Goal: Task Accomplishment & Management: Manage account settings

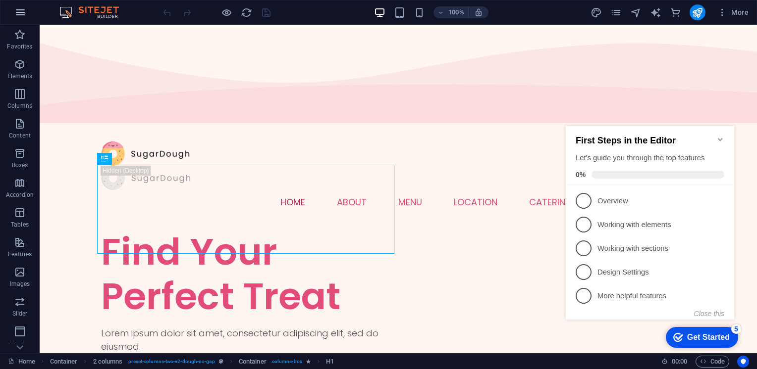
click at [18, 18] on icon "button" at bounding box center [20, 12] width 12 height 12
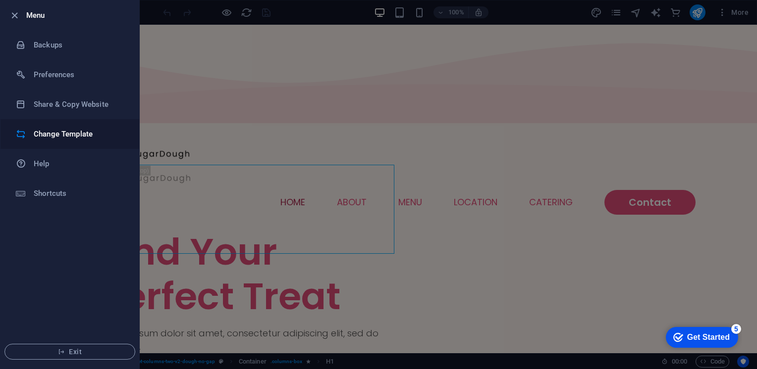
click at [75, 123] on li "Change Template" at bounding box center [69, 134] width 139 height 30
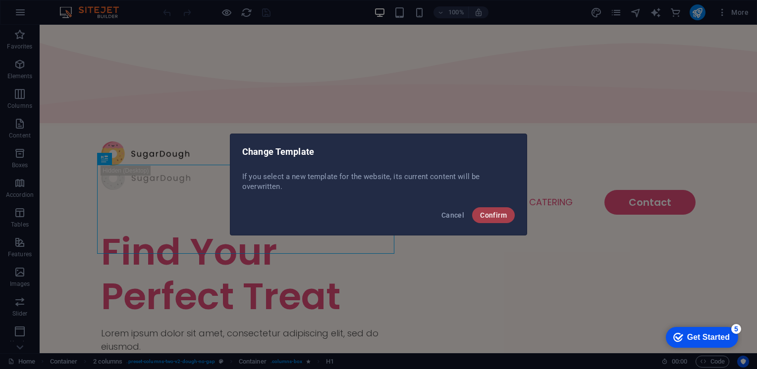
click at [488, 217] on span "Confirm" at bounding box center [493, 215] width 27 height 8
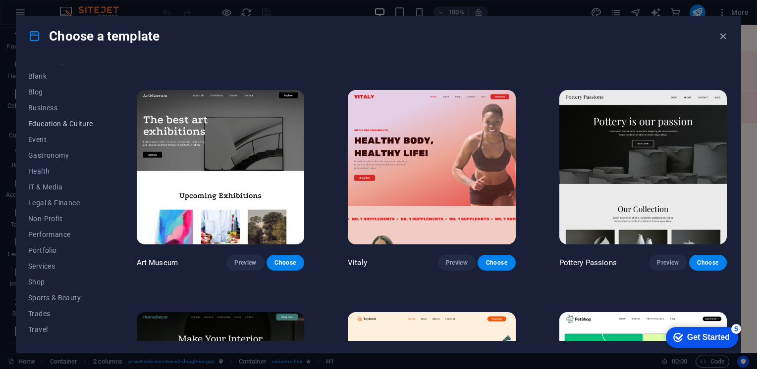
scroll to position [134, 0]
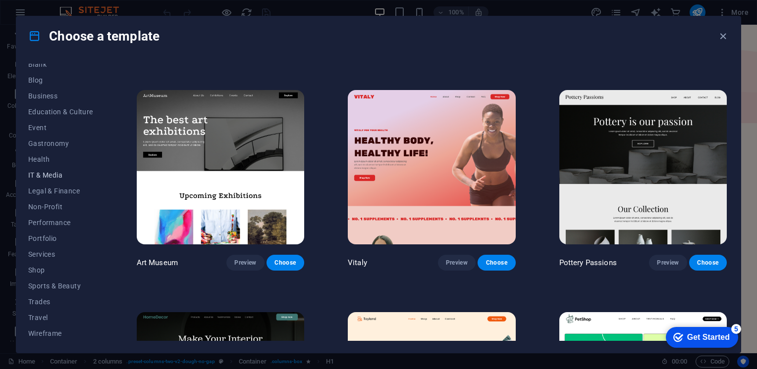
click at [51, 176] on span "IT & Media" at bounding box center [60, 175] width 65 height 8
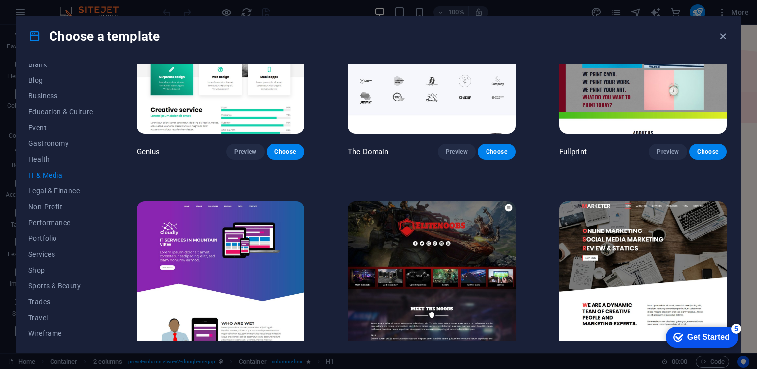
scroll to position [568, 0]
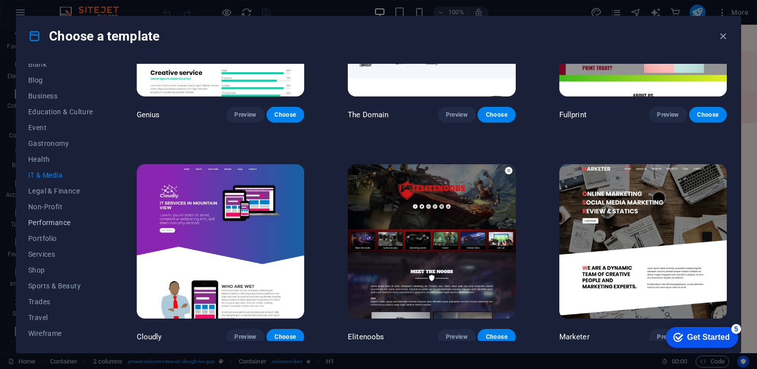
click at [61, 219] on span "Performance" at bounding box center [60, 223] width 65 height 8
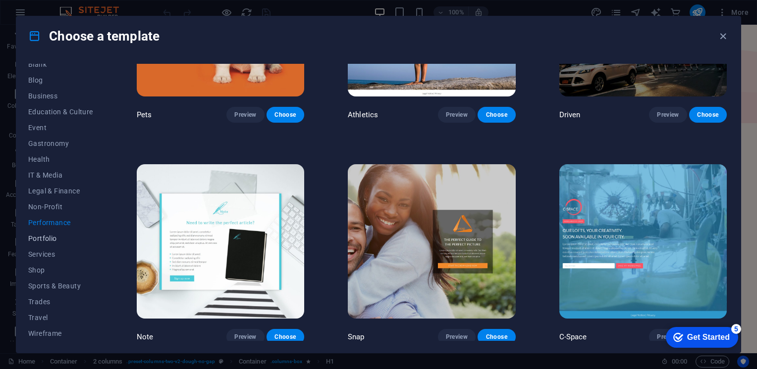
click at [55, 237] on span "Portfolio" at bounding box center [60, 239] width 65 height 8
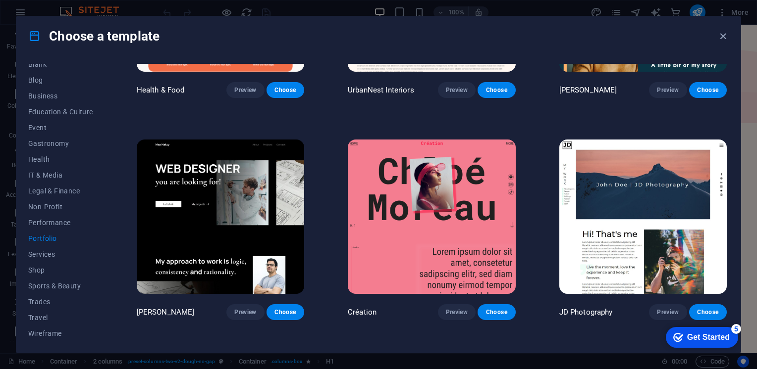
scroll to position [0, 0]
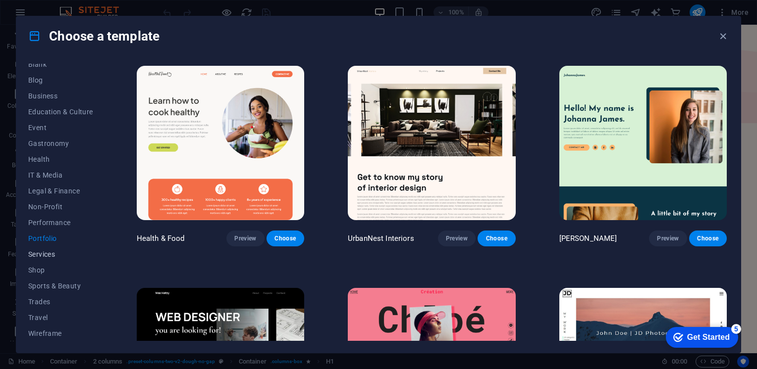
click at [53, 252] on span "Services" at bounding box center [60, 255] width 65 height 8
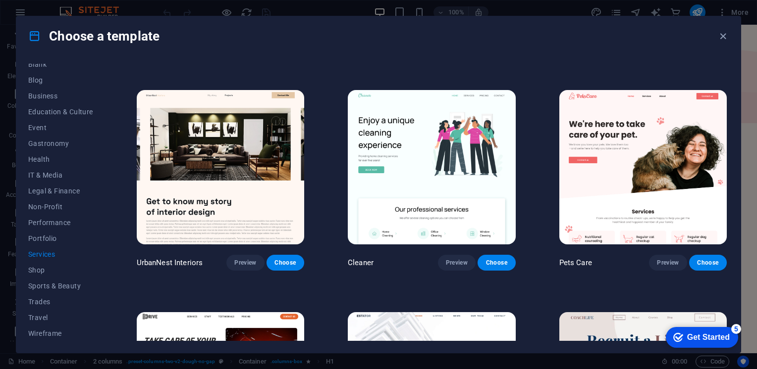
scroll to position [297, 0]
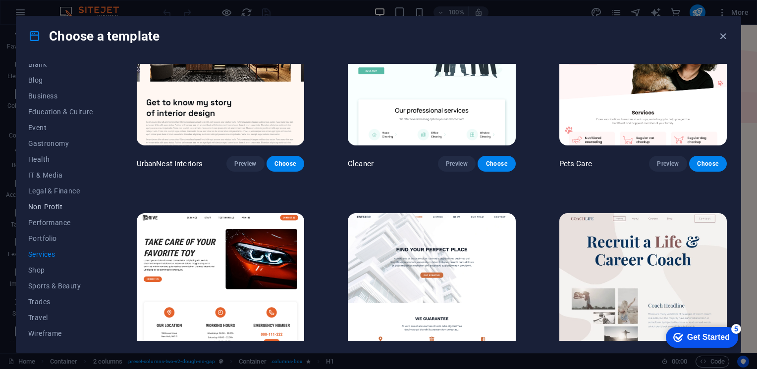
click at [48, 209] on span "Non-Profit" at bounding box center [60, 207] width 65 height 8
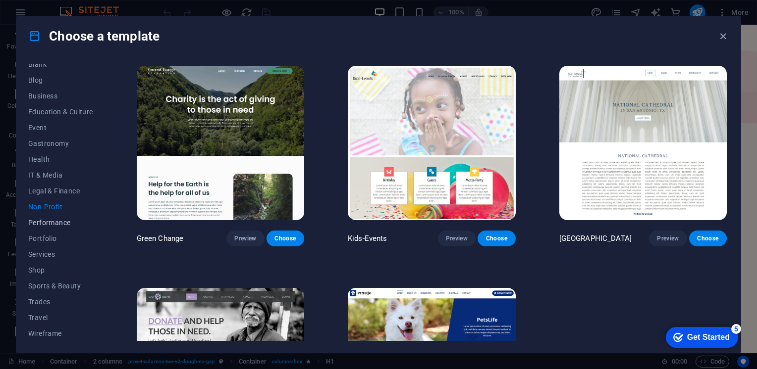
click at [52, 221] on span "Performance" at bounding box center [60, 223] width 65 height 8
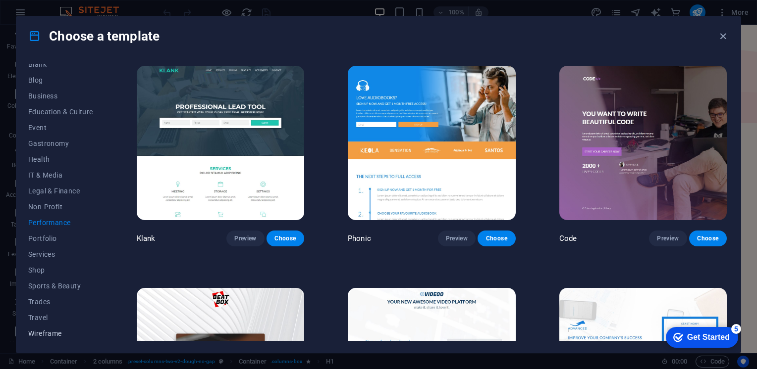
click at [48, 332] on span "Wireframe" at bounding box center [60, 334] width 65 height 8
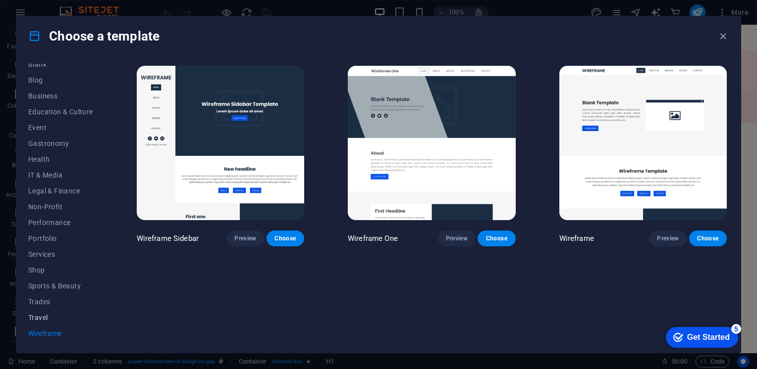
click at [44, 316] on span "Travel" at bounding box center [60, 318] width 65 height 8
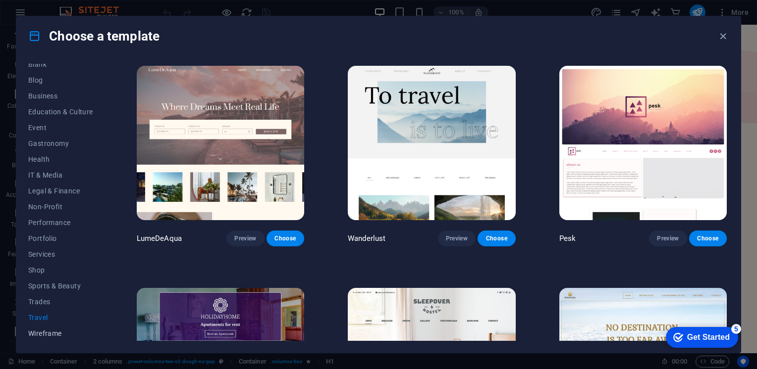
click at [50, 333] on span "Wireframe" at bounding box center [60, 334] width 65 height 8
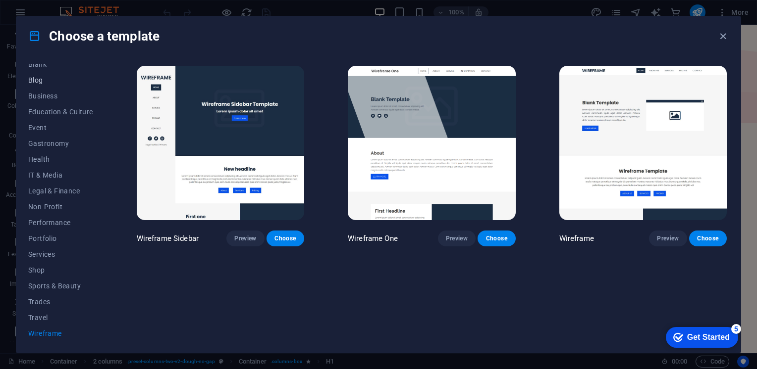
click at [45, 84] on button "Blog" at bounding box center [60, 80] width 65 height 16
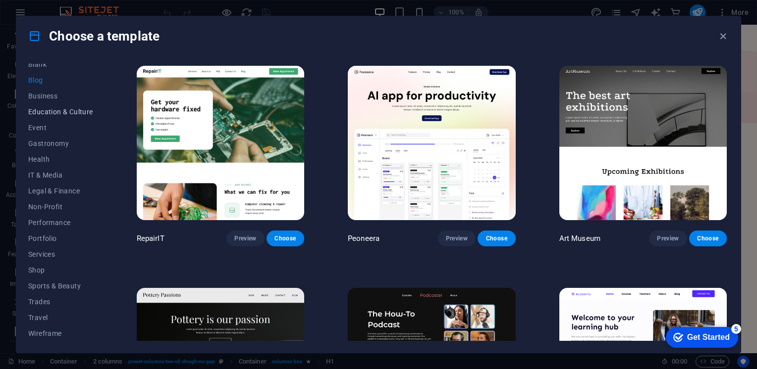
click at [48, 105] on button "Education & Culture" at bounding box center [60, 112] width 65 height 16
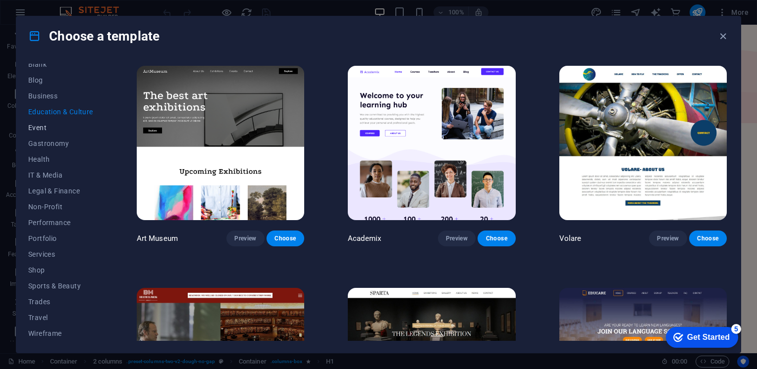
click at [52, 130] on span "Event" at bounding box center [60, 128] width 65 height 8
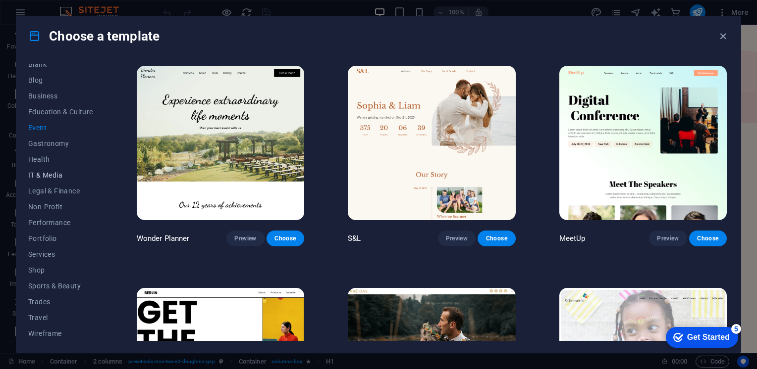
click at [49, 176] on span "IT & Media" at bounding box center [60, 175] width 65 height 8
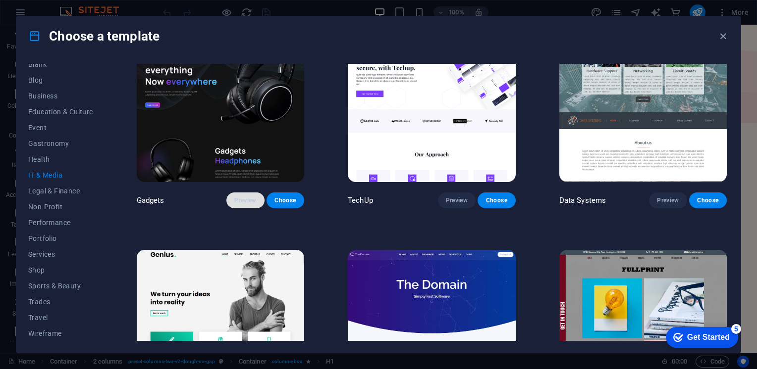
scroll to position [248, 0]
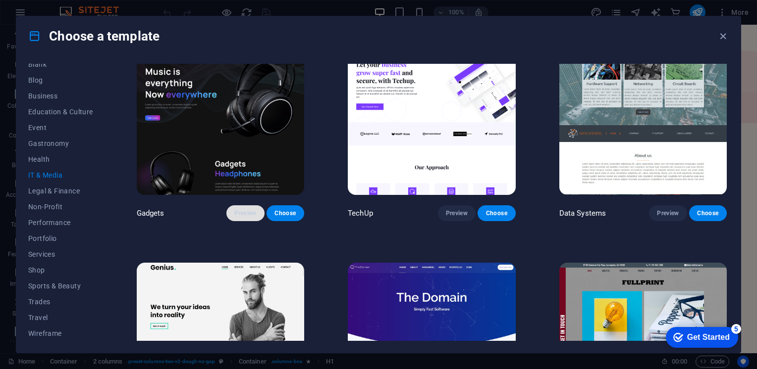
click at [236, 206] on button "Preview" at bounding box center [245, 214] width 38 height 16
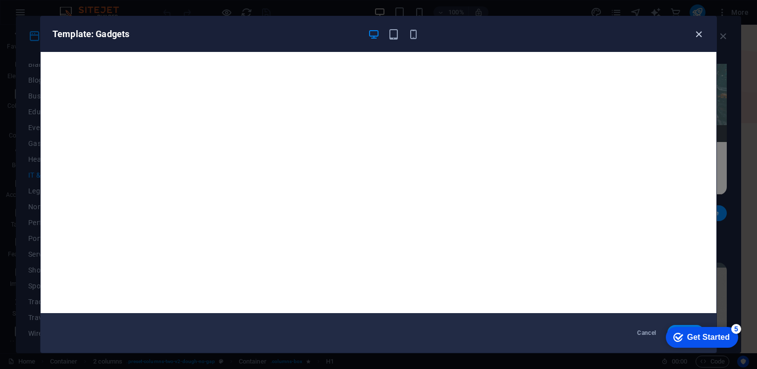
click at [696, 36] on icon "button" at bounding box center [698, 34] width 11 height 11
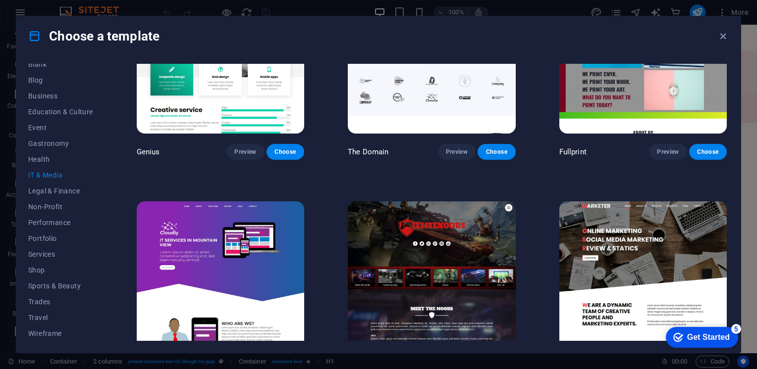
scroll to position [568, 0]
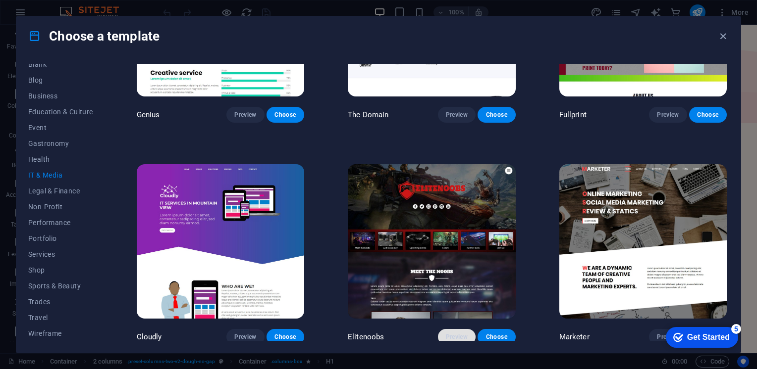
click at [452, 329] on button "Preview" at bounding box center [457, 337] width 38 height 16
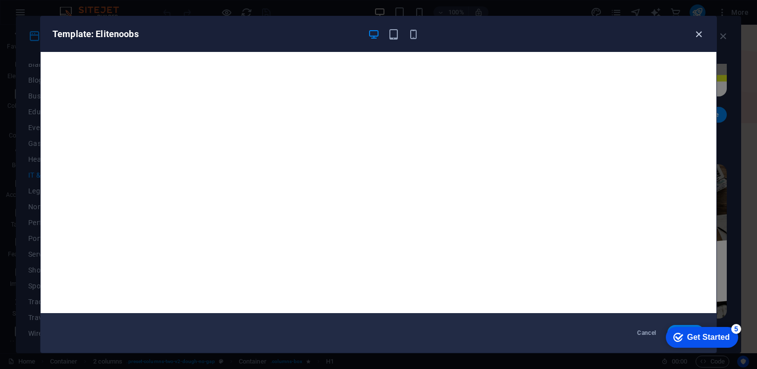
click at [699, 29] on icon "button" at bounding box center [698, 34] width 11 height 11
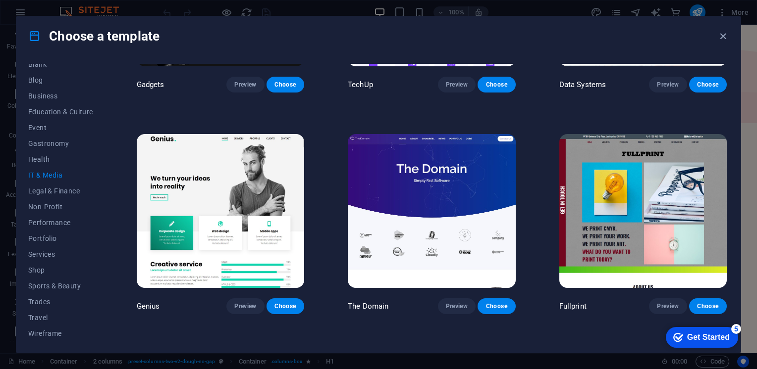
scroll to position [370, 0]
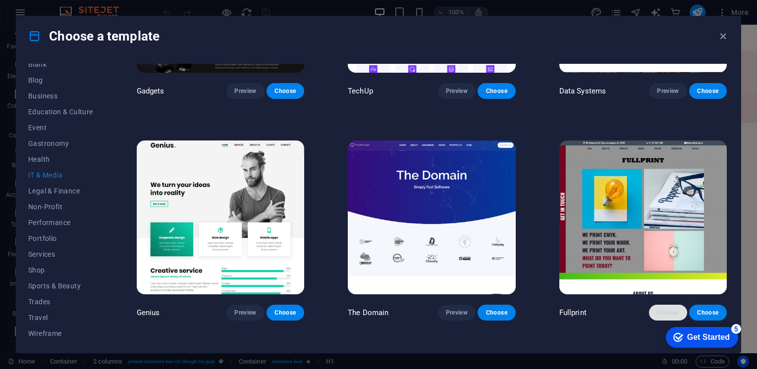
click at [661, 309] on span "Preview" at bounding box center [668, 313] width 22 height 8
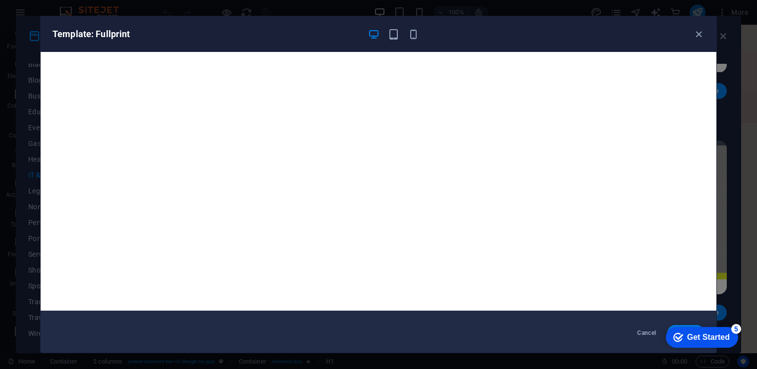
scroll to position [0, 0]
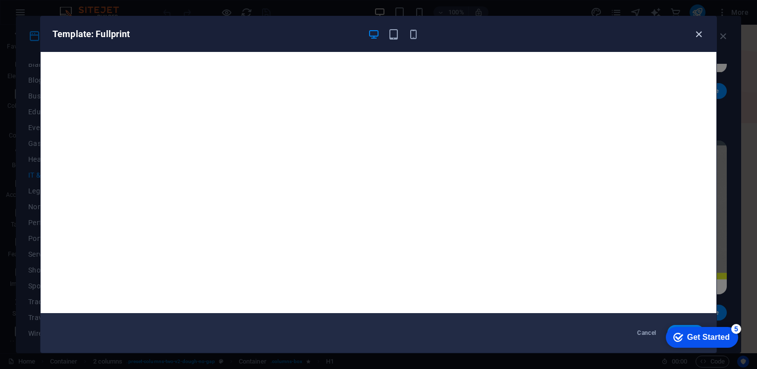
click at [694, 34] on icon "button" at bounding box center [698, 34] width 11 height 11
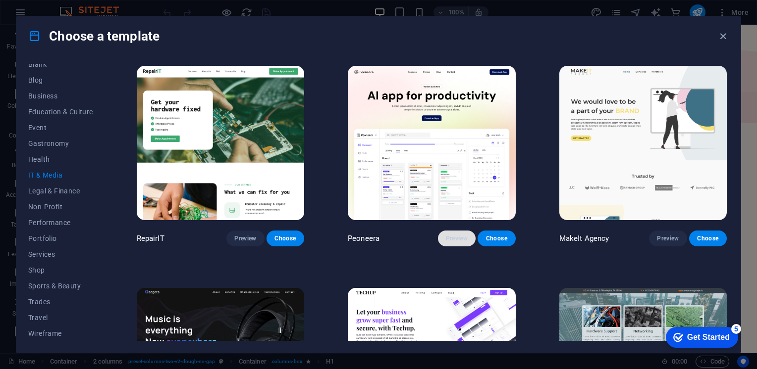
click at [453, 239] on span "Preview" at bounding box center [457, 239] width 22 height 8
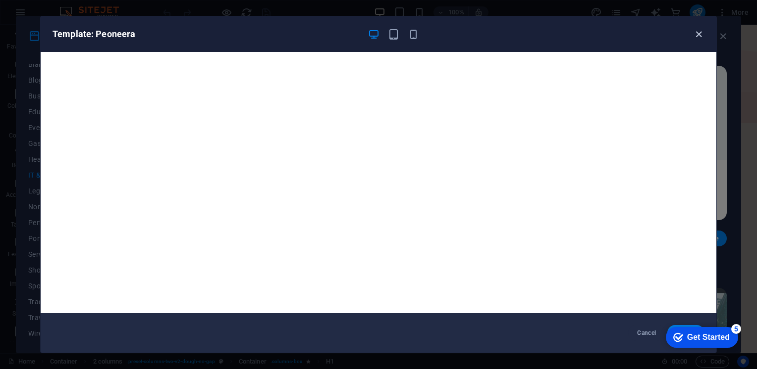
click at [699, 33] on icon "button" at bounding box center [698, 34] width 11 height 11
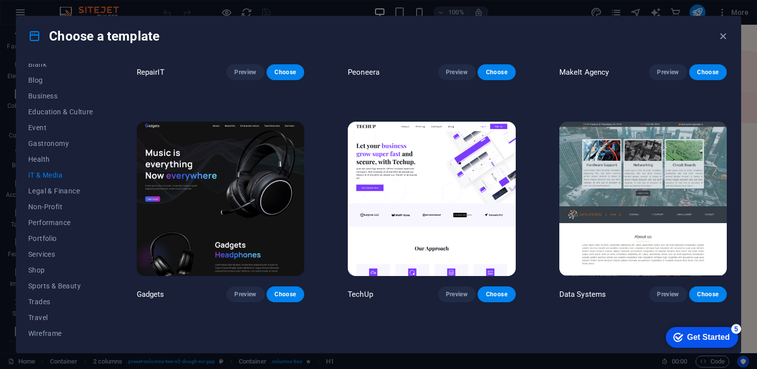
scroll to position [198, 0]
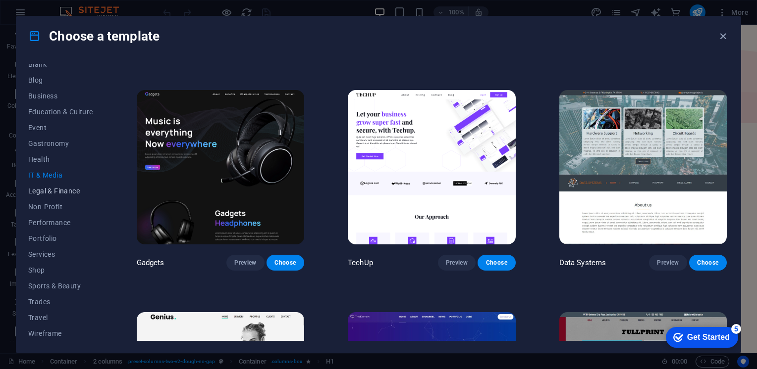
click at [57, 191] on span "Legal & Finance" at bounding box center [60, 191] width 65 height 8
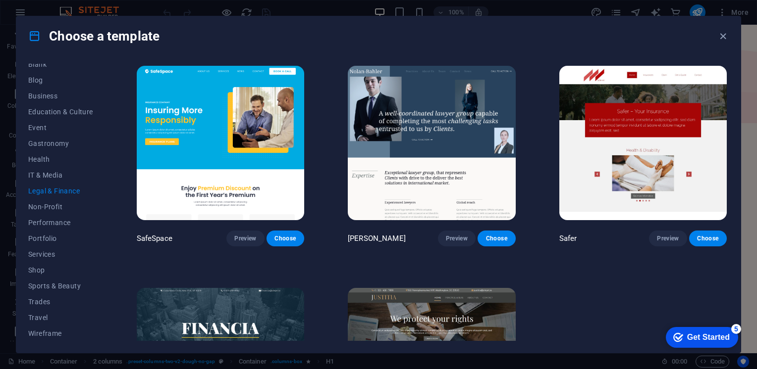
scroll to position [125, 0]
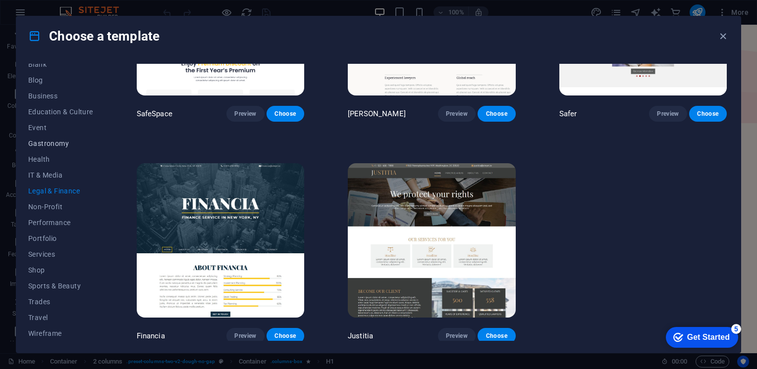
click at [54, 142] on span "Gastronomy" at bounding box center [60, 144] width 65 height 8
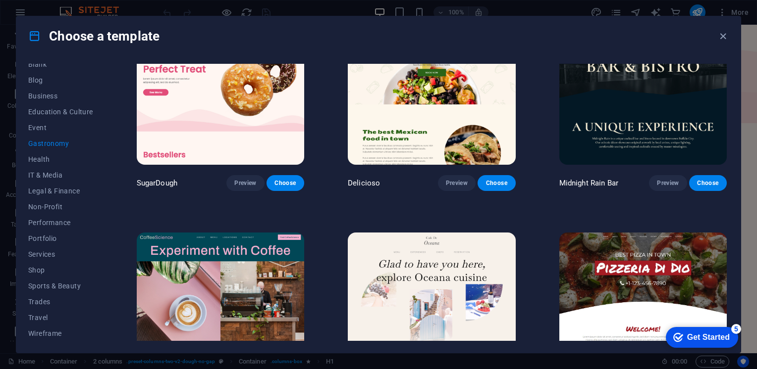
scroll to position [0, 0]
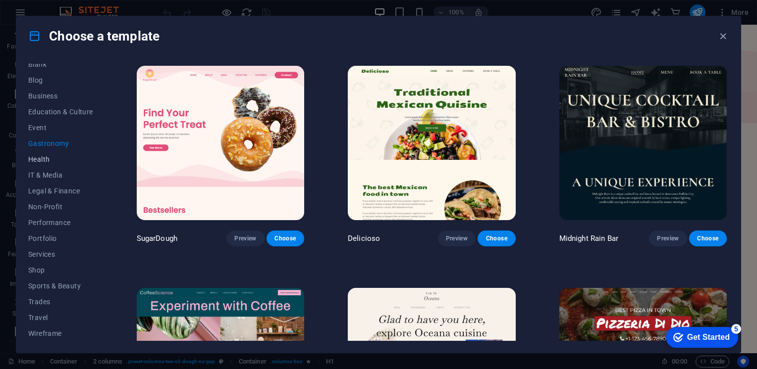
click at [48, 157] on span "Health" at bounding box center [60, 159] width 65 height 8
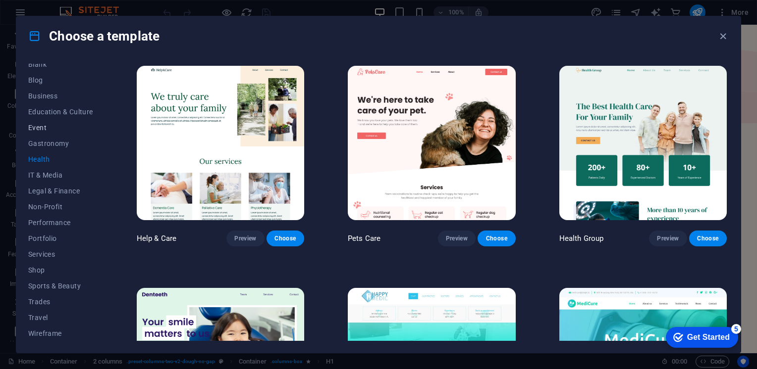
click at [30, 128] on span "Event" at bounding box center [60, 128] width 65 height 8
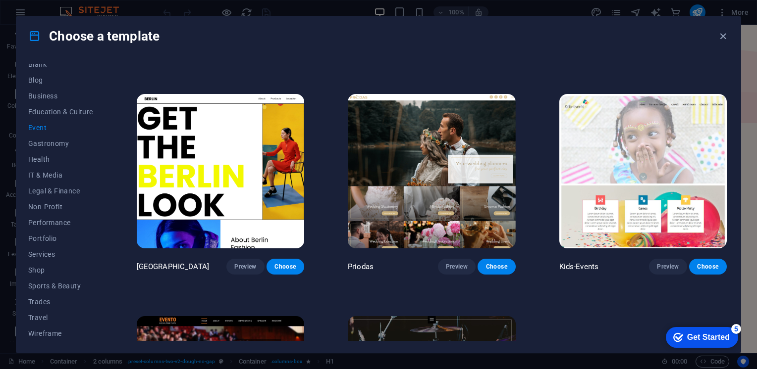
scroll to position [198, 0]
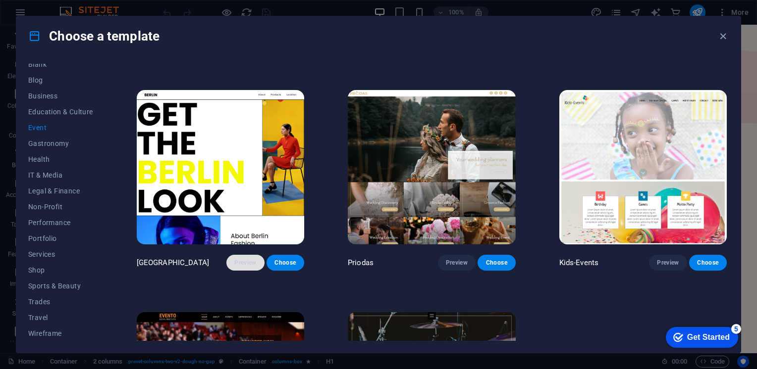
click at [234, 259] on span "Preview" at bounding box center [245, 263] width 22 height 8
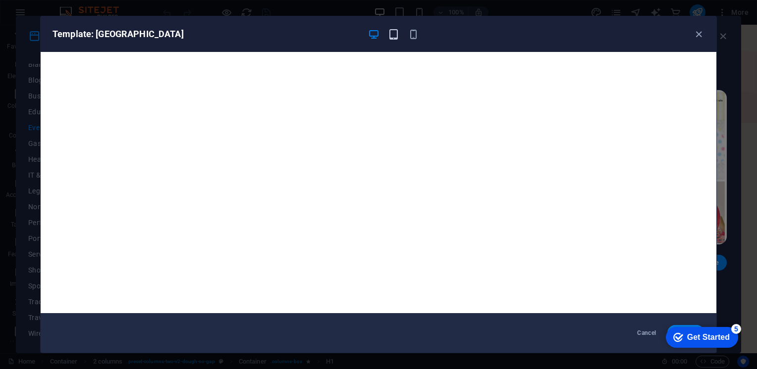
click at [396, 29] on icon "button" at bounding box center [393, 34] width 11 height 11
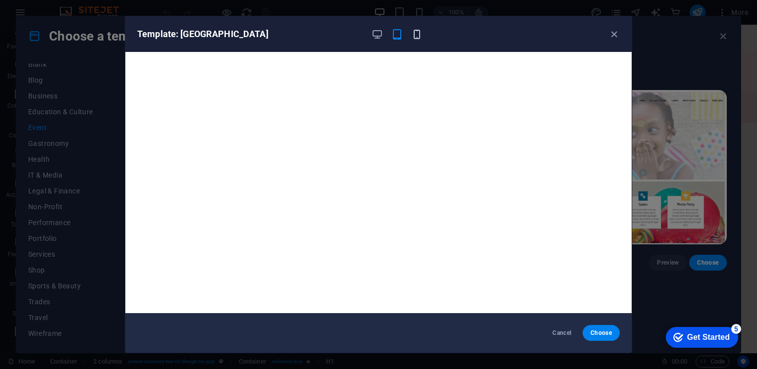
click at [416, 36] on icon "button" at bounding box center [416, 34] width 11 height 11
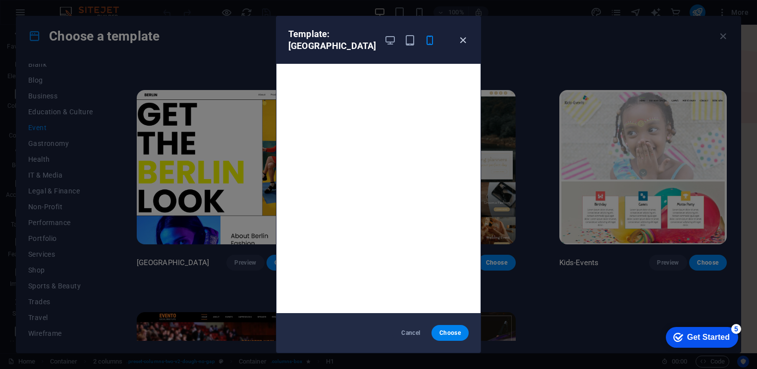
click at [464, 35] on icon "button" at bounding box center [462, 40] width 11 height 11
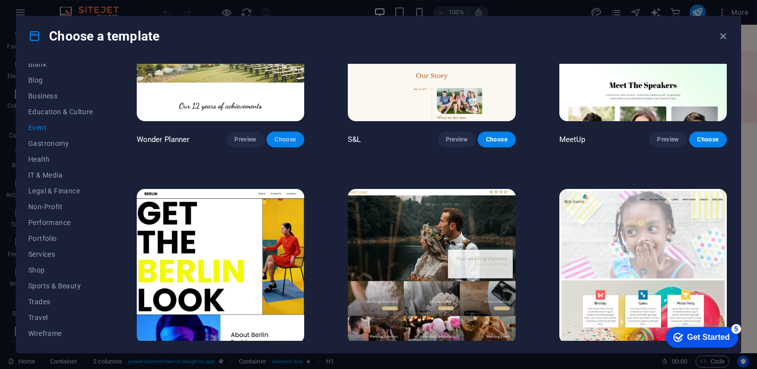
scroll to position [0, 0]
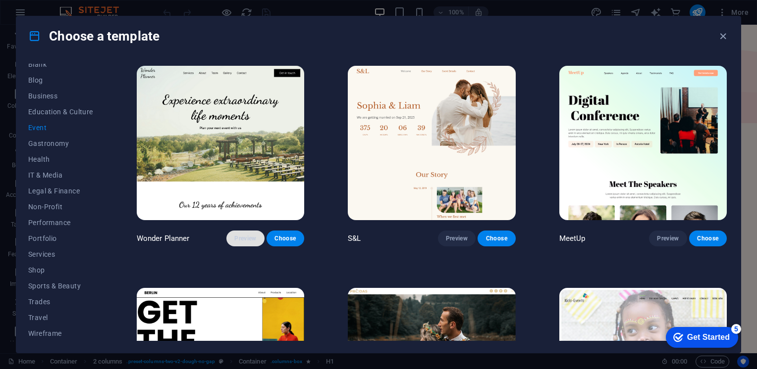
click at [240, 240] on span "Preview" at bounding box center [245, 239] width 22 height 8
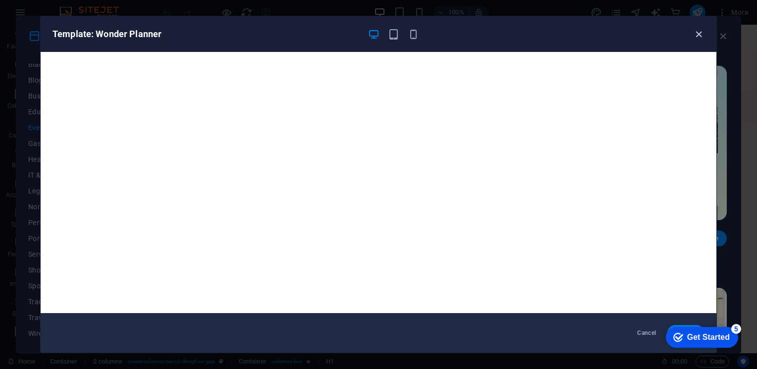
click at [701, 32] on icon "button" at bounding box center [698, 34] width 11 height 11
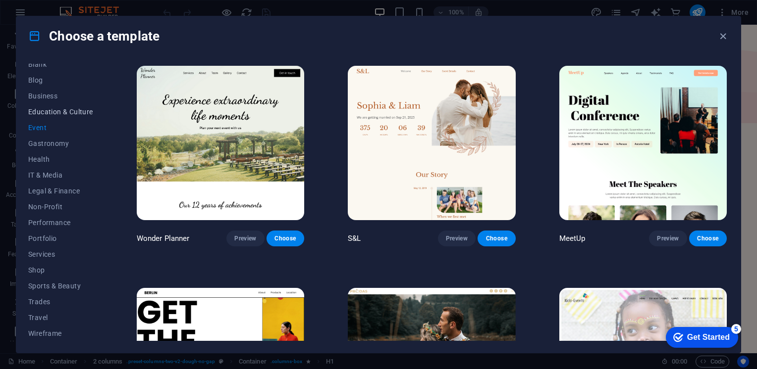
click at [52, 109] on span "Education & Culture" at bounding box center [60, 112] width 65 height 8
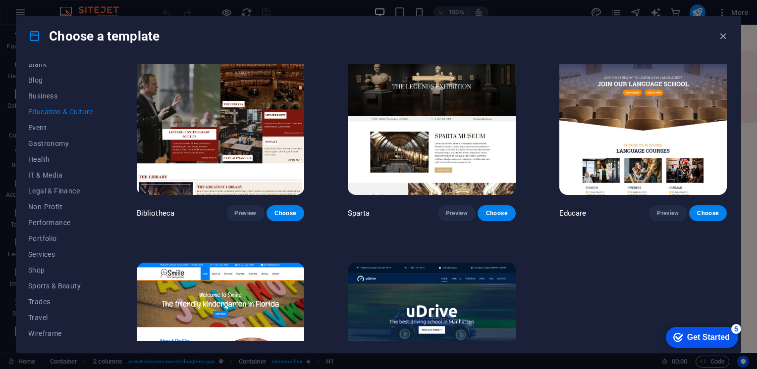
scroll to position [347, 0]
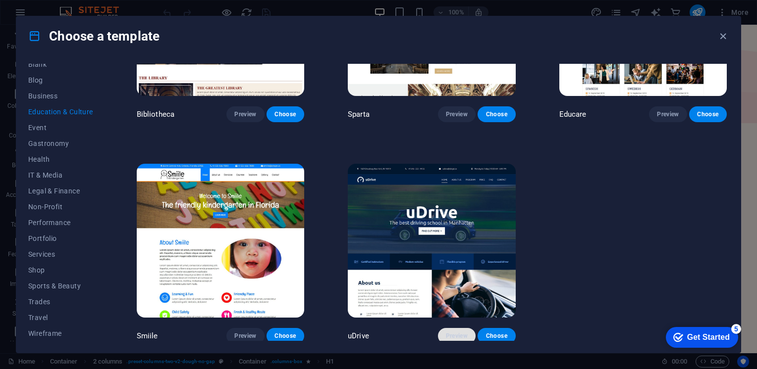
click at [464, 332] on span "Preview" at bounding box center [457, 336] width 22 height 8
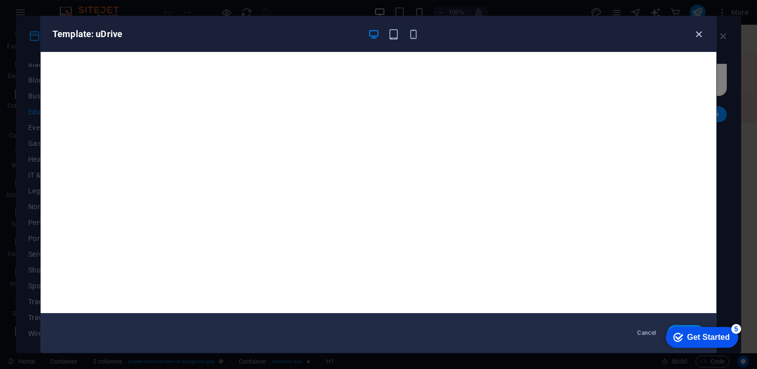
click at [702, 33] on icon "button" at bounding box center [698, 34] width 11 height 11
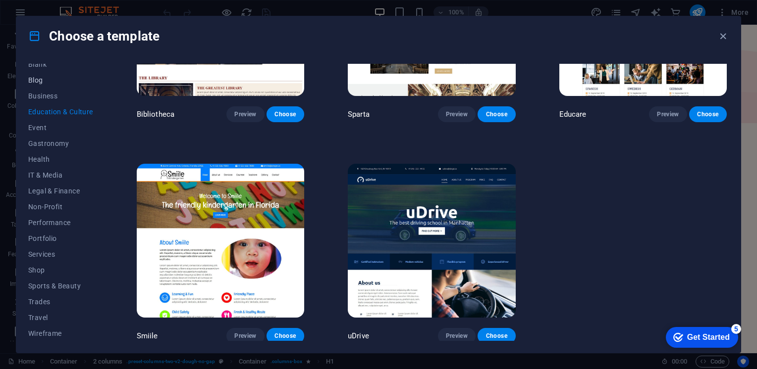
click at [38, 81] on span "Blog" at bounding box center [60, 80] width 65 height 8
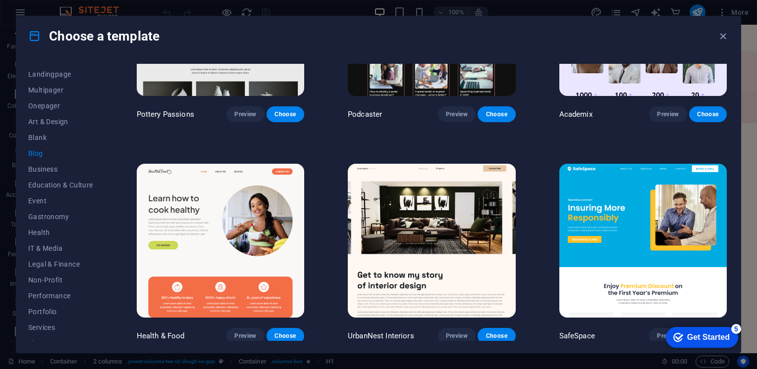
scroll to position [0, 0]
click at [41, 125] on button "Trending" at bounding box center [60, 119] width 65 height 16
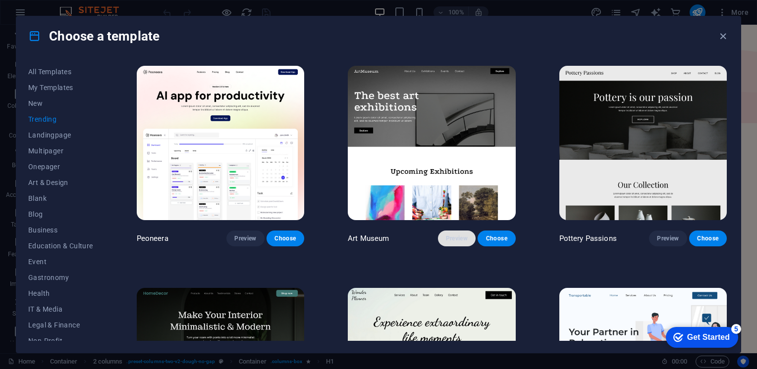
click at [454, 239] on span "Preview" at bounding box center [457, 239] width 22 height 8
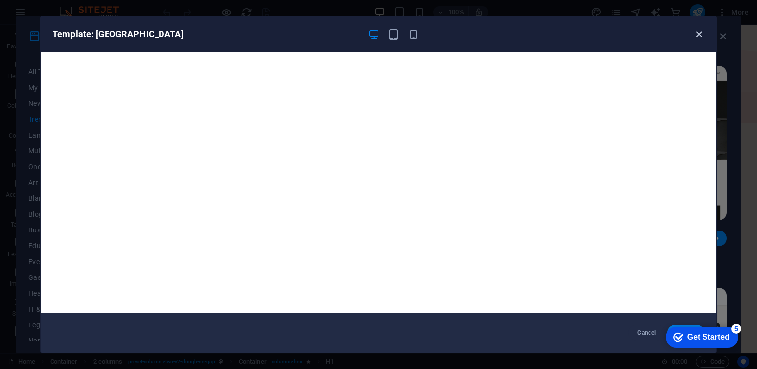
click at [703, 33] on icon "button" at bounding box center [698, 34] width 11 height 11
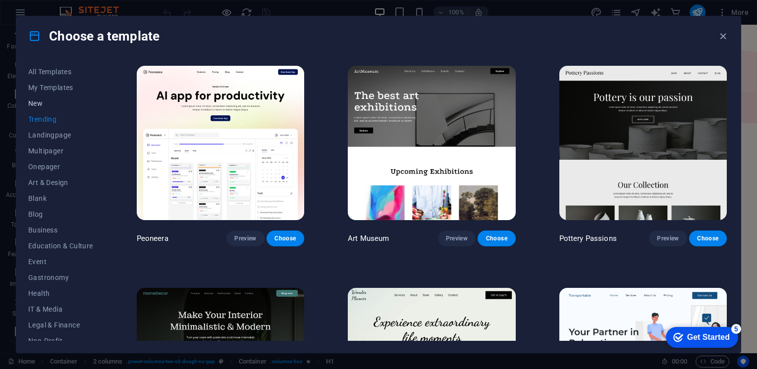
click at [50, 98] on button "New" at bounding box center [60, 104] width 65 height 16
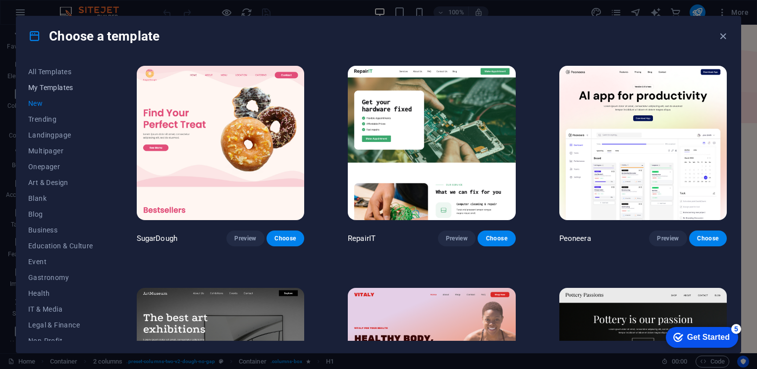
click at [60, 86] on span "My Templates" at bounding box center [60, 88] width 65 height 8
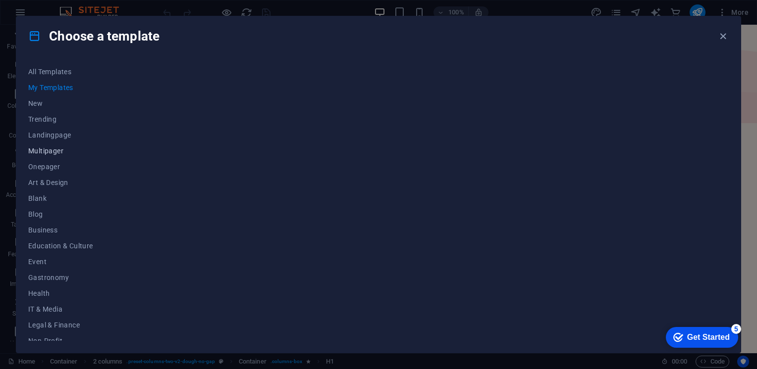
click at [43, 149] on span "Multipager" at bounding box center [60, 151] width 65 height 8
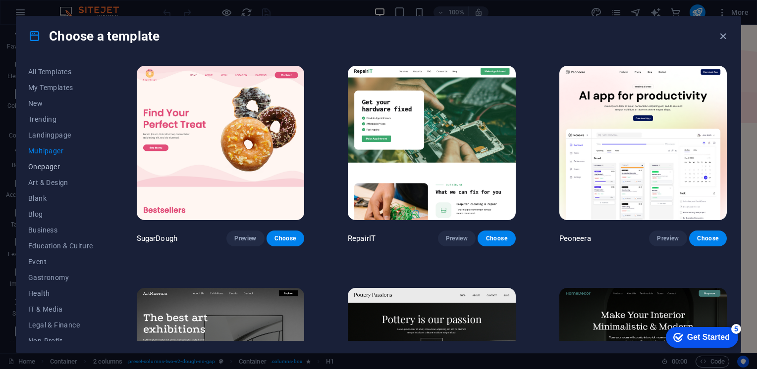
click at [46, 167] on span "Onepager" at bounding box center [60, 167] width 65 height 8
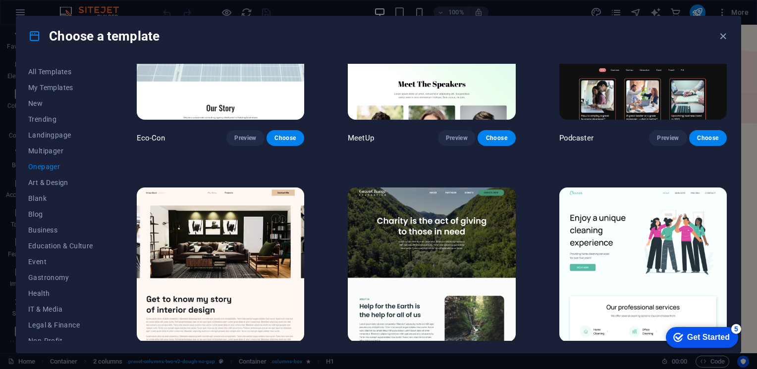
scroll to position [792, 0]
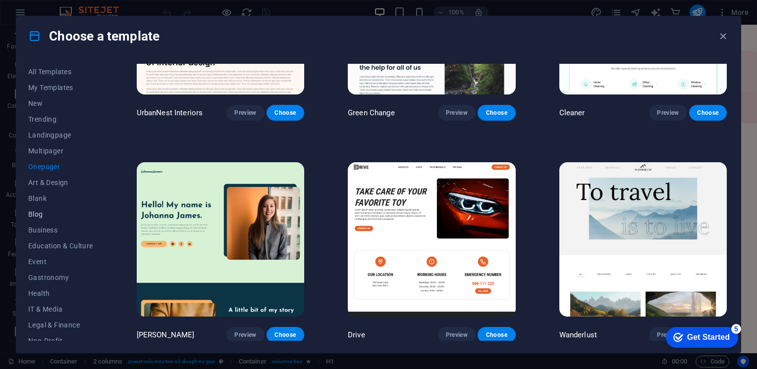
click at [48, 208] on button "Blog" at bounding box center [60, 215] width 65 height 16
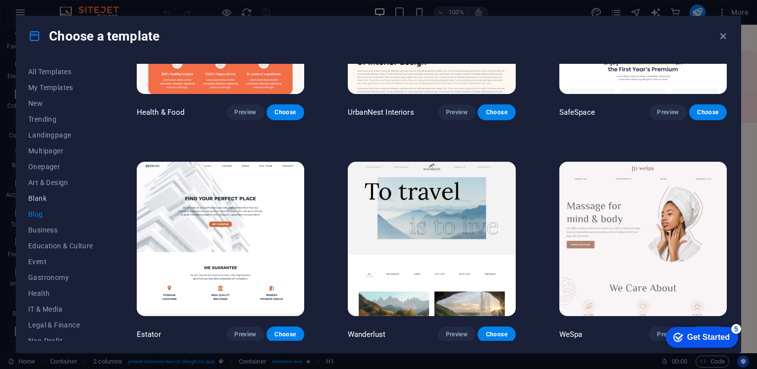
click at [43, 199] on span "Blank" at bounding box center [60, 199] width 65 height 8
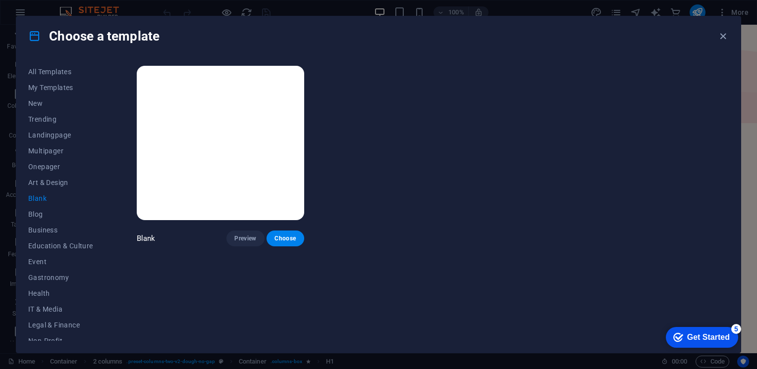
scroll to position [0, 0]
click at [45, 228] on span "Business" at bounding box center [60, 230] width 65 height 8
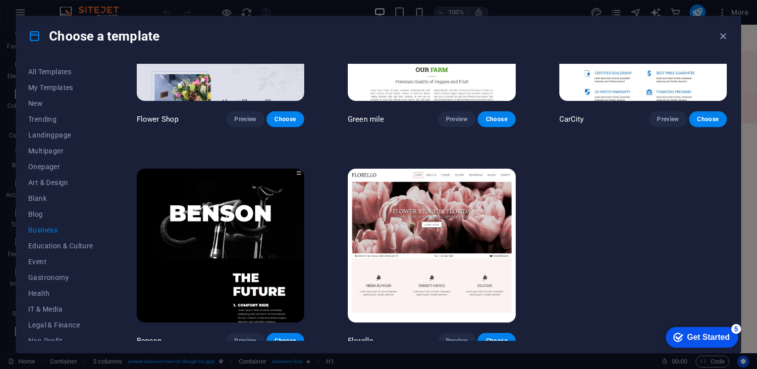
scroll to position [347, 0]
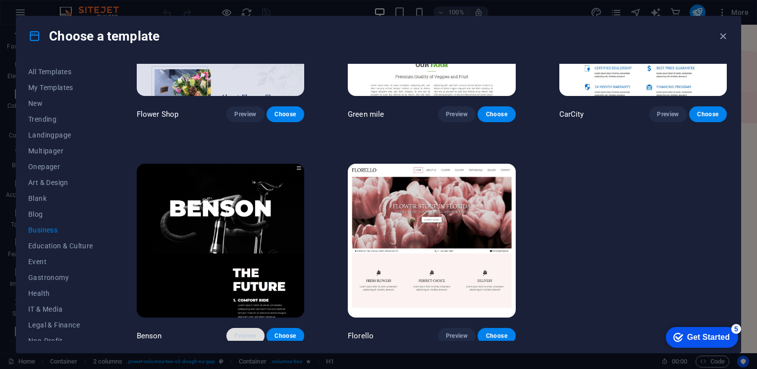
click at [244, 332] on span "Preview" at bounding box center [245, 336] width 22 height 8
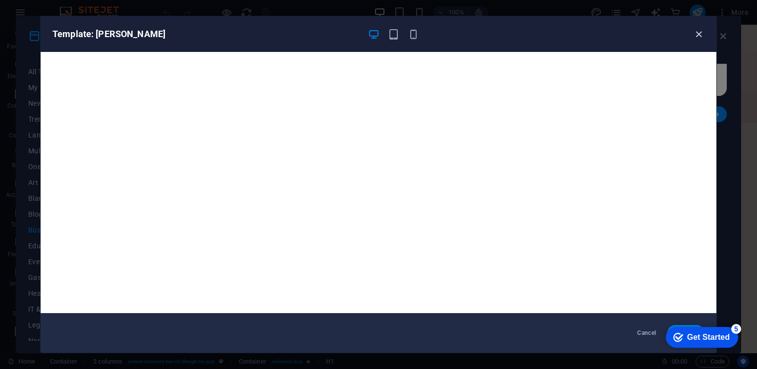
click at [694, 31] on icon "button" at bounding box center [698, 34] width 11 height 11
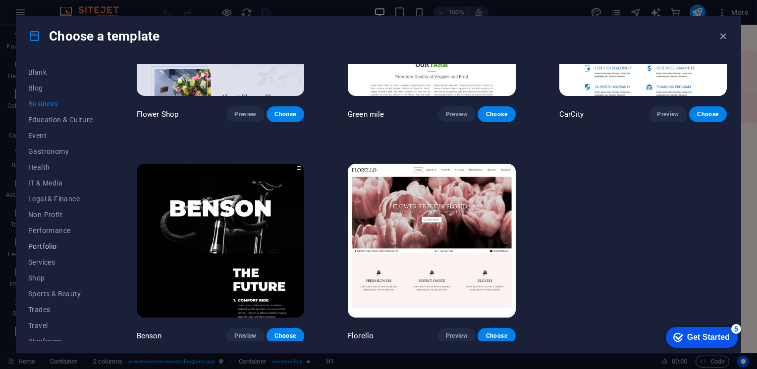
scroll to position [134, 0]
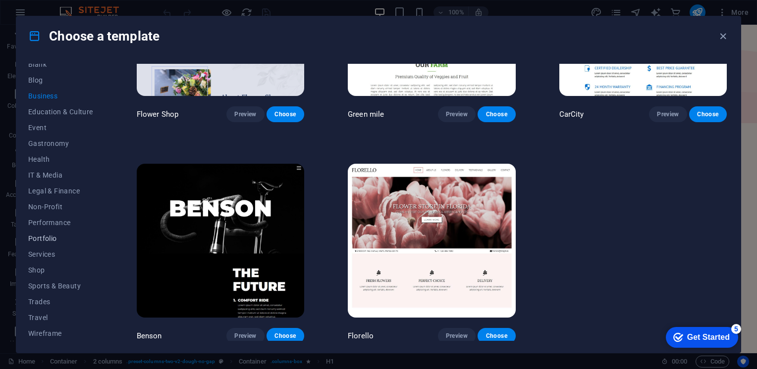
click at [49, 241] on span "Portfolio" at bounding box center [60, 239] width 65 height 8
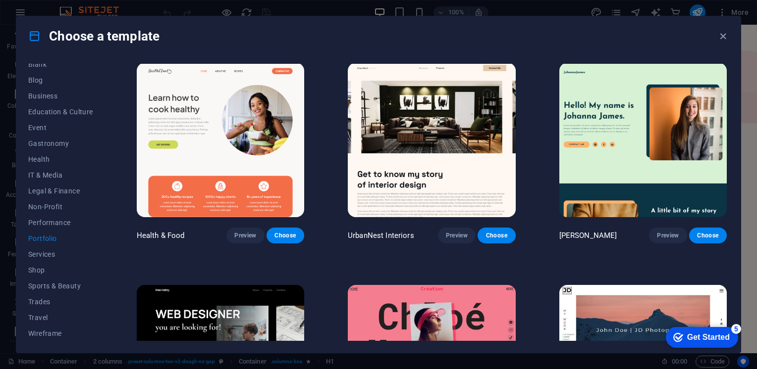
scroll to position [198, 0]
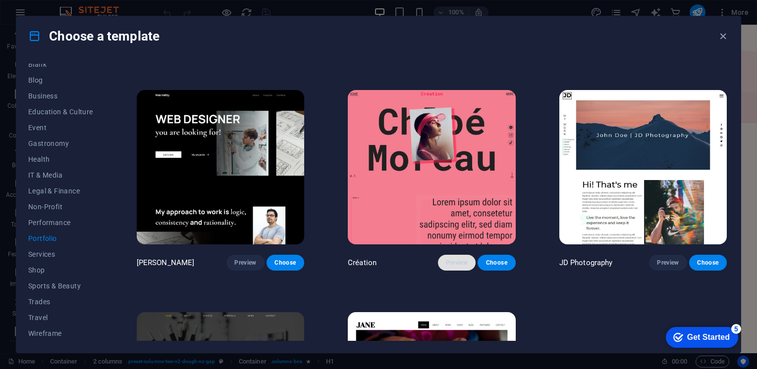
click at [450, 259] on span "Preview" at bounding box center [457, 263] width 22 height 8
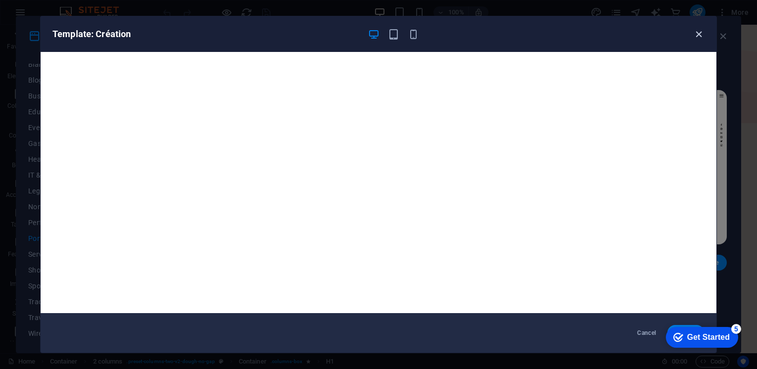
click at [697, 33] on icon "button" at bounding box center [698, 34] width 11 height 11
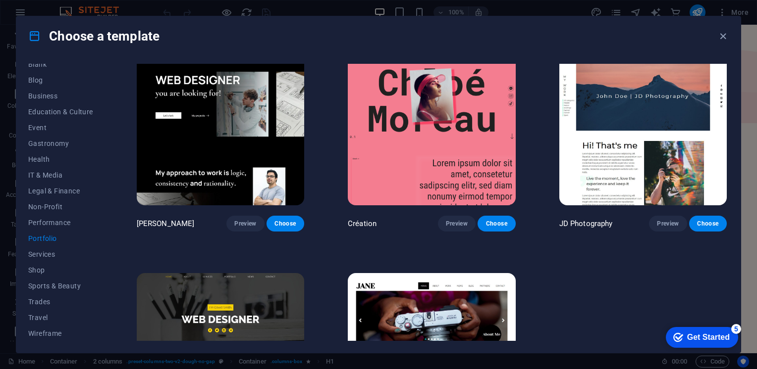
scroll to position [248, 0]
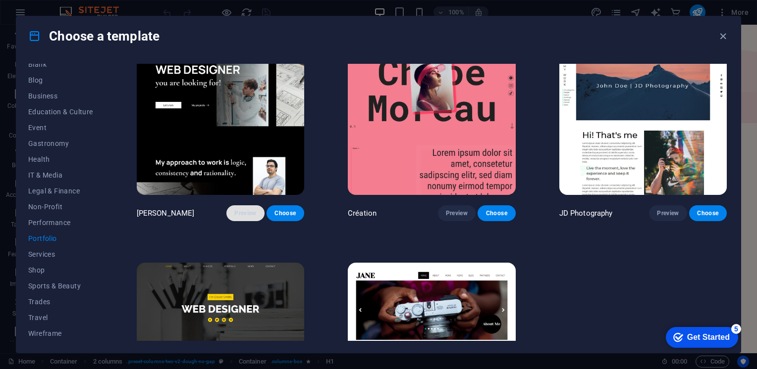
click at [246, 209] on span "Preview" at bounding box center [245, 213] width 22 height 8
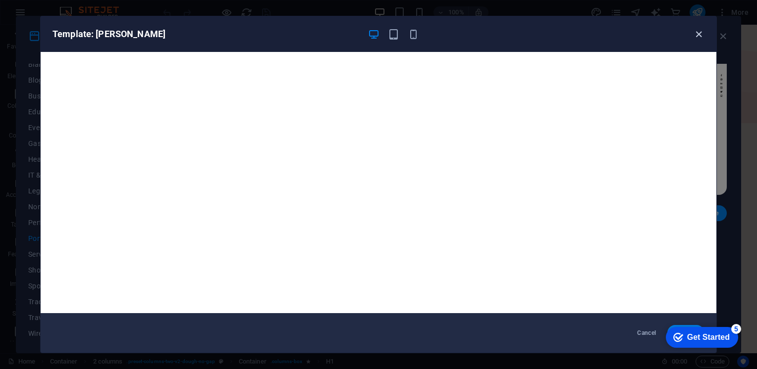
click at [697, 29] on icon "button" at bounding box center [698, 34] width 11 height 11
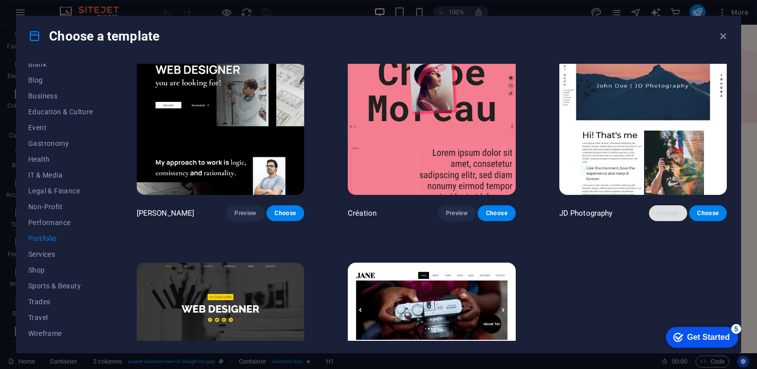
click at [658, 206] on button "Preview" at bounding box center [668, 214] width 38 height 16
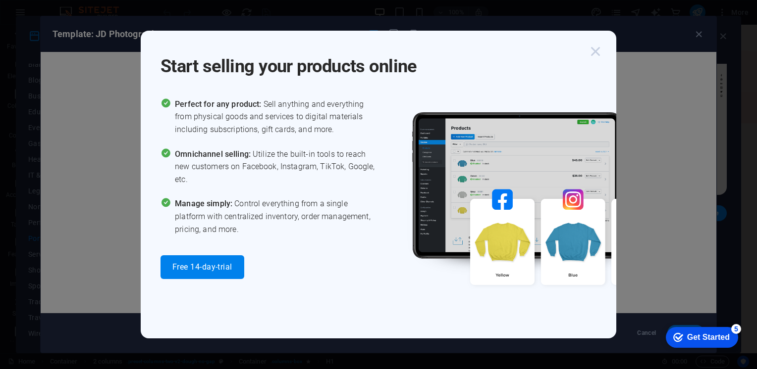
click at [592, 51] on icon "button" at bounding box center [595, 52] width 18 height 18
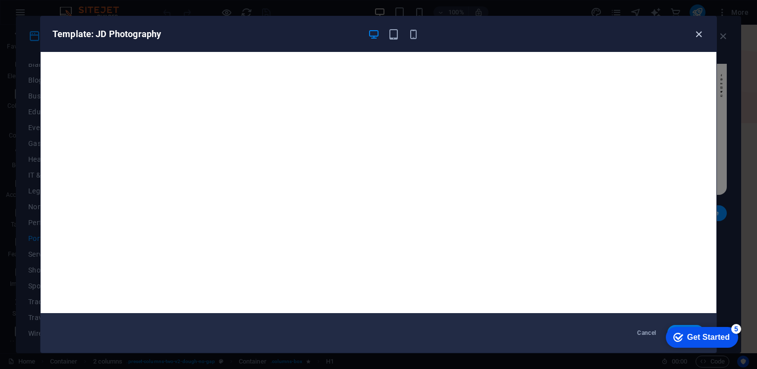
click at [699, 33] on icon "button" at bounding box center [698, 34] width 11 height 11
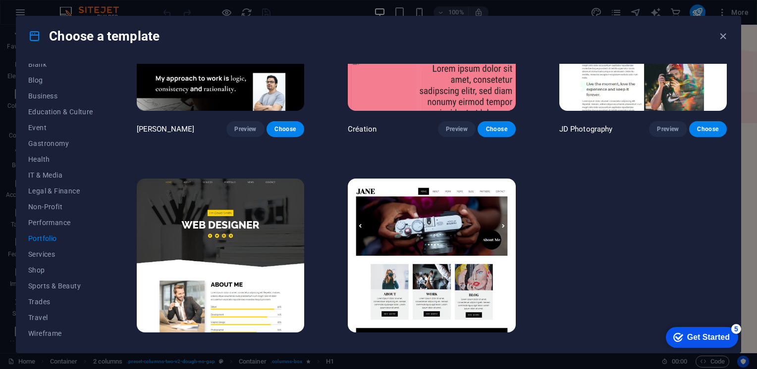
scroll to position [347, 0]
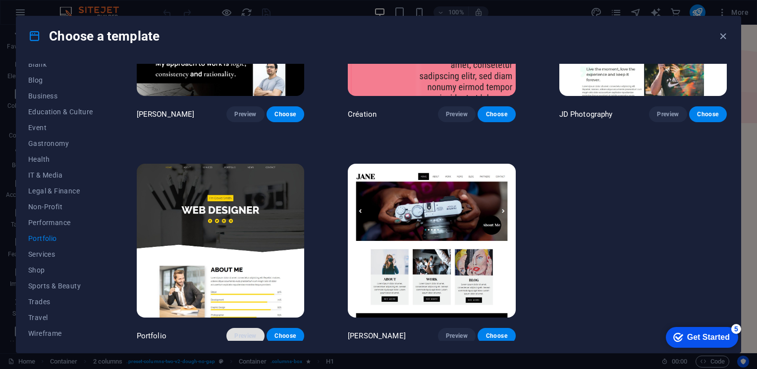
click at [240, 328] on button "Preview" at bounding box center [245, 336] width 38 height 16
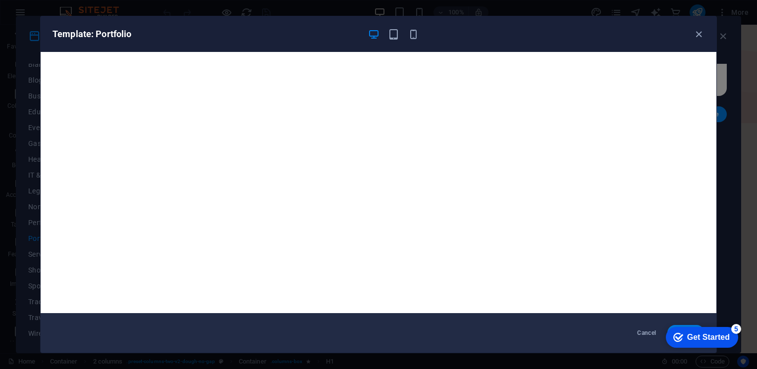
click at [705, 34] on div "Template: Portfolio" at bounding box center [378, 34] width 675 height 36
click at [701, 35] on icon "button" at bounding box center [698, 34] width 11 height 11
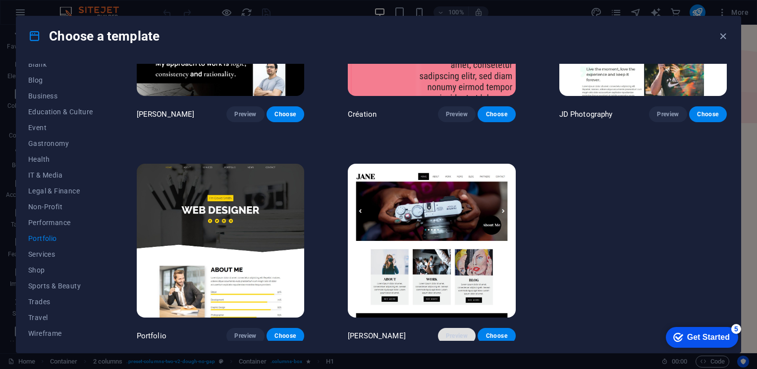
click at [458, 328] on button "Preview" at bounding box center [457, 336] width 38 height 16
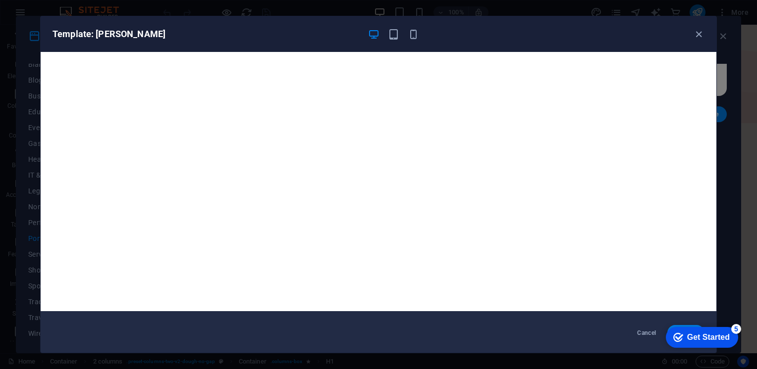
scroll to position [2, 0]
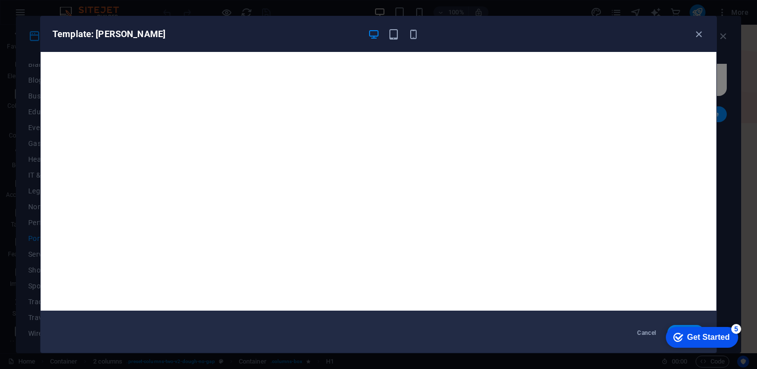
click at [691, 37] on div "Template: Jane" at bounding box center [372, 34] width 640 height 12
click at [696, 37] on icon "button" at bounding box center [698, 34] width 11 height 11
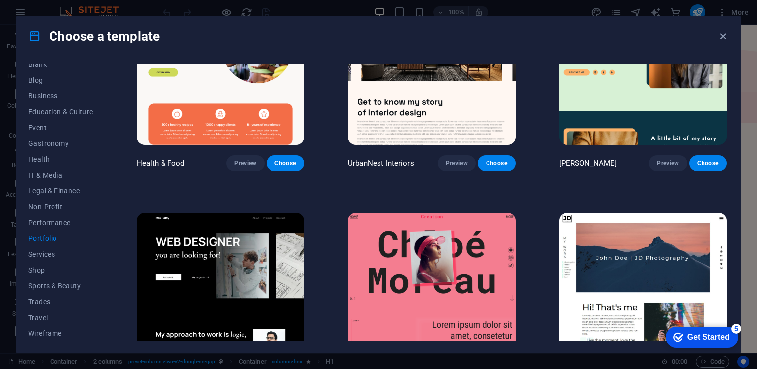
scroll to position [0, 0]
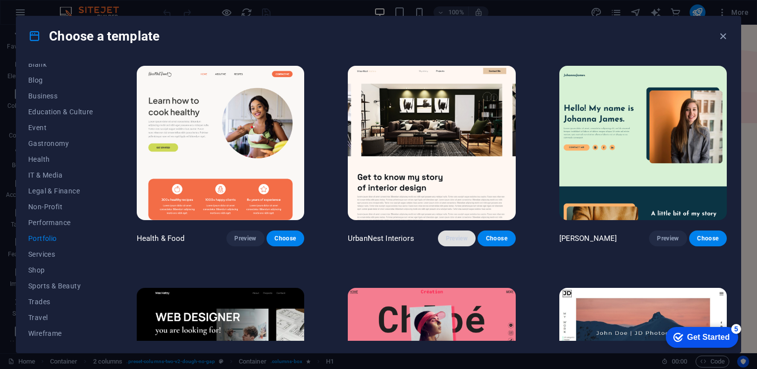
click at [453, 239] on span "Preview" at bounding box center [457, 239] width 22 height 8
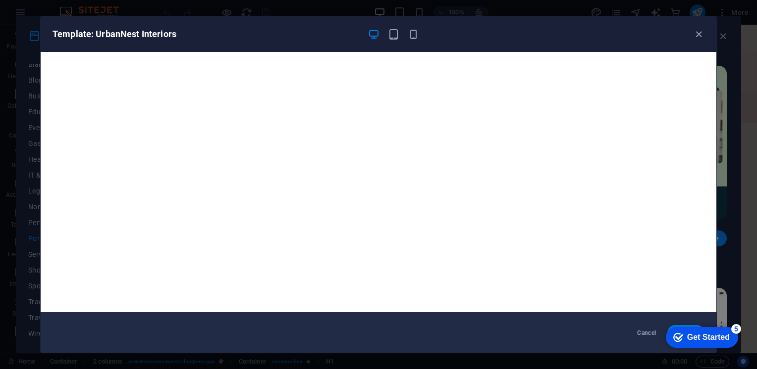
scroll to position [2, 0]
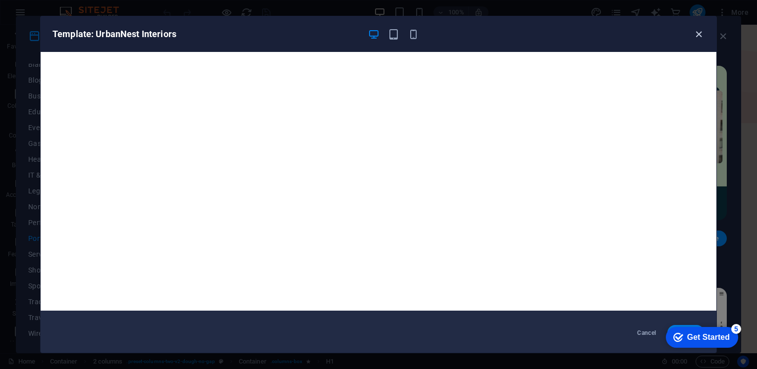
click at [699, 38] on icon "button" at bounding box center [698, 34] width 11 height 11
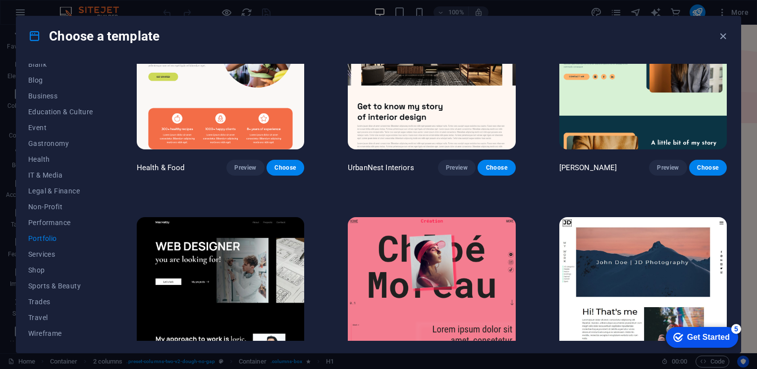
scroll to position [149, 0]
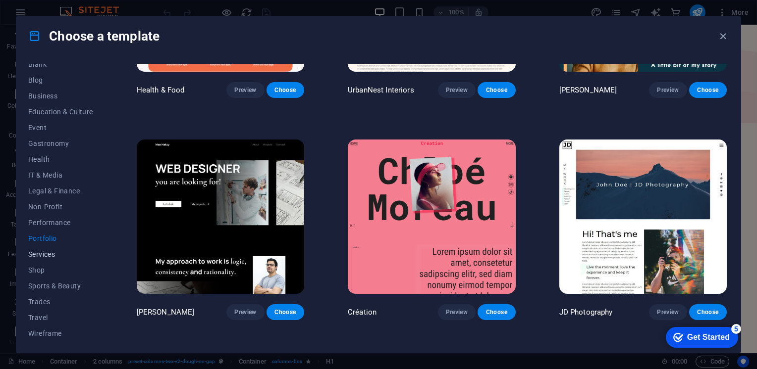
click at [35, 249] on button "Services" at bounding box center [60, 255] width 65 height 16
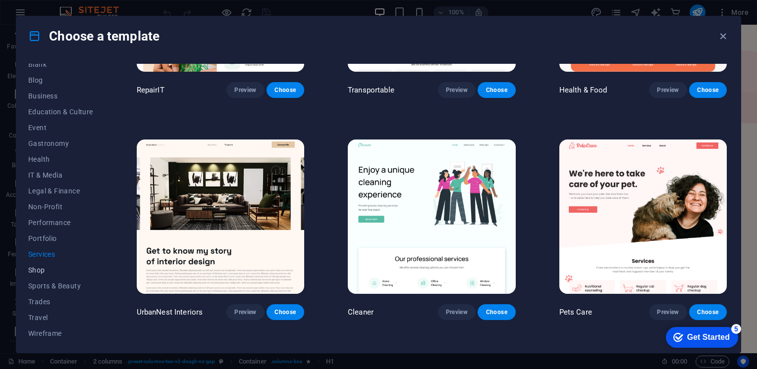
click at [36, 271] on span "Shop" at bounding box center [60, 270] width 65 height 8
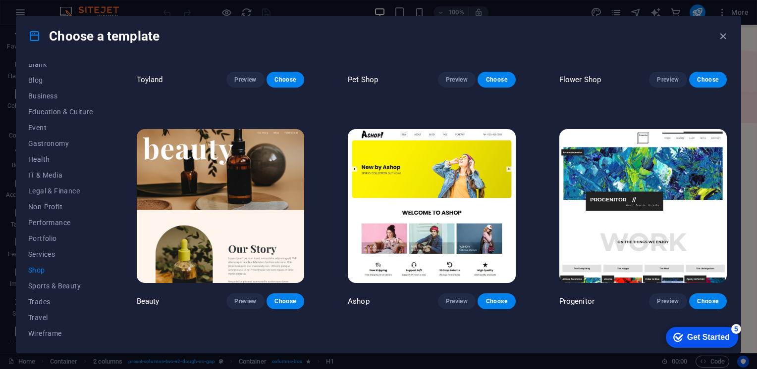
scroll to position [396, 0]
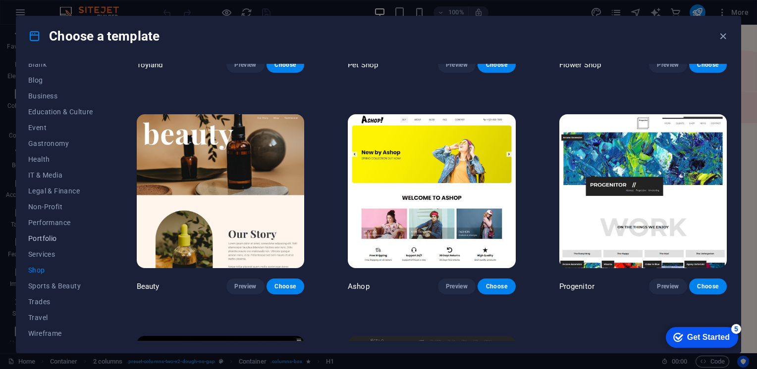
click at [43, 239] on span "Portfolio" at bounding box center [60, 239] width 65 height 8
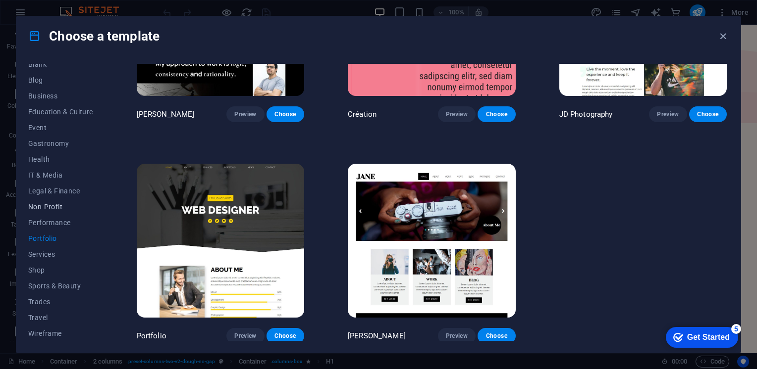
click at [52, 208] on span "Non-Profit" at bounding box center [60, 207] width 65 height 8
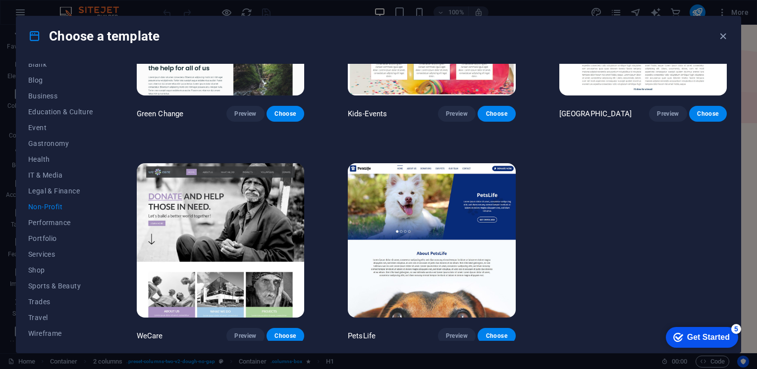
scroll to position [0, 0]
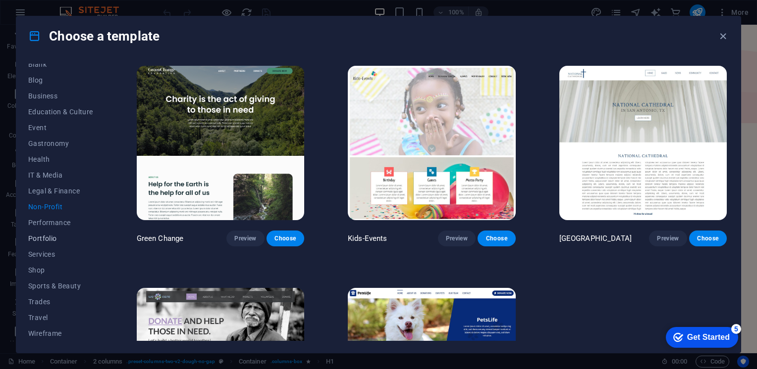
click at [52, 235] on span "Portfolio" at bounding box center [60, 239] width 65 height 8
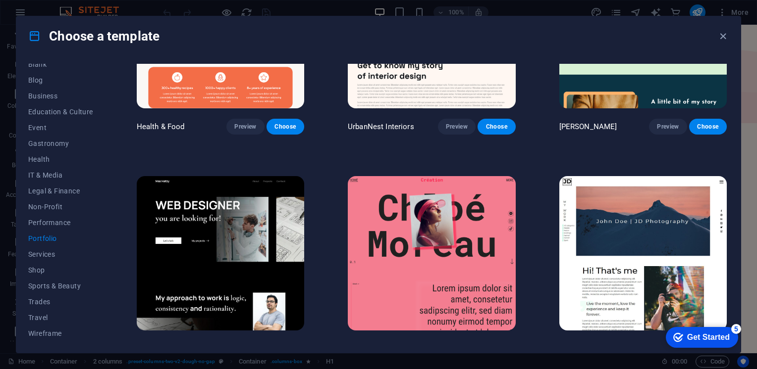
scroll to position [248, 0]
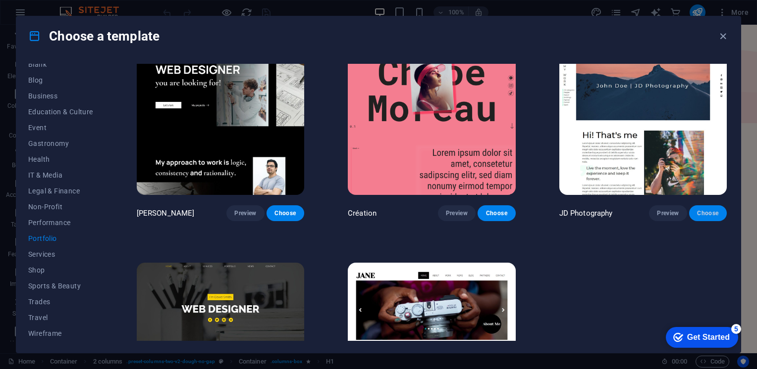
click at [697, 211] on span "Choose" at bounding box center [708, 213] width 22 height 8
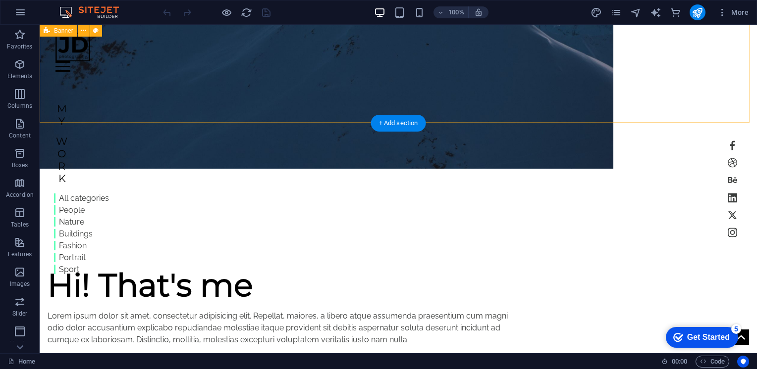
scroll to position [149, 0]
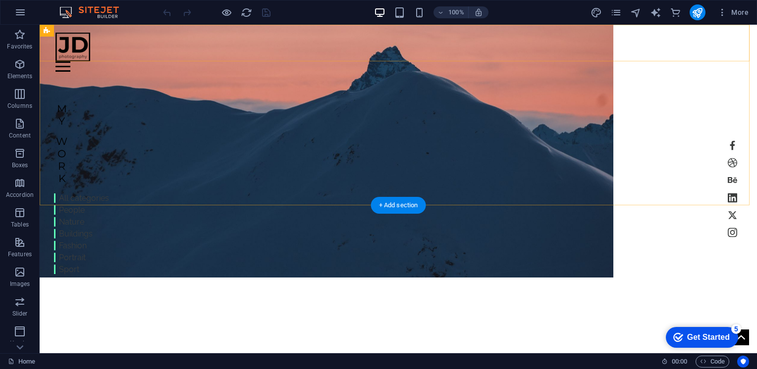
click at [733, 47] on div "Home Work About Pricing News Contact" at bounding box center [398, 48] width 717 height 47
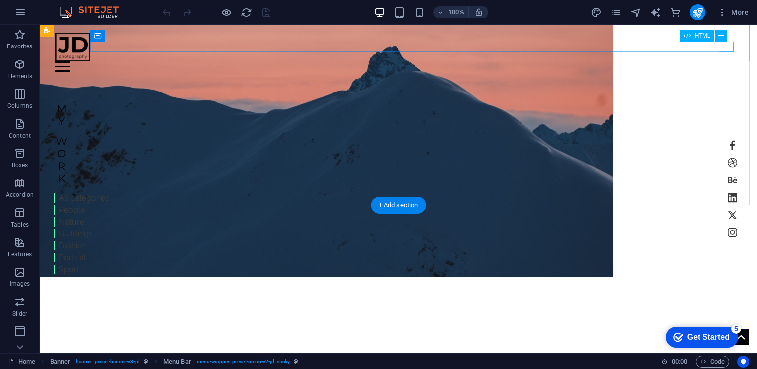
click at [728, 61] on div at bounding box center [397, 66] width 685 height 10
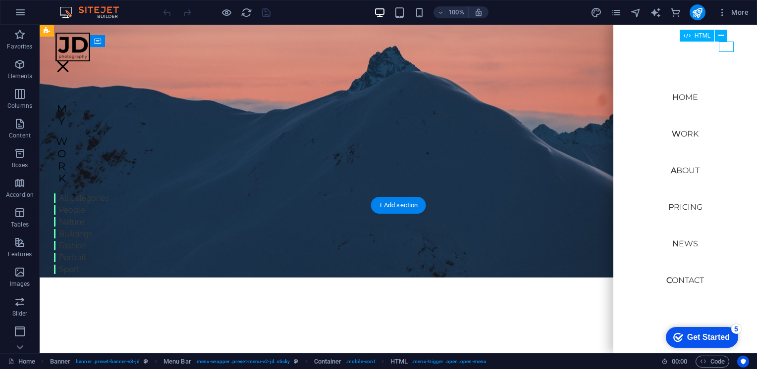
click at [70, 61] on div at bounding box center [62, 66] width 15 height 10
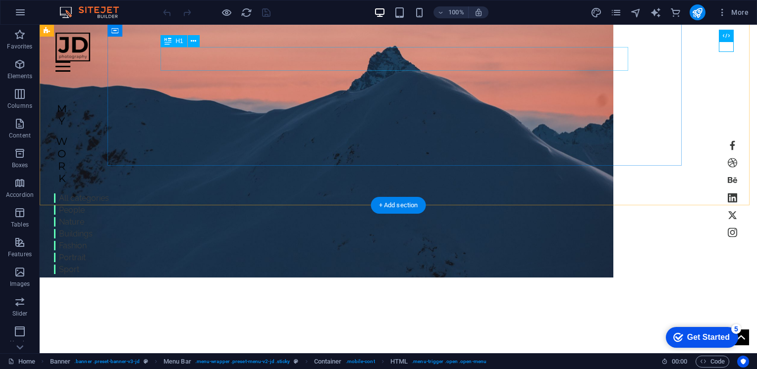
click at [309, 274] on div "| [DOMAIN_NAME]" at bounding box center [326, 286] width 467 height 24
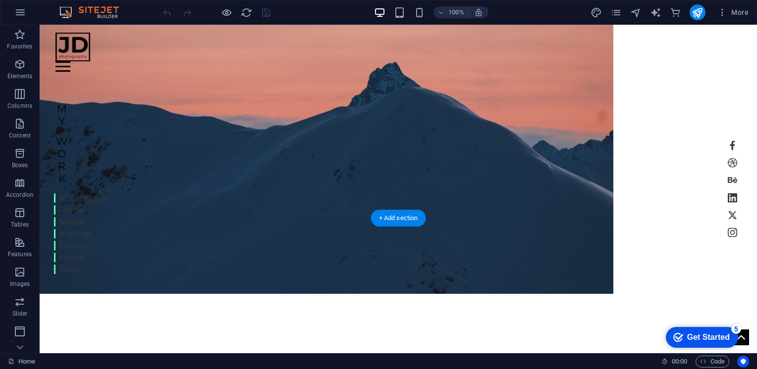
scroll to position [99, 0]
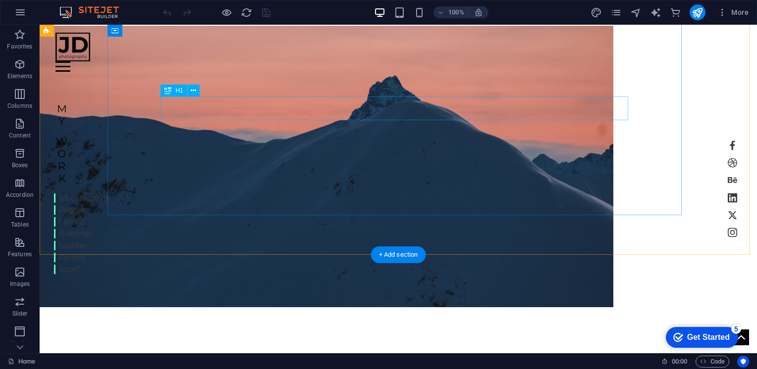
click at [383, 323] on div "| [DOMAIN_NAME]" at bounding box center [326, 335] width 467 height 24
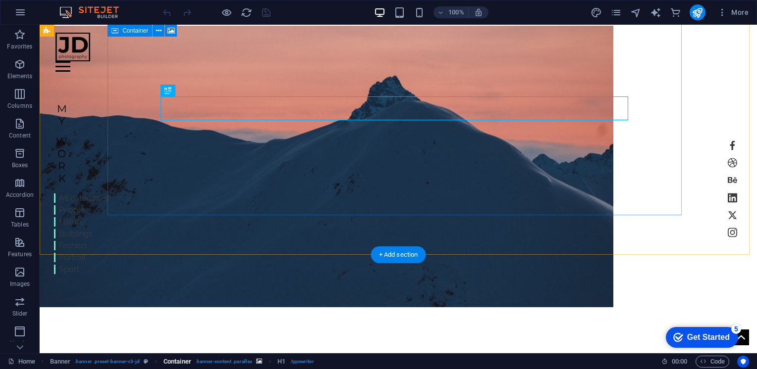
click at [209, 363] on span ". banner-content .parallax" at bounding box center [223, 362] width 57 height 12
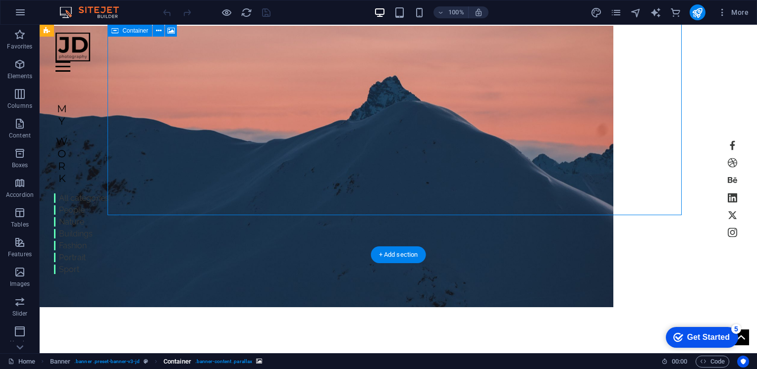
click at [209, 363] on span ". banner-content .parallax" at bounding box center [223, 362] width 57 height 12
drag, startPoint x: 299, startPoint y: 363, endPoint x: 302, endPoint y: 358, distance: 6.4
click at [299, 363] on div "Home Banner . banner .preset-banner-v3-jd Container . banner-content .parallax" at bounding box center [330, 362] width 645 height 12
click at [353, 323] on div "| [DOMAIN_NAME]" at bounding box center [326, 335] width 467 height 24
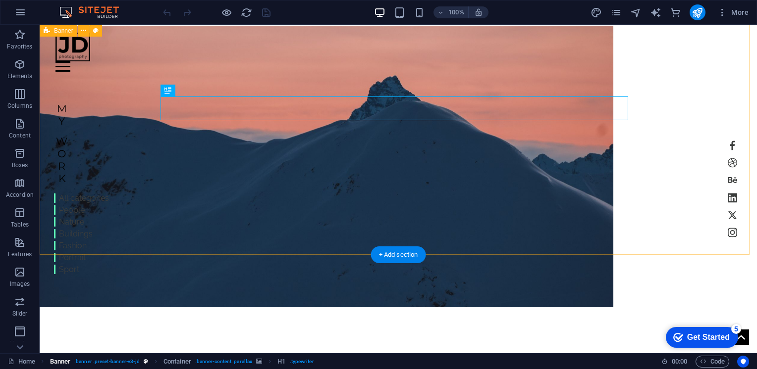
click at [126, 363] on span ". banner .preset-banner-v3-jd" at bounding box center [106, 362] width 65 height 12
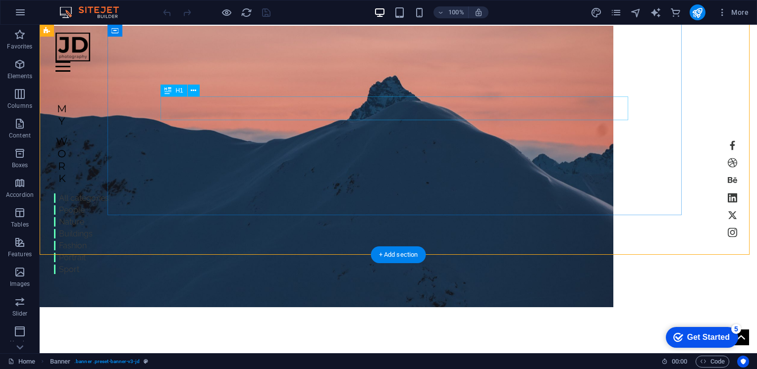
click at [386, 323] on div "| [DOMAIN_NAME]" at bounding box center [326, 335] width 467 height 24
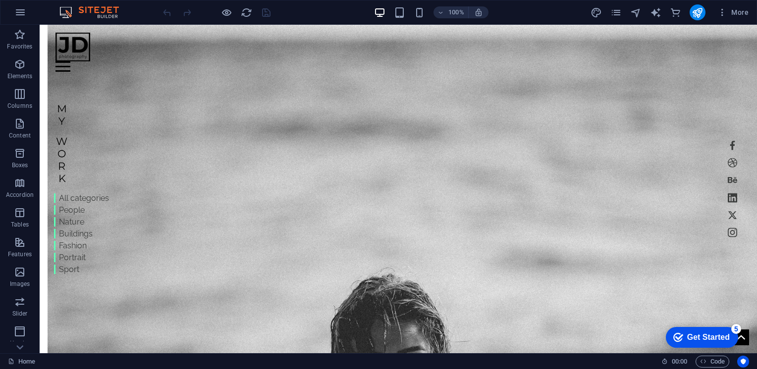
scroll to position [990, 0]
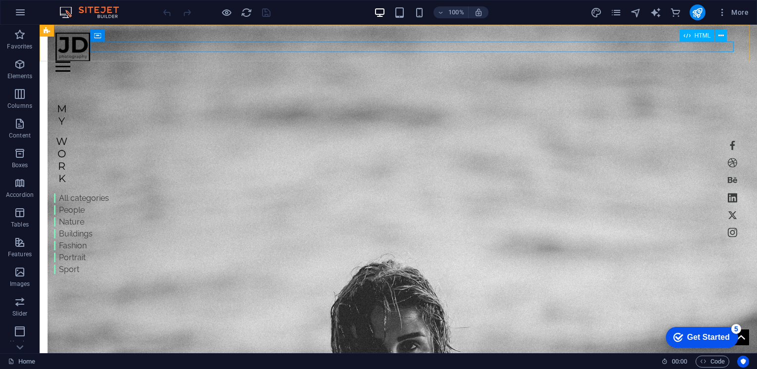
click at [721, 61] on div at bounding box center [397, 66] width 685 height 10
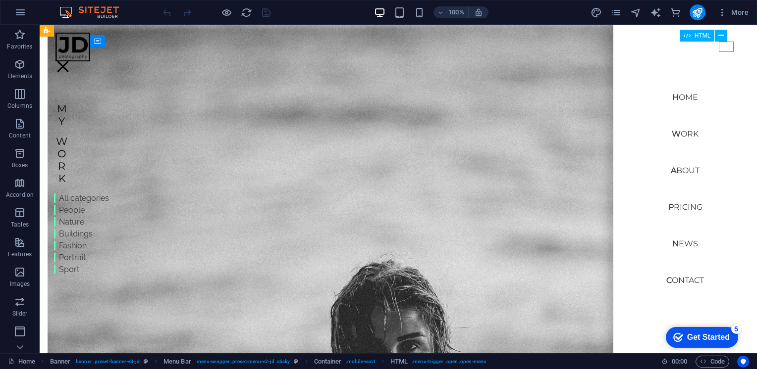
click at [70, 61] on div at bounding box center [62, 66] width 15 height 10
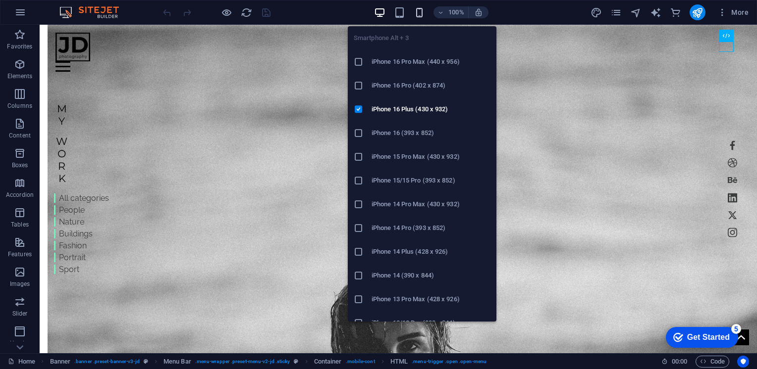
click at [417, 15] on icon "button" at bounding box center [419, 12] width 11 height 11
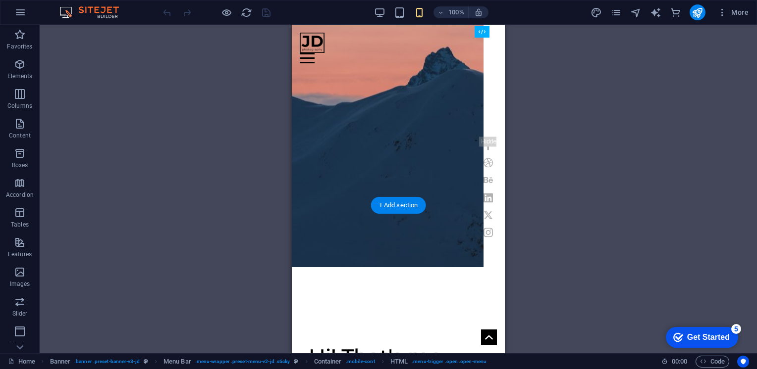
scroll to position [0, 0]
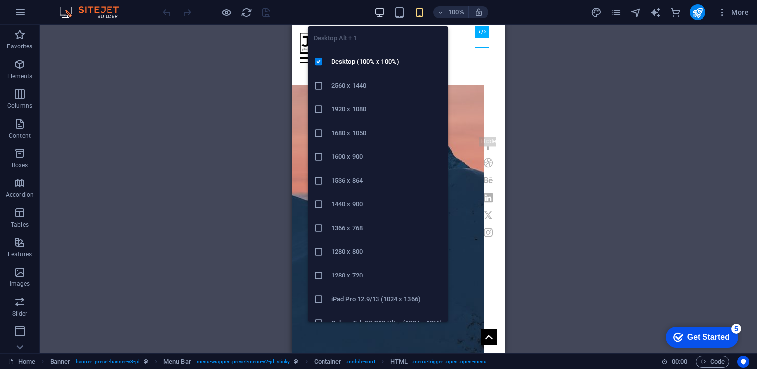
click at [375, 11] on icon "button" at bounding box center [379, 12] width 11 height 11
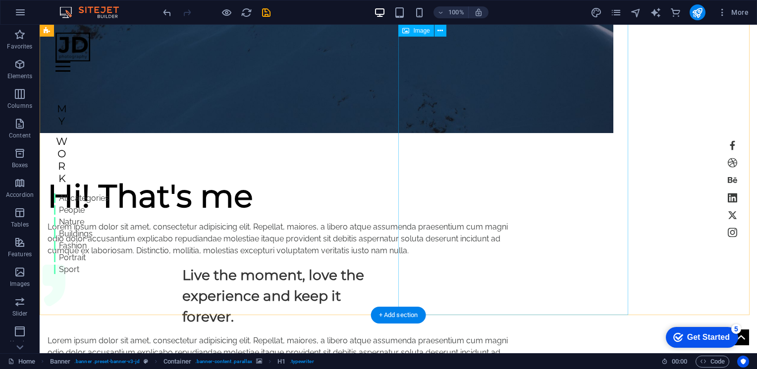
scroll to position [149, 0]
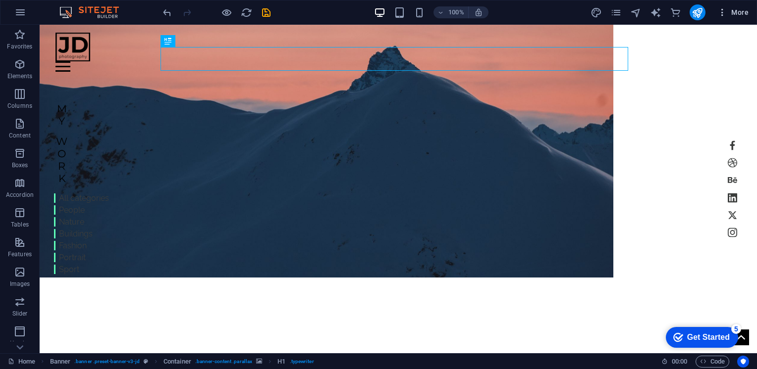
click at [727, 12] on icon "button" at bounding box center [722, 12] width 10 height 10
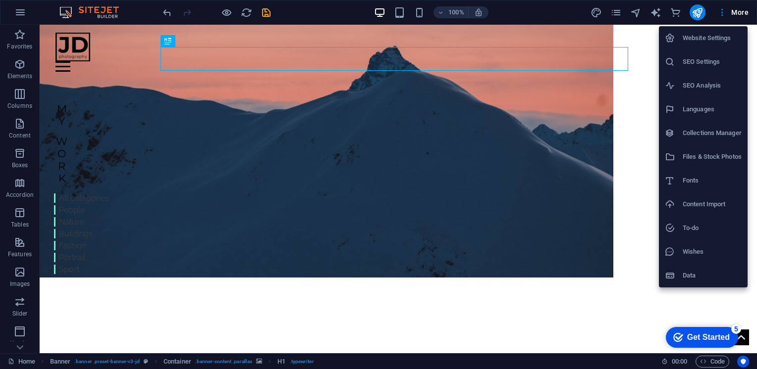
click at [710, 66] on h6 "SEO Settings" at bounding box center [711, 62] width 59 height 12
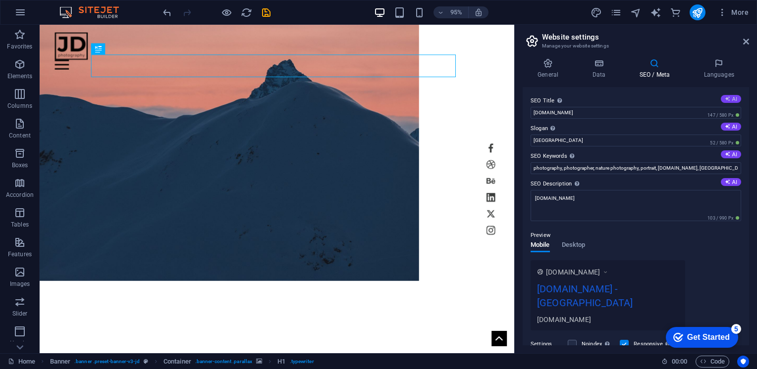
click at [725, 97] on icon at bounding box center [727, 98] width 5 height 5
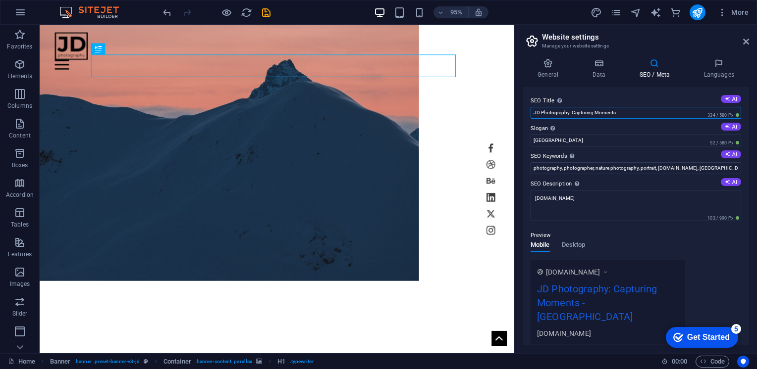
click at [632, 113] on input "JD Photography: Capturing Moments" at bounding box center [635, 113] width 210 height 12
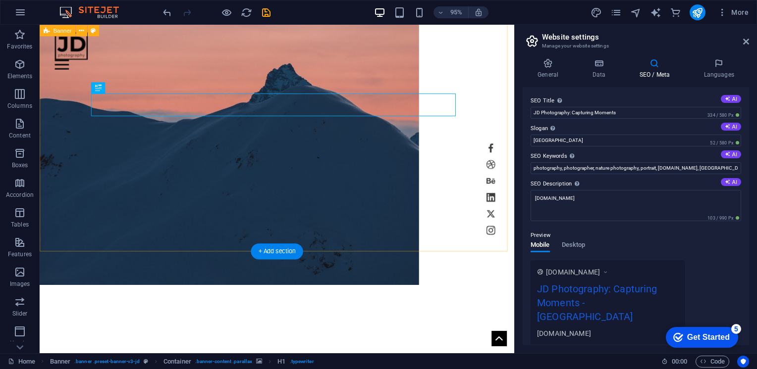
scroll to position [50, 0]
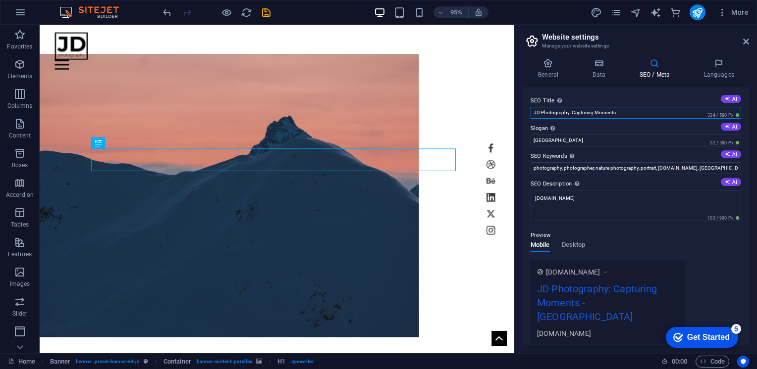
drag, startPoint x: 540, startPoint y: 112, endPoint x: 525, endPoint y: 112, distance: 14.9
click at [525, 112] on div "SEO Title The title of your website - make it something that stands out in sear…" at bounding box center [635, 216] width 226 height 259
type input "Seku Photography: Capturing Moments"
click at [621, 144] on input "[GEOGRAPHIC_DATA]" at bounding box center [635, 141] width 210 height 12
click at [619, 144] on input "[GEOGRAPHIC_DATA]" at bounding box center [635, 141] width 210 height 12
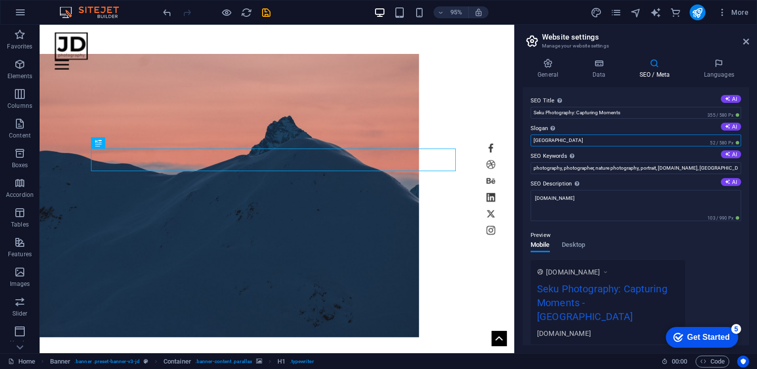
click at [619, 144] on input "[GEOGRAPHIC_DATA]" at bounding box center [635, 141] width 210 height 12
type input "Beyond the Code"
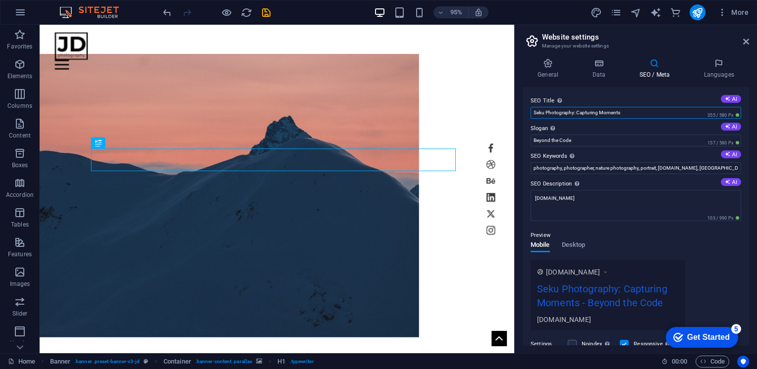
click at [561, 112] on input "Seku Photography: Capturing Moments" at bounding box center [635, 113] width 210 height 12
type input "Seku Studios: Capturing Moments"
drag, startPoint x: 711, startPoint y: 166, endPoint x: 695, endPoint y: 166, distance: 15.4
click at [695, 166] on input "photography, photographer, nature photography, portrait, [DOMAIN_NAME], [GEOGRA…" at bounding box center [635, 168] width 210 height 12
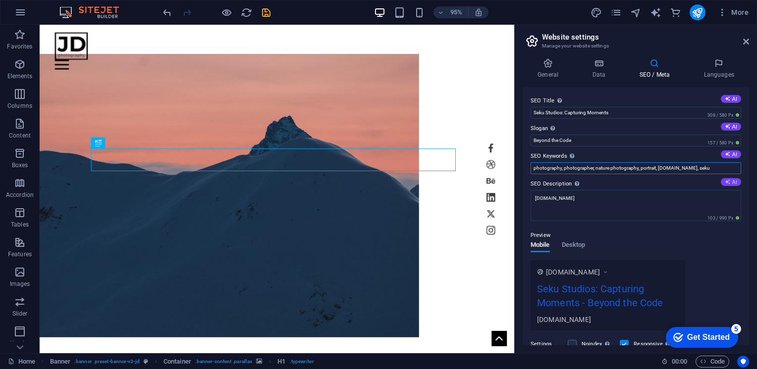
type input "photography, photographer, nature photography, portrait, [DOMAIN_NAME], seku"
click at [725, 184] on icon at bounding box center [727, 181] width 5 height 5
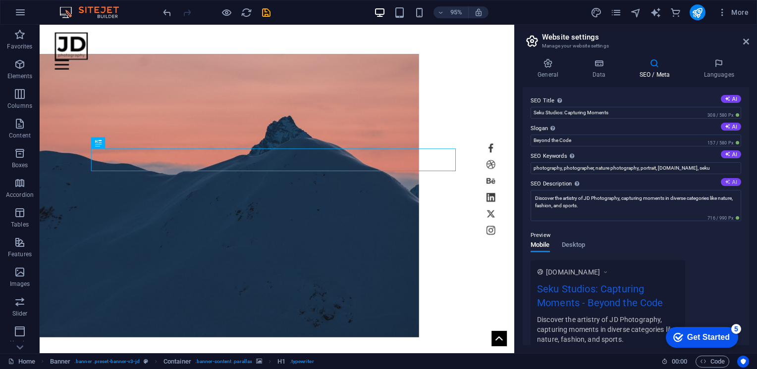
click at [727, 180] on button "AI" at bounding box center [731, 182] width 20 height 8
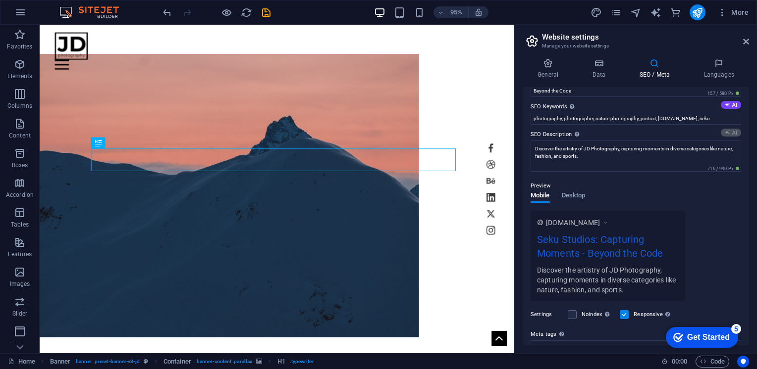
type textarea "Explore the stunning portfolio of JD Photography, capturing moments in fashion,…"
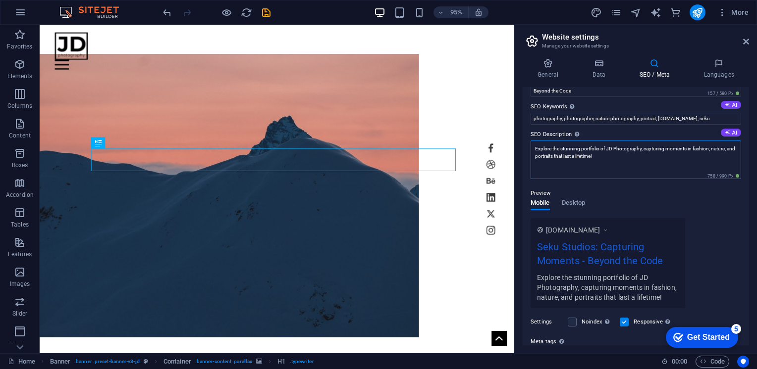
drag, startPoint x: 608, startPoint y: 148, endPoint x: 618, endPoint y: 149, distance: 10.0
click at [618, 149] on textarea "Explore the stunning portfolio of JD Photography, capturing moments in fashion,…" at bounding box center [635, 160] width 210 height 39
click at [609, 148] on textarea "Explore the stunning portfolio of JD Photography, capturing moments in fashion,…" at bounding box center [635, 160] width 210 height 39
drag, startPoint x: 608, startPoint y: 148, endPoint x: 648, endPoint y: 145, distance: 40.2
click at [642, 148] on textarea "Explore the stunning portfolio of JD Photography, capturing moments in fashion,…" at bounding box center [635, 160] width 210 height 39
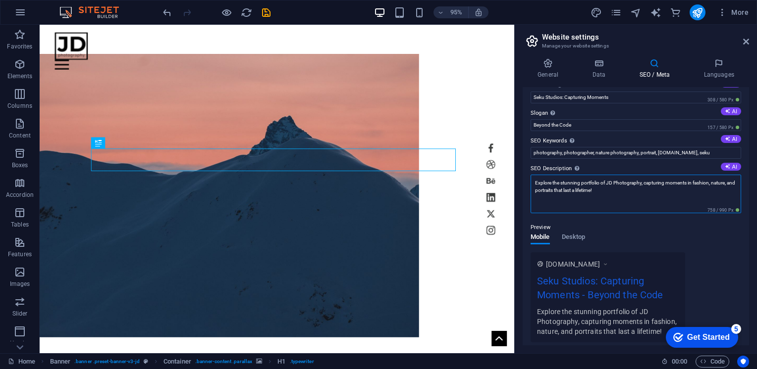
scroll to position [0, 0]
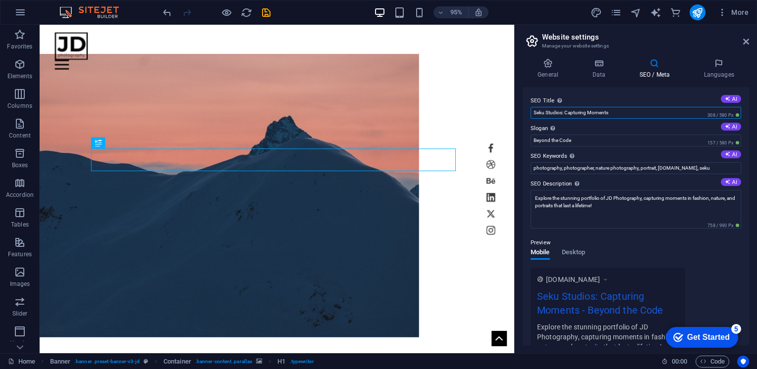
click at [552, 110] on input "Seku Studios: Capturing Moments" at bounding box center [635, 113] width 210 height 12
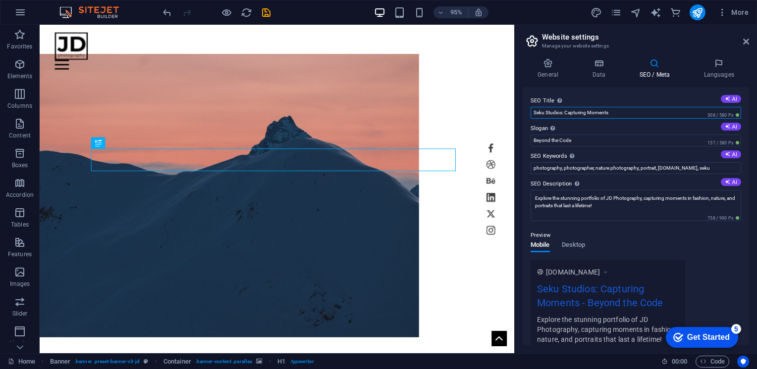
click at [552, 110] on input "Seku Studios: Capturing Moments" at bounding box center [635, 113] width 210 height 12
type input "Seku Photography: Capturing Moments"
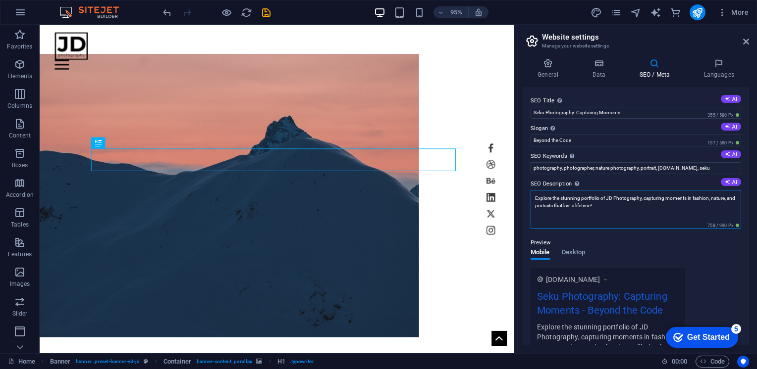
click at [611, 196] on textarea "Explore the stunning portfolio of JD Photography, capturing moments in fashion,…" at bounding box center [635, 209] width 210 height 39
click at [607, 195] on textarea "Explore the stunning portfolio of JD Photography, capturing moments in fashion,…" at bounding box center [635, 209] width 210 height 39
click at [610, 195] on textarea "Explore the stunning portfolio of JD Photography, capturing moments in fashion,…" at bounding box center [635, 209] width 210 height 39
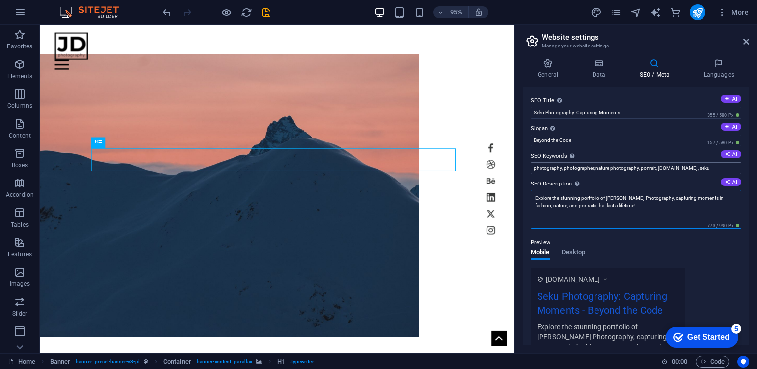
type textarea "Explore the stunning portfolio of [PERSON_NAME] Photography, capturing moments …"
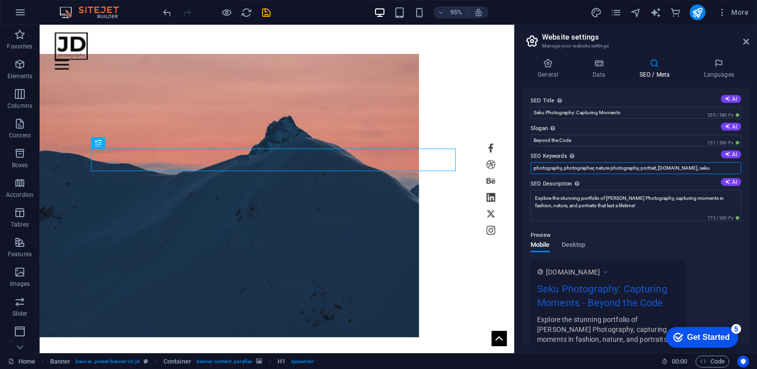
click at [709, 164] on input "photography, photographer, nature photography, portrait, [DOMAIN_NAME], seku" at bounding box center [635, 168] width 210 height 12
type input "photography, photographer, nature photography, portrait, [DOMAIN_NAME], [PERSON…"
click at [606, 73] on h4 "Data" at bounding box center [600, 68] width 47 height 21
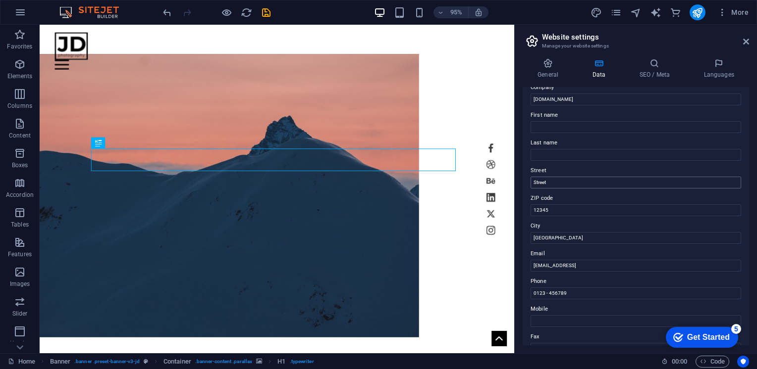
scroll to position [50, 0]
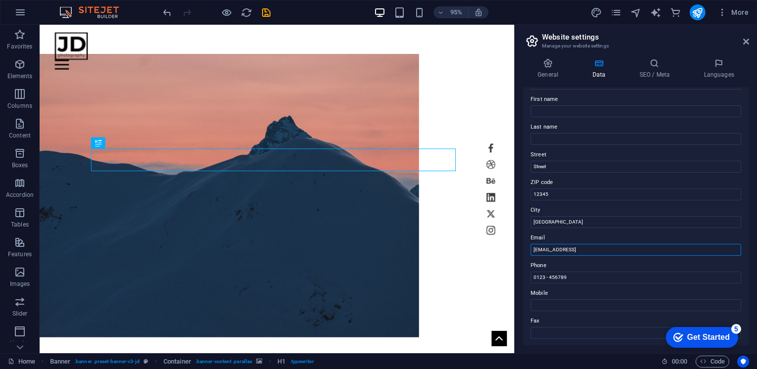
drag, startPoint x: 654, startPoint y: 251, endPoint x: 522, endPoint y: 249, distance: 131.7
click at [522, 249] on div "Contact data for this website. This can be used everywhere on the website and w…" at bounding box center [635, 216] width 226 height 259
paste input "[EMAIL_ADDRESS][DOMAIN_NAME]"
click at [608, 251] on input "[EMAIL_ADDRESS][DOMAIN_NAME]" at bounding box center [635, 250] width 210 height 12
type input "[EMAIL_ADDRESS][DOMAIN_NAME]"
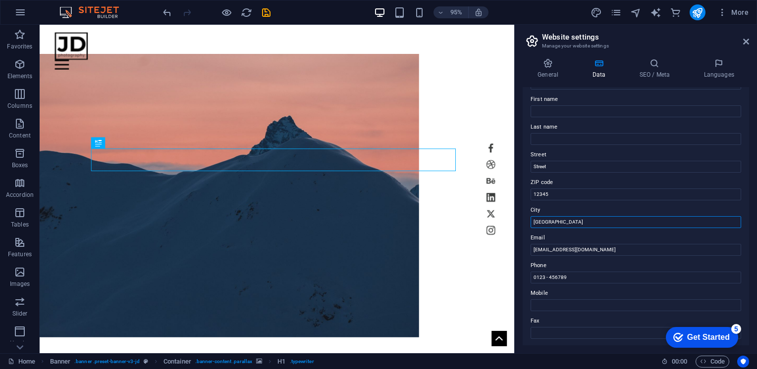
click at [563, 217] on input "[GEOGRAPHIC_DATA]" at bounding box center [635, 222] width 210 height 12
type input "[GEOGRAPHIC_DATA]"
click at [554, 195] on input "12345" at bounding box center [635, 195] width 210 height 12
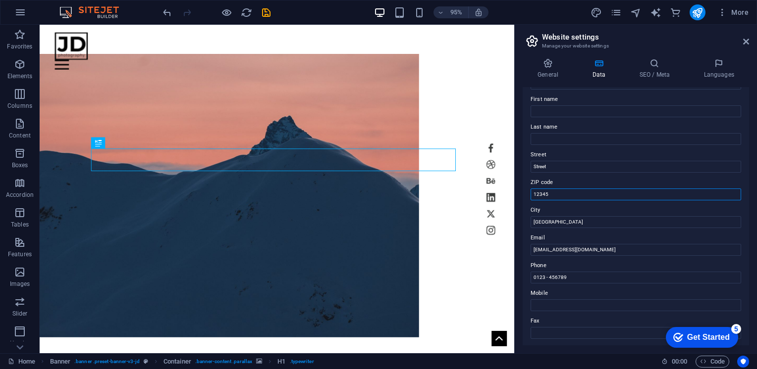
click at [554, 195] on input "12345" at bounding box center [635, 195] width 210 height 12
type input "40624"
click at [551, 166] on input "Street" at bounding box center [635, 167] width 210 height 12
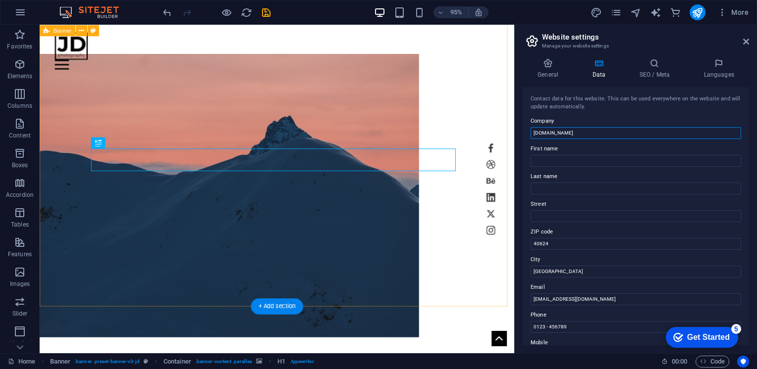
drag, startPoint x: 624, startPoint y: 156, endPoint x: 525, endPoint y: 136, distance: 101.1
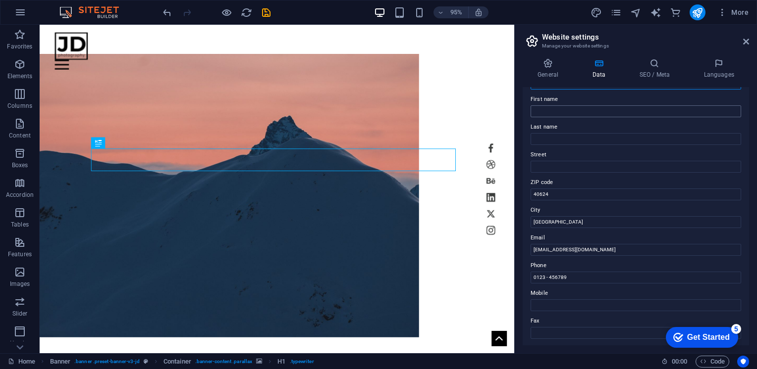
type input "SekuStudios"
click at [567, 115] on input "First name" at bounding box center [635, 111] width 210 height 12
type input "Nova"
click at [537, 142] on input "Last name" at bounding box center [635, 139] width 210 height 12
type input "I"
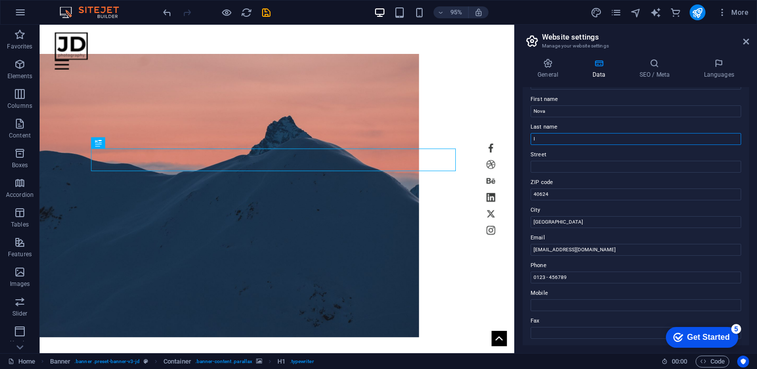
click at [540, 135] on input "I" at bounding box center [635, 139] width 210 height 12
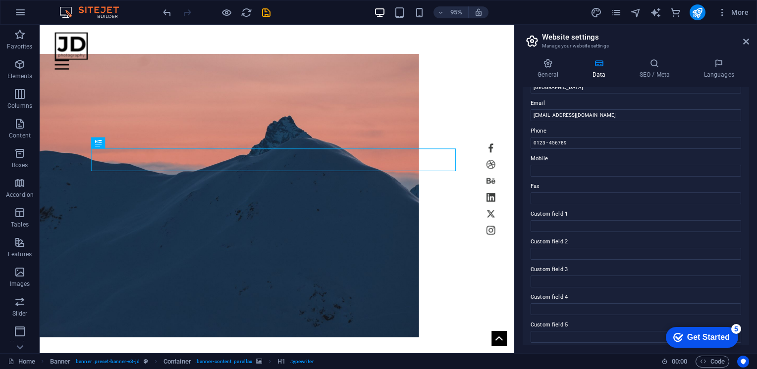
scroll to position [198, 0]
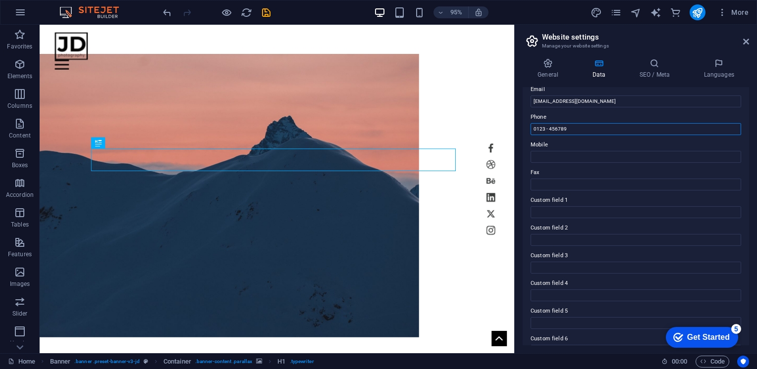
drag, startPoint x: 585, startPoint y: 128, endPoint x: 528, endPoint y: 128, distance: 57.4
click at [528, 128] on div "Contact data for this website. This can be used everywhere on the website and w…" at bounding box center [635, 216] width 226 height 259
type input "[PHONE_NUMBER]"
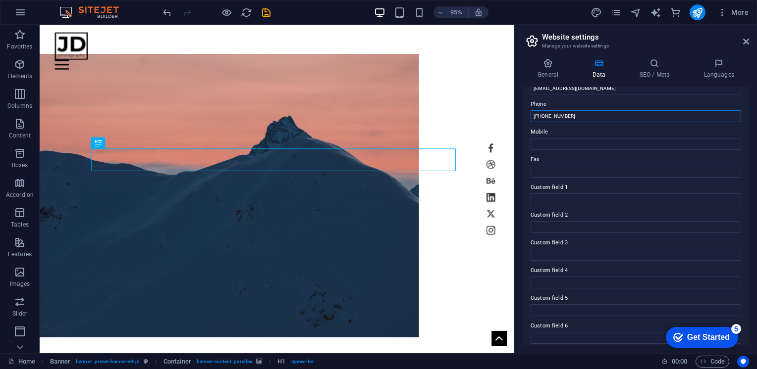
scroll to position [216, 0]
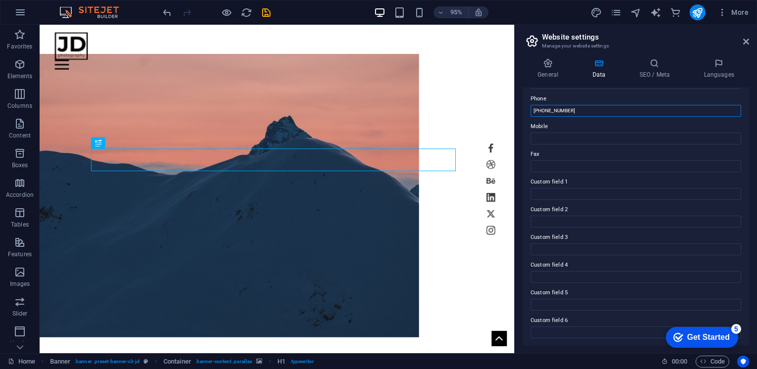
click at [567, 105] on input "[PHONE_NUMBER]" at bounding box center [635, 111] width 210 height 12
click at [557, 133] on input "Mobile" at bounding box center [635, 139] width 210 height 12
paste input "[PHONE_NUMBER]"
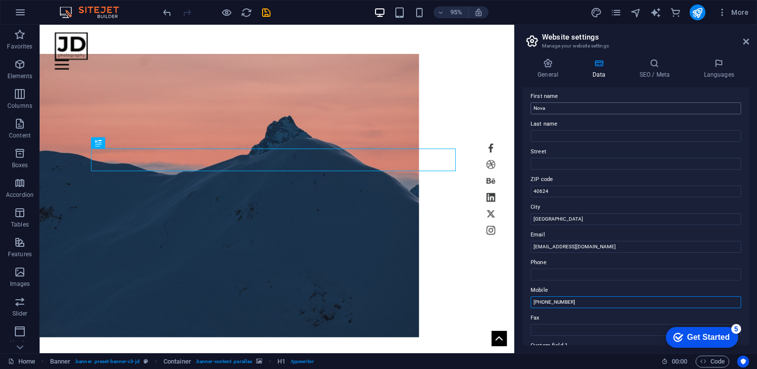
scroll to position [0, 0]
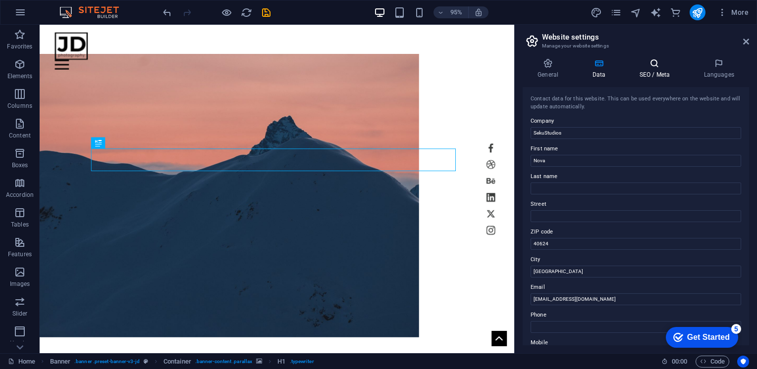
type input "[PHONE_NUMBER]"
click at [642, 62] on icon at bounding box center [654, 63] width 60 height 10
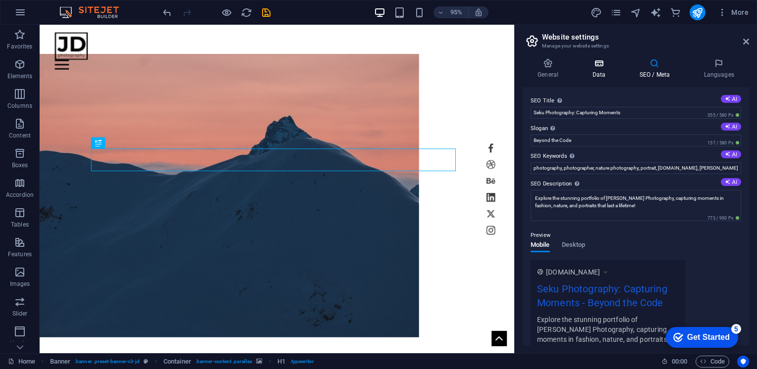
click at [604, 68] on h4 "Data" at bounding box center [600, 68] width 47 height 21
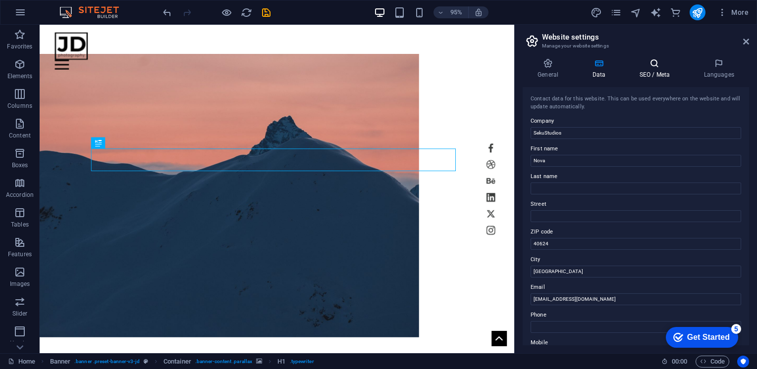
click at [651, 67] on icon at bounding box center [654, 63] width 60 height 10
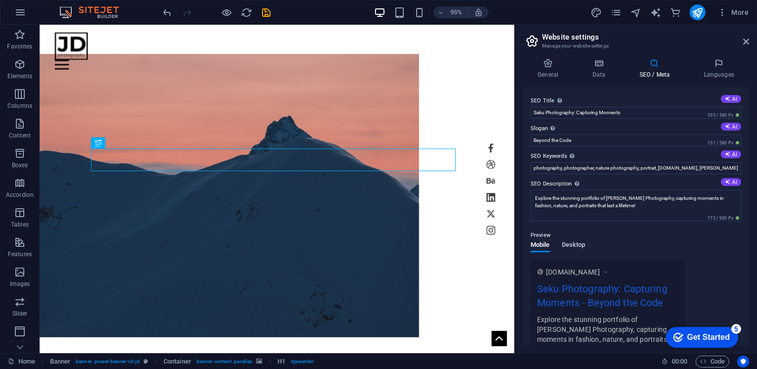
click at [572, 243] on span "Desktop" at bounding box center [574, 246] width 24 height 14
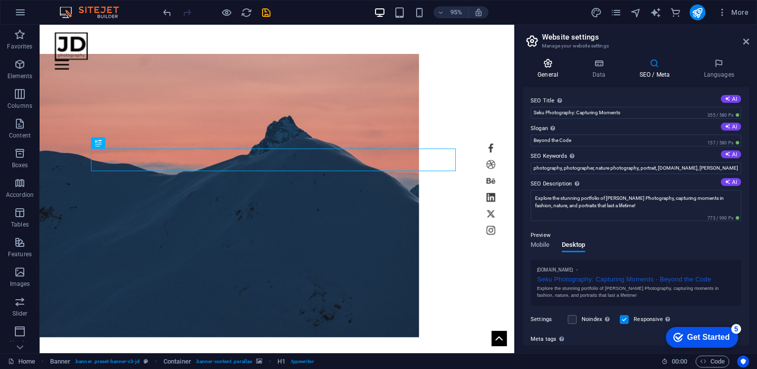
click at [550, 70] on h4 "General" at bounding box center [549, 68] width 54 height 21
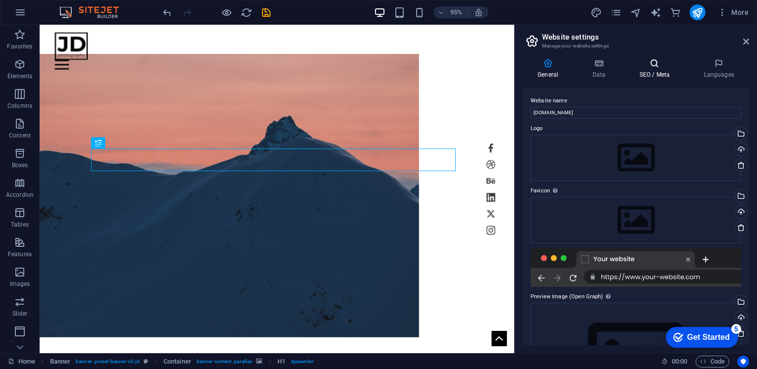
click at [660, 61] on icon at bounding box center [654, 63] width 60 height 10
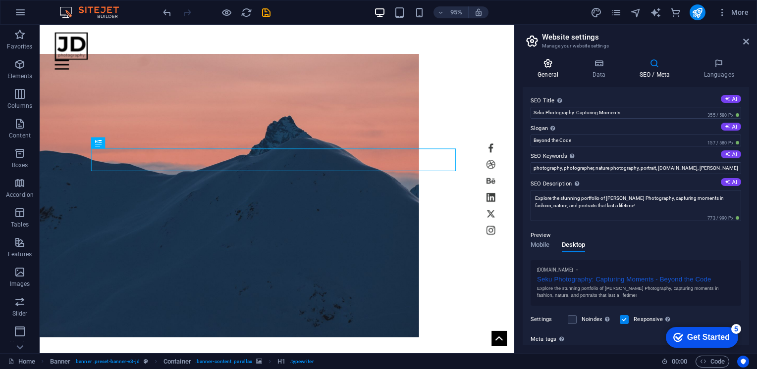
click at [550, 64] on icon at bounding box center [547, 63] width 51 height 10
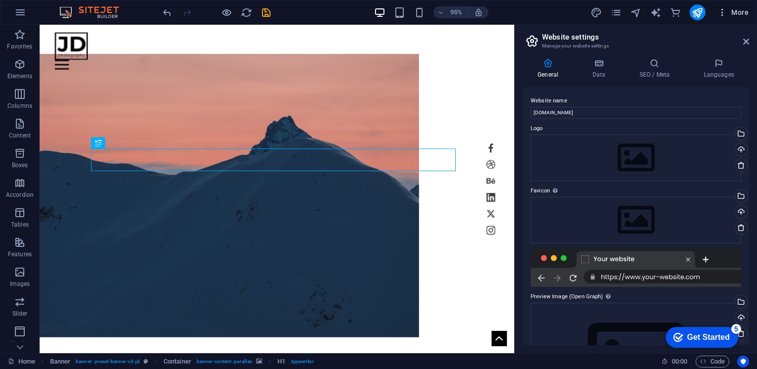
click at [740, 14] on span "More" at bounding box center [732, 12] width 31 height 10
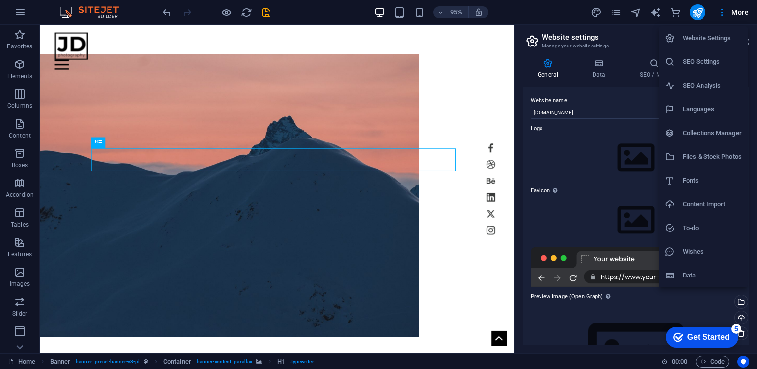
click at [740, 14] on div at bounding box center [378, 184] width 757 height 369
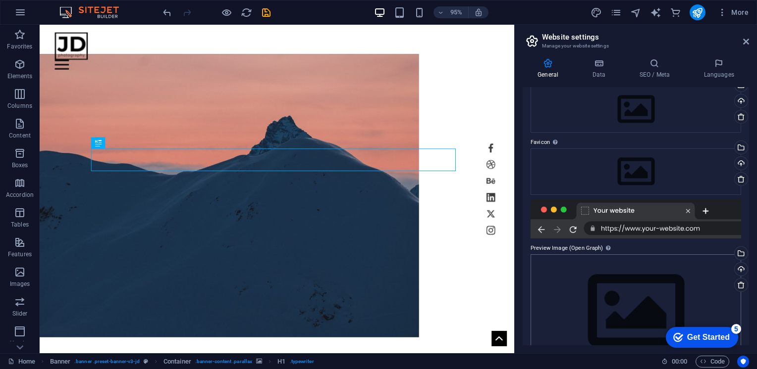
scroll to position [79, 0]
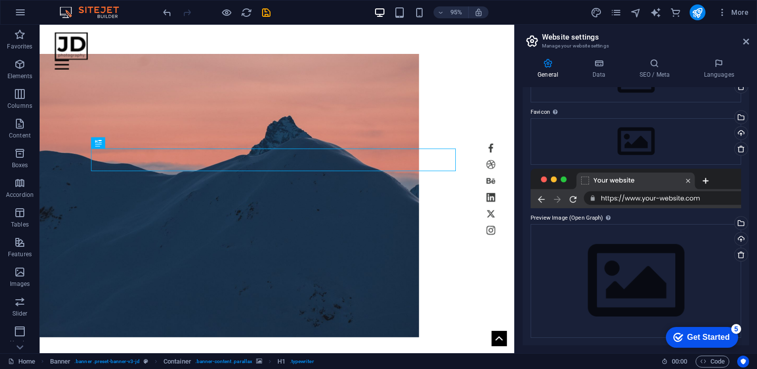
click at [723, 333] on div "Get Started" at bounding box center [708, 337] width 43 height 9
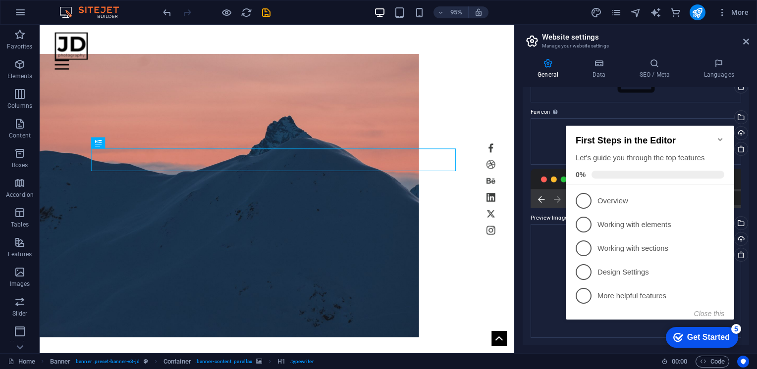
click at [721, 138] on icon "Minimize checklist" at bounding box center [720, 139] width 4 height 3
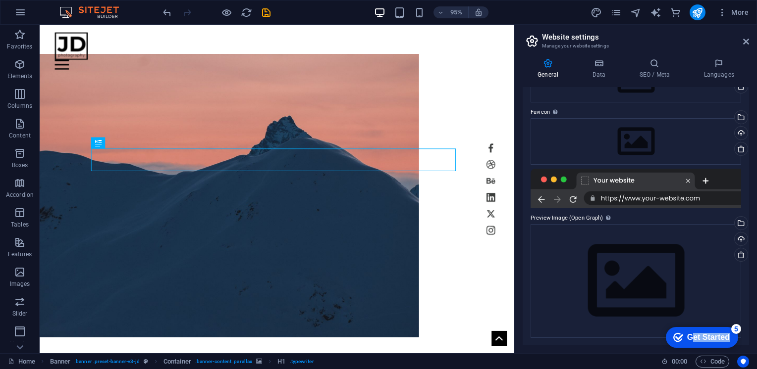
drag, startPoint x: 691, startPoint y: 338, endPoint x: 697, endPoint y: 347, distance: 10.7
click at [697, 347] on div "checkmark Get Started 5" at bounding box center [702, 337] width 72 height 21
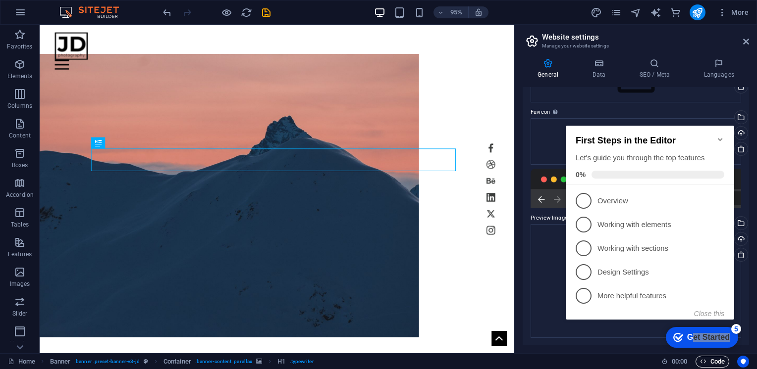
click at [717, 363] on span "Code" at bounding box center [712, 362] width 25 height 12
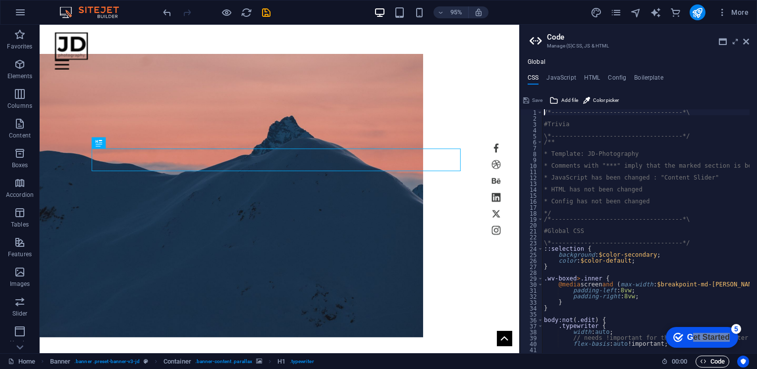
click at [717, 363] on span "Code" at bounding box center [712, 362] width 25 height 12
click at [748, 41] on icon at bounding box center [746, 42] width 6 height 8
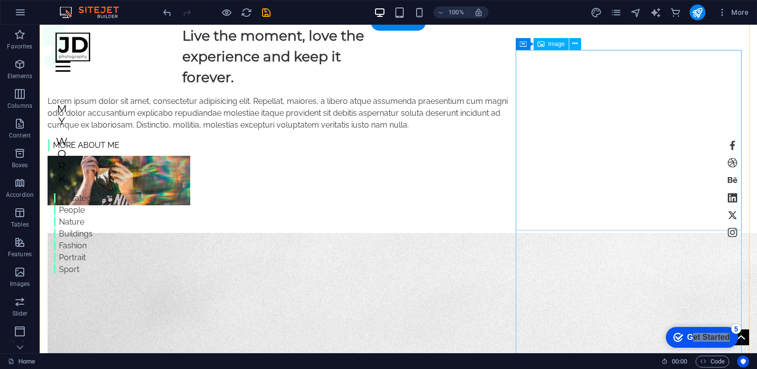
scroll to position [644, 0]
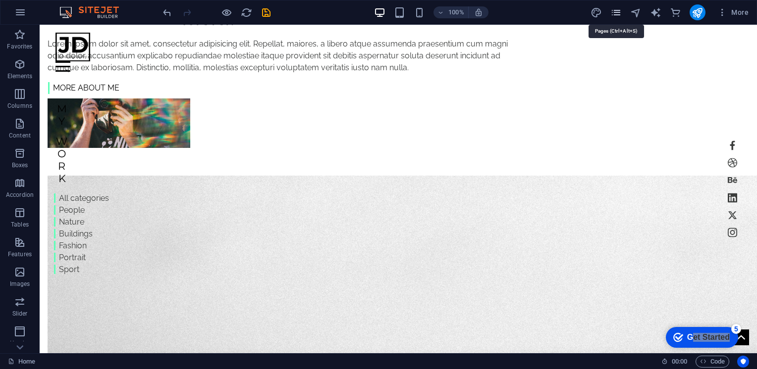
click at [614, 8] on icon "pages" at bounding box center [615, 12] width 11 height 11
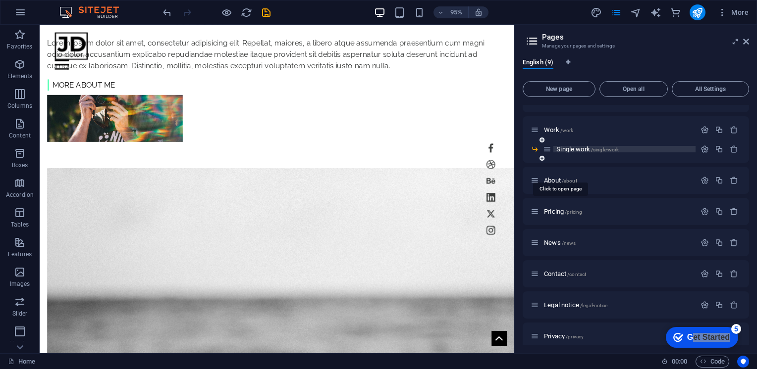
scroll to position [28, 0]
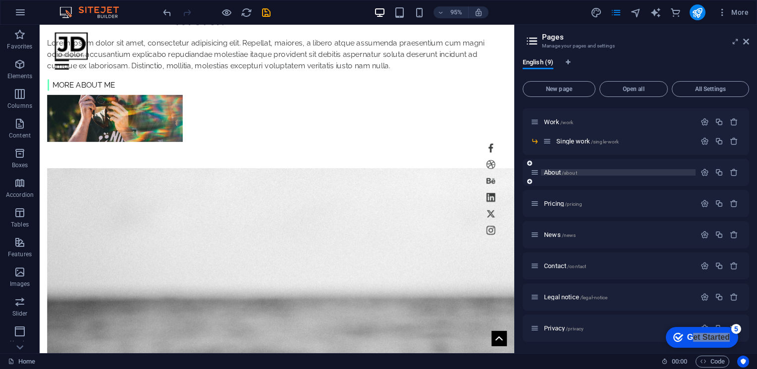
click at [547, 171] on span "About /about" at bounding box center [560, 172] width 33 height 7
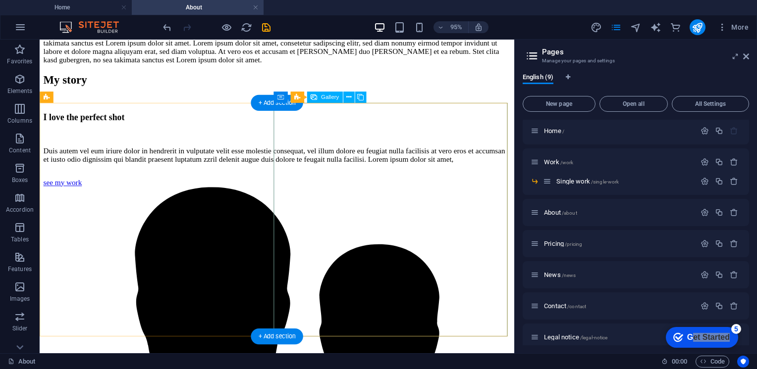
scroll to position [610, 0]
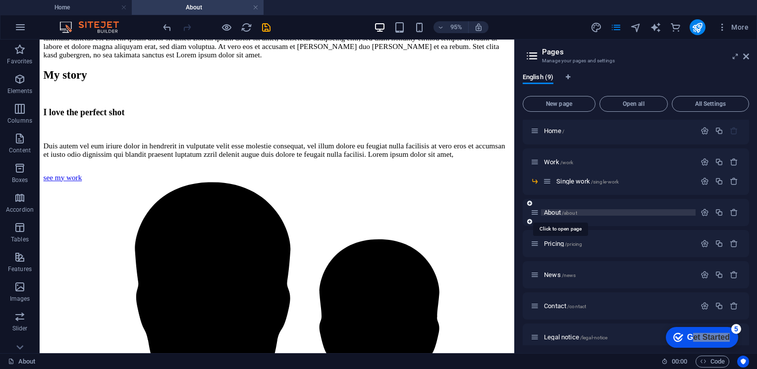
click at [558, 213] on span "About /about" at bounding box center [560, 212] width 33 height 7
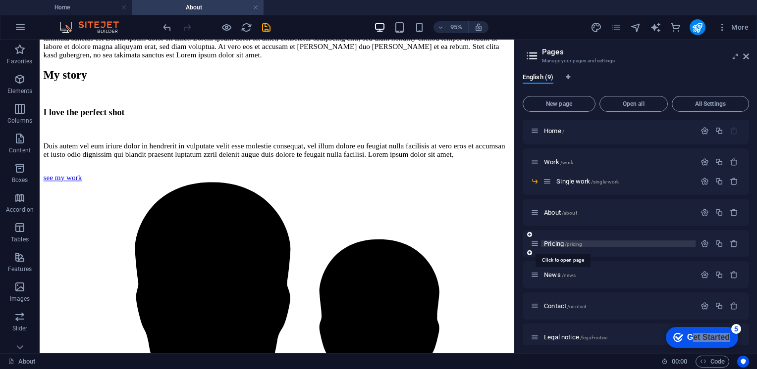
click at [555, 245] on span "Pricing /pricing" at bounding box center [563, 243] width 38 height 7
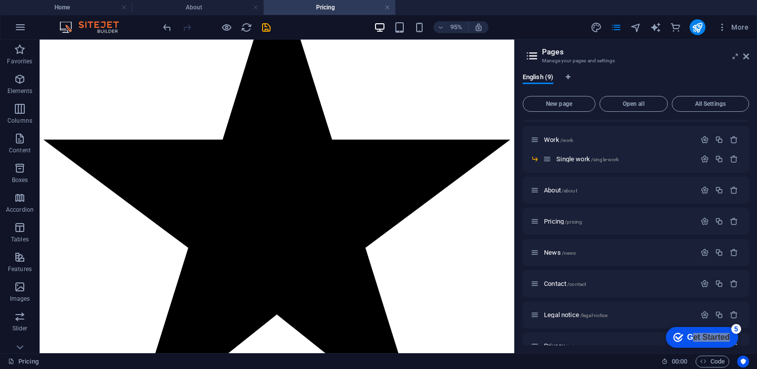
scroll to position [43, 0]
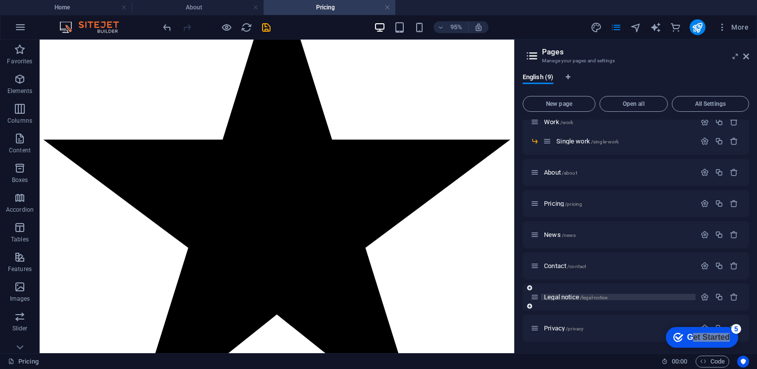
click at [561, 295] on span "Legal notice /legal-notice" at bounding box center [575, 297] width 63 height 7
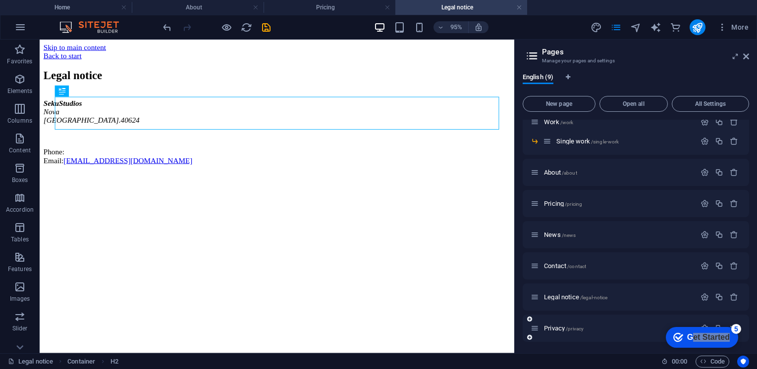
scroll to position [0, 0]
click at [563, 330] on span "Privacy /privacy" at bounding box center [564, 328] width 40 height 7
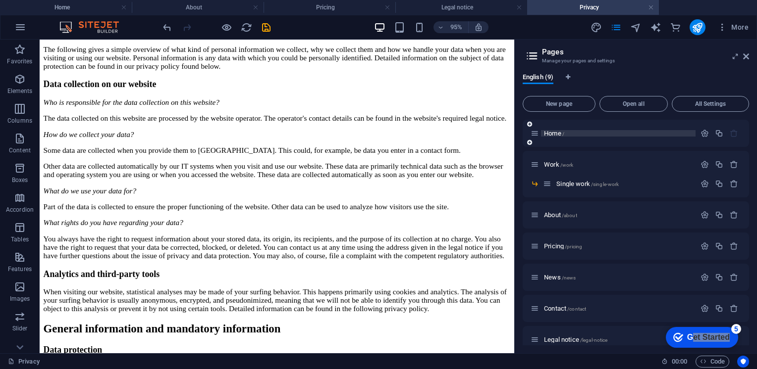
click at [553, 132] on span "Home /" at bounding box center [554, 133] width 20 height 7
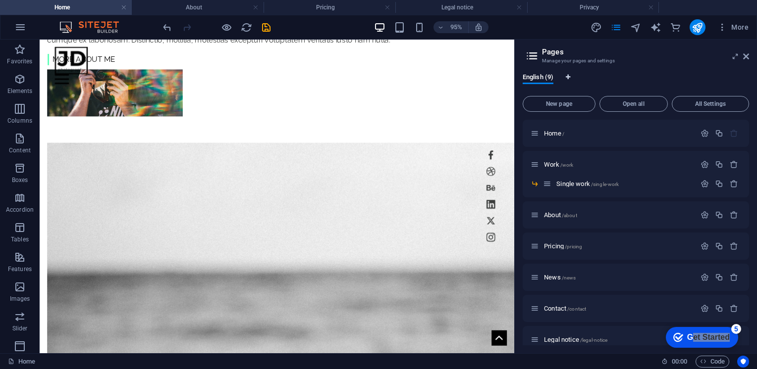
click at [569, 76] on icon "Language Tabs" at bounding box center [568, 77] width 4 height 6
select select "41"
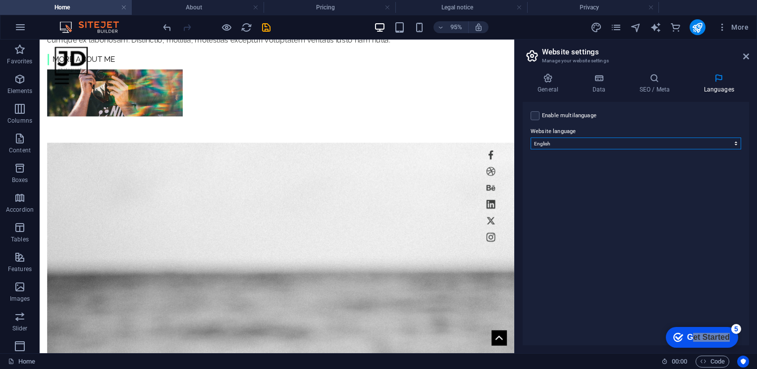
click at [596, 143] on select "Abkhazian Afar Afrikaans Akan Albanian Amharic Arabic Aragonese Armenian Assame…" at bounding box center [635, 144] width 210 height 12
click at [536, 115] on label at bounding box center [534, 115] width 9 height 9
click at [0, 0] on input "Enable multilanguage To disable multilanguage delete all languages until only o…" at bounding box center [0, 0] width 0 height 0
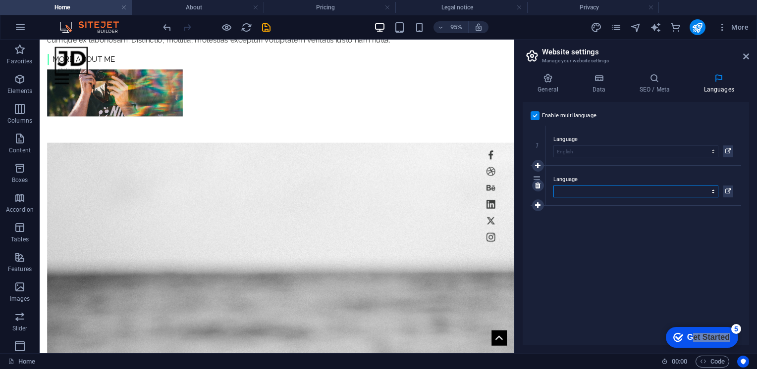
click at [575, 186] on select "Abkhazian Afar Afrikaans Akan Albanian Amharic Arabic Aragonese Armenian Assame…" at bounding box center [635, 192] width 165 height 12
select select "70"
click at [553, 186] on select "Abkhazian Afar Afrikaans Akan Albanian Amharic Arabic Aragonese Armenian Assame…" at bounding box center [635, 192] width 165 height 12
click at [730, 191] on icon at bounding box center [728, 192] width 6 height 12
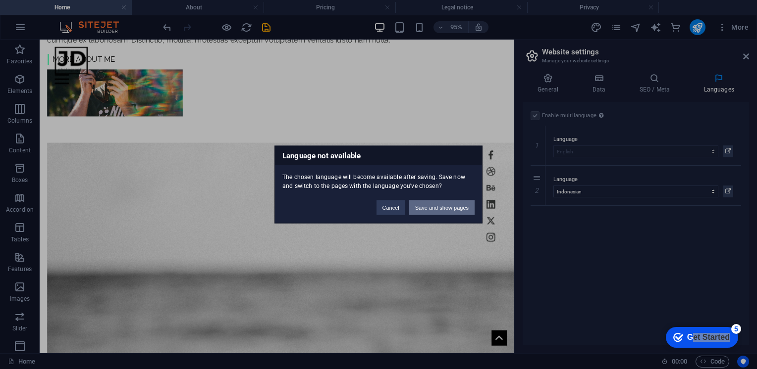
click at [446, 208] on button "Save and show pages" at bounding box center [441, 208] width 65 height 15
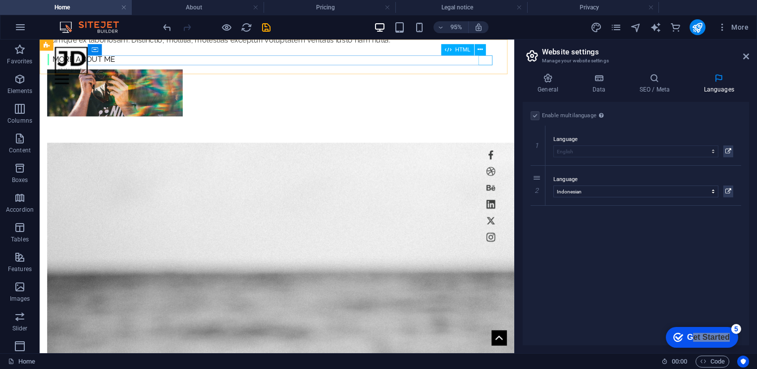
click at [508, 76] on div at bounding box center [288, 81] width 467 height 10
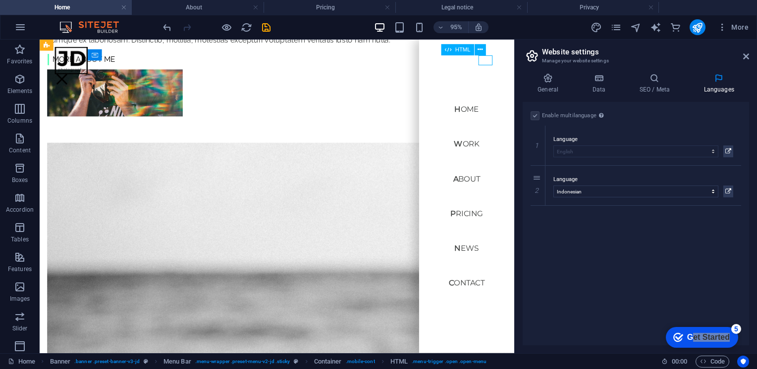
click at [70, 76] on div at bounding box center [62, 81] width 15 height 10
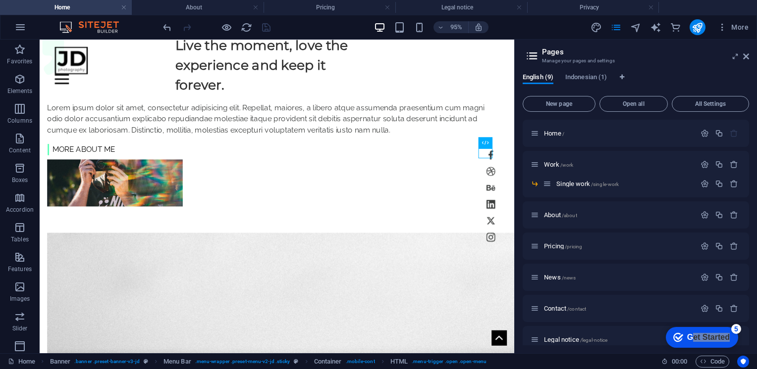
scroll to position [588, 0]
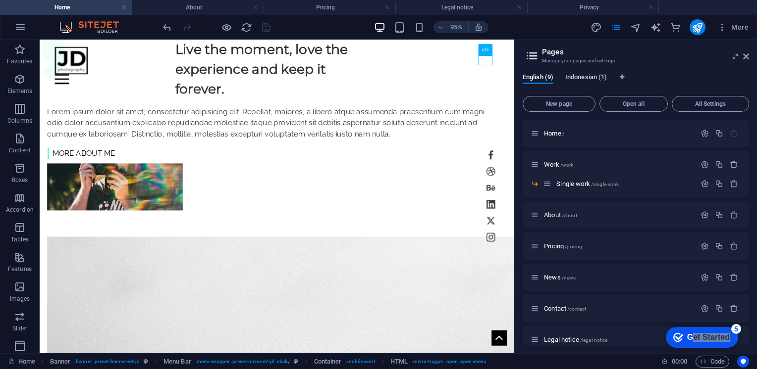
click at [576, 79] on span "Indonesian (1)" at bounding box center [586, 78] width 42 height 14
click at [727, 162] on span "Translate" at bounding box center [724, 165] width 26 height 8
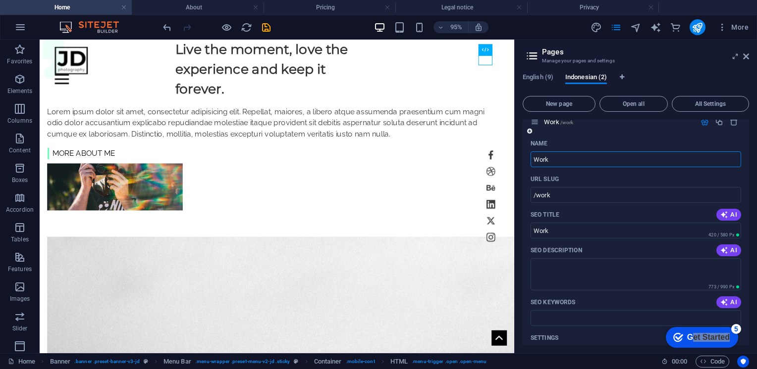
scroll to position [0, 0]
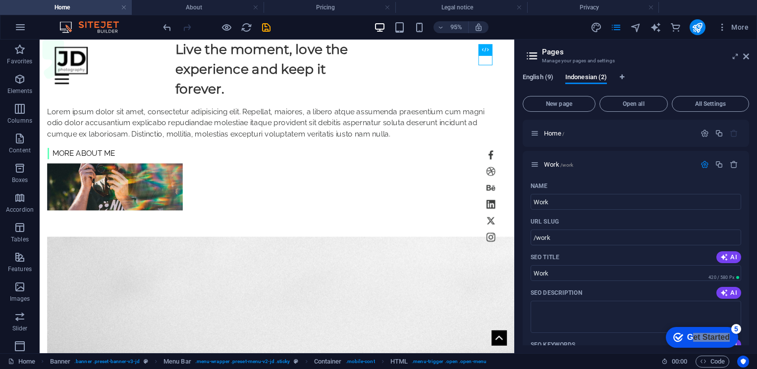
click at [539, 80] on span "English (9)" at bounding box center [537, 78] width 31 height 14
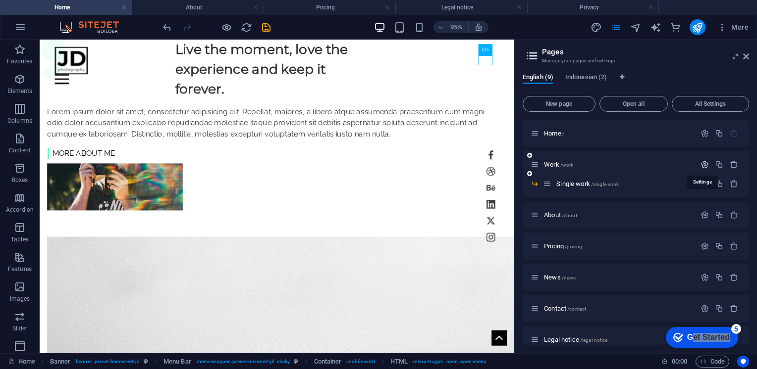
click at [701, 165] on icon "button" at bounding box center [704, 164] width 8 height 8
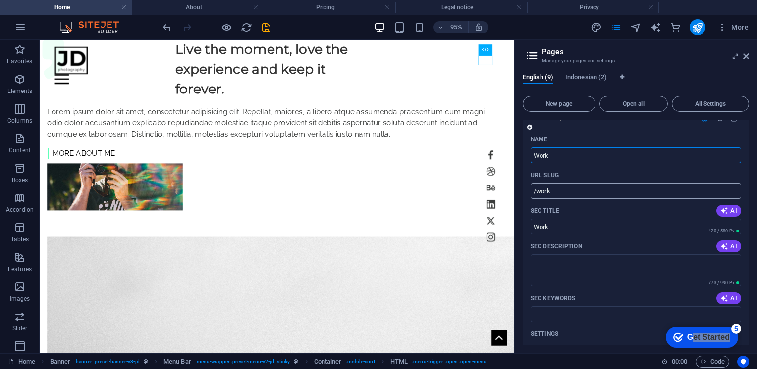
scroll to position [99, 0]
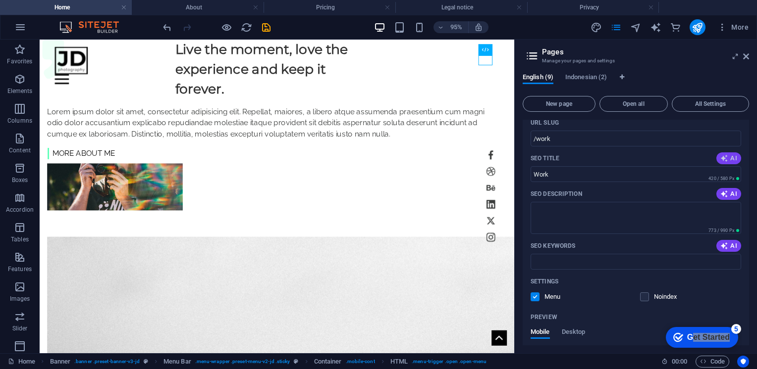
click at [722, 158] on icon "button" at bounding box center [724, 159] width 8 height 8
type input "Nova: All Categories Work Solutions"
click at [720, 191] on icon "button" at bounding box center [724, 194] width 8 height 8
type textarea "Discover Novas diverse range of services across various categories. Your truste…"
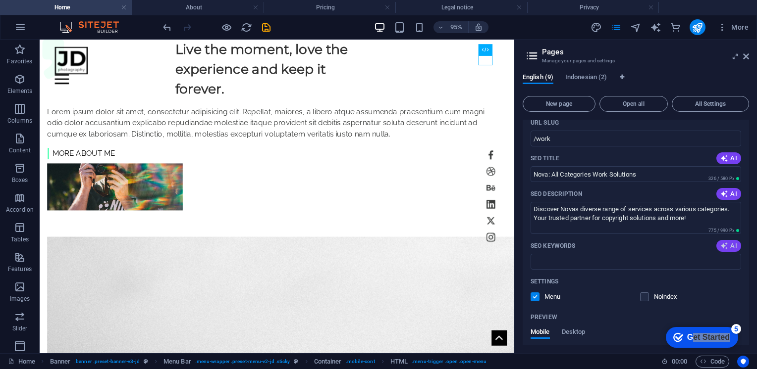
click at [724, 249] on icon "button" at bounding box center [724, 246] width 8 height 8
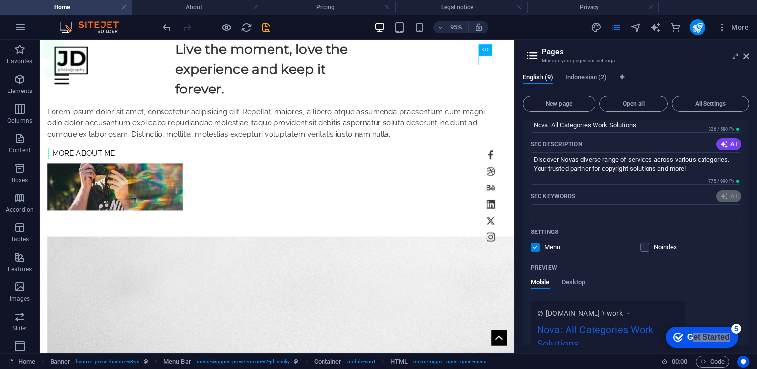
type input "Nova, work categories, copyright, legal notice, privacy policy, all rights rese…"
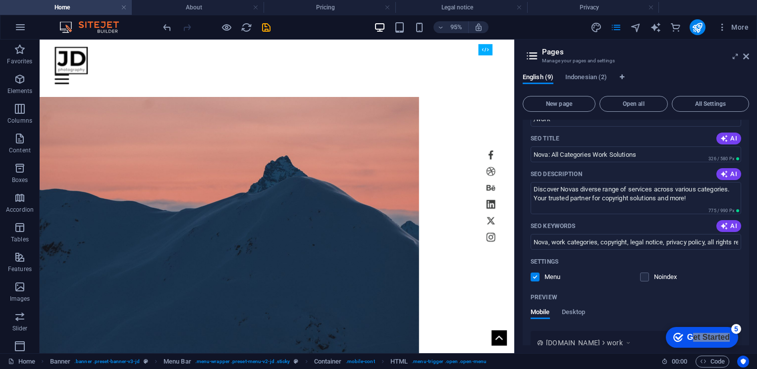
scroll to position [0, 0]
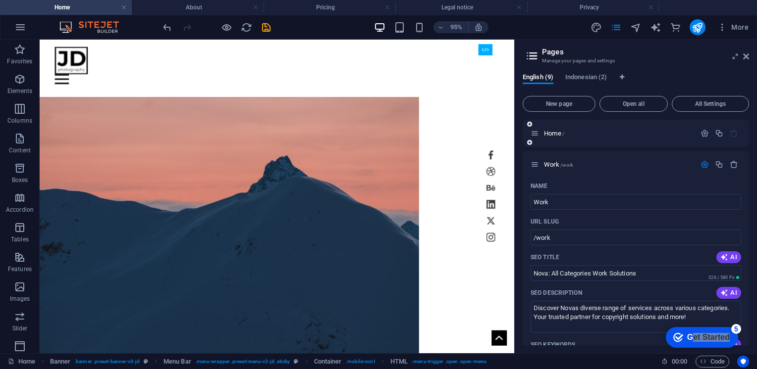
click at [537, 135] on icon at bounding box center [534, 133] width 8 height 8
click at [553, 135] on span "Home /" at bounding box center [554, 133] width 20 height 7
click at [703, 129] on icon "button" at bounding box center [704, 133] width 8 height 8
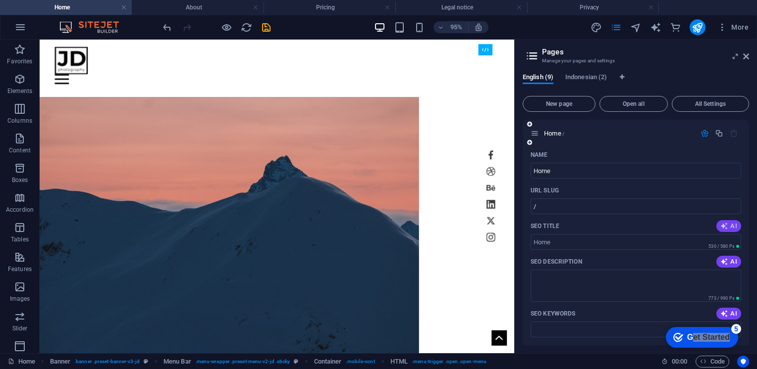
click at [730, 223] on span "AI" at bounding box center [728, 226] width 17 height 8
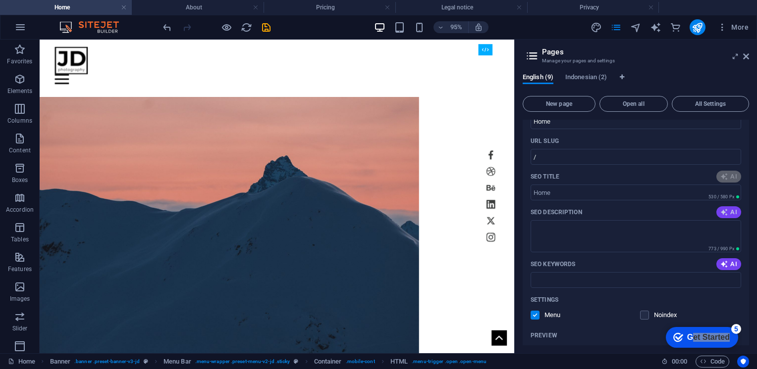
type input "Explore My Creative Work"
click at [725, 214] on icon "button" at bounding box center [724, 212] width 8 height 8
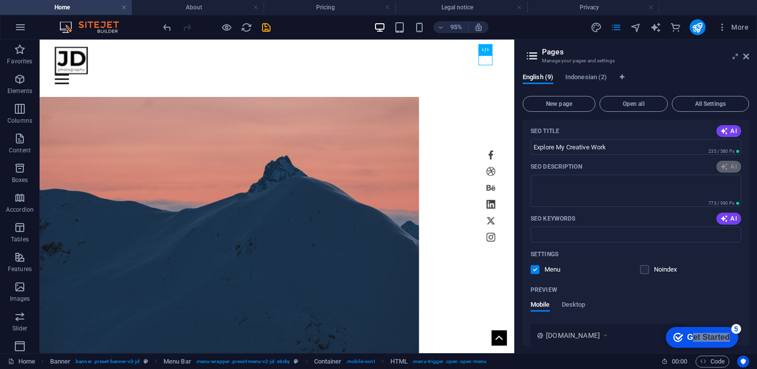
scroll to position [149, 0]
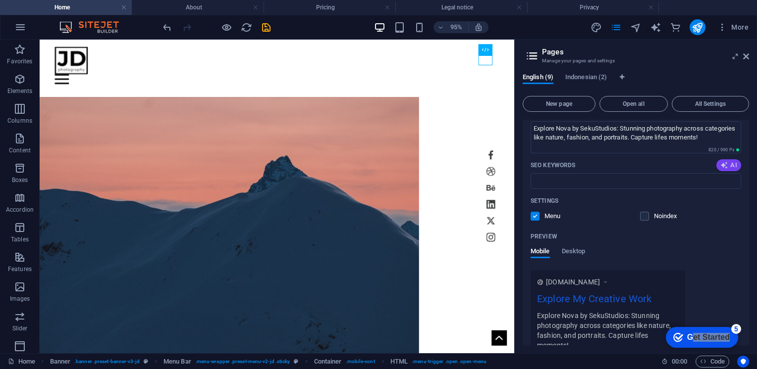
type textarea "Explore Nova by SekuStudios: Stunning photography across categories like nature…"
click at [721, 166] on icon "button" at bounding box center [724, 165] width 8 height 8
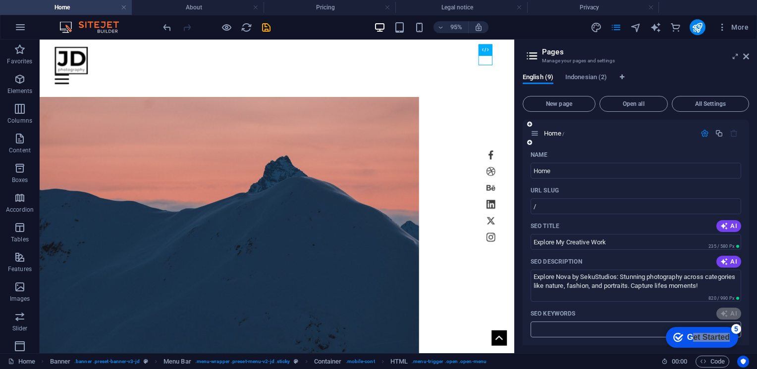
scroll to position [0, 0]
type input "SekuStudios, photography portfolio, art exhibitions, portrait photography, natu…"
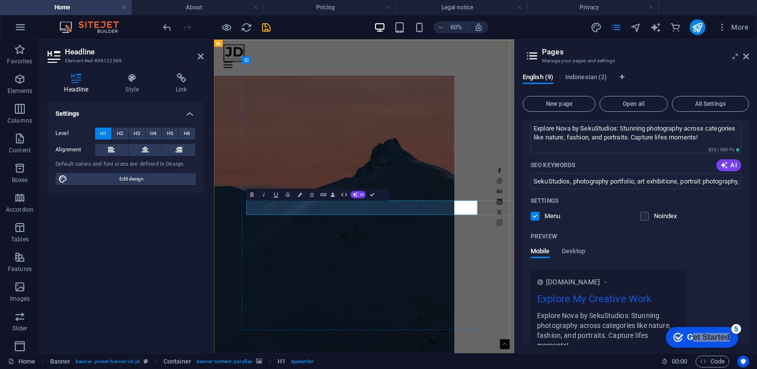
click at [591, 172] on figure at bounding box center [414, 338] width 400 height 476
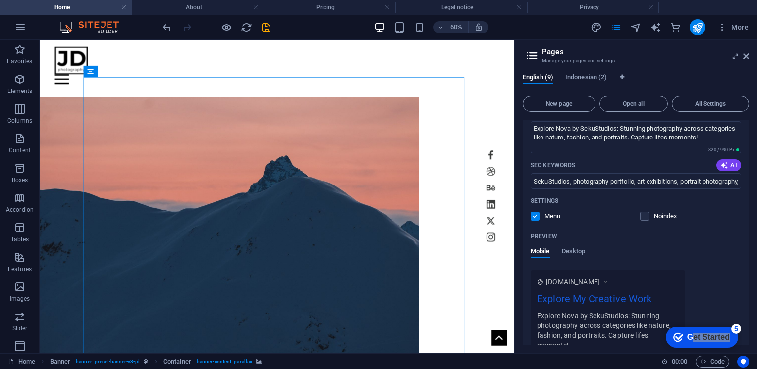
click at [439, 123] on figure at bounding box center [239, 241] width 399 height 283
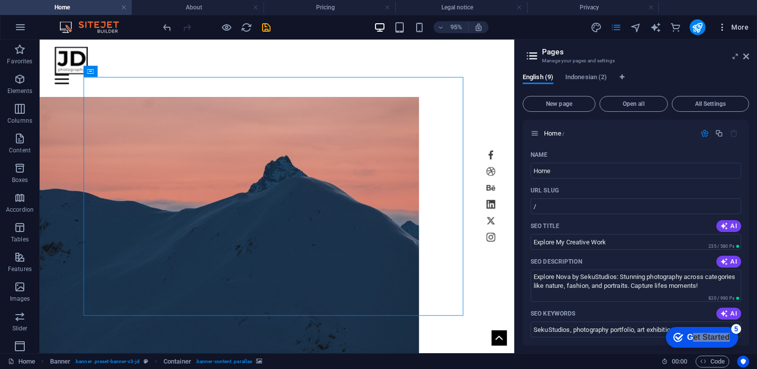
click at [739, 31] on span "More" at bounding box center [732, 27] width 31 height 10
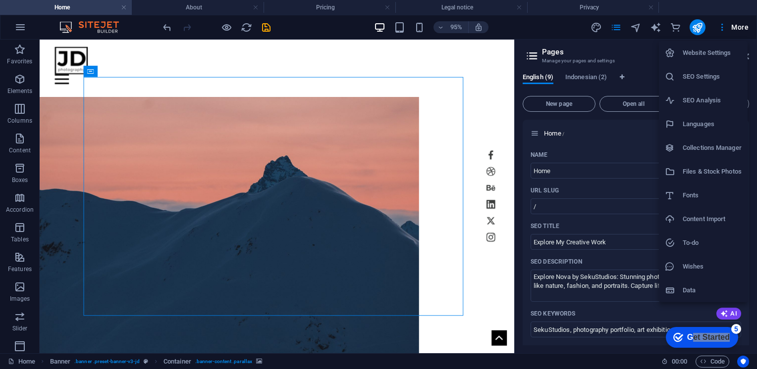
click at [714, 54] on h6 "Website Settings" at bounding box center [711, 53] width 59 height 12
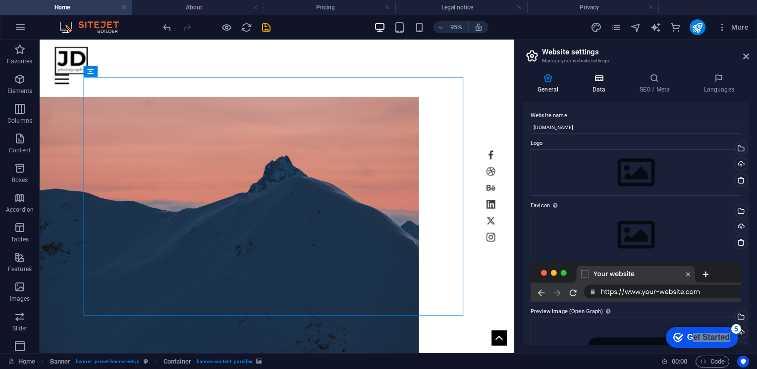
click at [603, 90] on h4 "Data" at bounding box center [600, 83] width 47 height 21
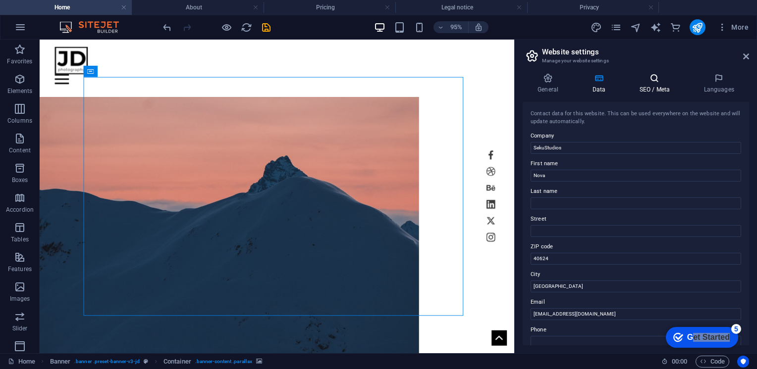
click at [646, 85] on h4 "SEO / Meta" at bounding box center [656, 83] width 64 height 21
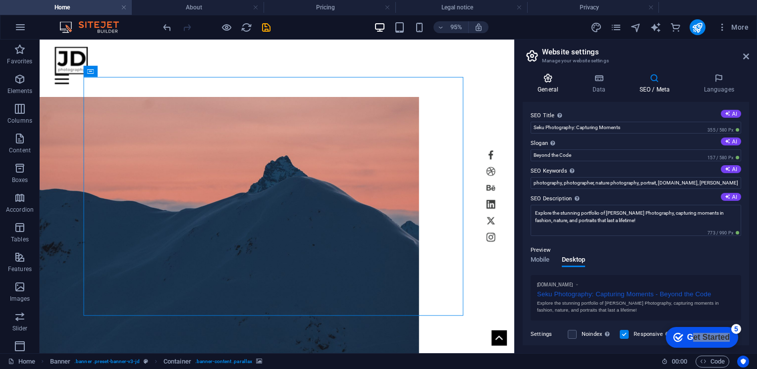
click at [550, 75] on icon at bounding box center [547, 78] width 51 height 10
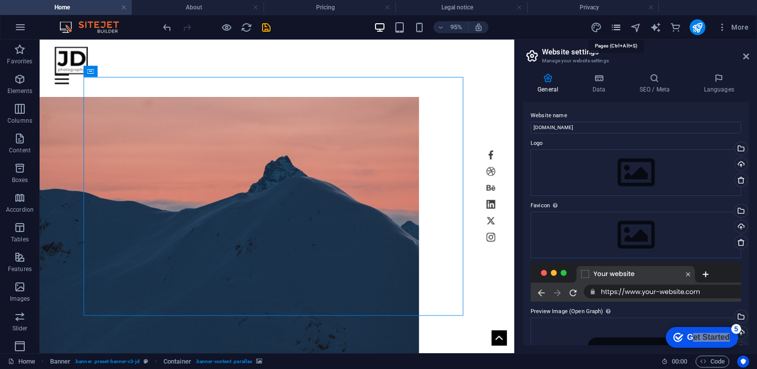
click at [618, 27] on icon "pages" at bounding box center [615, 27] width 11 height 11
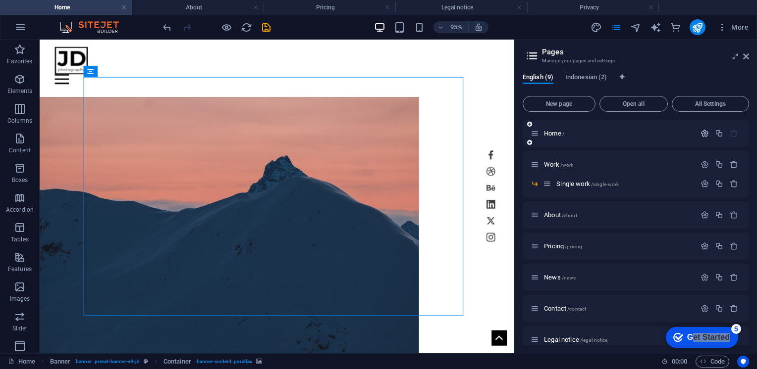
click at [701, 130] on icon "button" at bounding box center [704, 133] width 8 height 8
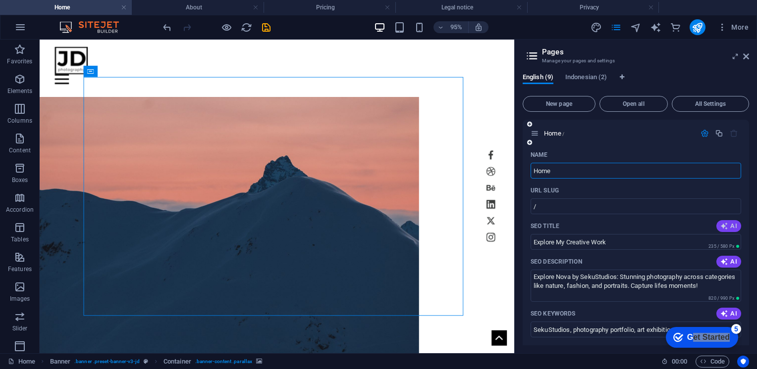
click at [726, 226] on icon "button" at bounding box center [724, 226] width 8 height 8
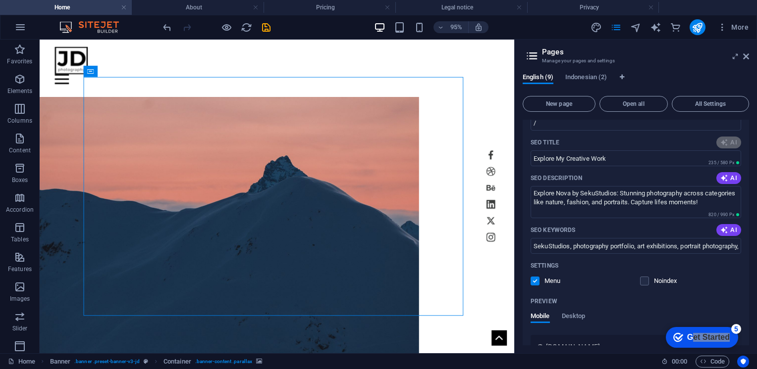
scroll to position [99, 0]
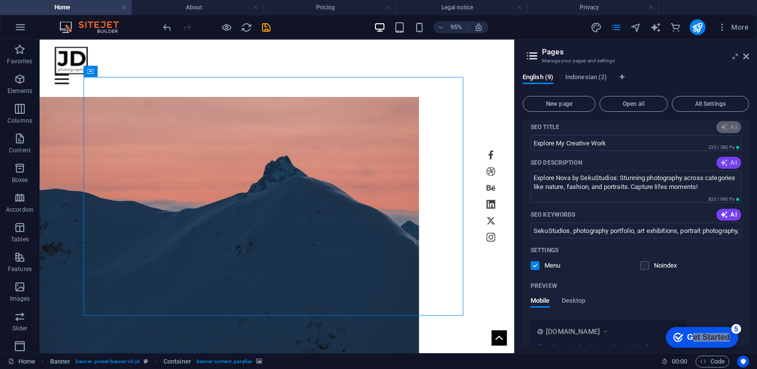
click at [726, 160] on span "AI" at bounding box center [728, 163] width 17 height 8
drag, startPoint x: 674, startPoint y: 230, endPoint x: 757, endPoint y: 231, distance: 82.2
click at [756, 231] on html "[DOMAIN_NAME] Home About Pricing Legal notice Privacy Favorites Elements Column…" at bounding box center [378, 184] width 757 height 369
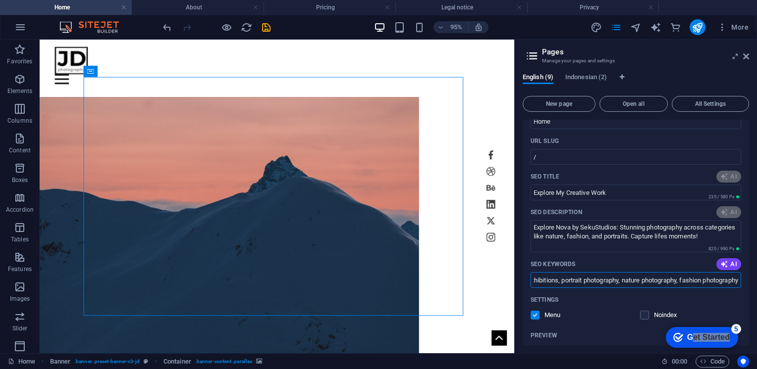
scroll to position [0, 0]
click at [642, 338] on div "Preview" at bounding box center [635, 336] width 210 height 16
click at [733, 341] on div "checkmark Get Started 5" at bounding box center [702, 337] width 72 height 21
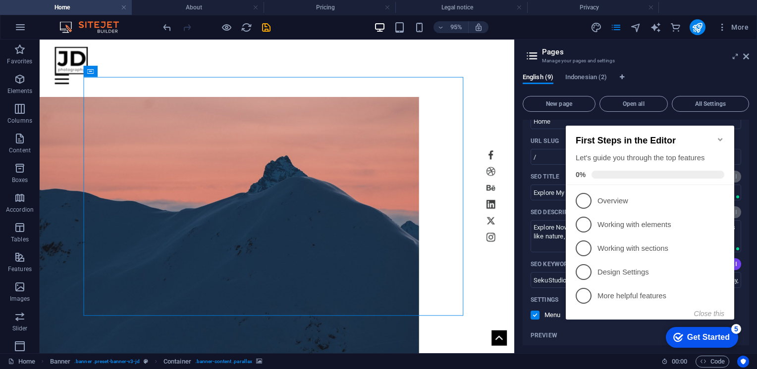
click at [721, 136] on icon "Minimize checklist" at bounding box center [720, 140] width 8 height 8
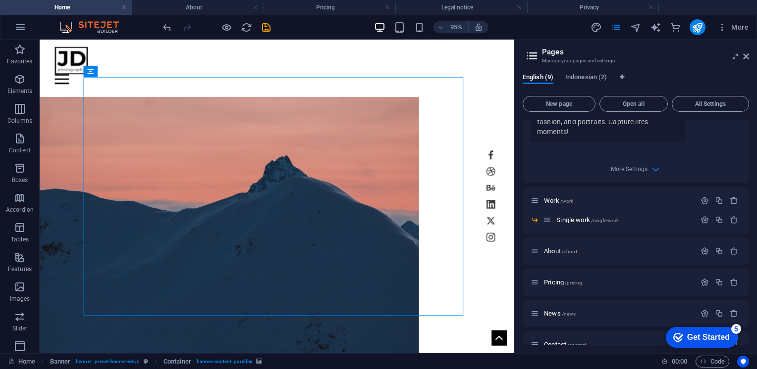
scroll to position [441, 0]
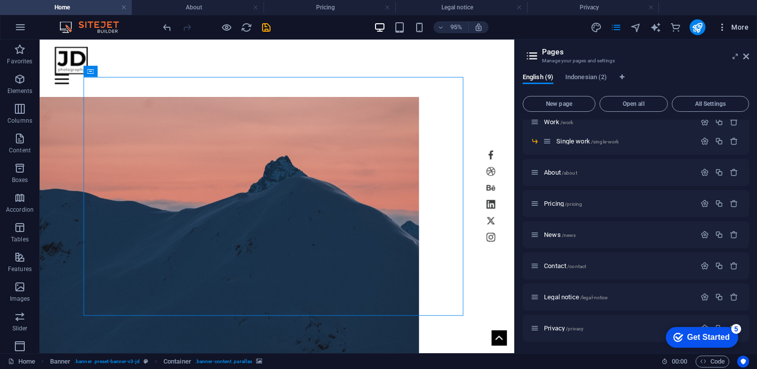
click at [745, 26] on span "More" at bounding box center [732, 27] width 31 height 10
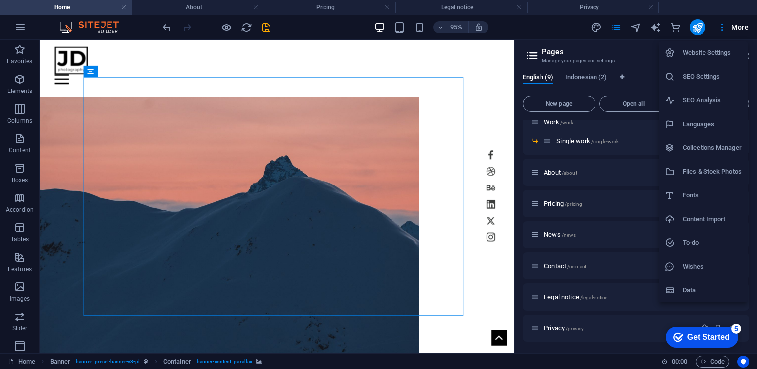
click at [740, 24] on div at bounding box center [378, 184] width 757 height 369
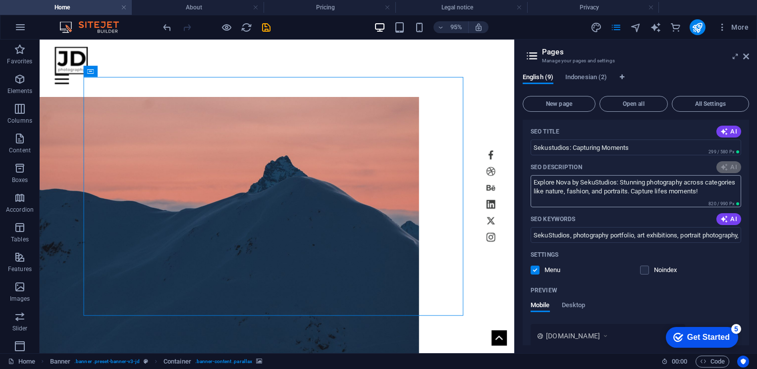
scroll to position [45, 0]
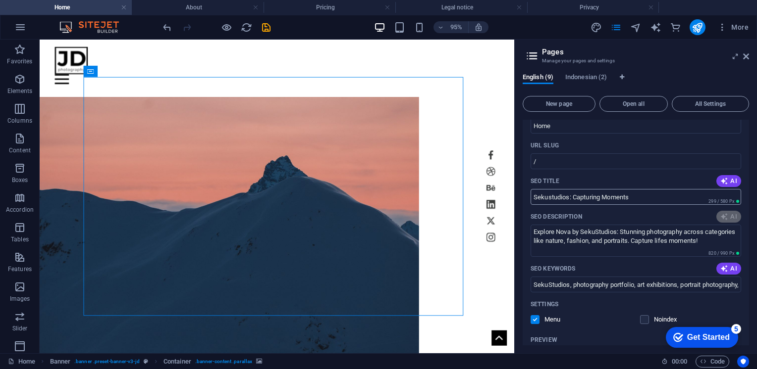
type input "Sekustudios: Capturing Moments"
type textarea "Explore the captivating work of SekuStudios, showcasing stunning photography ac…"
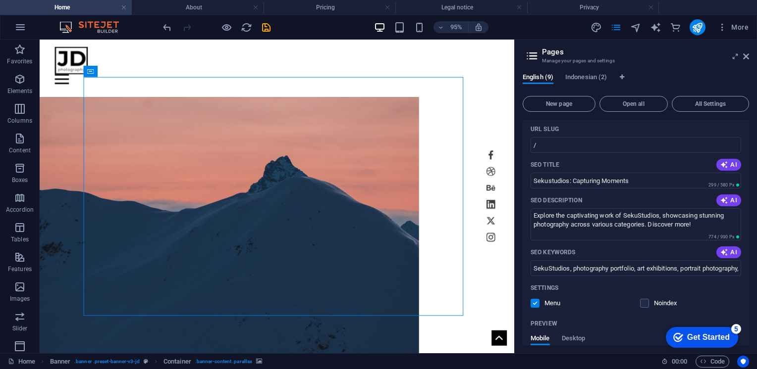
scroll to position [0, 0]
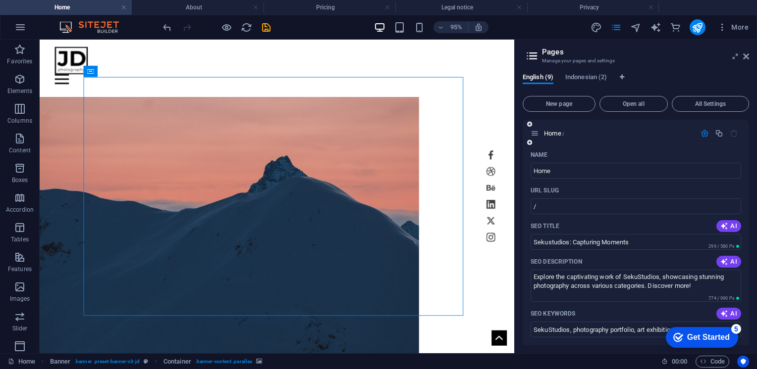
click at [700, 133] on icon "button" at bounding box center [704, 133] width 8 height 8
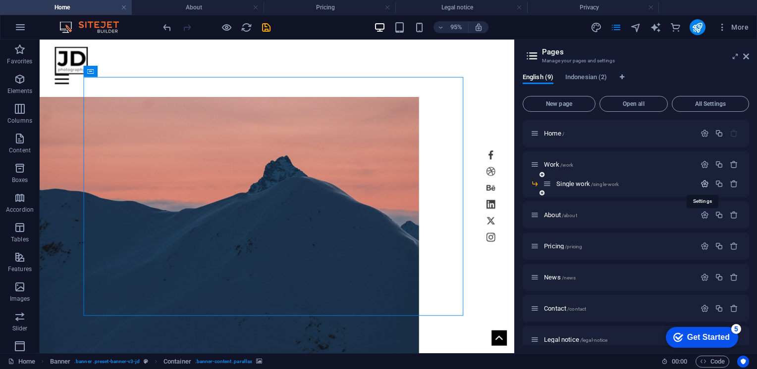
click at [703, 184] on icon "button" at bounding box center [704, 184] width 8 height 8
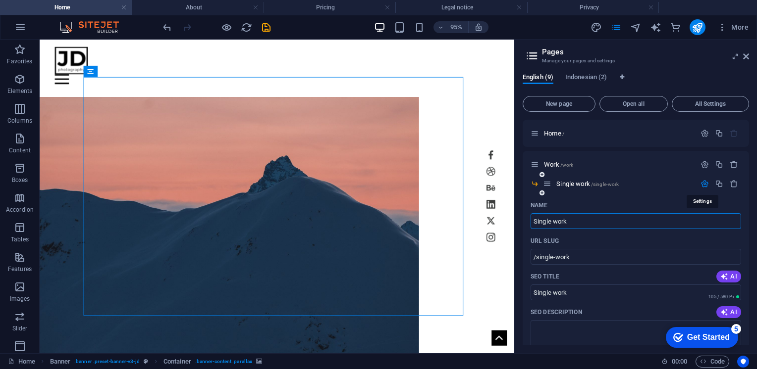
click at [703, 184] on icon "button" at bounding box center [704, 184] width 8 height 8
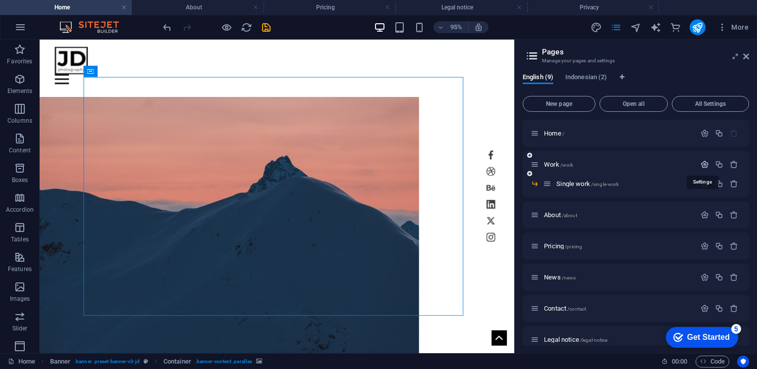
click at [701, 168] on icon "button" at bounding box center [704, 164] width 8 height 8
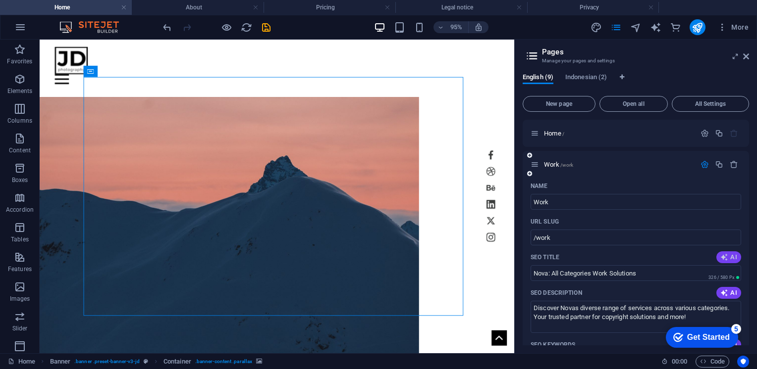
click at [729, 258] on span "AI" at bounding box center [728, 258] width 17 height 8
click at [552, 161] on span "Work /work" at bounding box center [558, 164] width 29 height 7
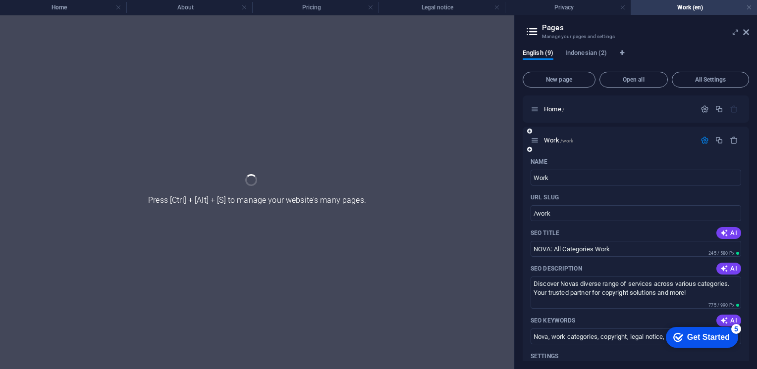
type input "NOVA: All Categories Work"
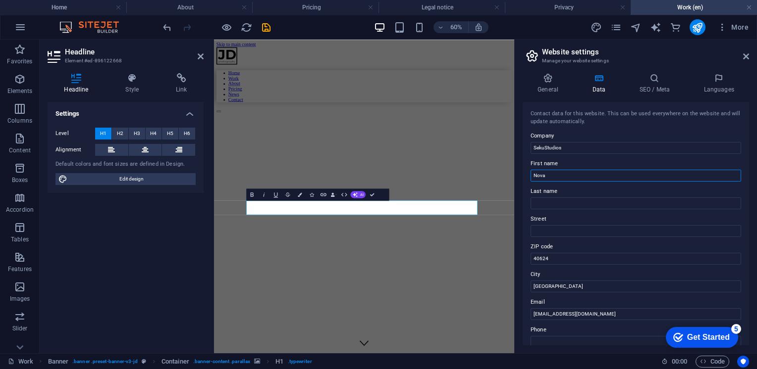
click at [569, 170] on input "Nova" at bounding box center [635, 176] width 210 height 12
type input "NPhotography"
click at [569, 155] on div "Contact data for this website. This can be used everywhere on the website and w…" at bounding box center [635, 224] width 226 height 244
click at [556, 87] on h4 "General" at bounding box center [549, 83] width 54 height 21
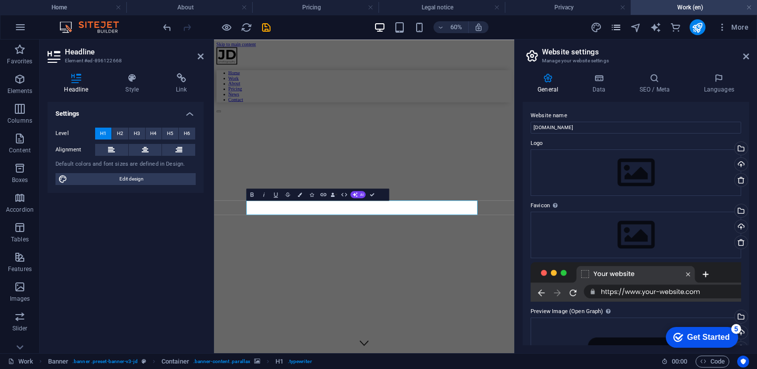
click at [617, 27] on icon "pages" at bounding box center [615, 27] width 11 height 11
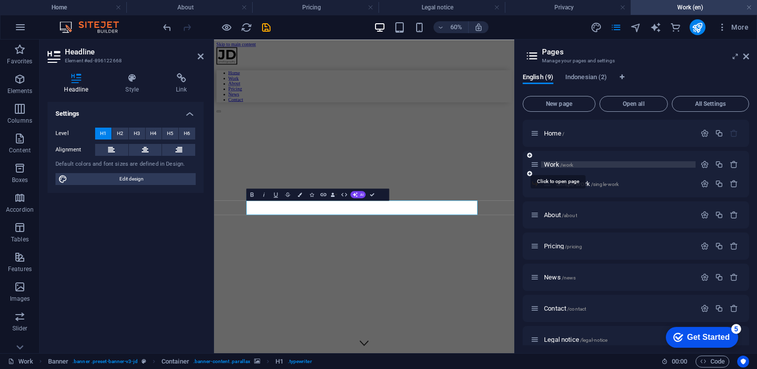
click at [554, 164] on span "Work /work" at bounding box center [558, 164] width 29 height 7
click at [618, 185] on figure at bounding box center [418, 185] width 400 height 0
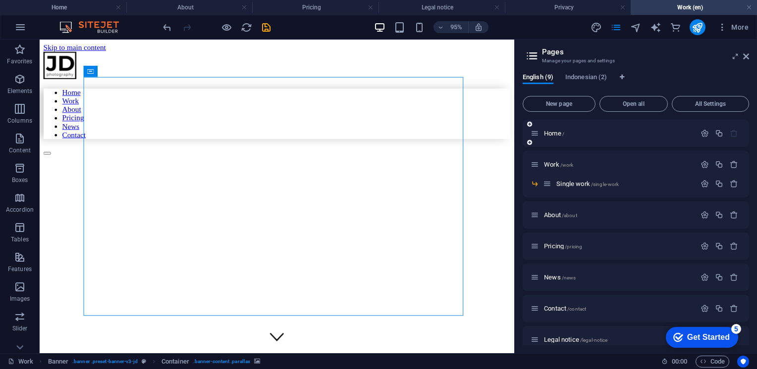
click at [563, 138] on div "Home /" at bounding box center [612, 133] width 165 height 11
click at [555, 136] on span "Home /" at bounding box center [554, 133] width 20 height 7
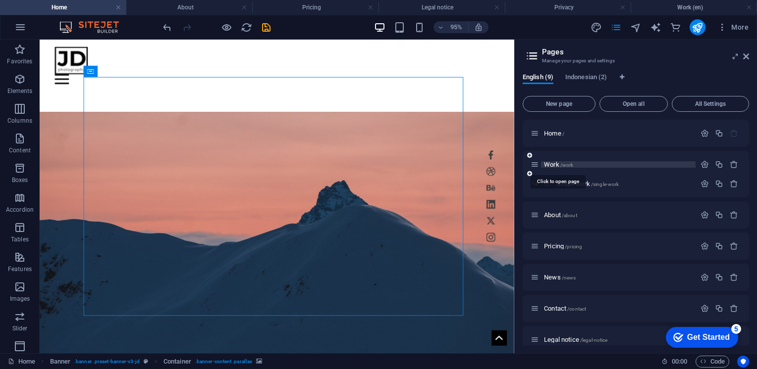
click at [551, 162] on span "Work /work" at bounding box center [558, 164] width 29 height 7
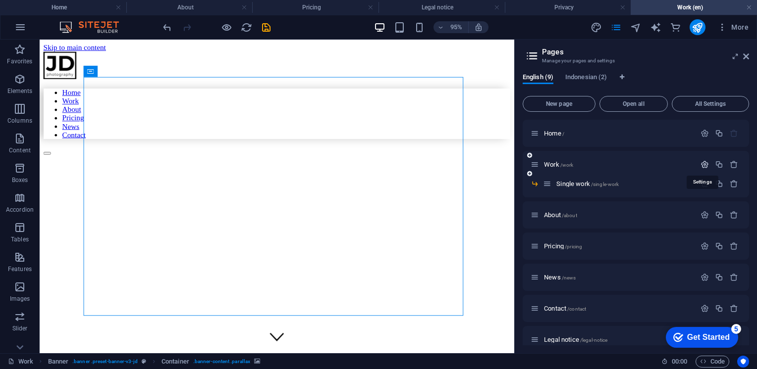
click at [706, 163] on icon "button" at bounding box center [704, 164] width 8 height 8
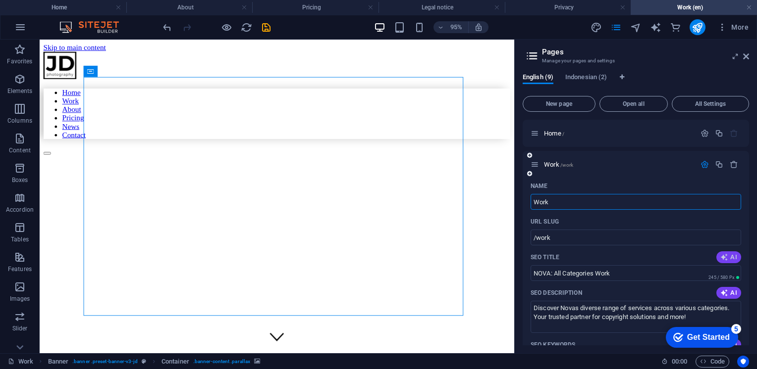
click at [730, 262] on button "AI" at bounding box center [728, 258] width 25 height 12
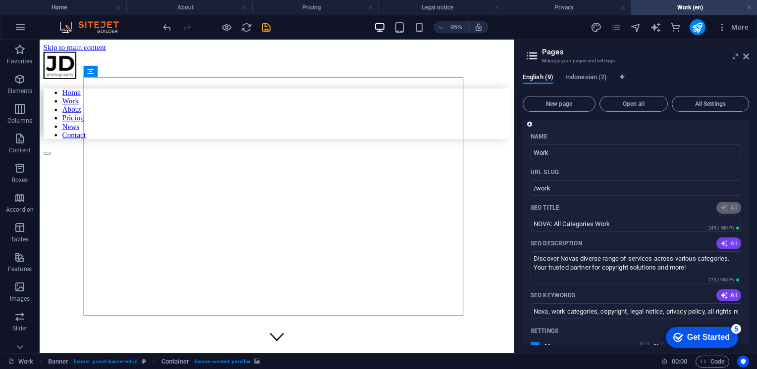
type input "Nova: Work Across All Categories"
click at [727, 247] on span "AI" at bounding box center [728, 244] width 17 height 8
type textarea "Discover Novas diverse offerings across all categories. Explore our services ta…"
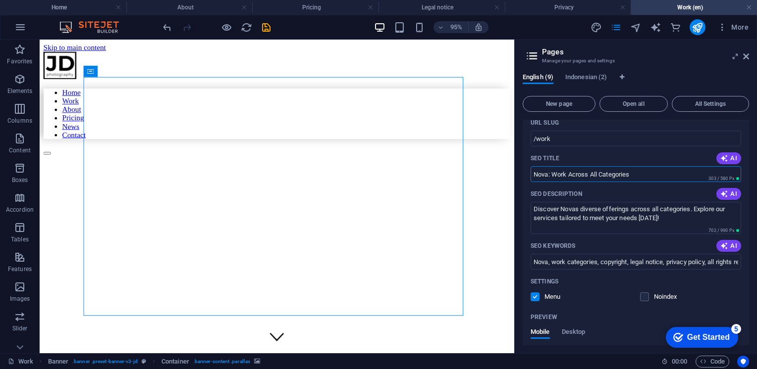
drag, startPoint x: 548, startPoint y: 175, endPoint x: 529, endPoint y: 173, distance: 18.5
click at [529, 173] on div "Name Work ​ URL SLUG /work ​ SEO Title AI Nova: Work Across All Categories ​ 30…" at bounding box center [635, 280] width 226 height 403
type input "NPhotography: Work Across All Categories"
click at [572, 208] on textarea "Discover Novas diverse offerings across all categories. Explore our services ta…" at bounding box center [635, 218] width 210 height 32
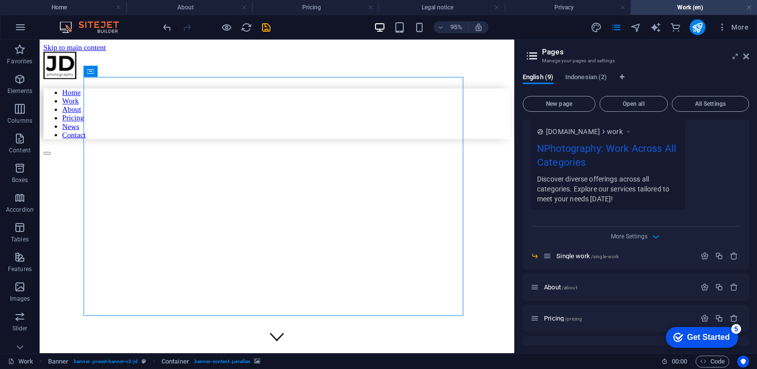
scroll to position [347, 0]
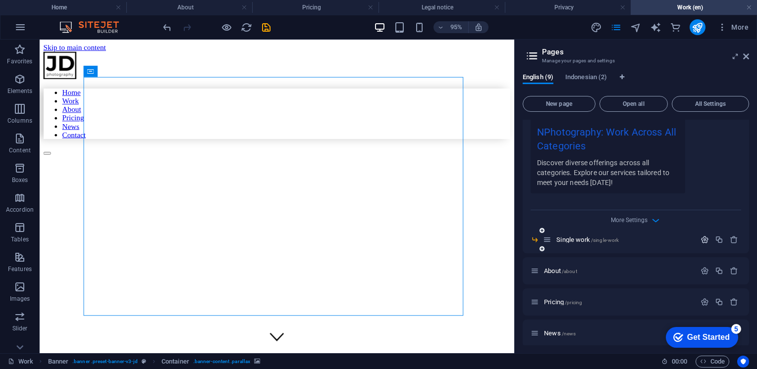
type textarea "Discover diverse offerings across all categories. Explore our services tailored…"
click at [697, 238] on button "button" at bounding box center [704, 240] width 14 height 8
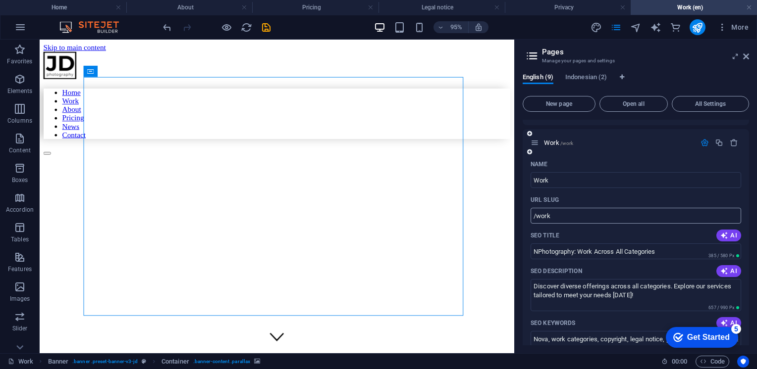
scroll to position [0, 0]
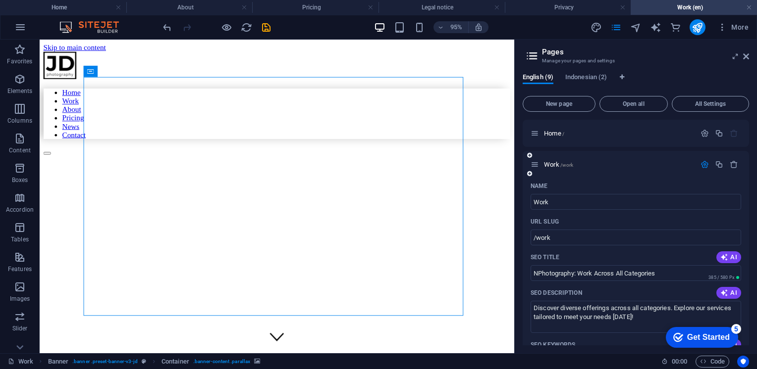
click at [701, 163] on icon "button" at bounding box center [704, 164] width 8 height 8
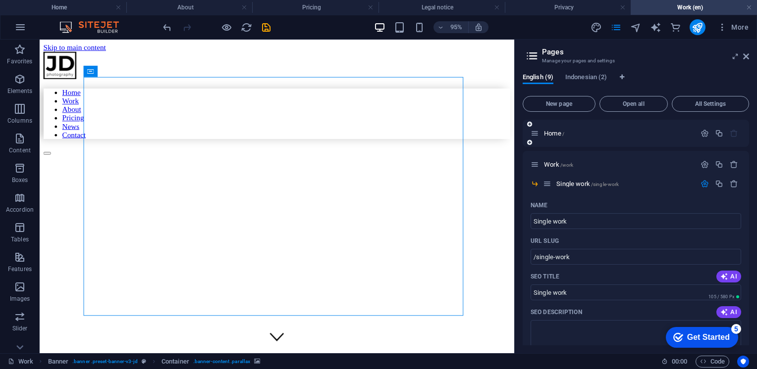
click at [704, 138] on div at bounding box center [719, 133] width 44 height 11
click at [703, 135] on icon "button" at bounding box center [704, 133] width 8 height 8
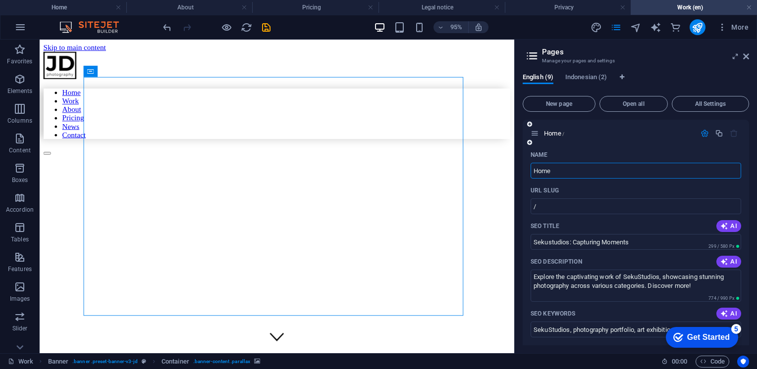
click at [703, 135] on icon "button" at bounding box center [704, 133] width 8 height 8
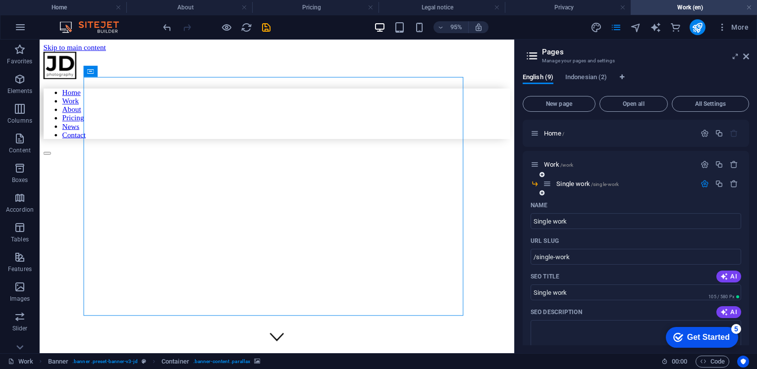
scroll to position [99, 0]
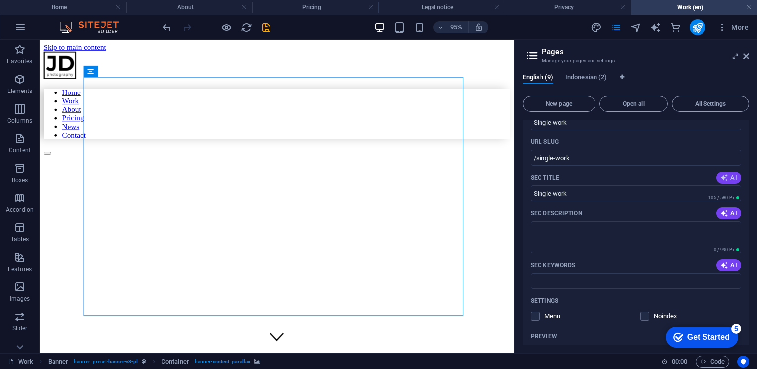
click at [726, 177] on span "AI" at bounding box center [728, 178] width 17 height 8
click at [728, 213] on span "AI" at bounding box center [728, 213] width 17 height 8
click at [721, 264] on icon "button" at bounding box center [724, 265] width 8 height 8
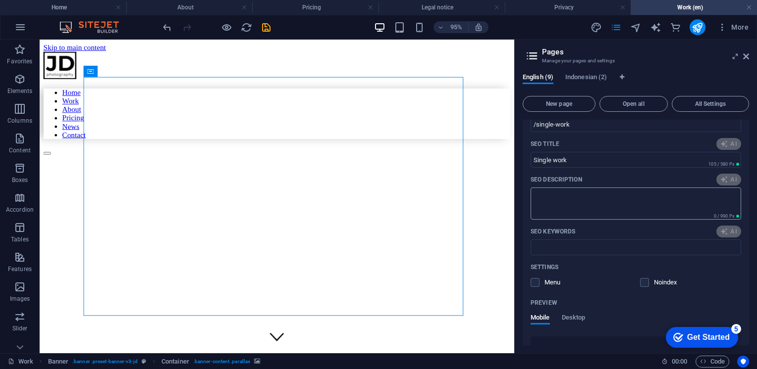
scroll to position [149, 0]
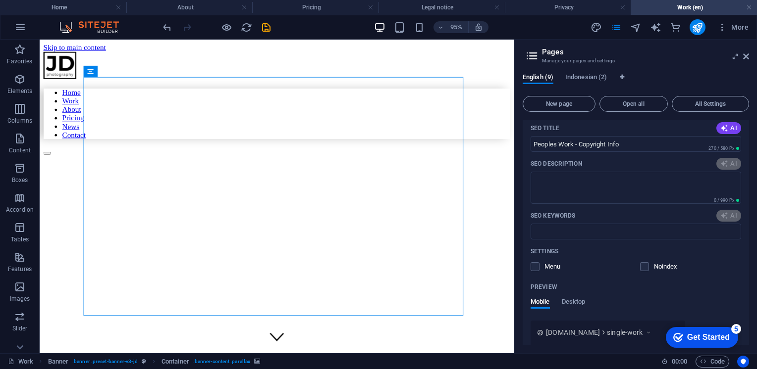
type input "Peoples Work - Copyright Info"
type textarea "Discover captivating single works in the People category. Explore a diverse ran…"
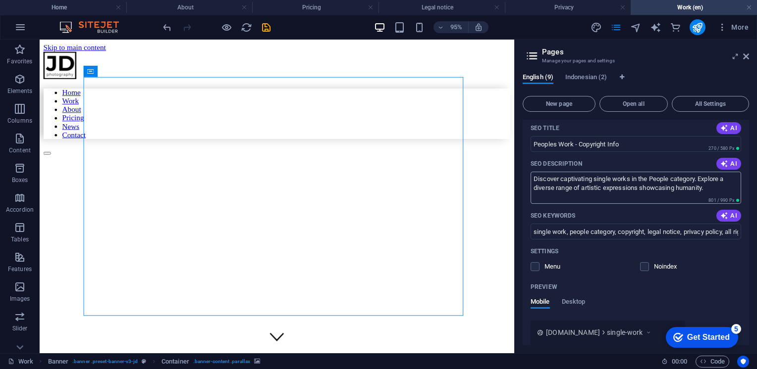
type input "Peoples Work - Copyright Info"
type textarea "Discover captivating single works in the People category. Explore a diverse ran…"
type input "single work, people category, copyright, legal notice, privacy policy, all righ…"
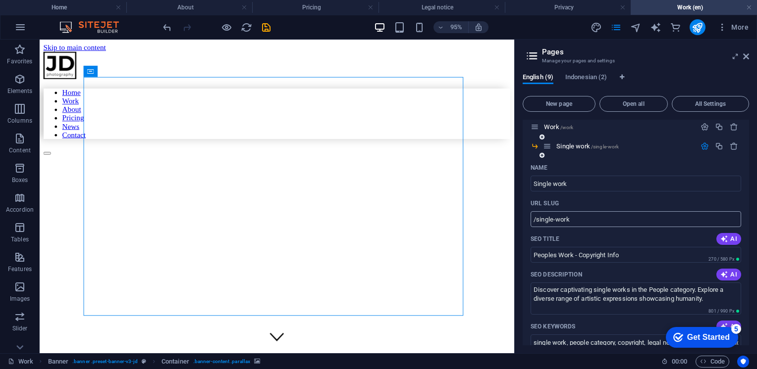
scroll to position [36, 0]
click at [703, 147] on icon "button" at bounding box center [704, 148] width 8 height 8
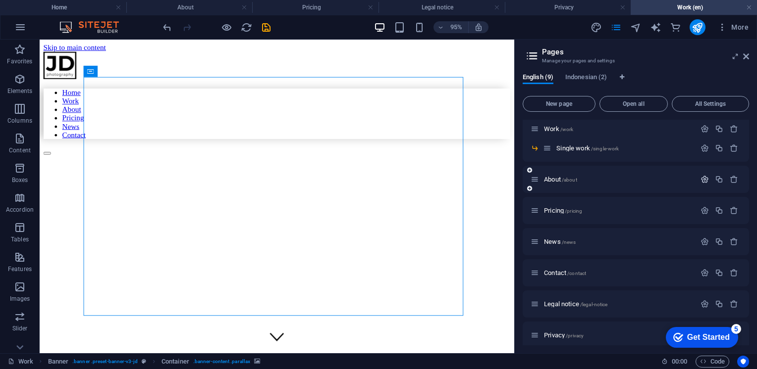
click at [702, 175] on icon "button" at bounding box center [704, 179] width 8 height 8
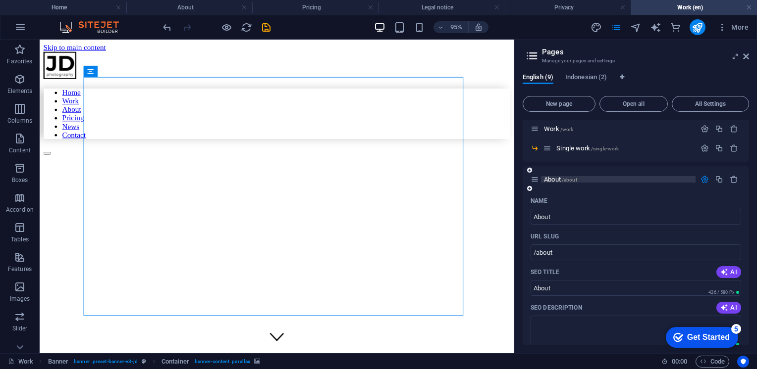
click at [553, 176] on span "About /about" at bounding box center [560, 179] width 33 height 7
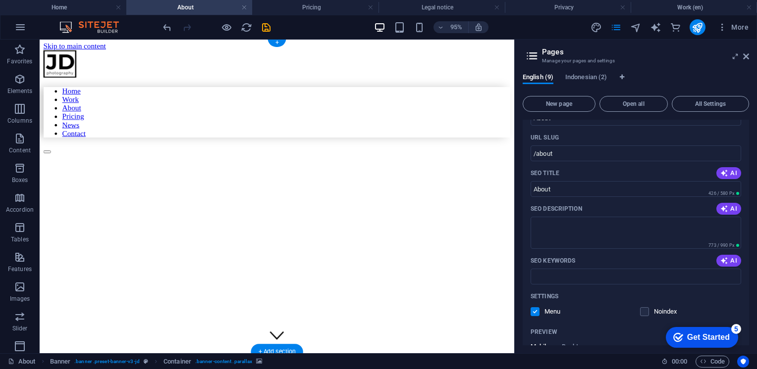
scroll to position [0, 0]
click at [725, 174] on icon "button" at bounding box center [724, 173] width 8 height 8
click at [724, 205] on icon "button" at bounding box center [724, 209] width 8 height 8
click at [727, 258] on span "AI" at bounding box center [728, 261] width 17 height 8
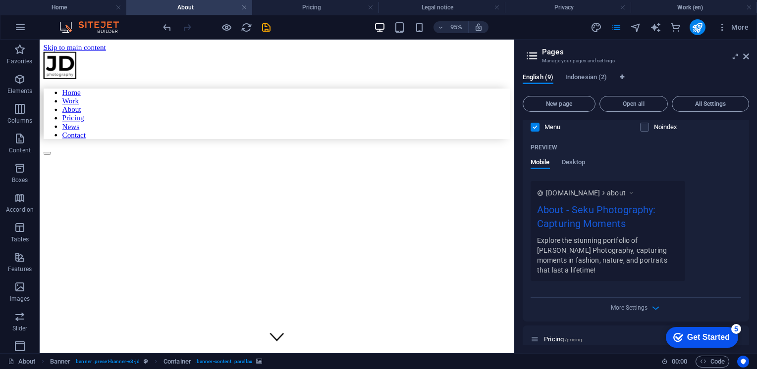
scroll to position [333, 0]
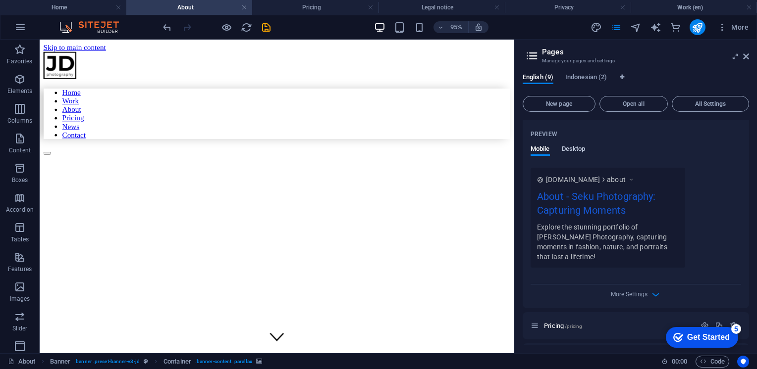
click at [576, 146] on span "Desktop" at bounding box center [574, 150] width 24 height 14
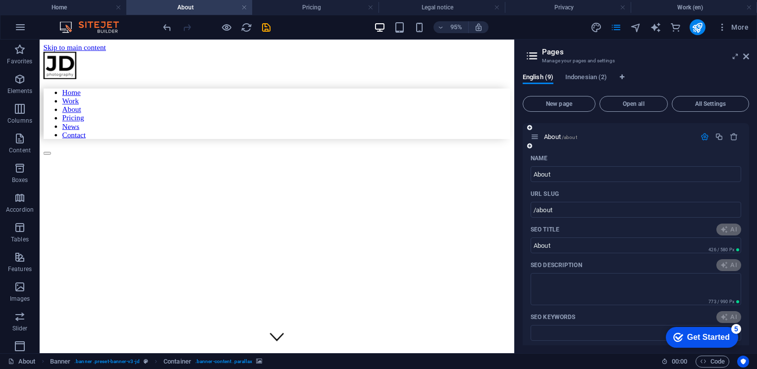
scroll to position [54, 0]
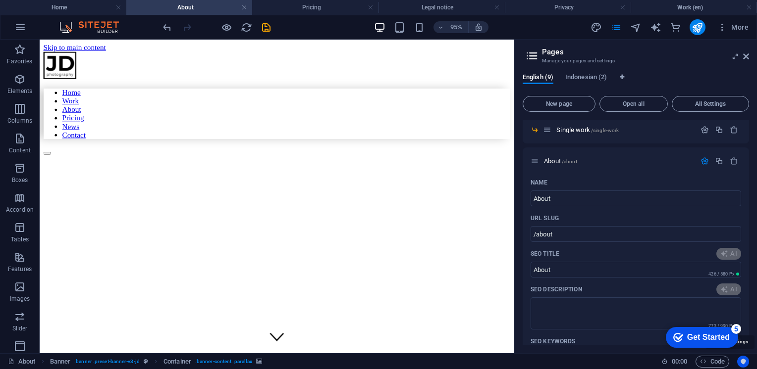
click at [745, 362] on icon "Usercentrics" at bounding box center [742, 362] width 7 height 7
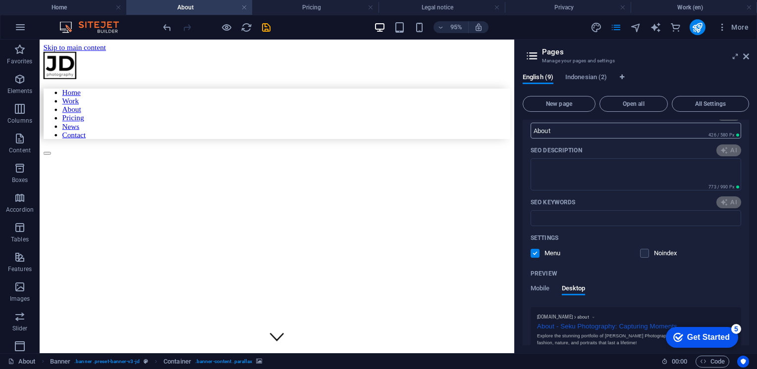
scroll to position [203, 0]
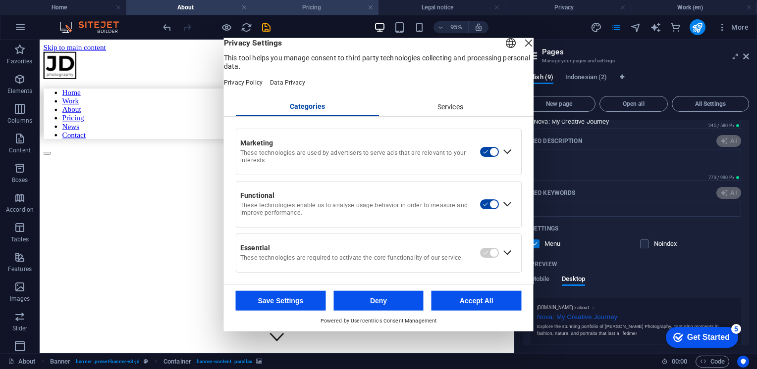
type input "Nova: My Creative Journey"
type textarea "Discover my journey and passion for capturing the perfect shot. Join me in expl…"
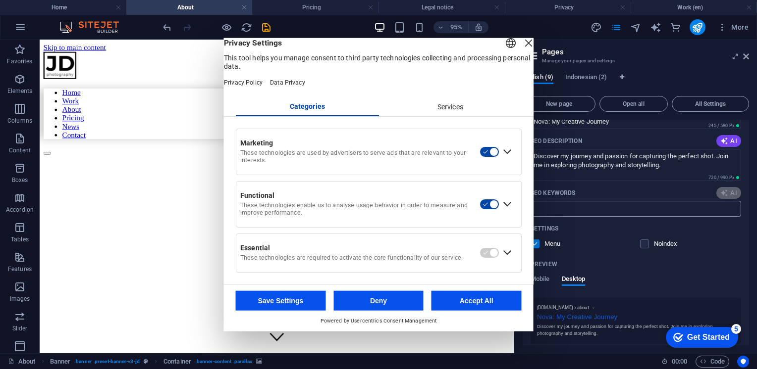
type input "Nova: My Creative Journey"
type textarea "Discover my journey and passion for capturing the perfect shot. Join me in expl…"
type input "Biography, personal story, photography, awards, travel, clients"
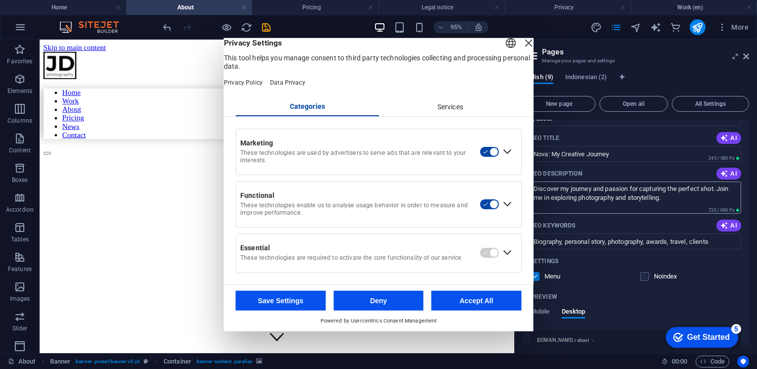
scroll to position [153, 0]
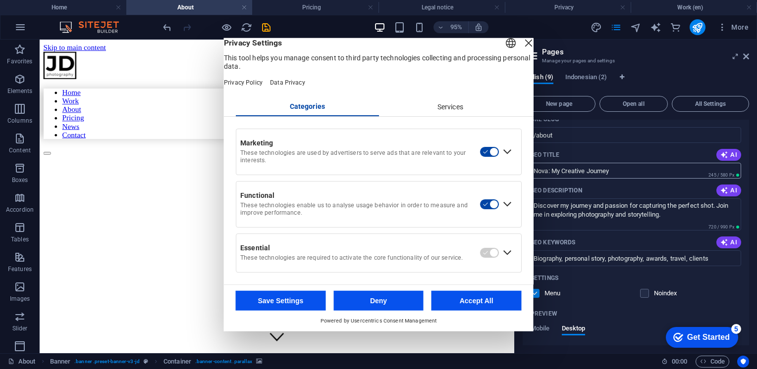
click at [602, 170] on input "Nova: My Creative Journey" at bounding box center [635, 171] width 210 height 16
click at [521, 50] on div "Close Layer" at bounding box center [528, 43] width 14 height 14
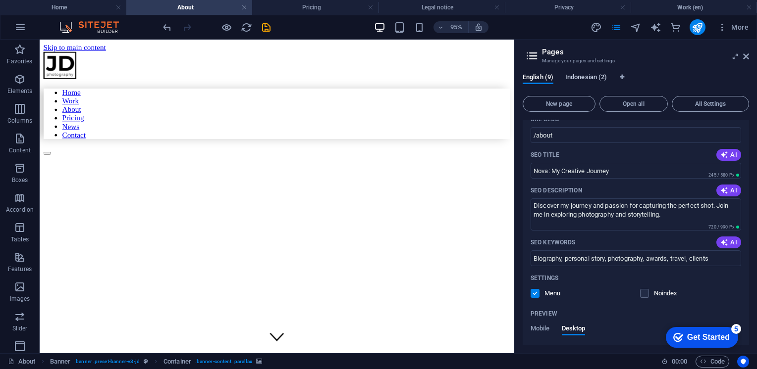
click at [582, 83] on button "Indonesian (2)" at bounding box center [586, 78] width 42 height 11
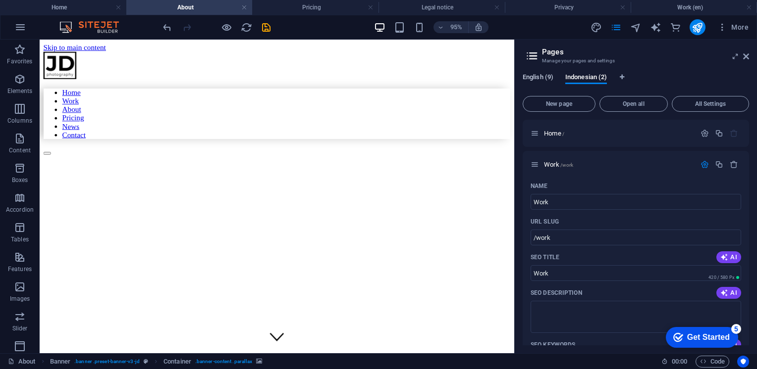
click at [533, 79] on span "English (9)" at bounding box center [537, 78] width 31 height 14
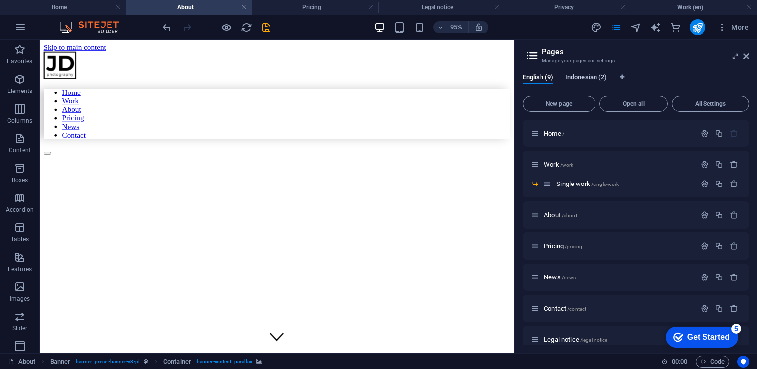
click at [581, 76] on span "Indonesian (2)" at bounding box center [586, 78] width 42 height 14
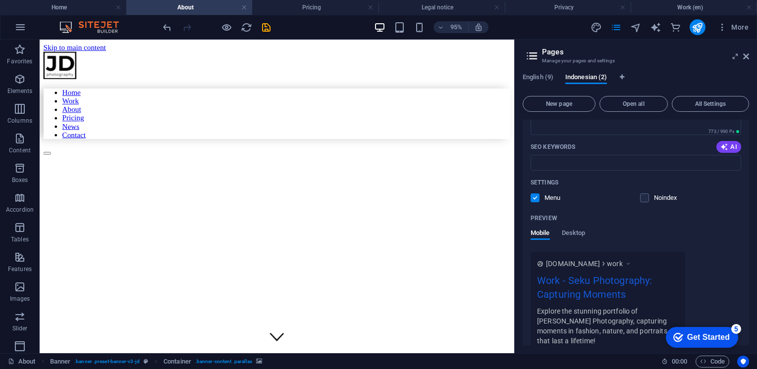
scroll to position [0, 0]
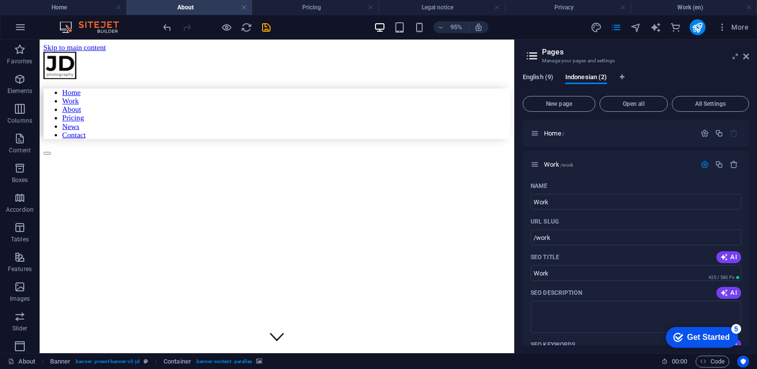
click at [538, 77] on span "English (9)" at bounding box center [537, 78] width 31 height 14
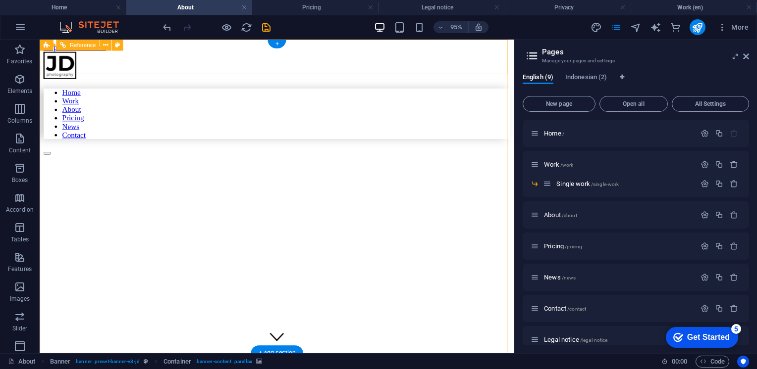
click at [510, 153] on div at bounding box center [289, 157] width 491 height 9
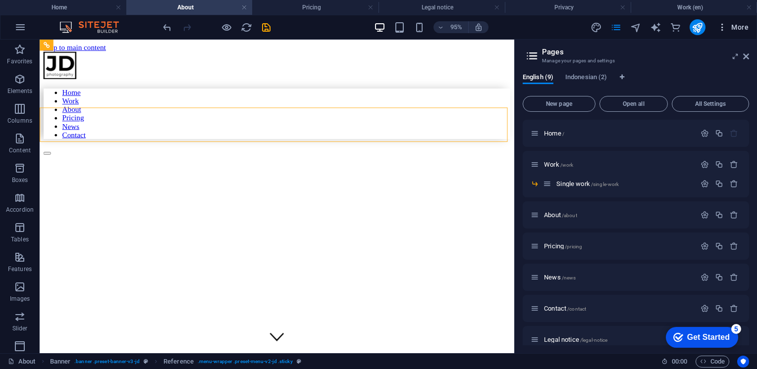
click at [733, 28] on span "More" at bounding box center [732, 27] width 31 height 10
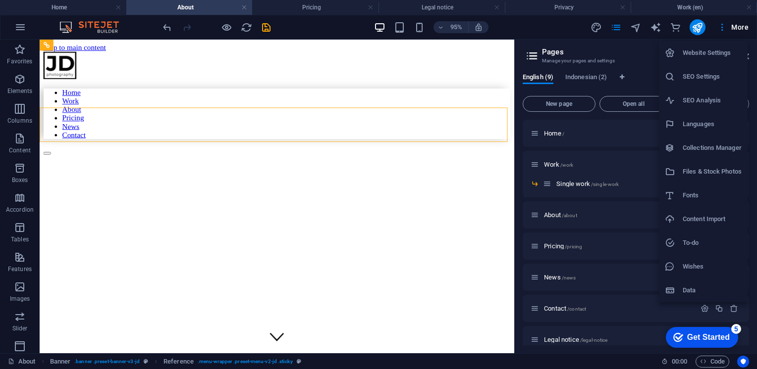
click at [726, 49] on h6 "Website Settings" at bounding box center [711, 53] width 59 height 12
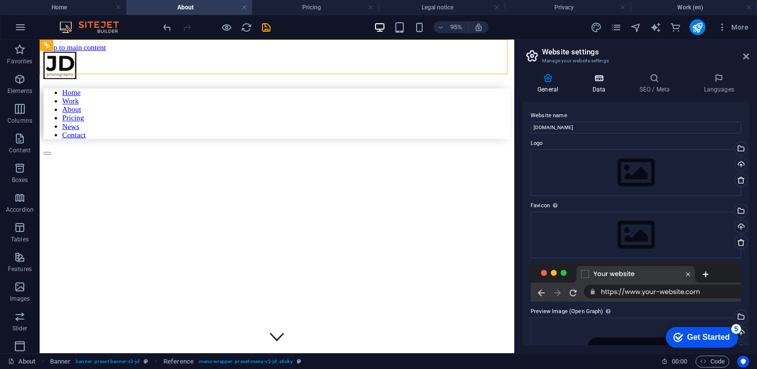
click at [593, 88] on h4 "Data" at bounding box center [600, 83] width 47 height 21
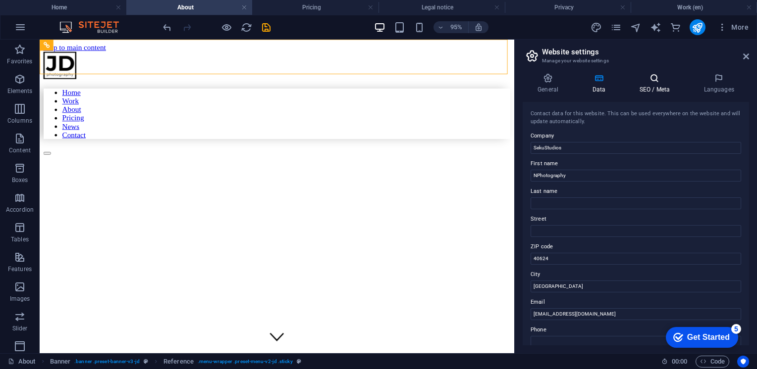
click at [635, 89] on h4 "SEO / Meta" at bounding box center [656, 83] width 64 height 21
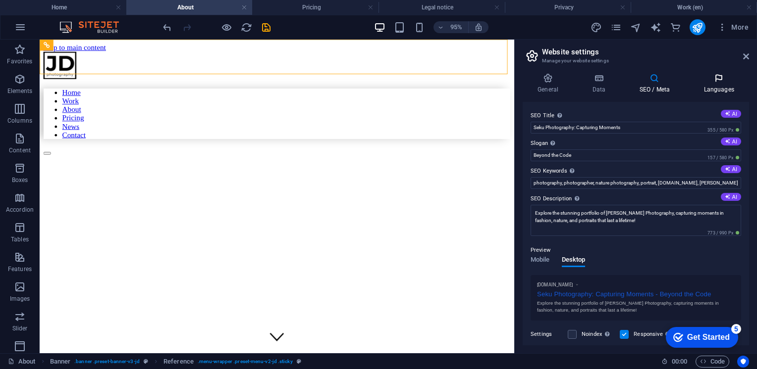
click at [738, 79] on icon at bounding box center [718, 78] width 60 height 10
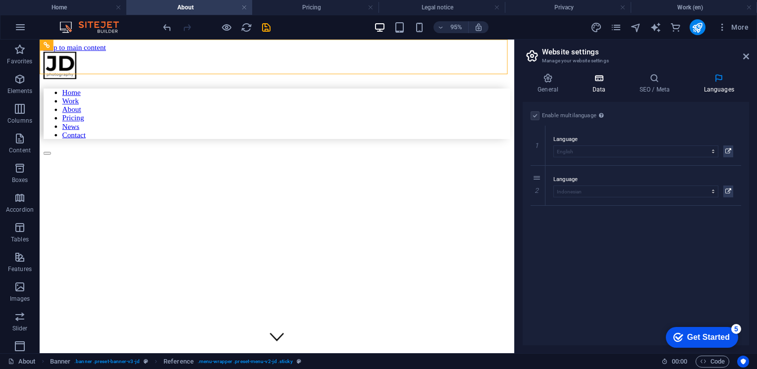
drag, startPoint x: 590, startPoint y: 86, endPoint x: 584, endPoint y: 86, distance: 5.9
click at [590, 86] on h4 "Data" at bounding box center [600, 83] width 47 height 21
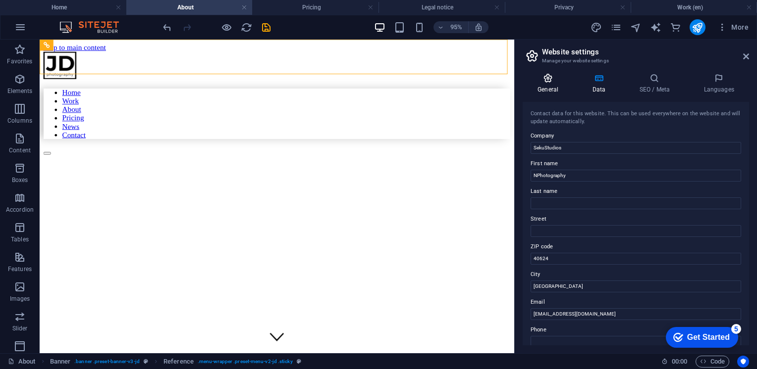
click at [553, 86] on h4 "General" at bounding box center [549, 83] width 54 height 21
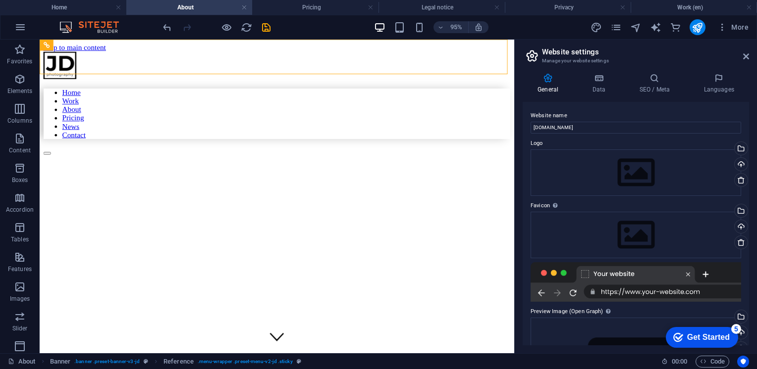
scroll to position [94, 0]
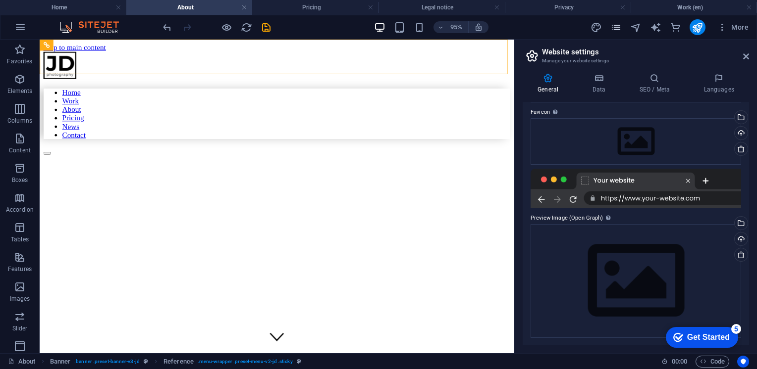
click at [621, 25] on icon "pages" at bounding box center [615, 27] width 11 height 11
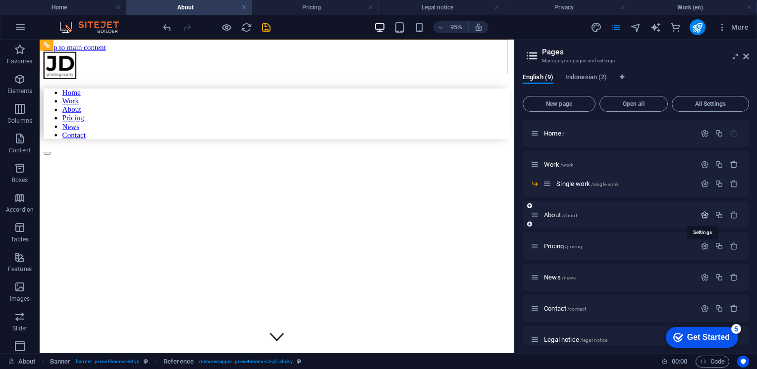
click at [704, 214] on icon "button" at bounding box center [704, 215] width 8 height 8
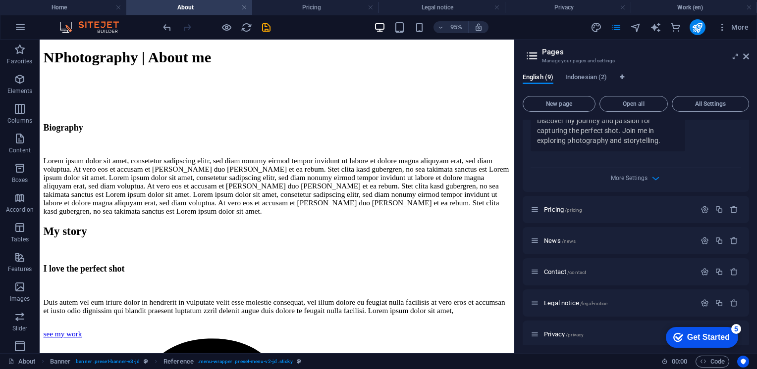
scroll to position [431, 0]
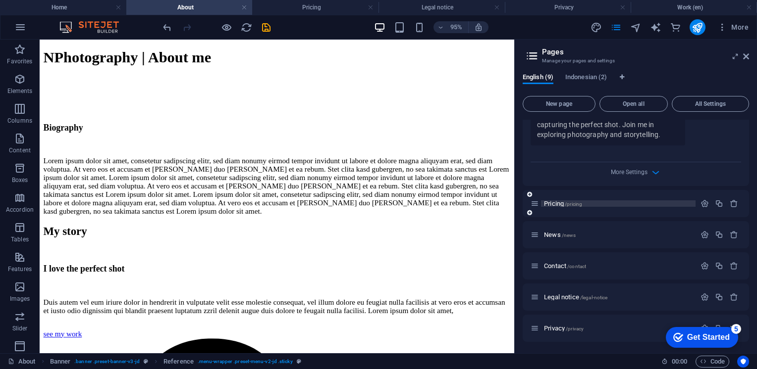
click at [563, 201] on span "Pricing /pricing" at bounding box center [563, 203] width 38 height 7
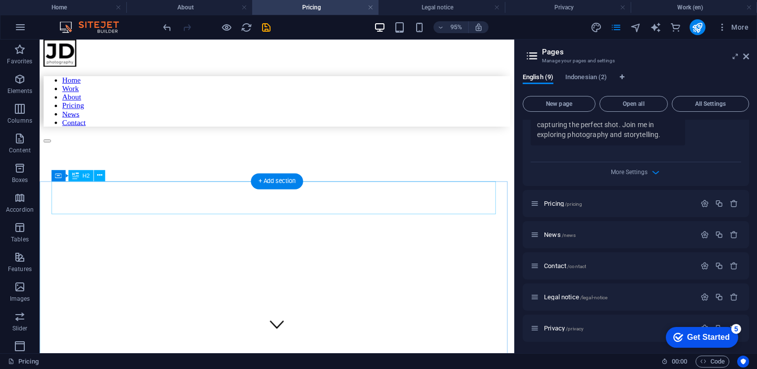
scroll to position [0, 0]
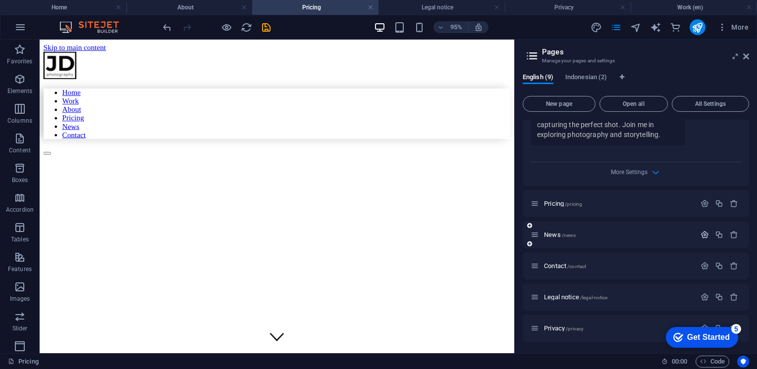
click at [704, 232] on icon "button" at bounding box center [704, 235] width 8 height 8
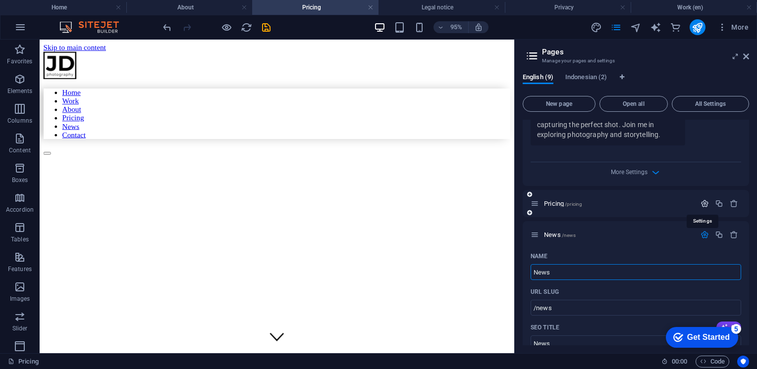
click at [700, 205] on icon "button" at bounding box center [704, 204] width 8 height 8
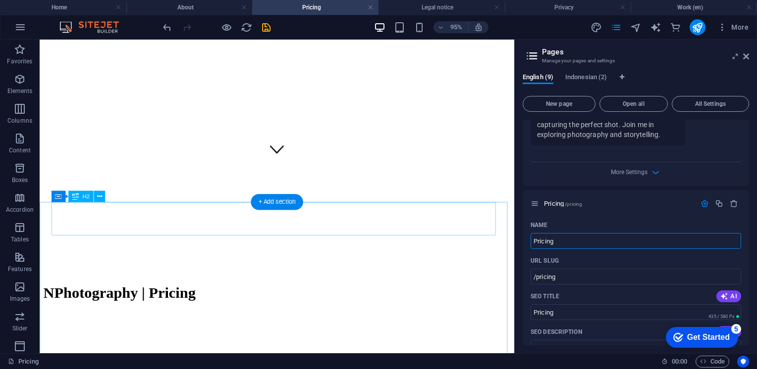
scroll to position [198, 0]
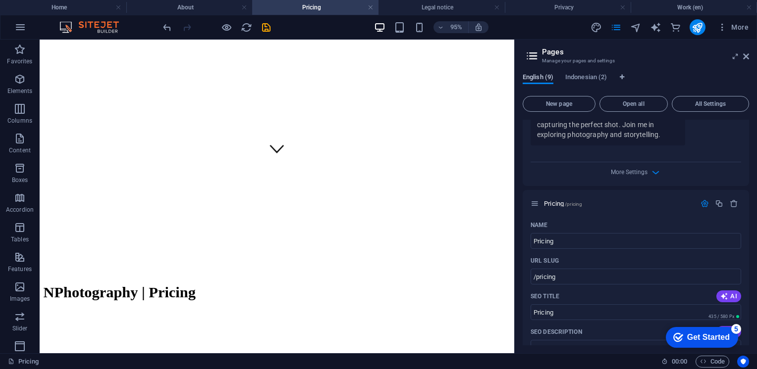
click at [549, 76] on span "English (9)" at bounding box center [537, 78] width 31 height 14
click at [641, 169] on span "More Settings" at bounding box center [629, 172] width 37 height 7
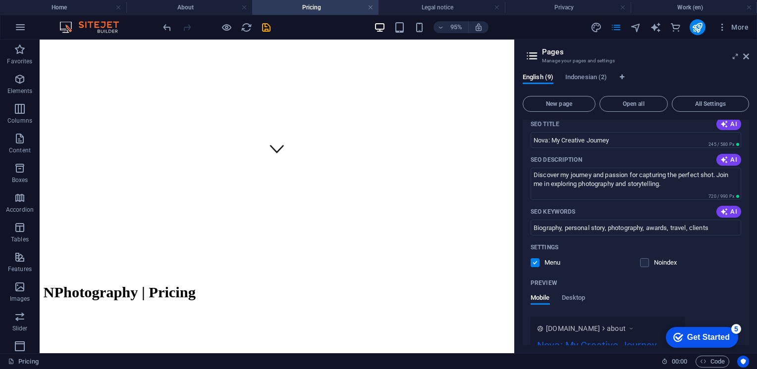
scroll to position [35, 0]
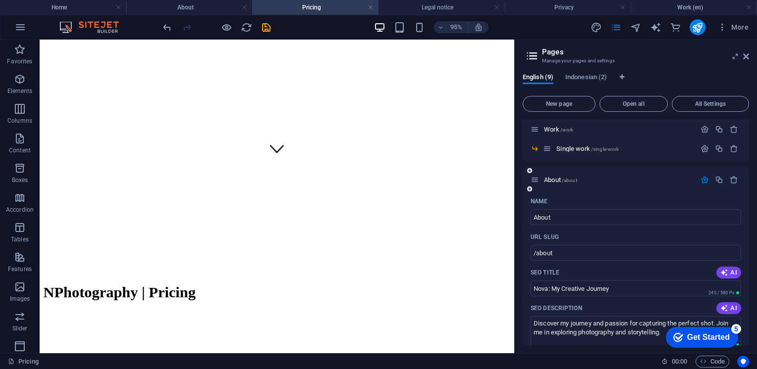
click at [705, 179] on icon "button" at bounding box center [704, 180] width 8 height 8
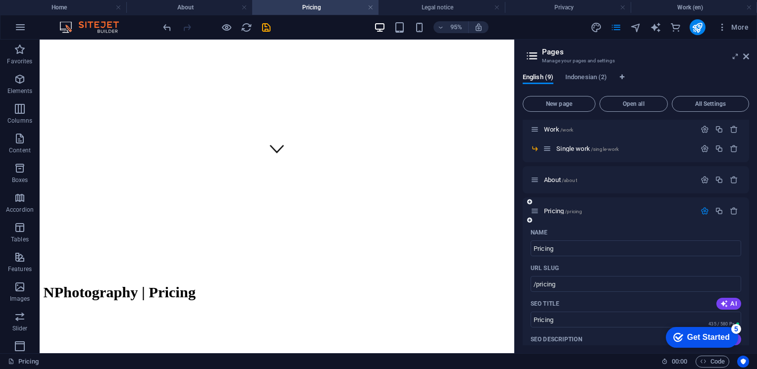
click at [700, 209] on icon "button" at bounding box center [704, 211] width 8 height 8
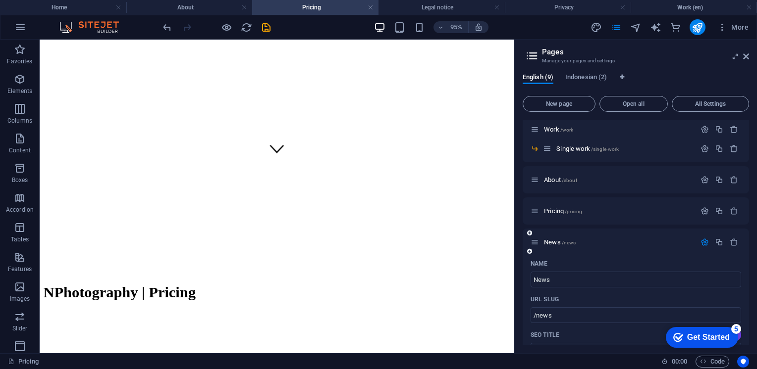
click at [703, 239] on icon "button" at bounding box center [704, 242] width 8 height 8
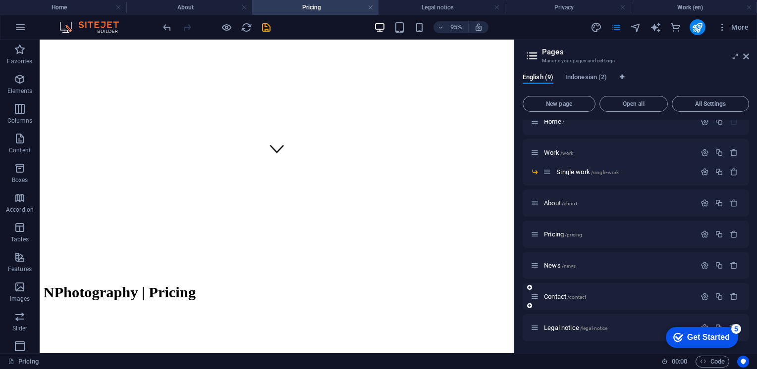
scroll to position [0, 0]
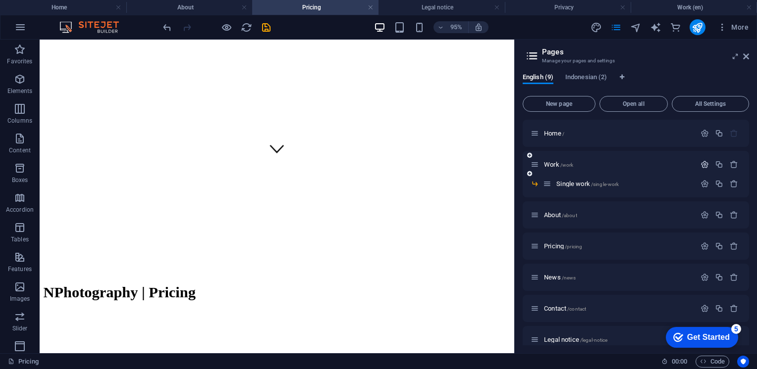
click at [701, 164] on icon "button" at bounding box center [704, 164] width 8 height 8
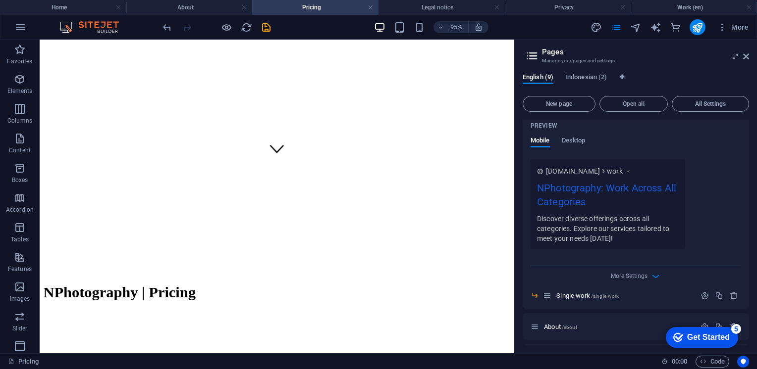
scroll to position [297, 0]
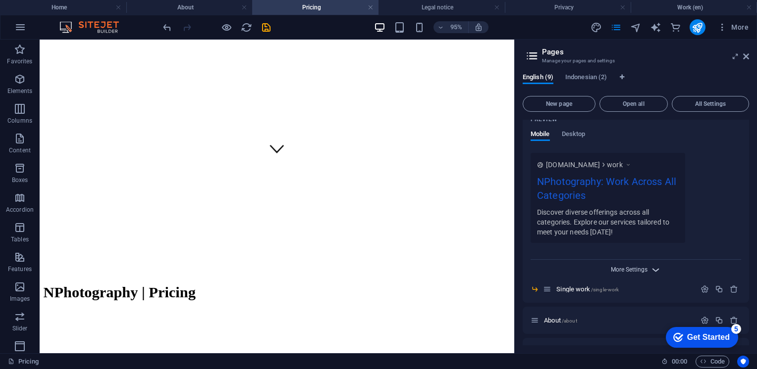
click at [633, 272] on span "More Settings" at bounding box center [629, 269] width 37 height 7
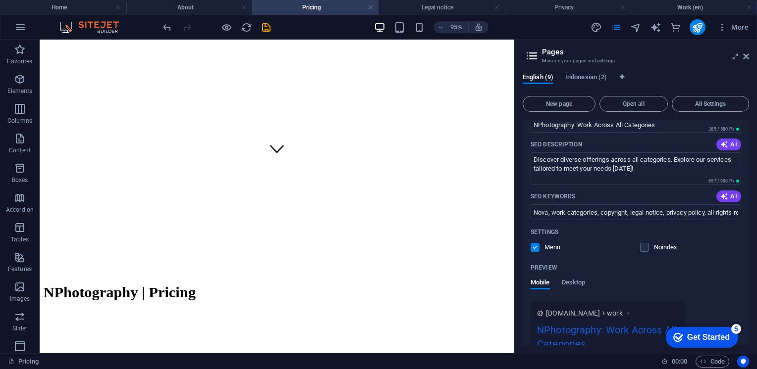
scroll to position [0, 0]
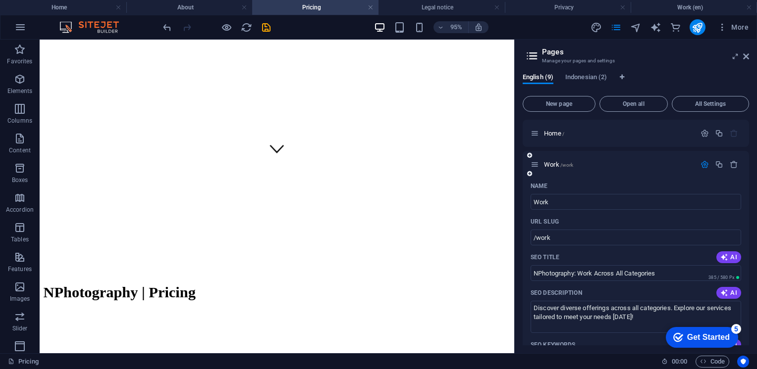
click at [706, 162] on icon "button" at bounding box center [704, 164] width 8 height 8
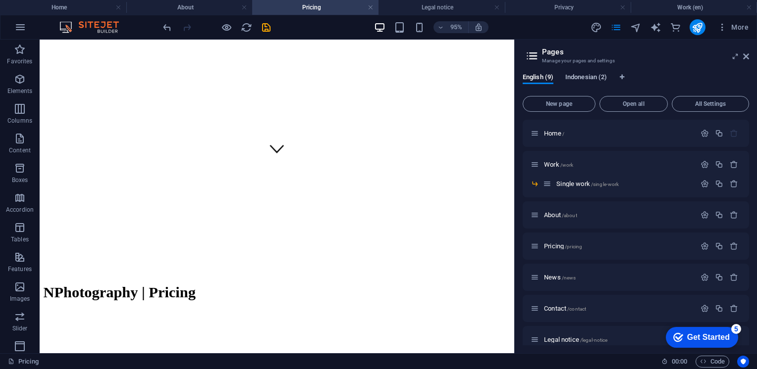
click at [591, 76] on span "Indonesian (2)" at bounding box center [586, 78] width 42 height 14
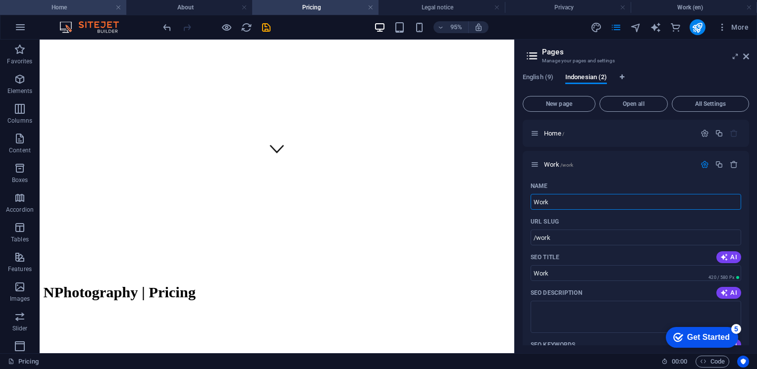
click at [89, 11] on h4 "Home" at bounding box center [63, 7] width 126 height 11
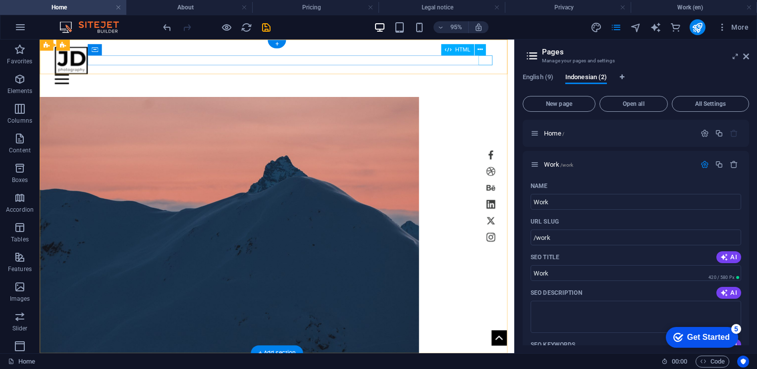
click at [503, 76] on div at bounding box center [288, 81] width 467 height 10
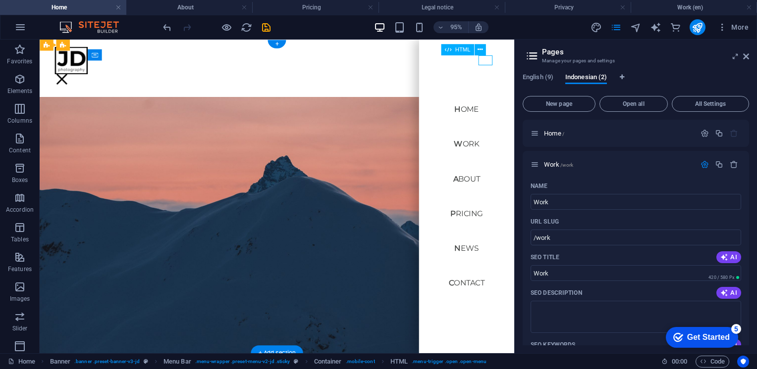
click at [70, 76] on div at bounding box center [62, 81] width 15 height 10
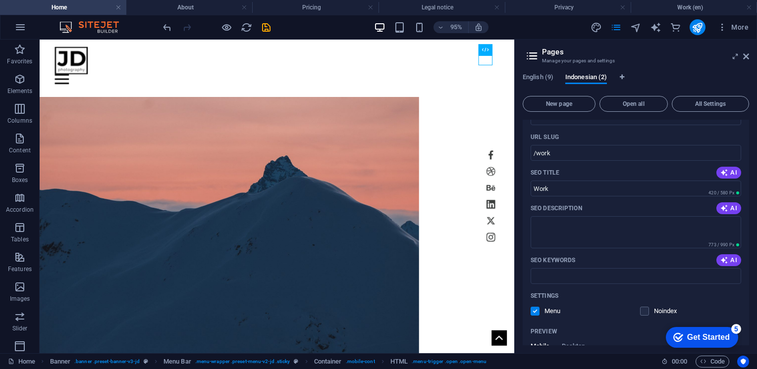
scroll to position [50, 0]
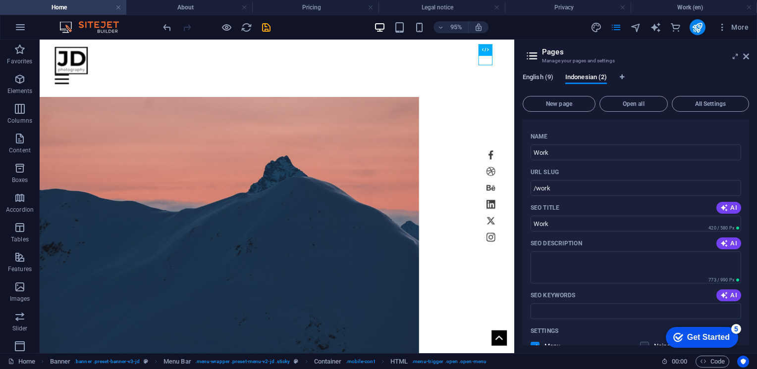
click at [541, 80] on span "English (9)" at bounding box center [537, 78] width 31 height 14
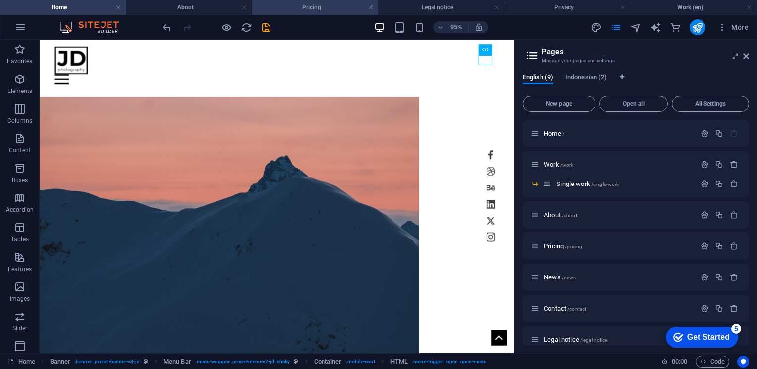
click at [347, 13] on li "Pricing" at bounding box center [315, 7] width 126 height 15
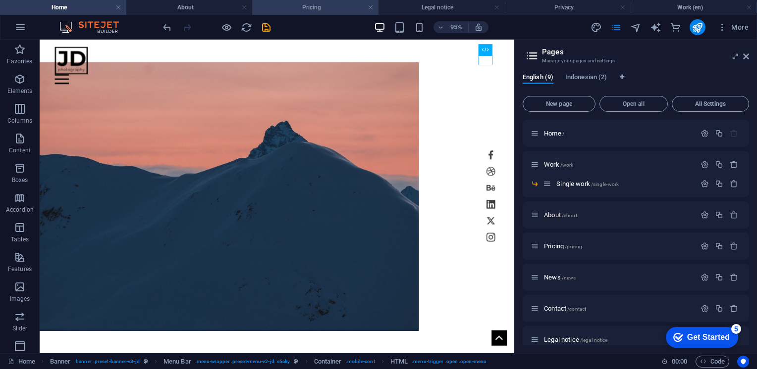
scroll to position [198, 0]
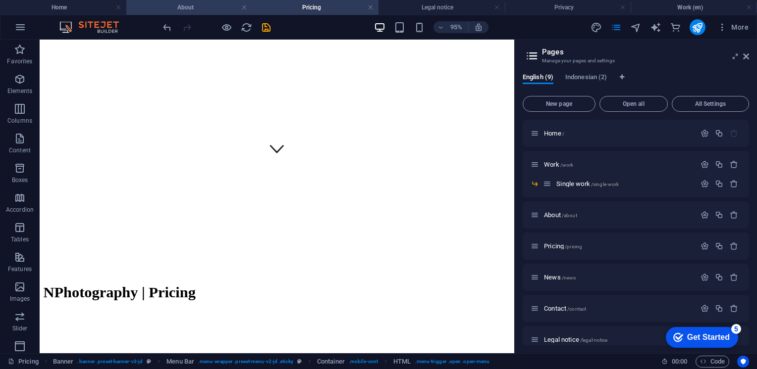
click at [211, 14] on li "About" at bounding box center [189, 7] width 126 height 15
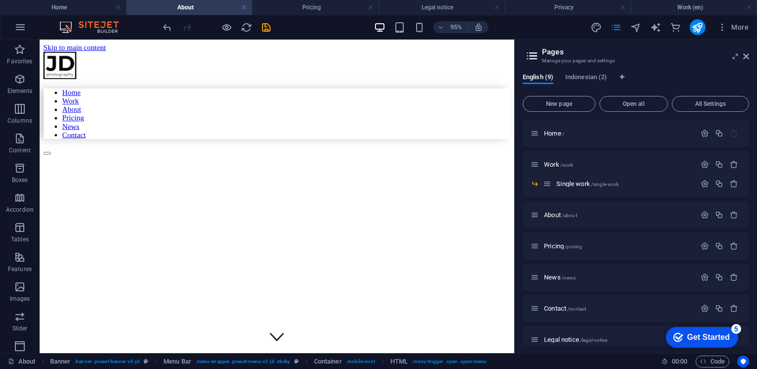
scroll to position [0, 0]
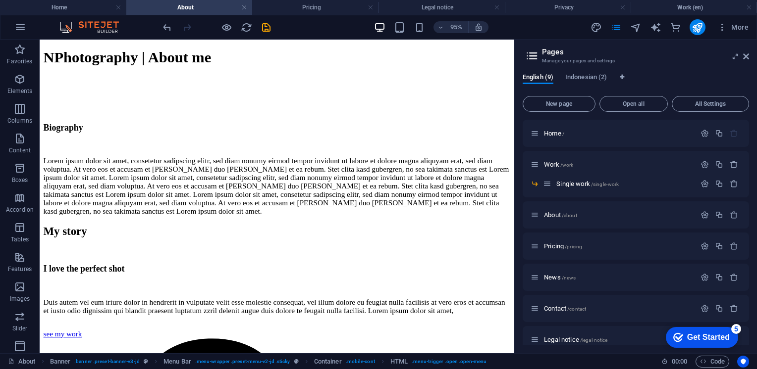
click at [85, 17] on div "95% More" at bounding box center [378, 27] width 756 height 24
click at [85, 13] on li "Home" at bounding box center [63, 7] width 126 height 15
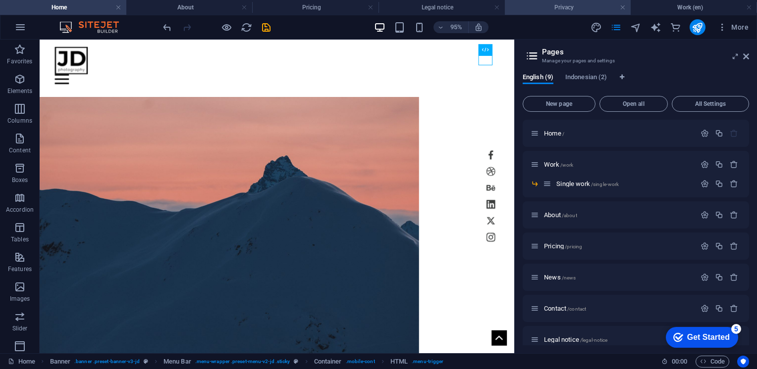
click at [582, 6] on h4 "Privacy" at bounding box center [568, 7] width 126 height 11
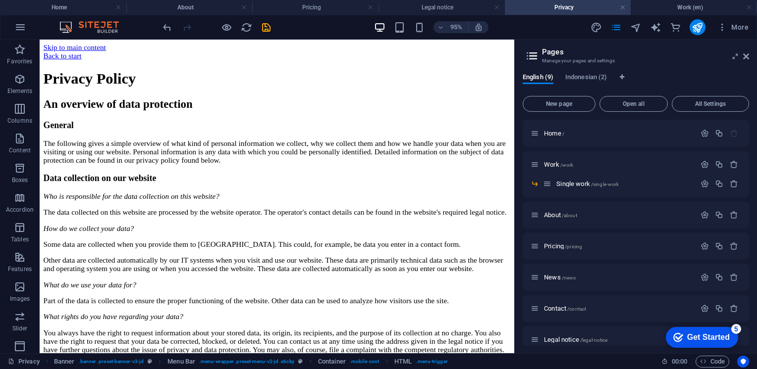
scroll to position [99, 0]
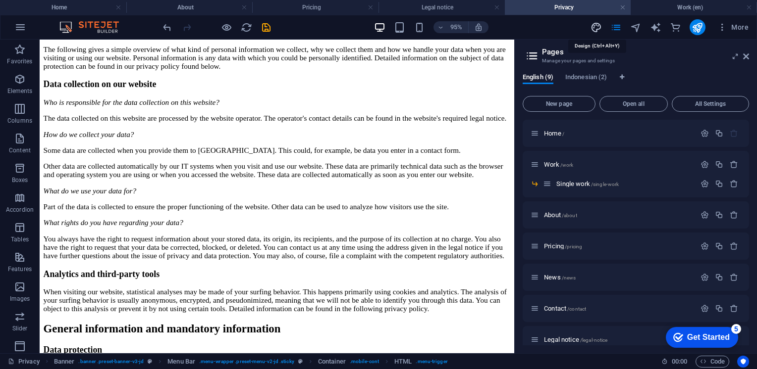
click at [595, 23] on icon "design" at bounding box center [595, 27] width 11 height 11
select select "px"
select select "300"
select select "px"
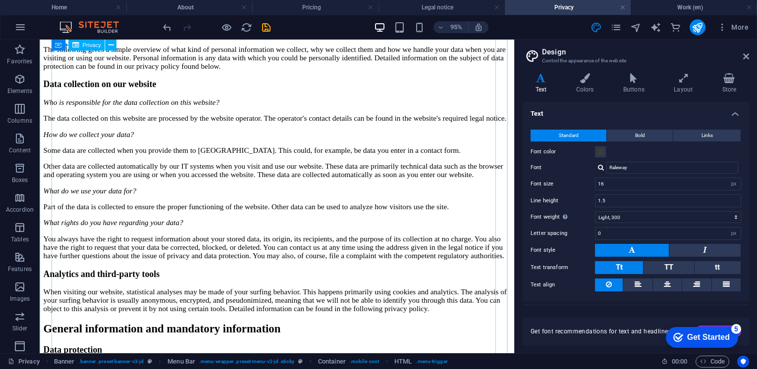
scroll to position [0, 0]
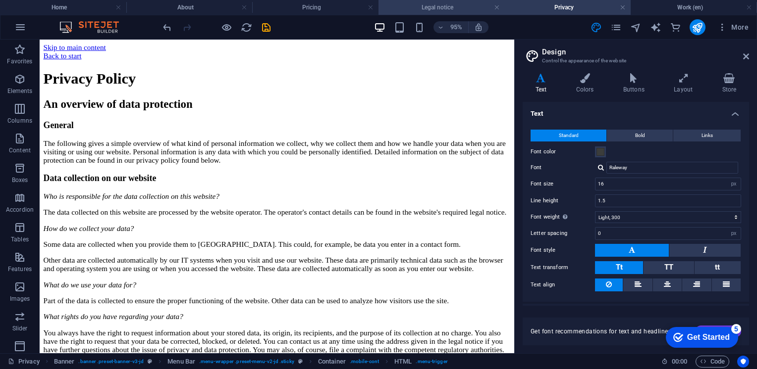
click at [461, 5] on h4 "Legal notice" at bounding box center [441, 7] width 126 height 11
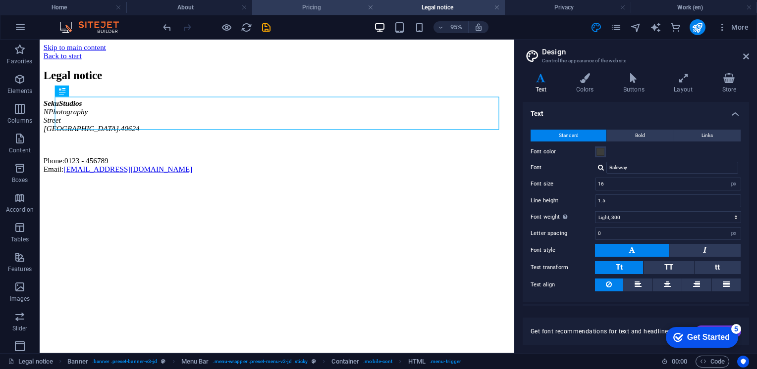
click at [335, 13] on li "Pricing" at bounding box center [315, 7] width 126 height 15
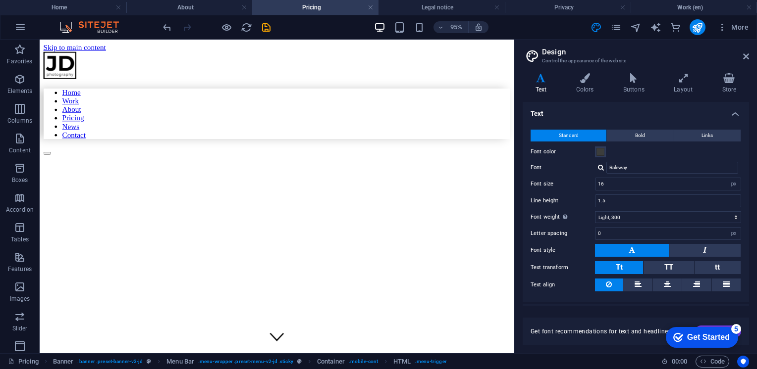
scroll to position [198, 0]
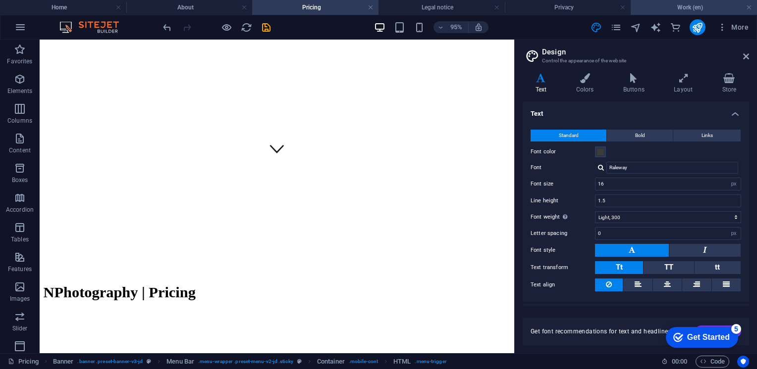
click at [687, 10] on h4 "Work (en)" at bounding box center [693, 7] width 126 height 11
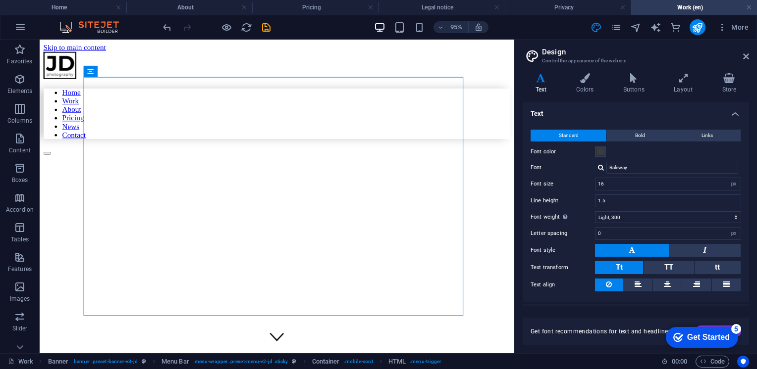
scroll to position [0, 0]
drag, startPoint x: 687, startPoint y: 10, endPoint x: 170, endPoint y: -2, distance: 517.6
click at [190, 7] on h4 "Work (en)" at bounding box center [189, 7] width 126 height 11
click at [745, 55] on icon at bounding box center [746, 56] width 6 height 8
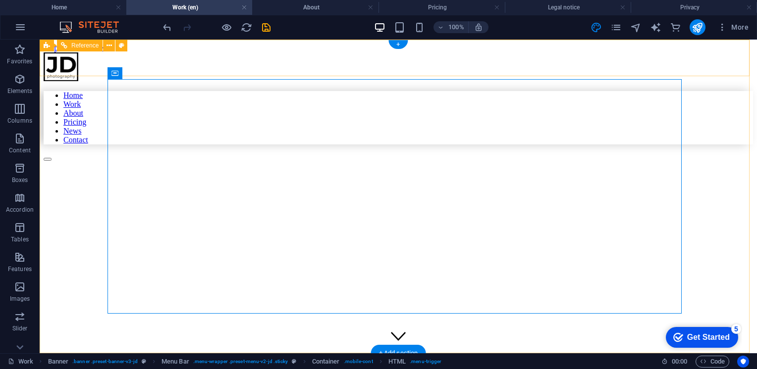
click at [729, 153] on div at bounding box center [398, 157] width 709 height 9
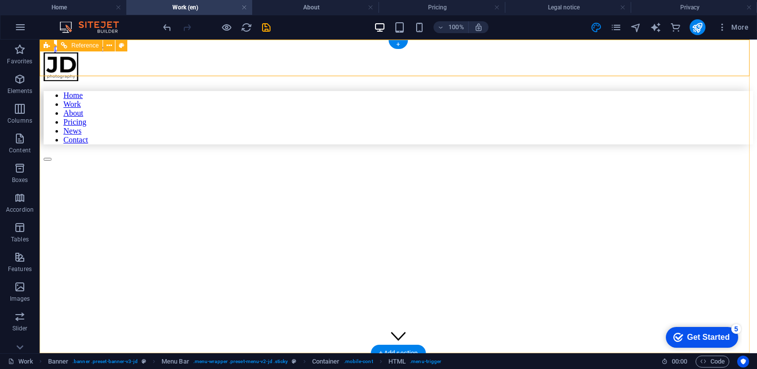
click at [730, 153] on div at bounding box center [398, 157] width 709 height 9
click at [21, 31] on icon "button" at bounding box center [20, 27] width 12 height 12
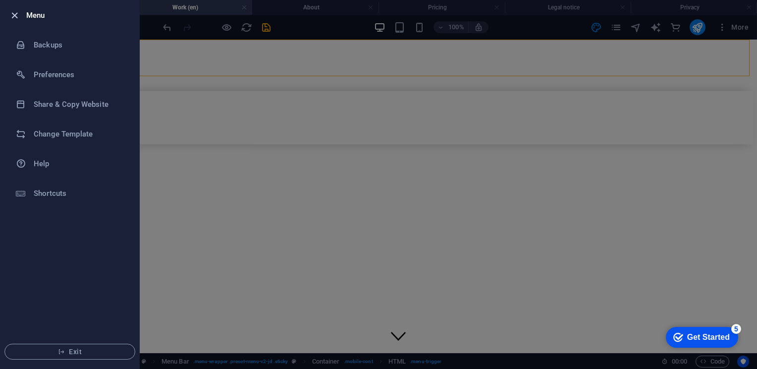
click at [11, 19] on icon "button" at bounding box center [14, 15] width 11 height 11
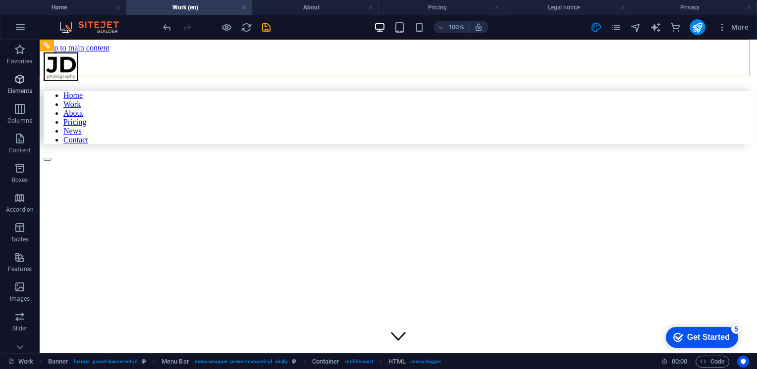
click at [16, 76] on icon "button" at bounding box center [20, 79] width 12 height 12
click at [214, 5] on h4 "Work (en)" at bounding box center [189, 7] width 126 height 11
click at [609, 27] on div "More" at bounding box center [671, 27] width 162 height 16
click at [620, 27] on icon "pages" at bounding box center [615, 27] width 11 height 11
click at [618, 28] on icon "pages" at bounding box center [615, 27] width 11 height 11
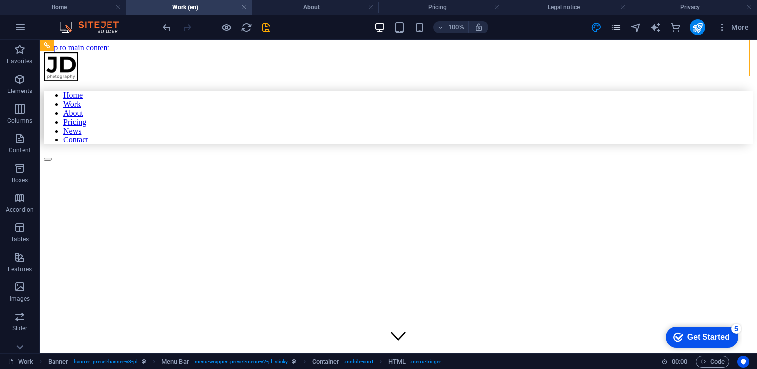
click at [620, 29] on icon "pages" at bounding box center [615, 27] width 11 height 11
click at [739, 27] on span "More" at bounding box center [732, 27] width 31 height 10
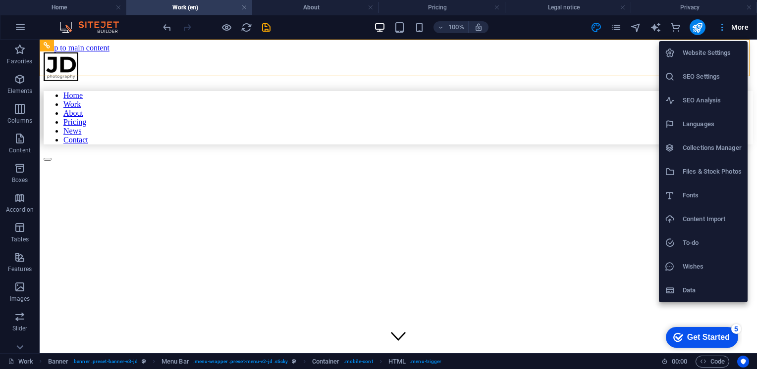
click at [739, 27] on div at bounding box center [378, 184] width 757 height 369
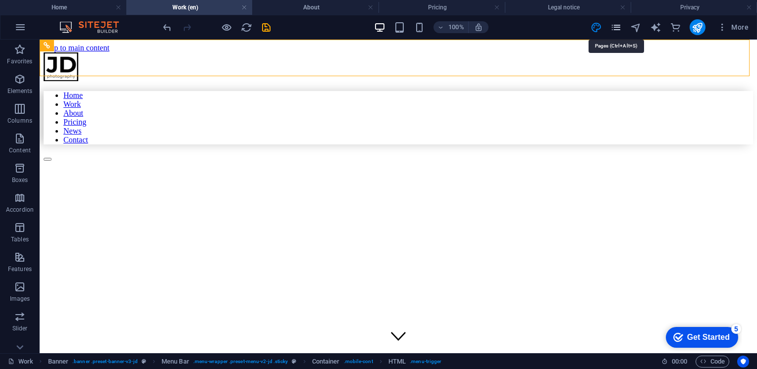
click at [618, 25] on icon "pages" at bounding box center [615, 27] width 11 height 11
click at [593, 25] on icon "design" at bounding box center [595, 27] width 11 height 11
click at [638, 25] on icon "navigator" at bounding box center [635, 27] width 11 height 11
click at [229, 185] on figure at bounding box center [330, 185] width 573 height 0
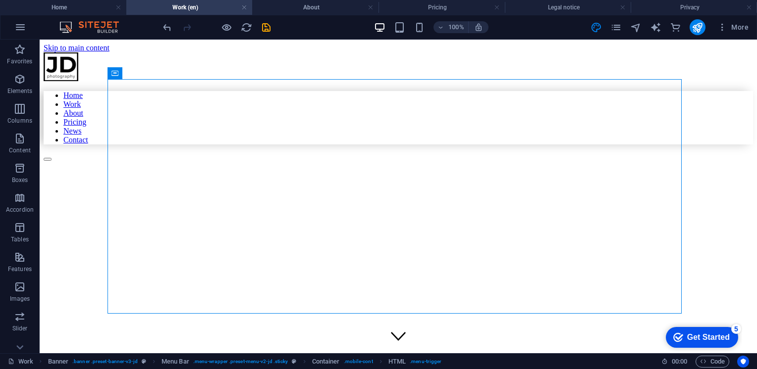
click at [214, 11] on h4 "Work (en)" at bounding box center [189, 7] width 126 height 11
click at [741, 33] on button "More" at bounding box center [732, 27] width 39 height 16
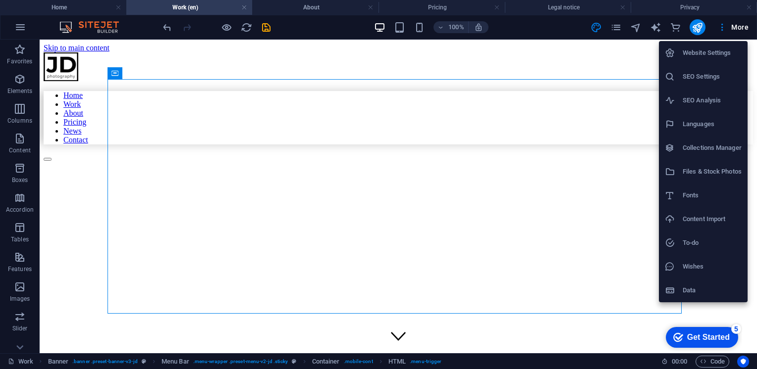
click at [708, 51] on h6 "Website Settings" at bounding box center [711, 53] width 59 height 12
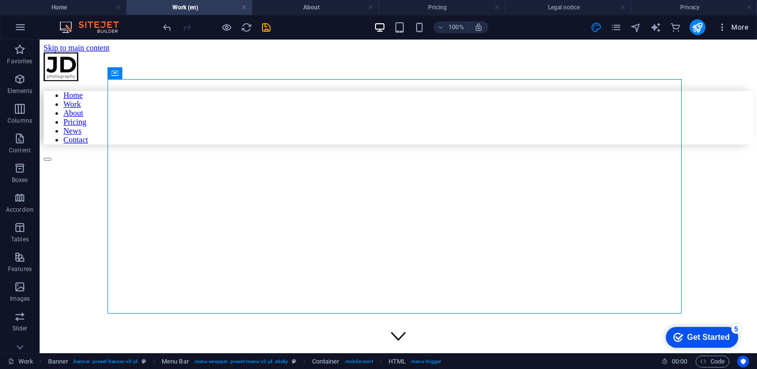
click at [725, 24] on icon "button" at bounding box center [722, 27] width 10 height 10
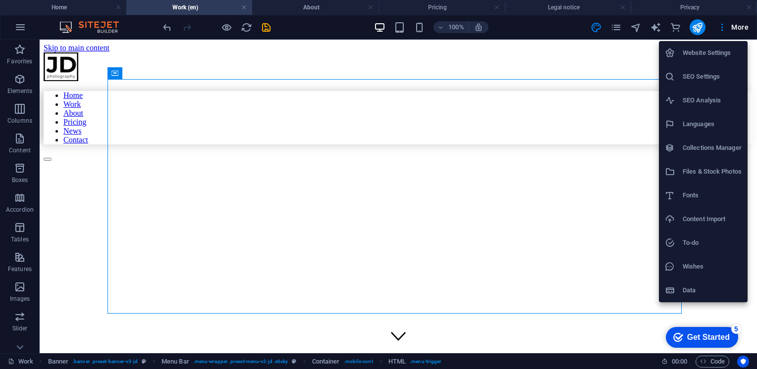
click at [717, 71] on h6 "SEO Settings" at bounding box center [711, 77] width 59 height 12
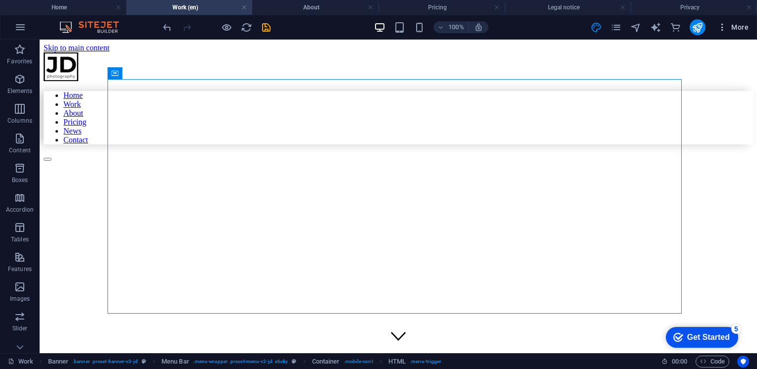
click at [727, 28] on span "More" at bounding box center [732, 27] width 31 height 10
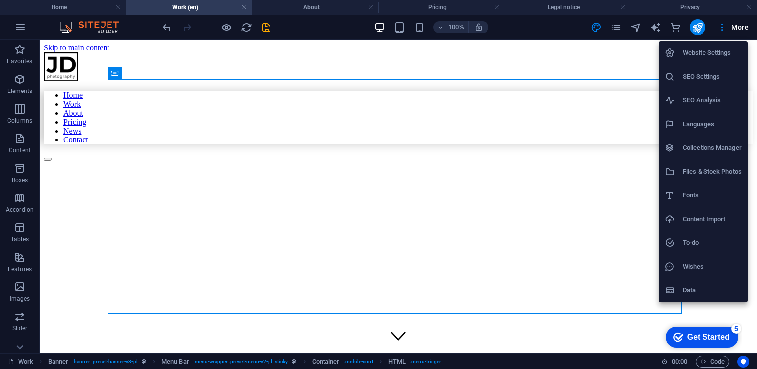
click at [703, 49] on h6 "Website Settings" at bounding box center [711, 53] width 59 height 12
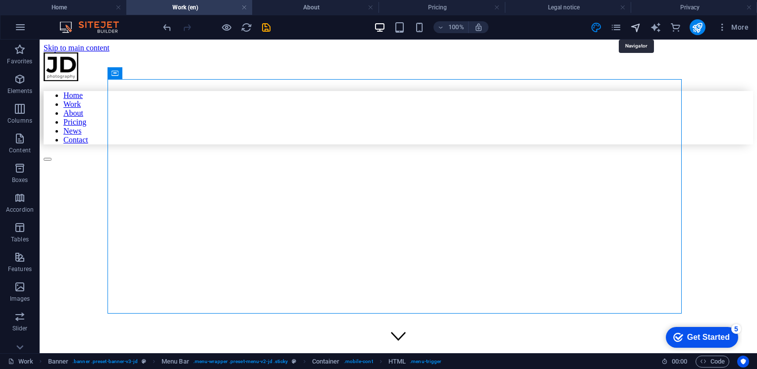
click at [638, 25] on icon "navigator" at bounding box center [635, 27] width 11 height 11
click at [697, 26] on icon "publish" at bounding box center [696, 27] width 11 height 11
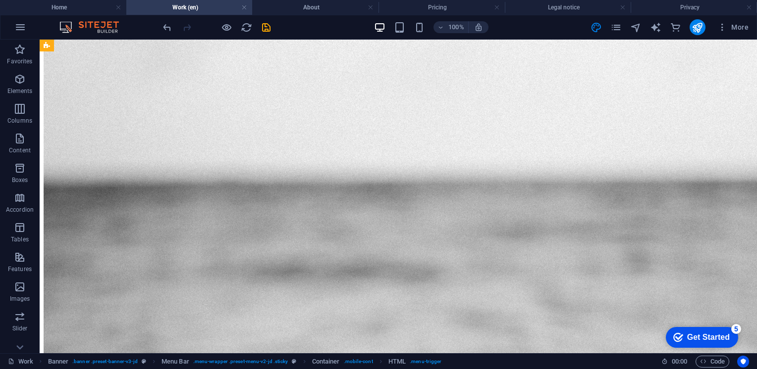
scroll to position [809, 0]
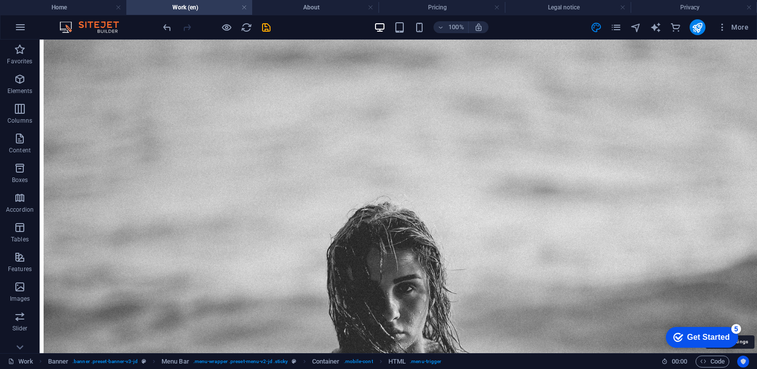
click at [745, 362] on icon "Usercentrics" at bounding box center [742, 362] width 7 height 7
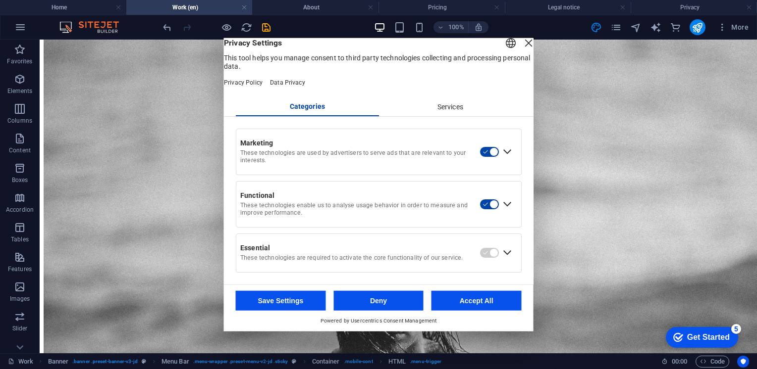
scroll to position [9, 0]
click at [427, 102] on div "Services" at bounding box center [449, 107] width 143 height 17
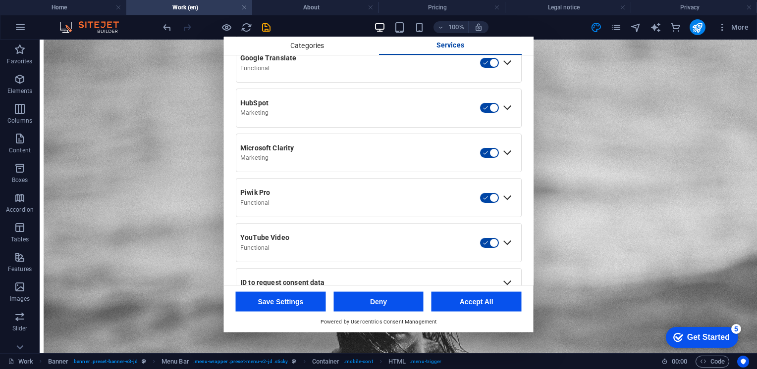
scroll to position [476, 0]
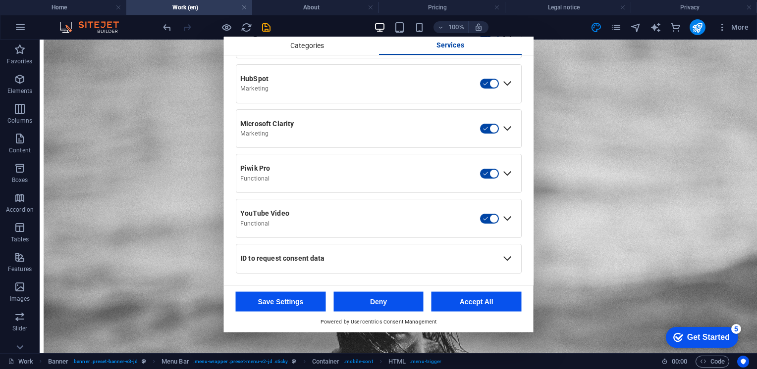
click at [316, 300] on button "Save Settings" at bounding box center [281, 302] width 90 height 20
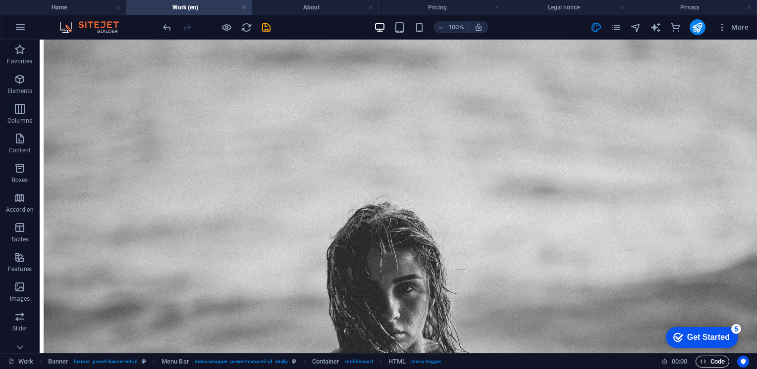
click at [700, 361] on icon "button" at bounding box center [703, 362] width 6 height 6
click at [674, 361] on span "00 : 00" at bounding box center [679, 362] width 15 height 12
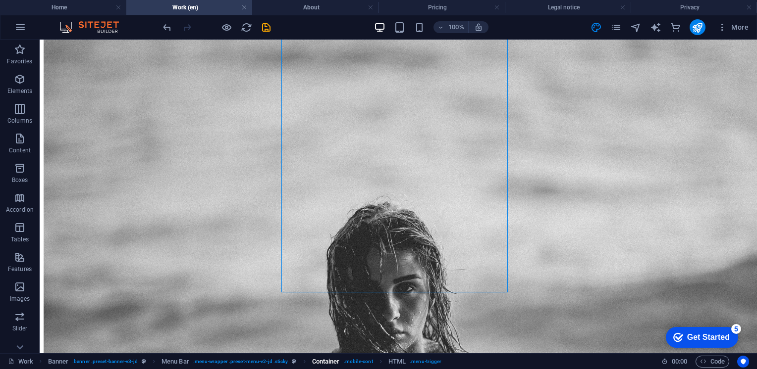
click at [342, 359] on link "Container . mobile-cont" at bounding box center [342, 362] width 61 height 12
click at [246, 359] on span ". menu-wrapper .preset-menu-v2-jd .sticky" at bounding box center [240, 362] width 95 height 12
click at [95, 367] on span ". banner .preset-banner-v3-jd" at bounding box center [104, 362] width 65 height 12
click at [13, 362] on icon at bounding box center [11, 362] width 6 height 6
click at [15, 52] on icon at bounding box center [20, 46] width 14 height 14
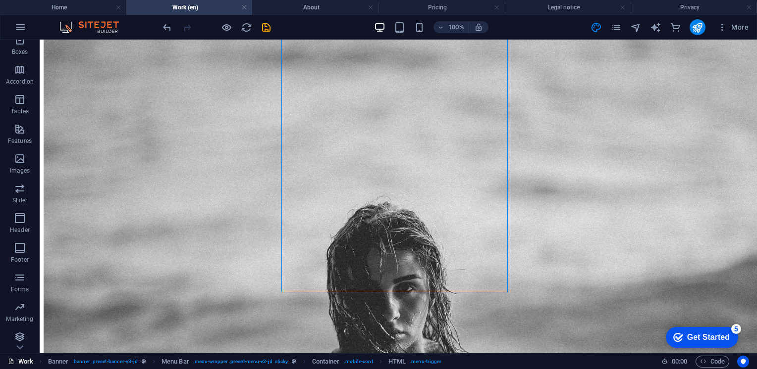
scroll to position [161, 0]
click at [20, 27] on icon "button" at bounding box center [20, 27] width 12 height 12
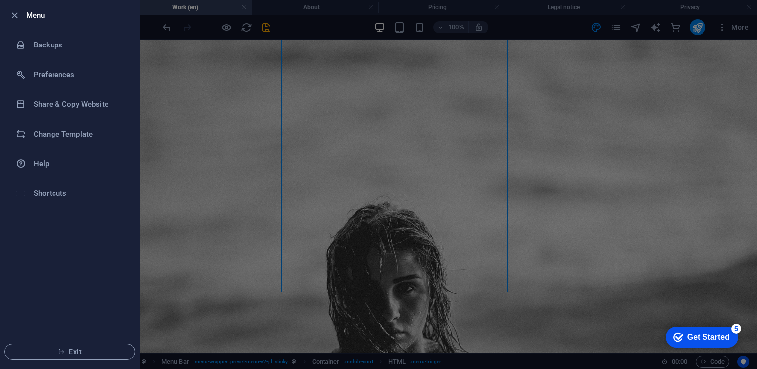
click at [174, 27] on div at bounding box center [378, 184] width 757 height 369
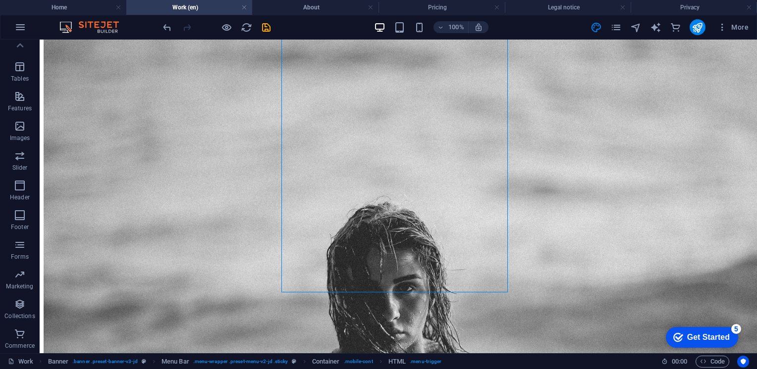
click at [178, 10] on h4 "Work (en)" at bounding box center [189, 7] width 126 height 11
click at [100, 10] on h4 "Home" at bounding box center [63, 7] width 126 height 11
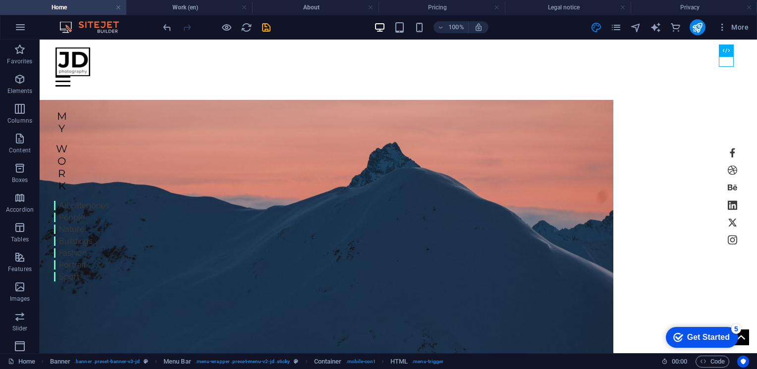
click at [100, 10] on h4 "Home" at bounding box center [63, 7] width 126 height 11
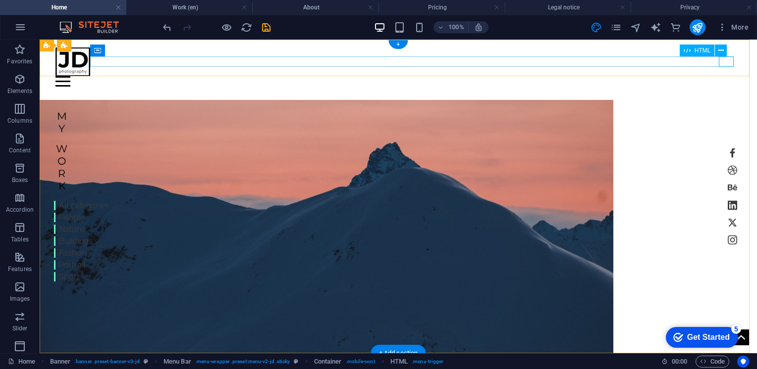
click at [725, 76] on div at bounding box center [397, 81] width 685 height 10
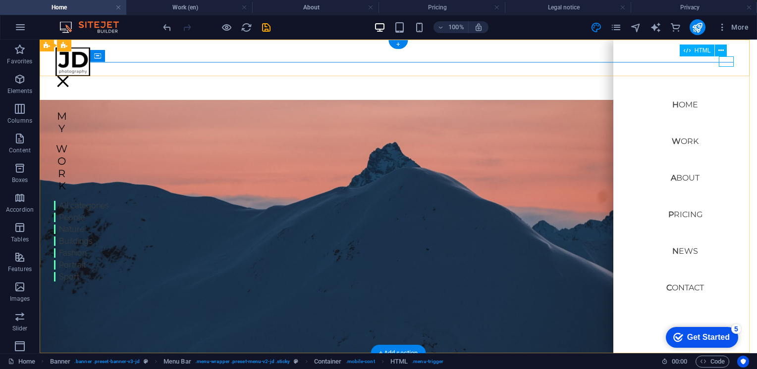
click at [70, 76] on div at bounding box center [62, 81] width 15 height 10
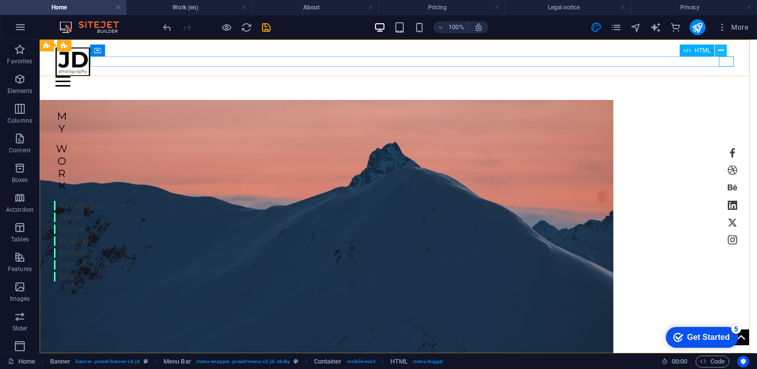
click at [721, 47] on icon at bounding box center [720, 51] width 5 height 10
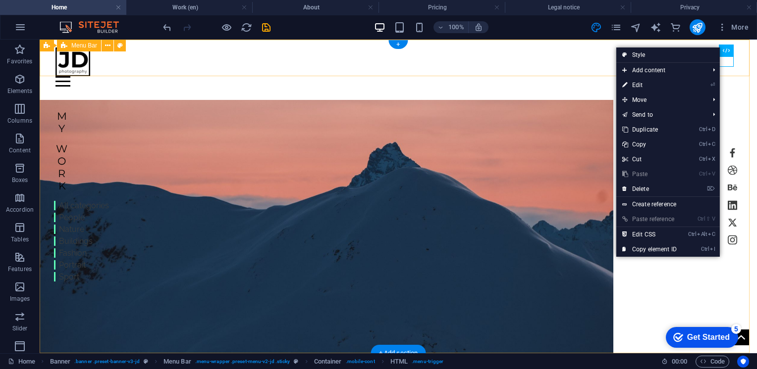
click at [733, 43] on div "Home Work About Pricing News Contact" at bounding box center [398, 63] width 717 height 47
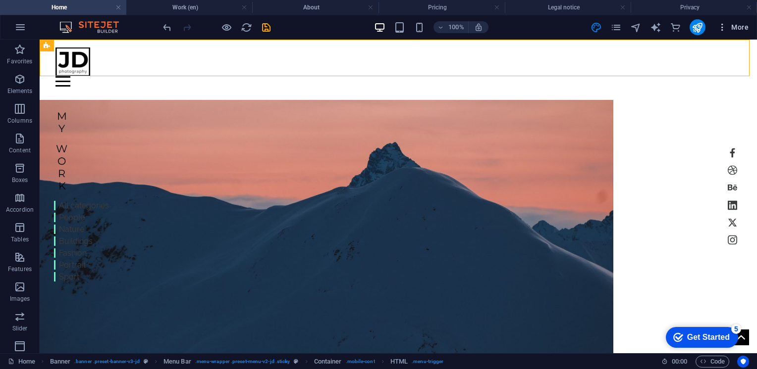
click at [736, 31] on span "More" at bounding box center [732, 27] width 31 height 10
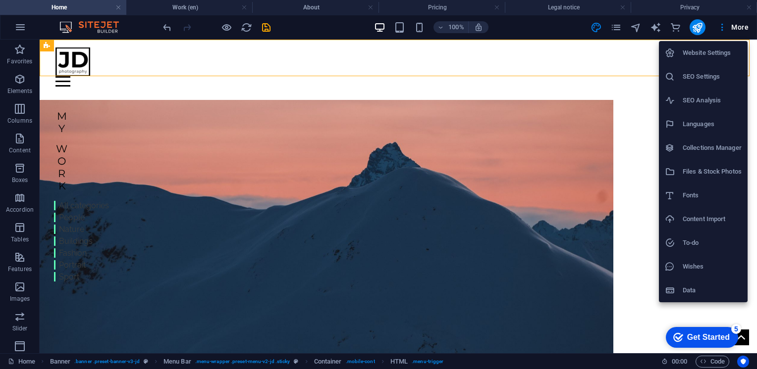
click at [724, 122] on h6 "Languages" at bounding box center [711, 124] width 59 height 12
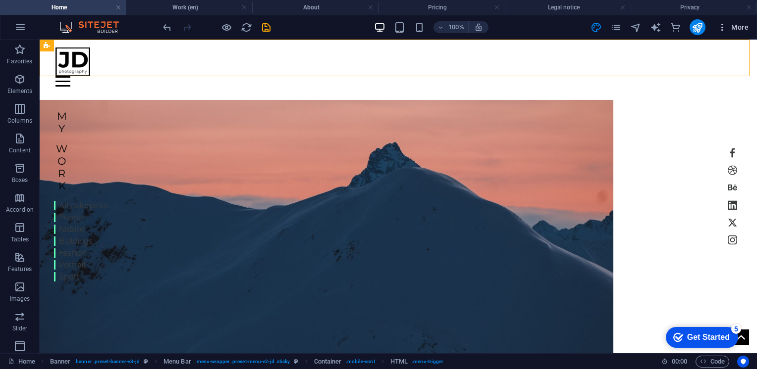
click at [740, 27] on span "More" at bounding box center [732, 27] width 31 height 10
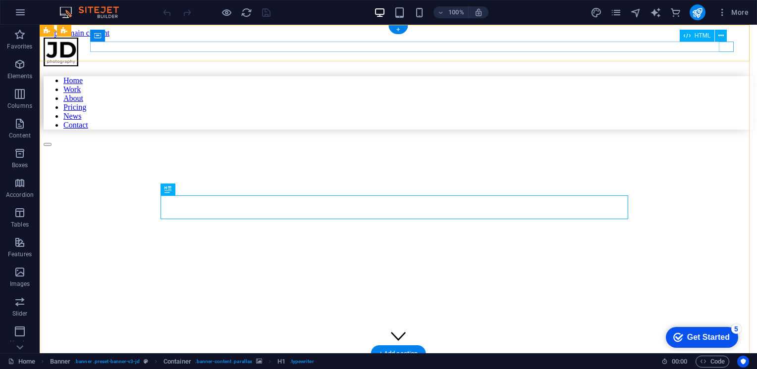
click at [723, 138] on div at bounding box center [398, 142] width 709 height 9
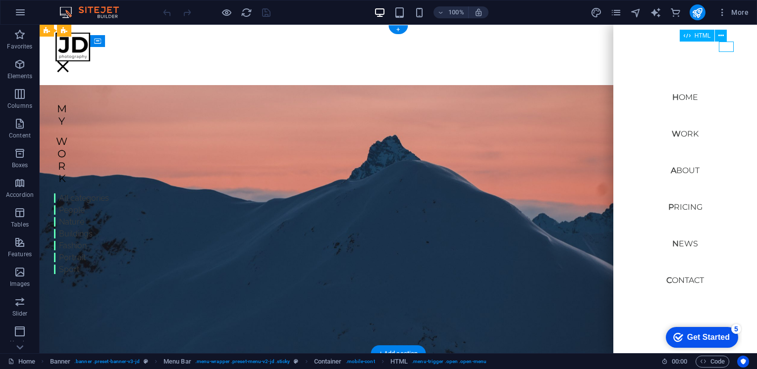
click at [70, 61] on div at bounding box center [62, 66] width 15 height 10
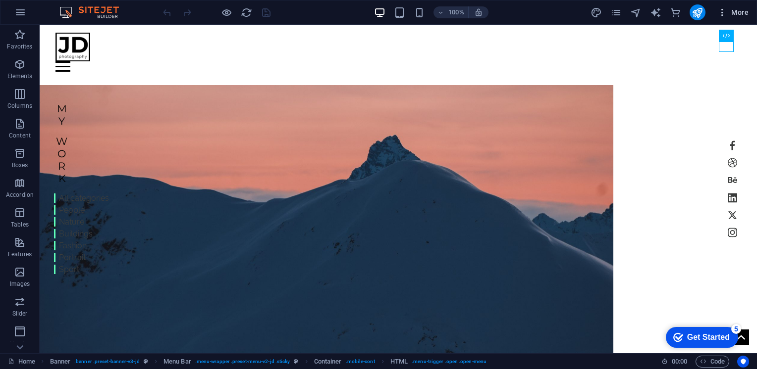
click at [738, 17] on span "More" at bounding box center [732, 12] width 31 height 10
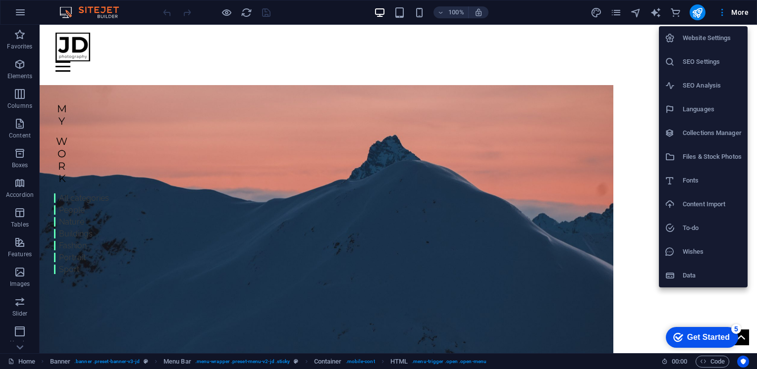
click at [723, 33] on h6 "Website Settings" at bounding box center [711, 38] width 59 height 12
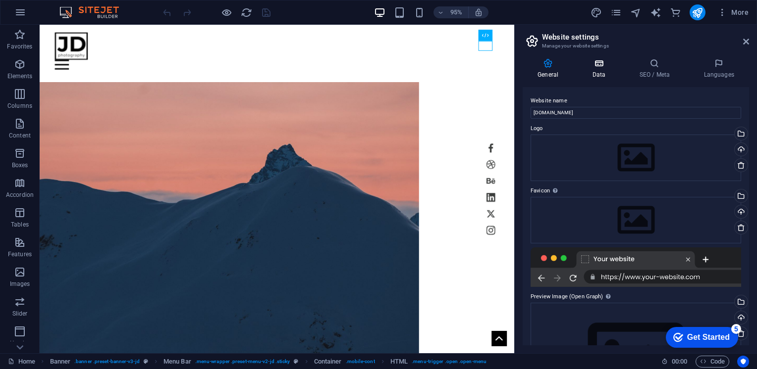
click at [598, 68] on icon at bounding box center [598, 63] width 43 height 10
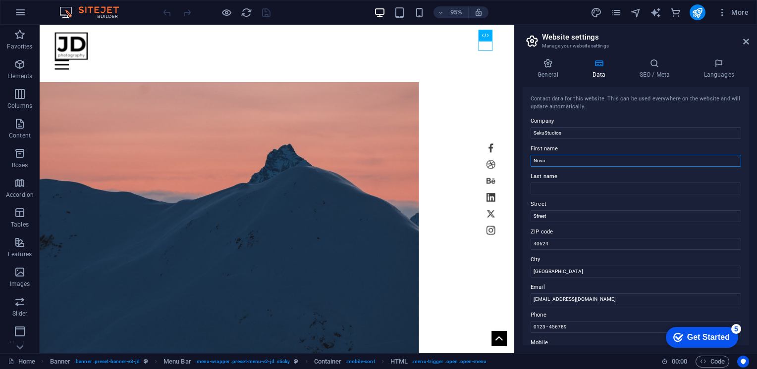
click at [571, 159] on input "Nova" at bounding box center [635, 161] width 210 height 12
click at [568, 160] on input "NPhoto" at bounding box center [635, 161] width 210 height 12
click at [586, 159] on input "NPhoto" at bounding box center [635, 161] width 210 height 12
type input "NPhotography"
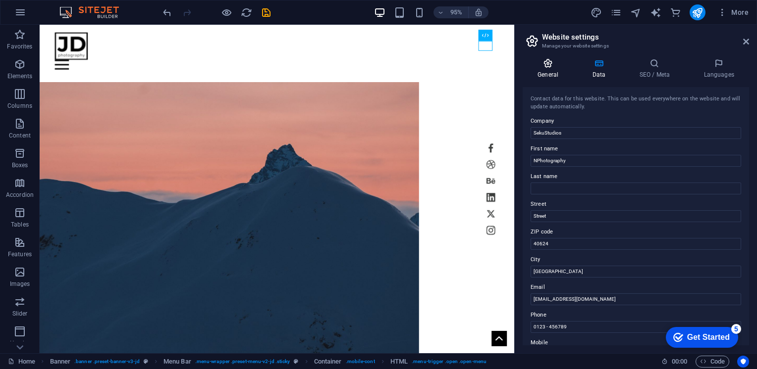
click at [557, 69] on h4 "General" at bounding box center [549, 68] width 54 height 21
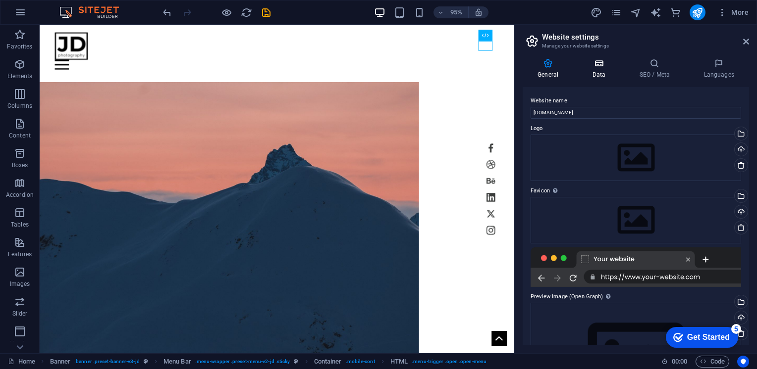
click at [603, 64] on icon at bounding box center [598, 63] width 43 height 10
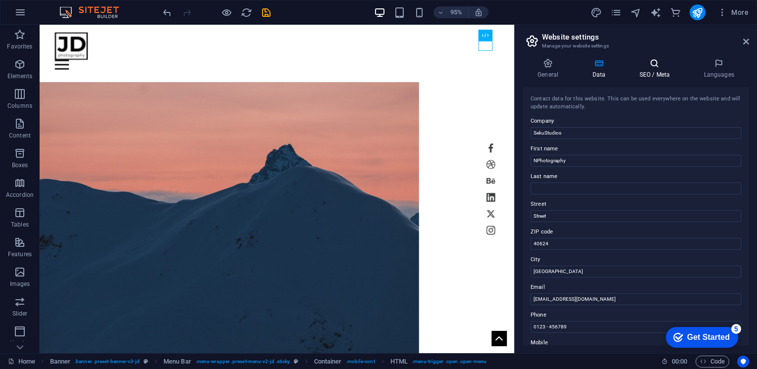
click at [646, 63] on icon at bounding box center [654, 63] width 60 height 10
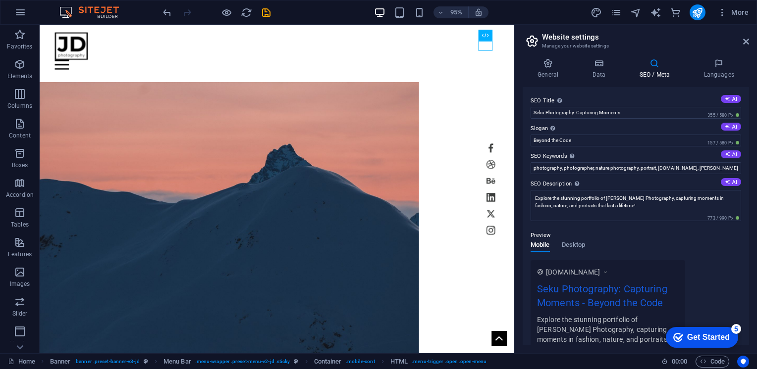
click at [624, 10] on div "More" at bounding box center [671, 12] width 162 height 16
click at [621, 12] on icon "pages" at bounding box center [615, 12] width 11 height 11
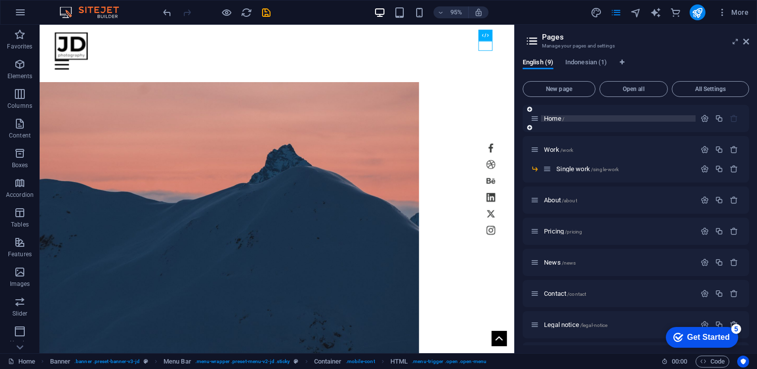
click at [552, 116] on span "Home /" at bounding box center [554, 118] width 20 height 7
click at [563, 118] on span "/" at bounding box center [563, 118] width 2 height 5
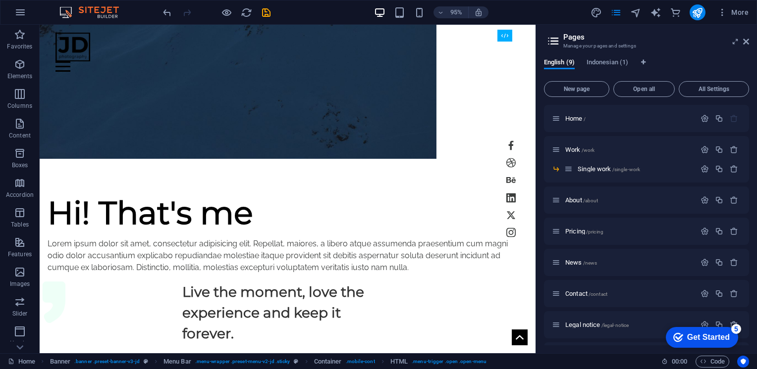
scroll to position [329, 0]
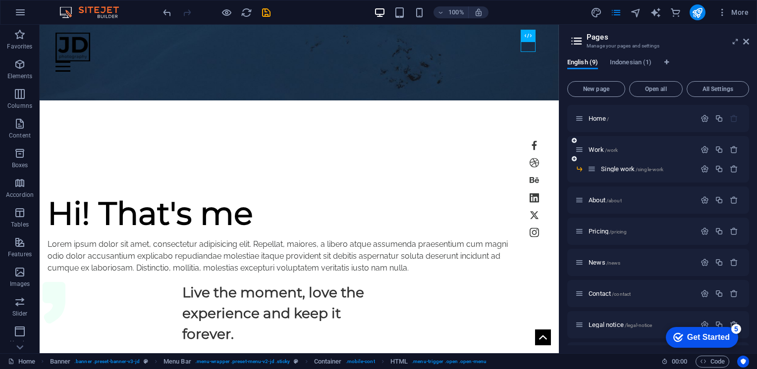
drag, startPoint x: 516, startPoint y: 149, endPoint x: 584, endPoint y: 144, distance: 69.1
click at [584, 144] on aside "Pages Manage your pages and settings English (9) Indonesian (1) New page Open a…" at bounding box center [658, 189] width 198 height 329
click at [709, 120] on button "button" at bounding box center [704, 118] width 14 height 8
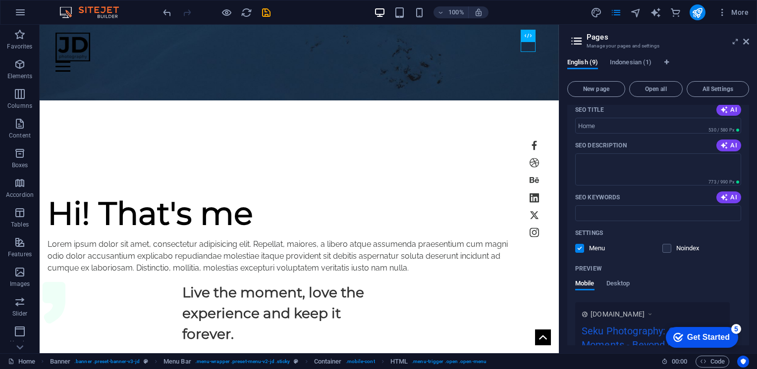
scroll to position [50, 0]
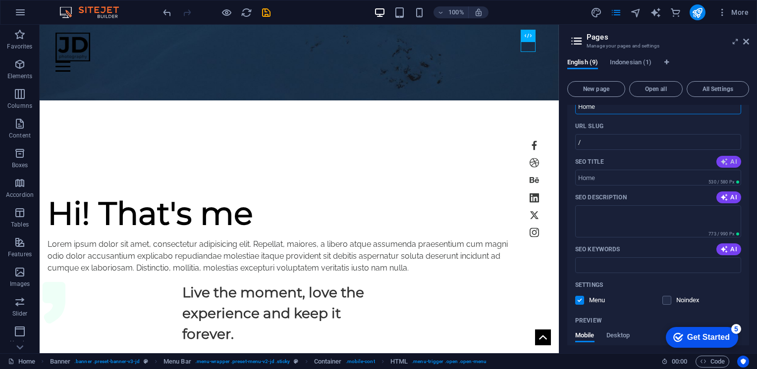
click at [733, 161] on span "AI" at bounding box center [728, 162] width 17 height 8
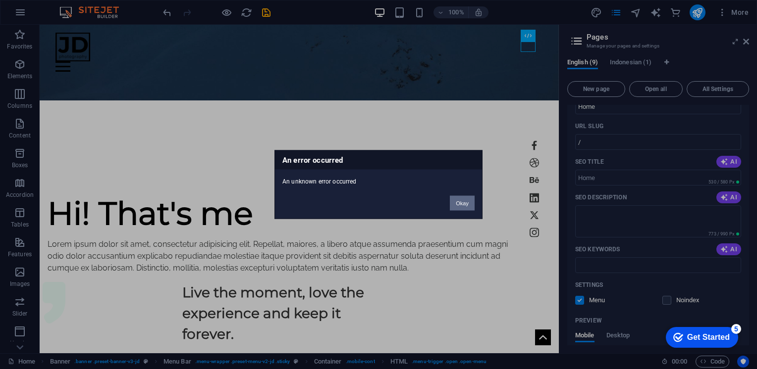
click at [469, 203] on button "Okay" at bounding box center [462, 203] width 25 height 15
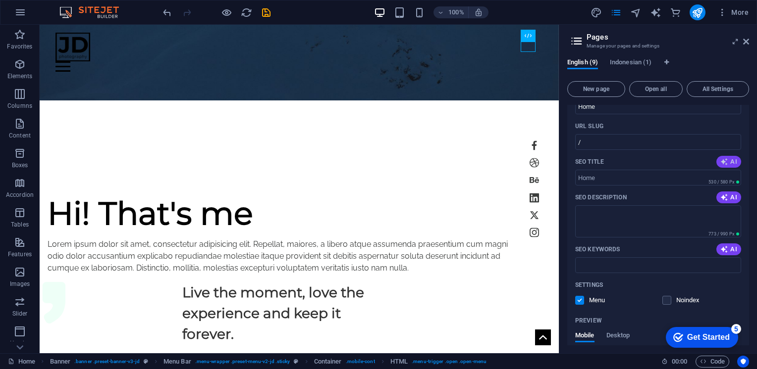
click at [723, 157] on button "AI" at bounding box center [728, 162] width 25 height 12
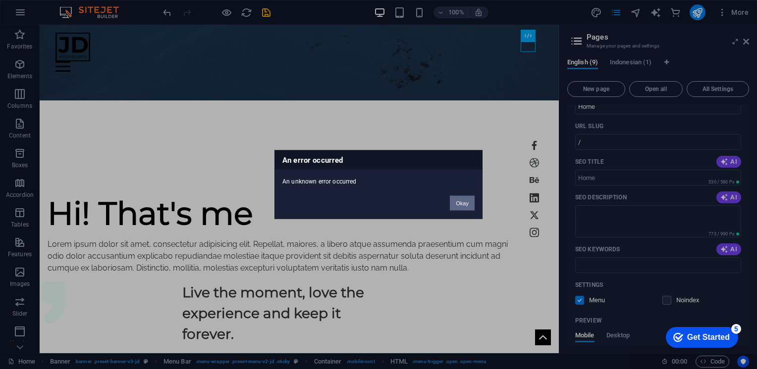
drag, startPoint x: 466, startPoint y: 198, endPoint x: 449, endPoint y: 140, distance: 60.2
click at [466, 198] on button "Okay" at bounding box center [462, 203] width 25 height 15
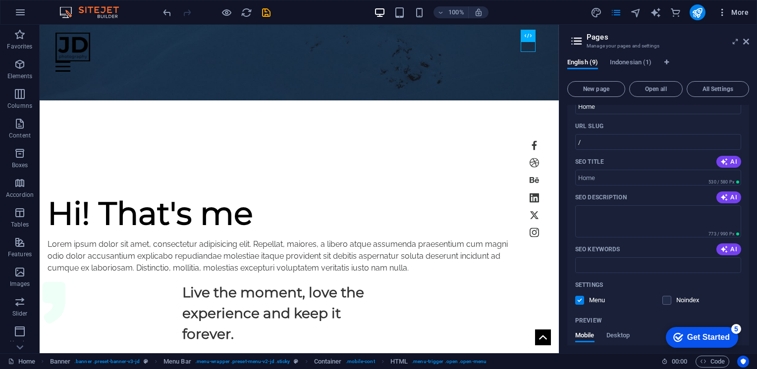
click at [726, 16] on icon "button" at bounding box center [722, 12] width 10 height 10
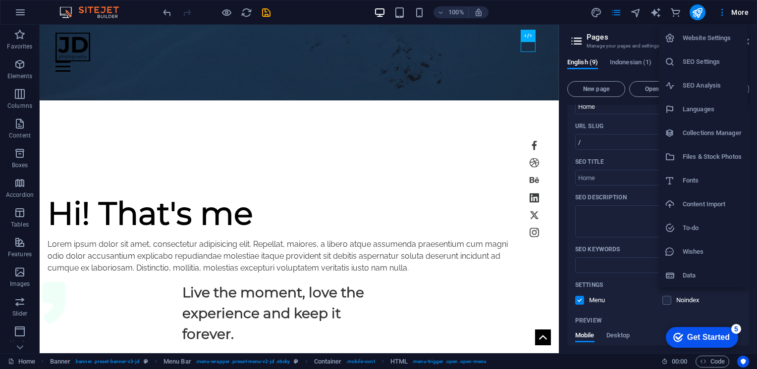
click at [701, 11] on div at bounding box center [378, 184] width 757 height 369
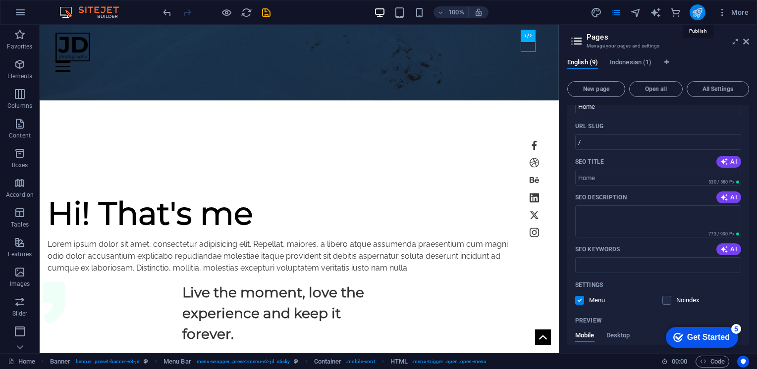
click at [701, 13] on icon "publish" at bounding box center [696, 12] width 11 height 11
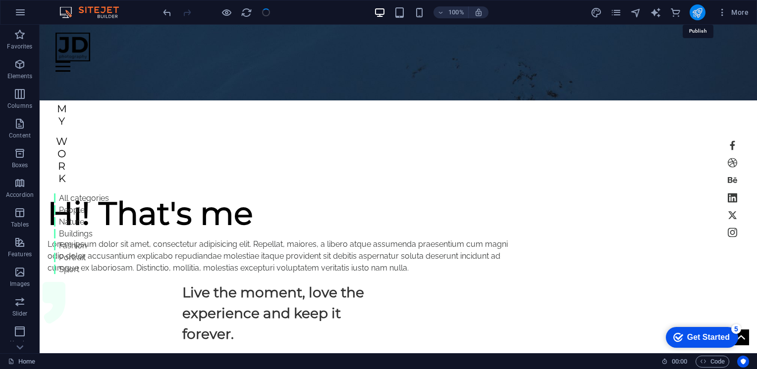
click at [697, 11] on icon "publish" at bounding box center [696, 12] width 11 height 11
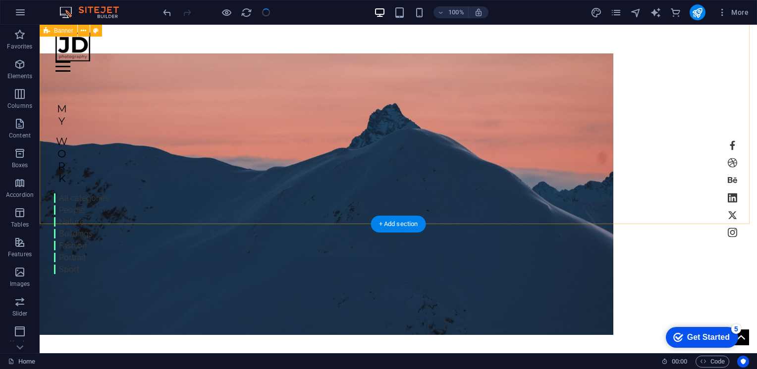
scroll to position [0, 0]
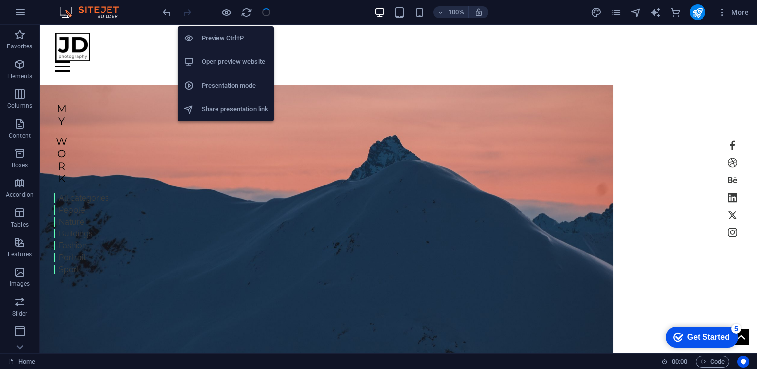
click at [224, 54] on li "Open preview website" at bounding box center [226, 62] width 96 height 24
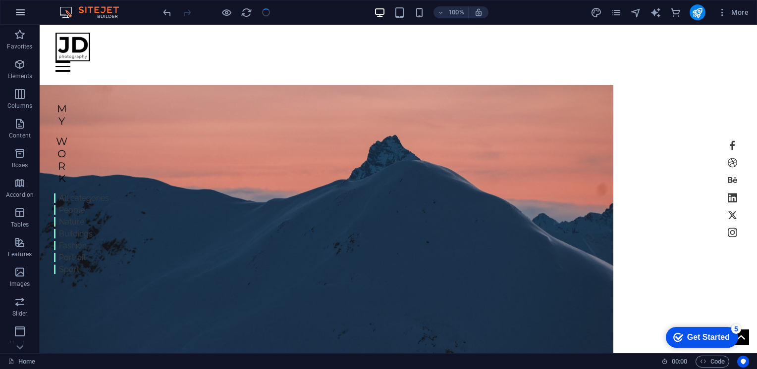
click at [22, 13] on icon "button" at bounding box center [20, 12] width 12 height 12
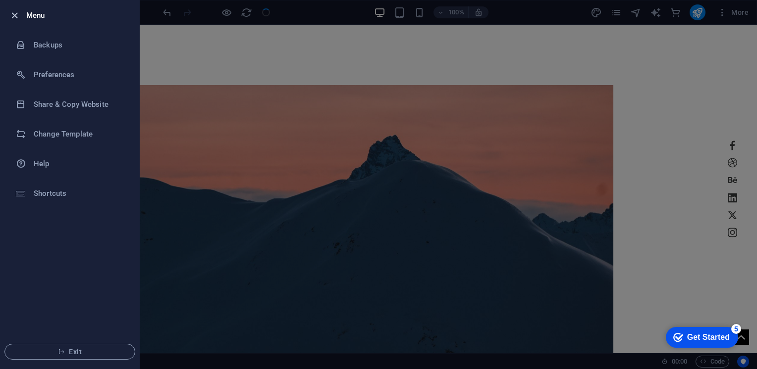
click at [13, 15] on icon "button" at bounding box center [14, 15] width 11 height 11
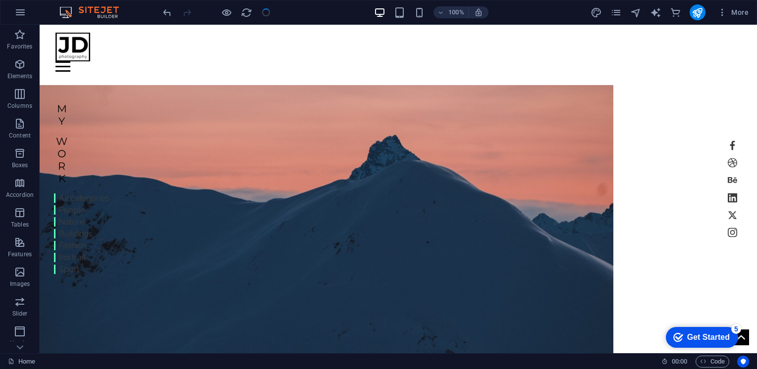
click at [317, 12] on div "100% More" at bounding box center [456, 12] width 591 height 16
click at [325, 16] on div "100% More" at bounding box center [456, 12] width 591 height 16
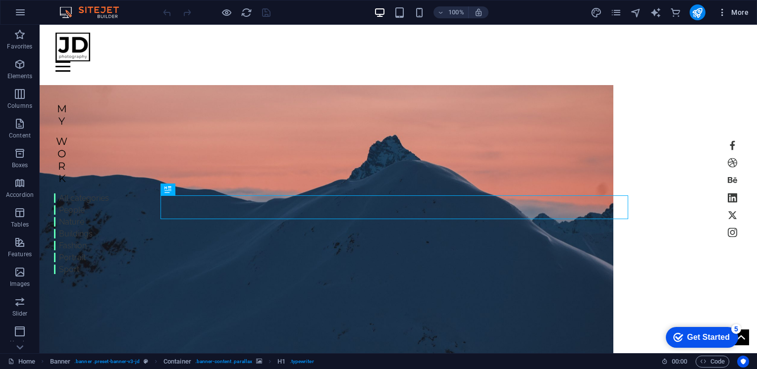
click at [733, 12] on span "More" at bounding box center [732, 12] width 31 height 10
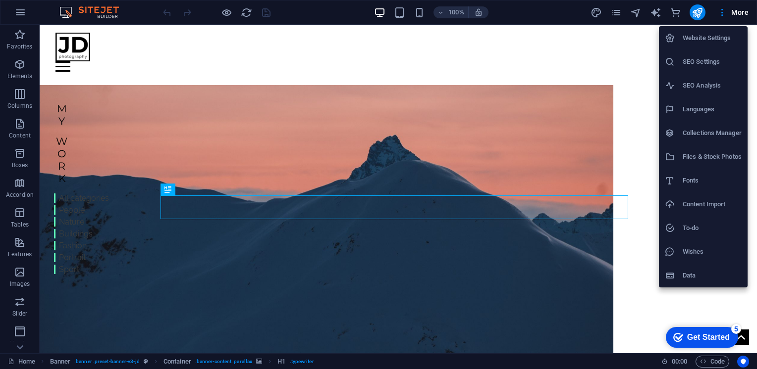
click at [724, 32] on h6 "Website Settings" at bounding box center [711, 38] width 59 height 12
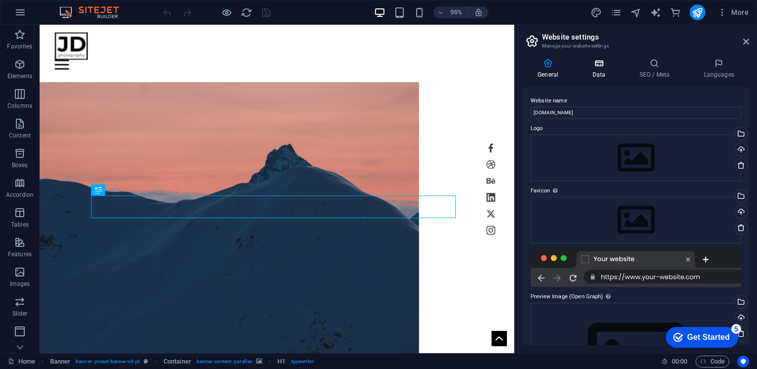
click at [590, 66] on icon at bounding box center [598, 63] width 43 height 10
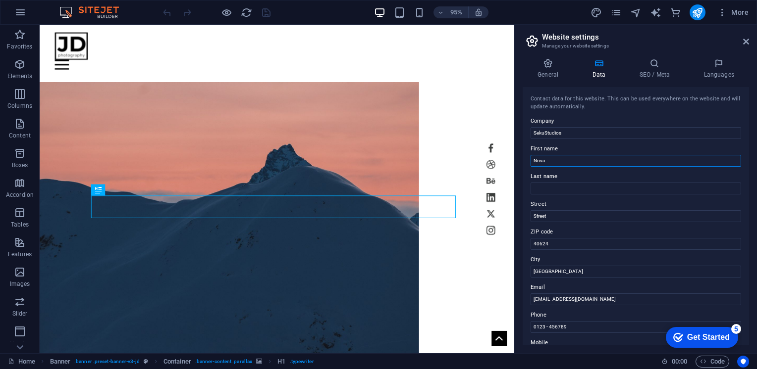
click at [542, 157] on input "Nova" at bounding box center [635, 161] width 210 height 12
type input "NPhotography"
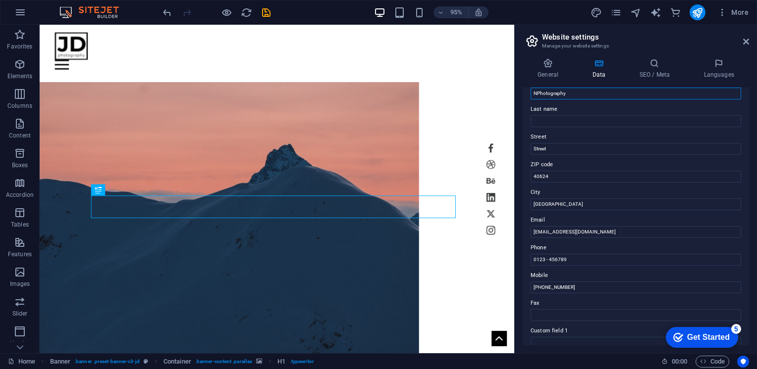
scroll to position [99, 0]
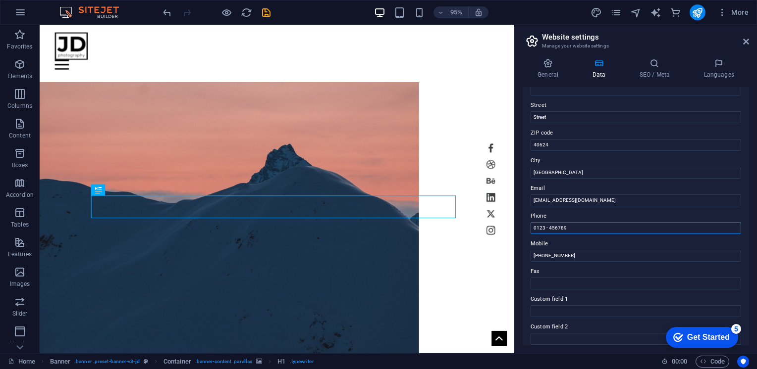
drag, startPoint x: 617, startPoint y: 254, endPoint x: 536, endPoint y: 239, distance: 82.6
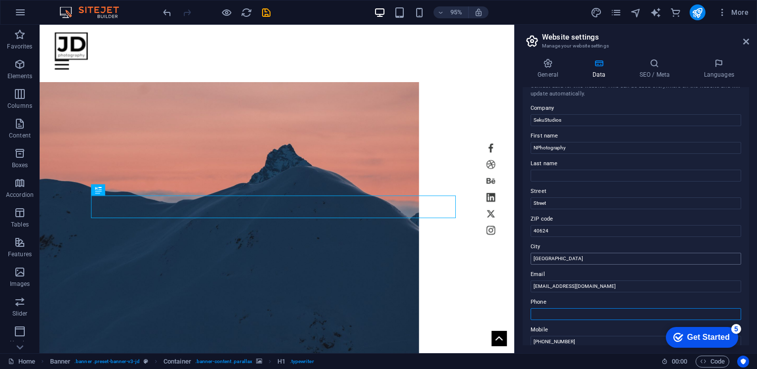
scroll to position [0, 0]
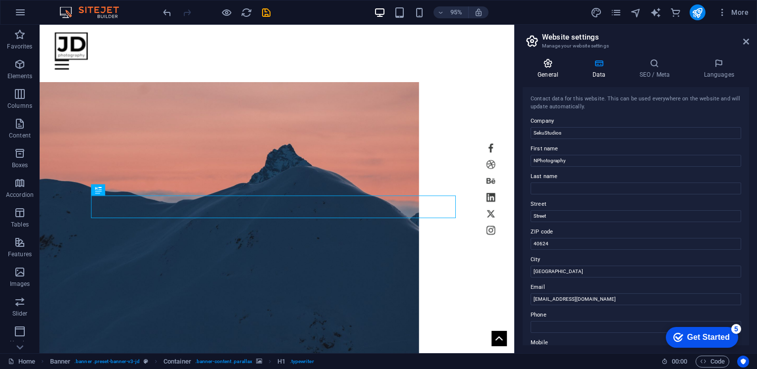
click at [543, 67] on icon at bounding box center [547, 63] width 51 height 10
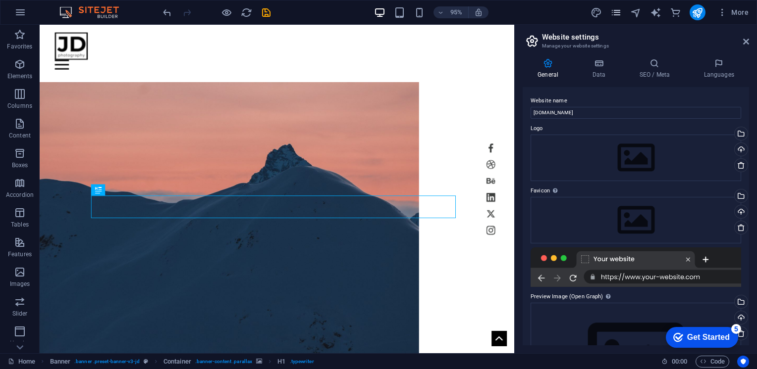
click at [613, 13] on icon "pages" at bounding box center [615, 12] width 11 height 11
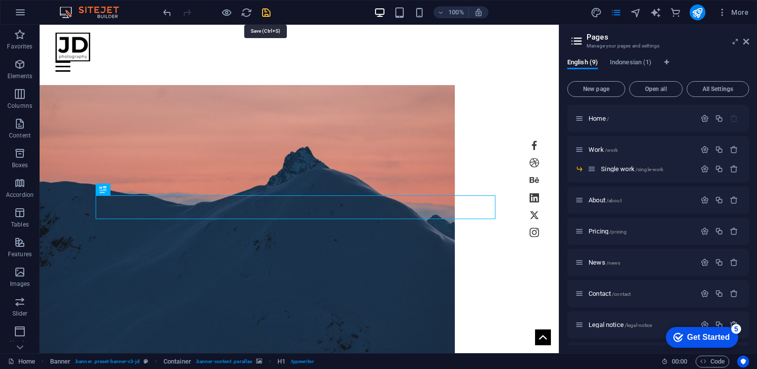
click at [265, 15] on icon "save" at bounding box center [265, 12] width 11 height 11
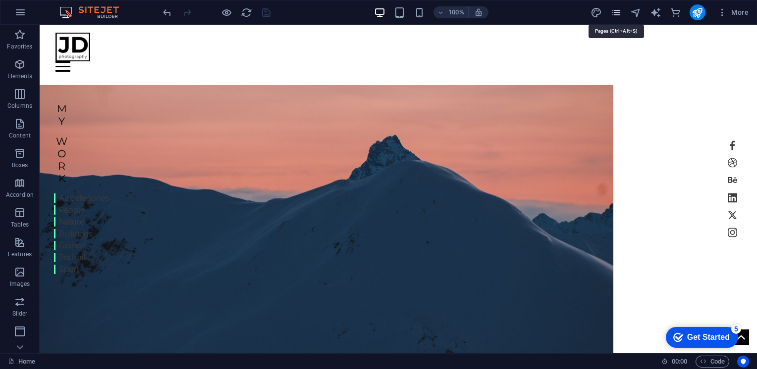
click at [616, 13] on icon "pages" at bounding box center [615, 12] width 11 height 11
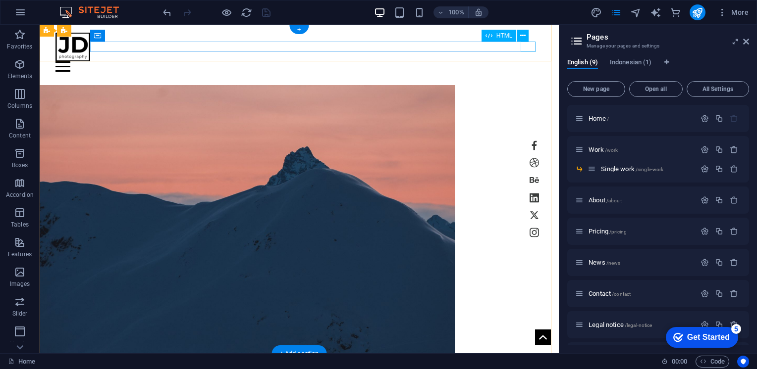
click at [529, 61] on div at bounding box center [298, 66] width 487 height 10
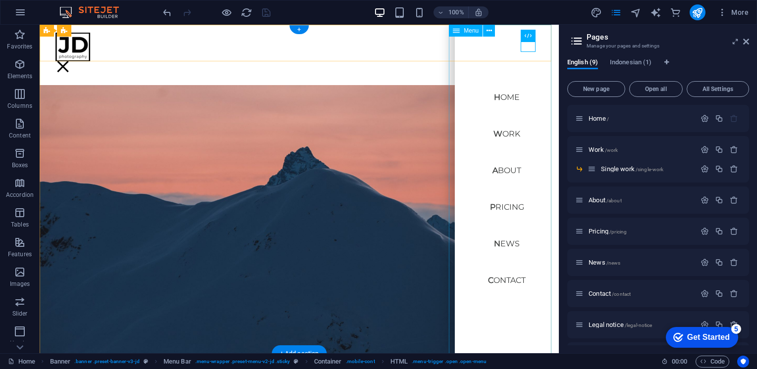
click at [492, 305] on nav "Home Work About Pricing News Contact" at bounding box center [507, 189] width 104 height 329
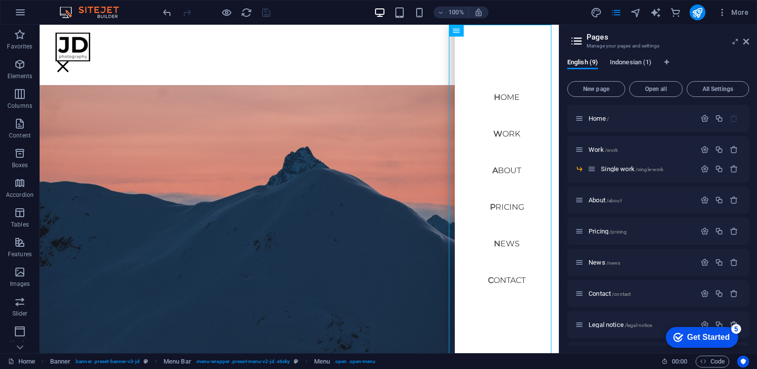
click at [636, 65] on span "Indonesian (1)" at bounding box center [631, 63] width 42 height 14
drag, startPoint x: 637, startPoint y: 61, endPoint x: 617, endPoint y: 59, distance: 20.5
click at [617, 59] on span "Indonesian (1)" at bounding box center [631, 63] width 42 height 14
drag, startPoint x: 625, startPoint y: 63, endPoint x: 638, endPoint y: 62, distance: 12.9
click at [638, 62] on span "Indonesian (1)" at bounding box center [631, 63] width 42 height 14
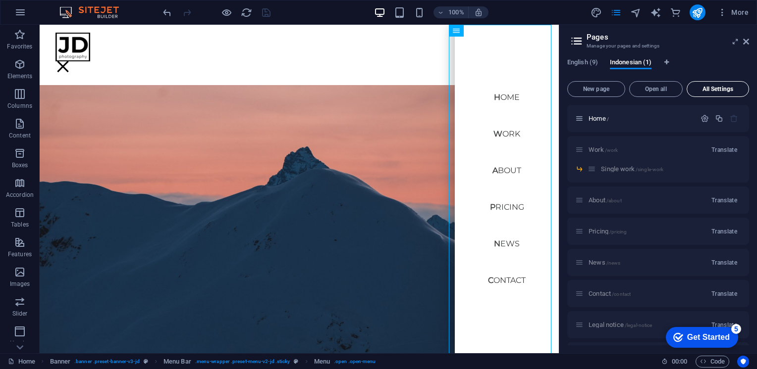
click at [717, 86] on span "All Settings" at bounding box center [717, 89] width 53 height 6
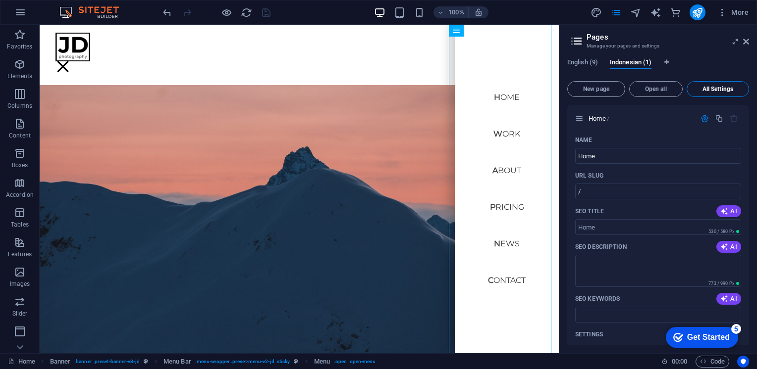
click at [717, 86] on span "All Settings" at bounding box center [717, 89] width 53 height 6
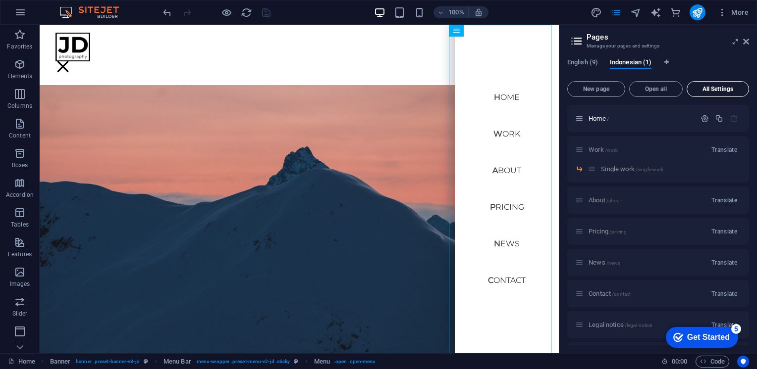
click at [717, 86] on span "All Settings" at bounding box center [717, 89] width 53 height 6
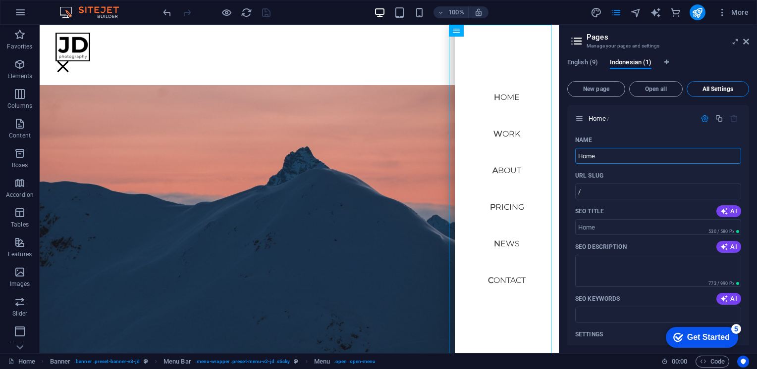
click at [717, 86] on span "All Settings" at bounding box center [717, 89] width 53 height 6
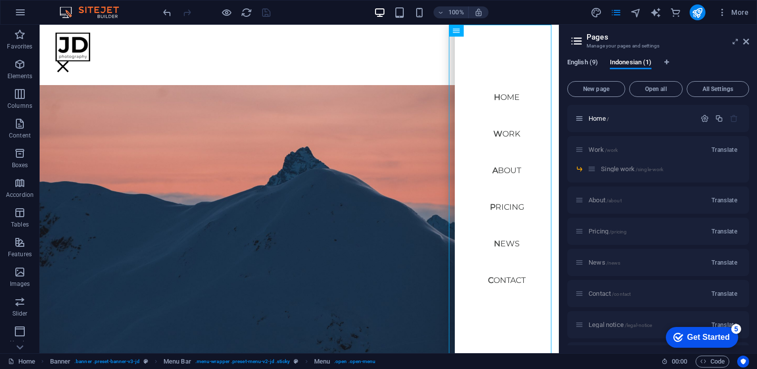
click at [587, 63] on span "English (9)" at bounding box center [582, 63] width 31 height 14
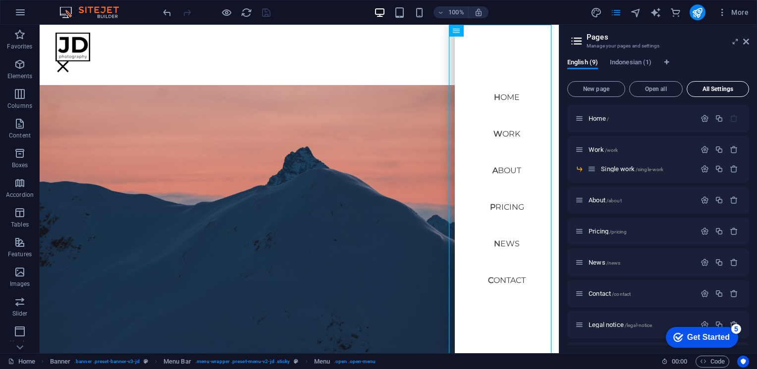
click at [717, 88] on span "All Settings" at bounding box center [717, 89] width 53 height 6
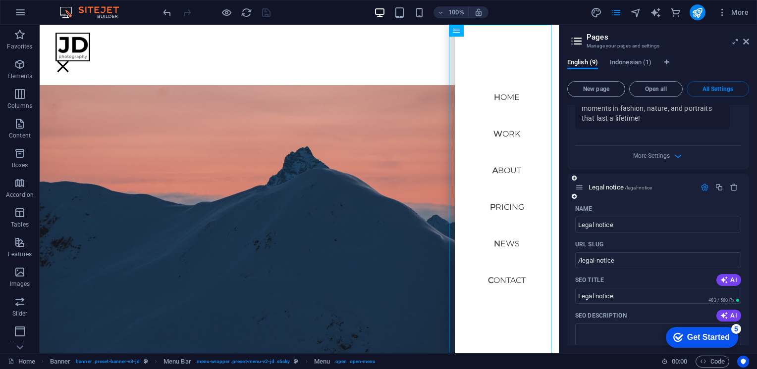
scroll to position [2815, 0]
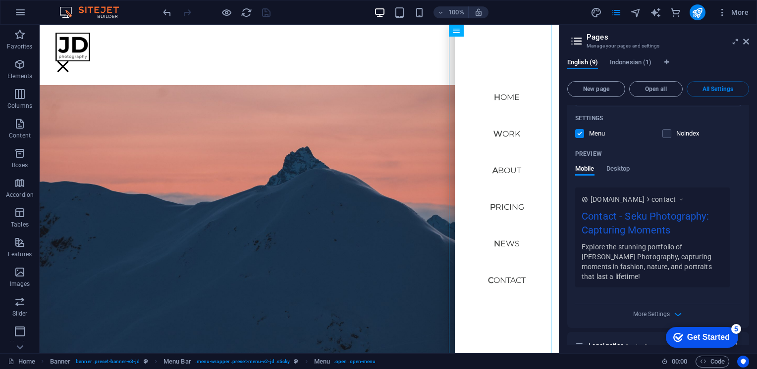
drag, startPoint x: 749, startPoint y: 284, endPoint x: 745, endPoint y: 226, distance: 58.1
click at [745, 226] on div "English (9) Indonesian (1) New page Open all All Settings Home / Name Home ​ UR…" at bounding box center [658, 202] width 198 height 303
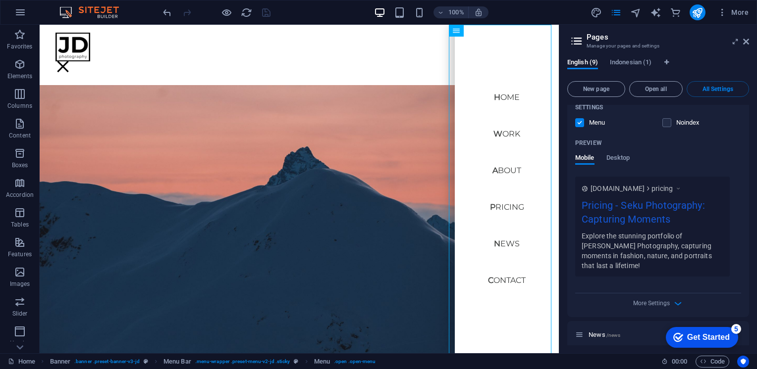
scroll to position [0, 0]
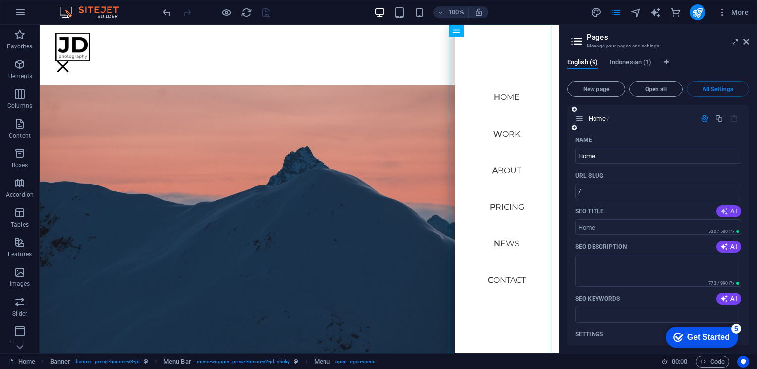
click at [725, 213] on icon "button" at bounding box center [724, 211] width 8 height 8
type input "NPhotography: Capture Your Moments"
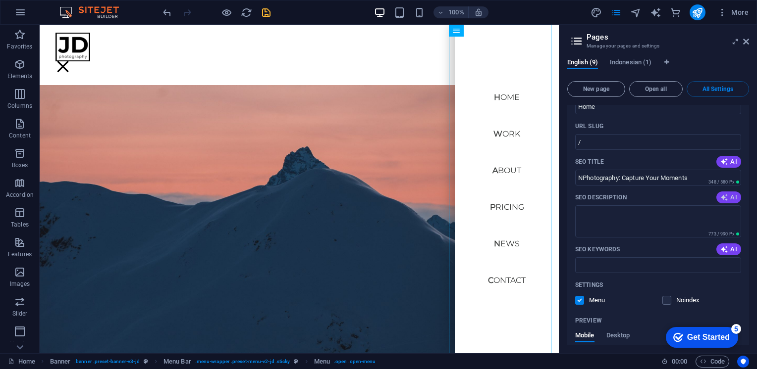
click at [720, 197] on icon "button" at bounding box center [724, 198] width 8 height 8
click at [728, 257] on div "SEO Keywords AI" at bounding box center [658, 250] width 166 height 16
click at [730, 255] on button "AI" at bounding box center [728, 250] width 25 height 12
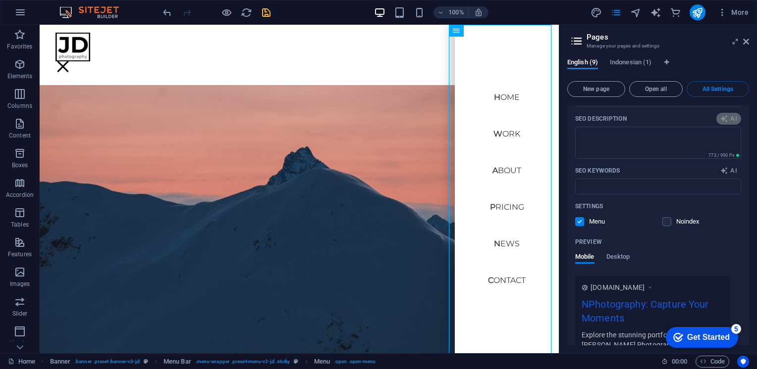
scroll to position [198, 0]
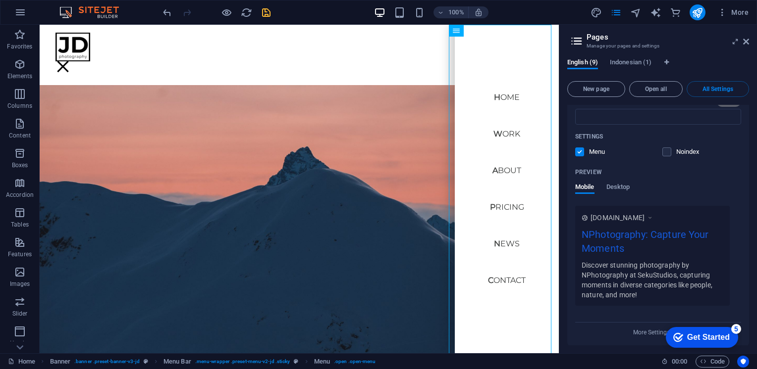
type textarea "Discover stunning photography by NPhotography at SekuStudios, capturing moments…"
type input "Photography, Portraits, Fashion Photography, Nature Photography, Sports Photogr…"
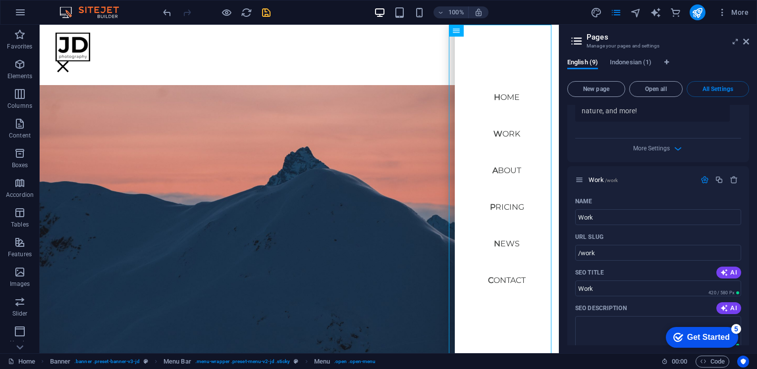
scroll to position [396, 0]
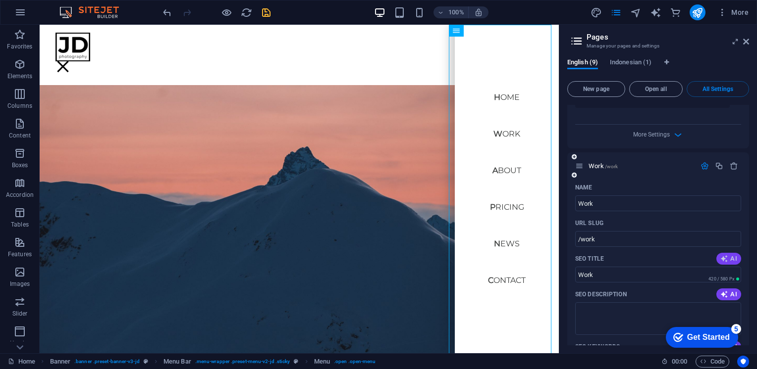
click at [725, 259] on icon "button" at bounding box center [724, 259] width 10 height 10
click at [726, 294] on span "AI" at bounding box center [728, 295] width 17 height 8
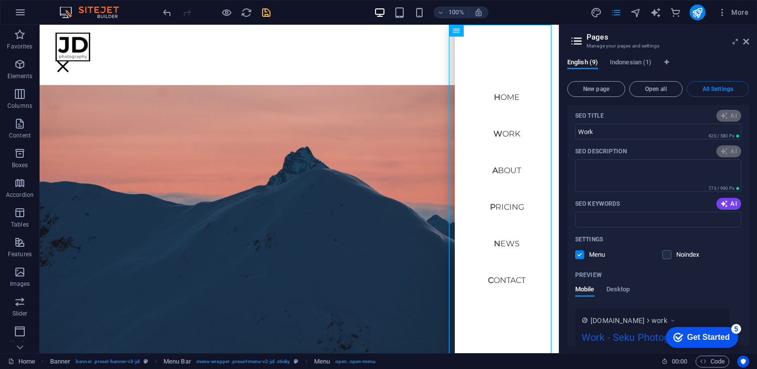
scroll to position [545, 0]
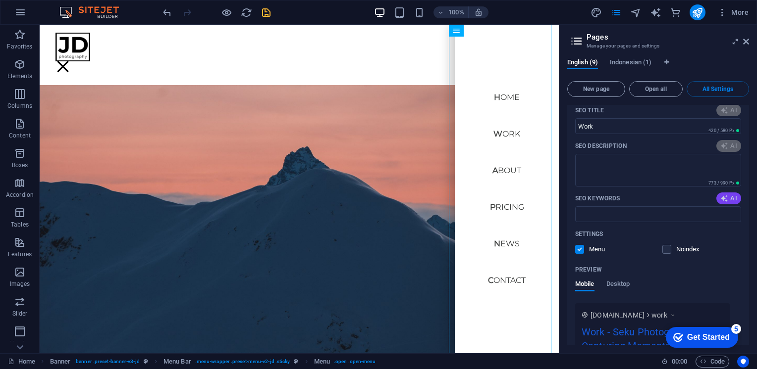
click at [725, 204] on button "AI" at bounding box center [728, 199] width 25 height 12
type input "NPhotography: All Categories"
type textarea "Explore NPhotographys diverse portfolio showcasing stunning imagery across all …"
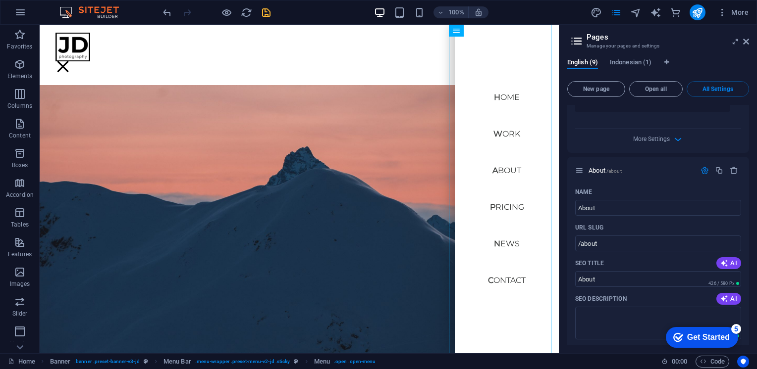
scroll to position [1238, 0]
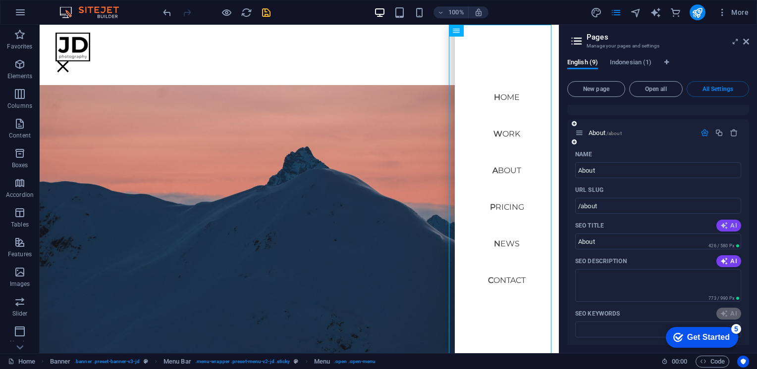
click at [726, 225] on span "AI" at bounding box center [728, 226] width 17 height 8
click at [725, 256] on button "AI" at bounding box center [728, 262] width 25 height 12
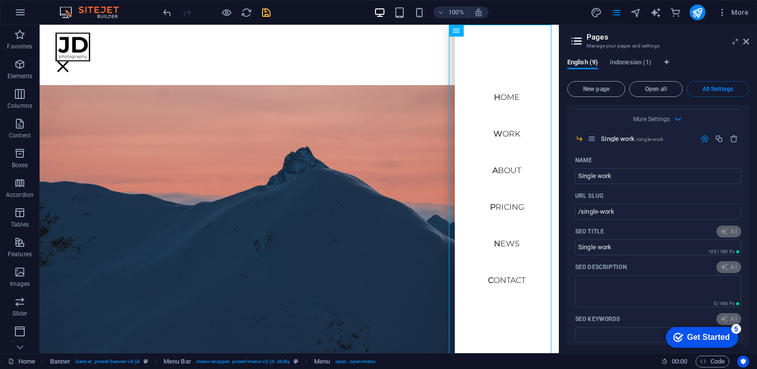
scroll to position [1089, 0]
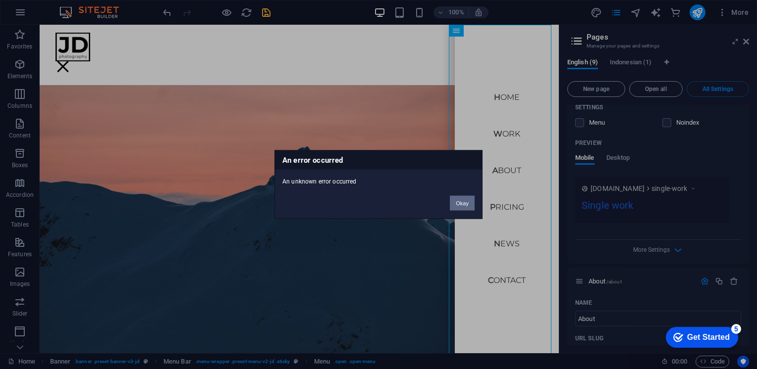
click at [461, 208] on button "Okay" at bounding box center [462, 203] width 25 height 15
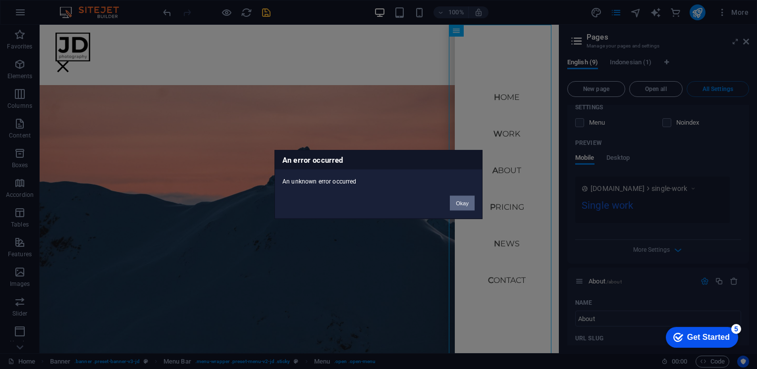
click at [467, 204] on button "Okay" at bounding box center [462, 203] width 25 height 15
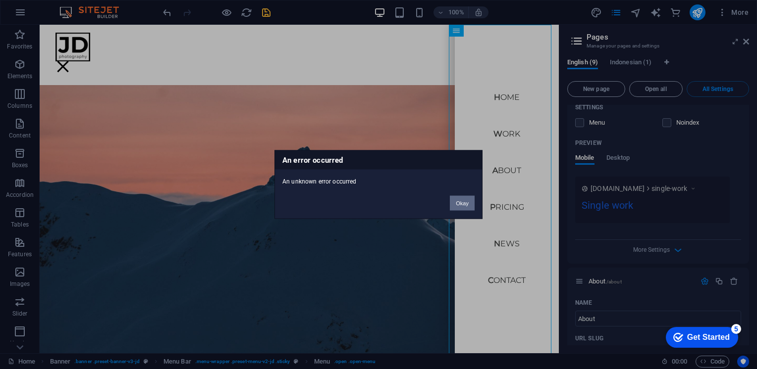
click at [461, 202] on button "Okay" at bounding box center [462, 203] width 25 height 15
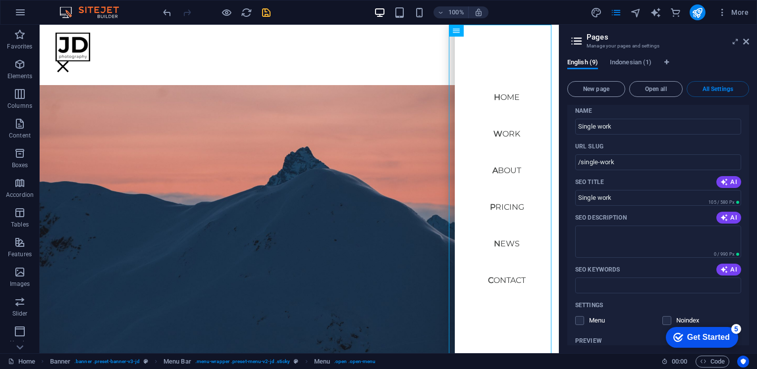
scroll to position [693, 0]
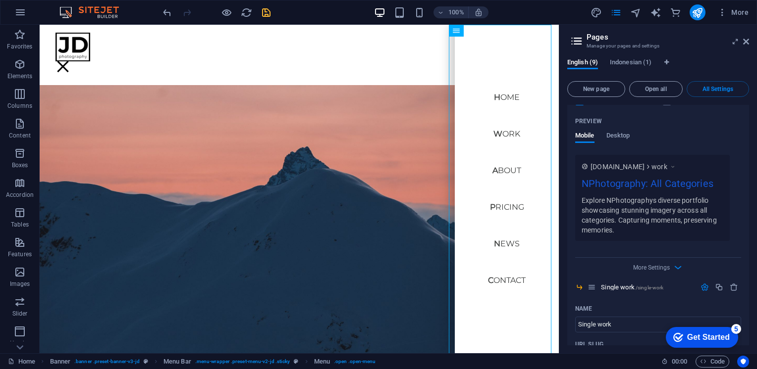
click at [569, 147] on div "Name Work ​ URL SLUG /work ​ SEO Title AI NPhotography: All Categories ​ 266 / …" at bounding box center [658, 82] width 182 height 399
click at [270, 17] on icon "save" at bounding box center [265, 12] width 11 height 11
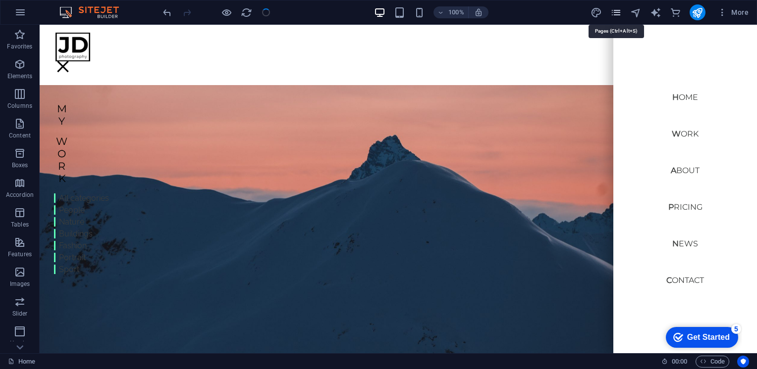
click at [614, 16] on icon "pages" at bounding box center [615, 12] width 11 height 11
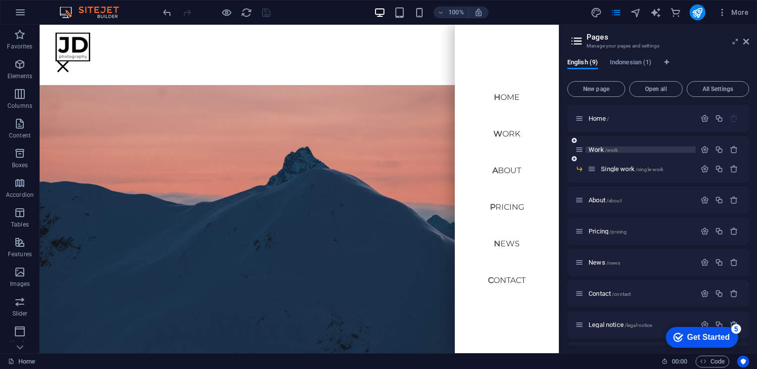
scroll to position [28, 0]
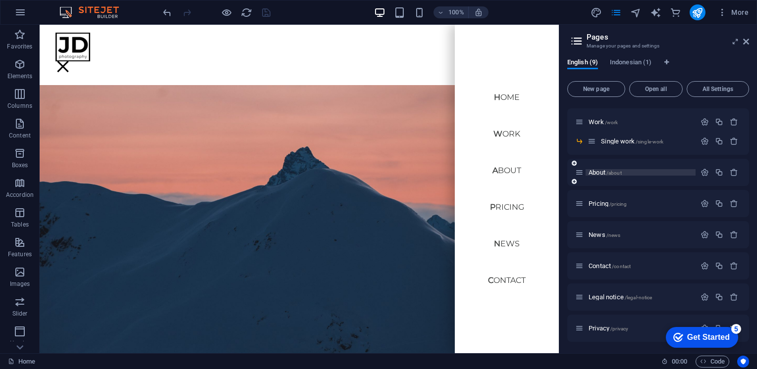
click at [602, 173] on span "About /about" at bounding box center [604, 172] width 33 height 7
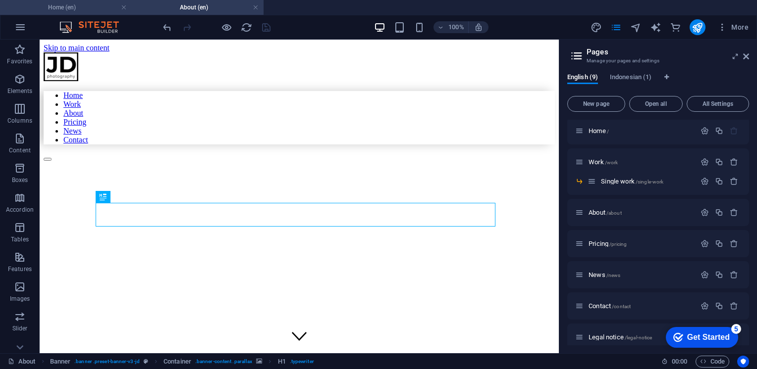
scroll to position [0, 0]
click at [94, 2] on h4 "Home (en)" at bounding box center [66, 7] width 132 height 11
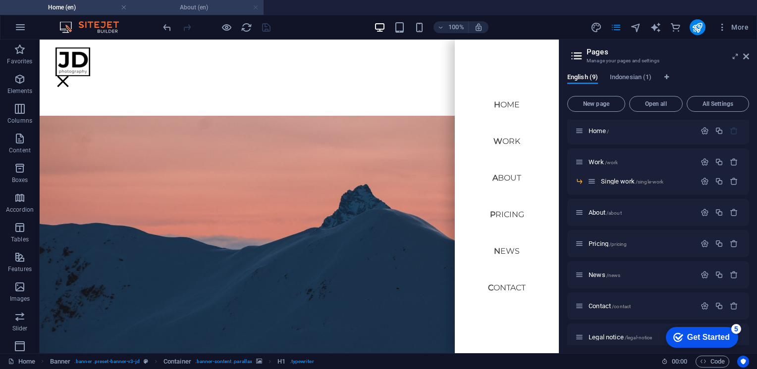
click at [256, 9] on link at bounding box center [256, 7] width 6 height 9
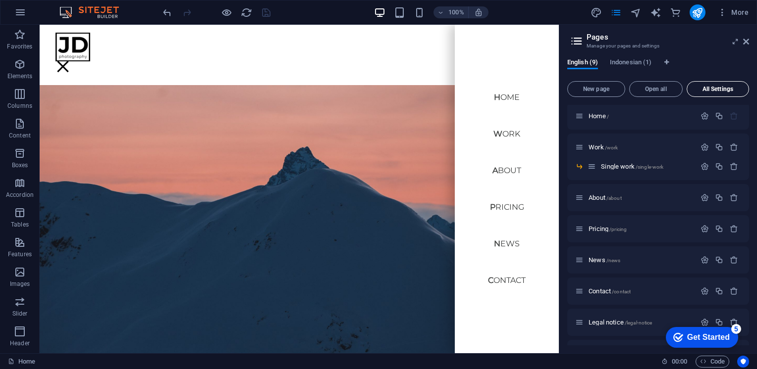
click at [728, 91] on span "All Settings" at bounding box center [717, 89] width 53 height 6
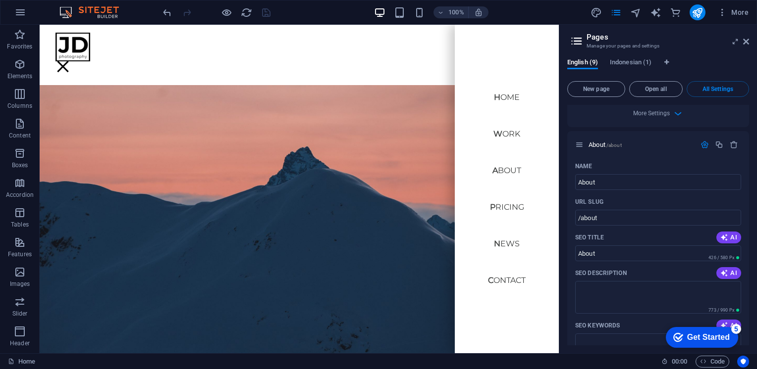
scroll to position [1335, 0]
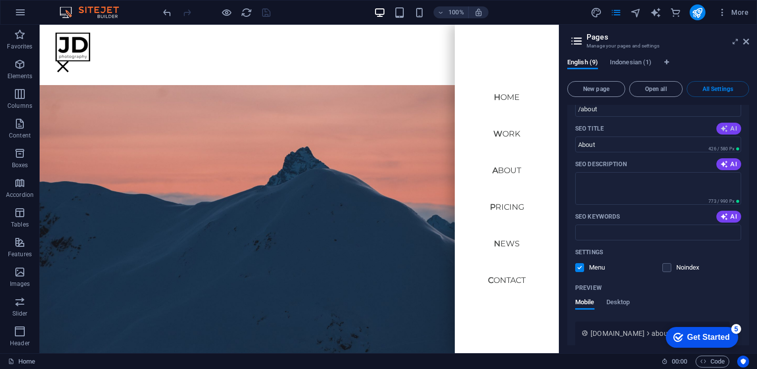
click at [729, 130] on span "AI" at bounding box center [728, 129] width 17 height 8
click at [730, 163] on span "AI" at bounding box center [728, 164] width 17 height 8
click at [727, 215] on span "AI" at bounding box center [728, 217] width 17 height 8
type input "About NPhotography: My Story"
type textarea "Discover NPhotographys unique journey and passion for capturing stunning moment…"
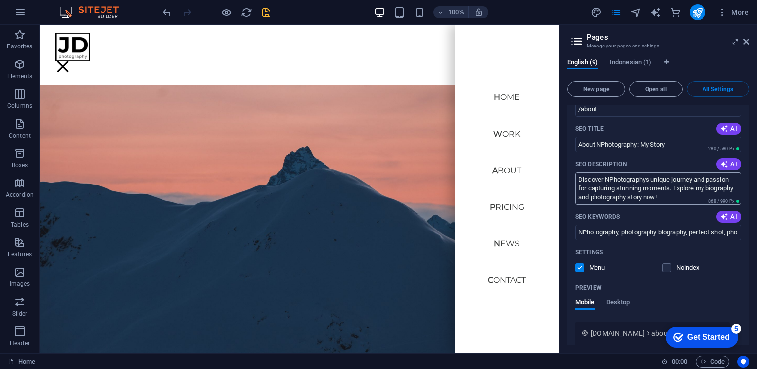
type input "About NPhotography: My Story"
type textarea "Discover NPhotographys unique journey and passion for capturing stunning moment…"
type input "NPhotography, photography biography, perfect shot, photography awards, photogra…"
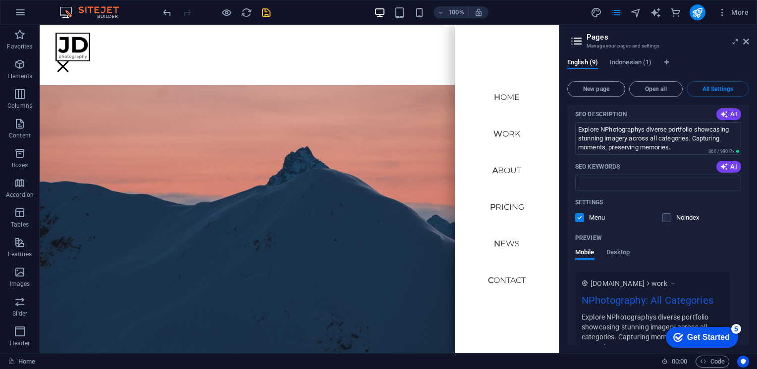
scroll to position [543, 0]
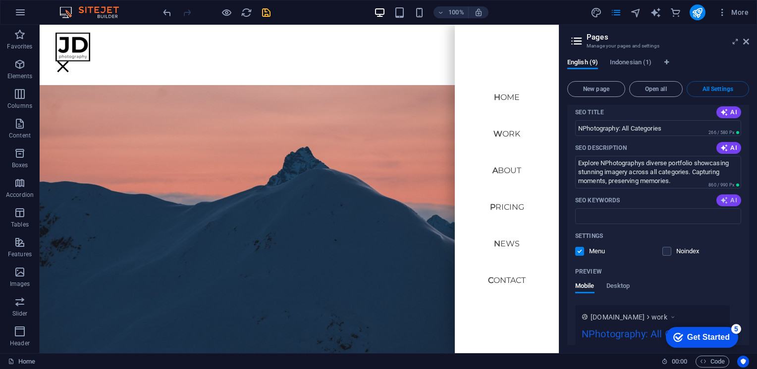
click at [725, 198] on icon "button" at bounding box center [724, 200] width 10 height 10
type input "photography services, professional photography, photo portfolio, copyright phot…"
click at [267, 9] on icon "save" at bounding box center [265, 12] width 11 height 11
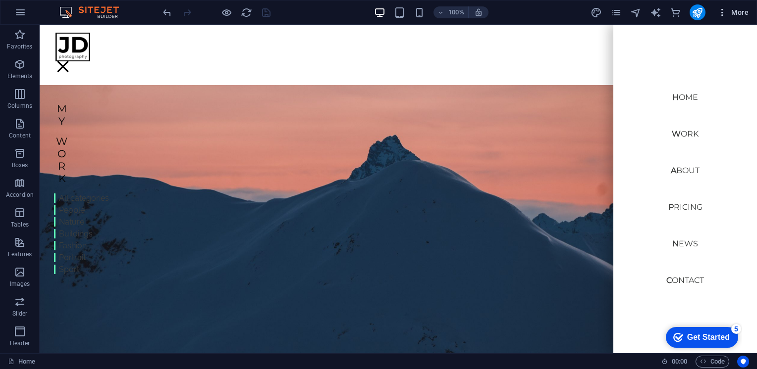
click at [741, 11] on span "More" at bounding box center [732, 12] width 31 height 10
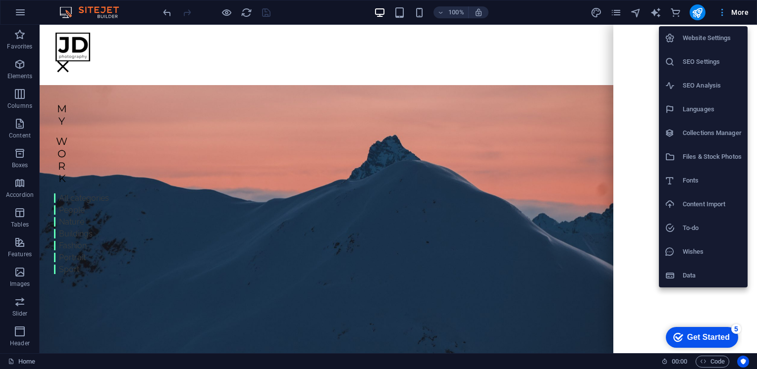
click at [741, 11] on div at bounding box center [378, 184] width 757 height 369
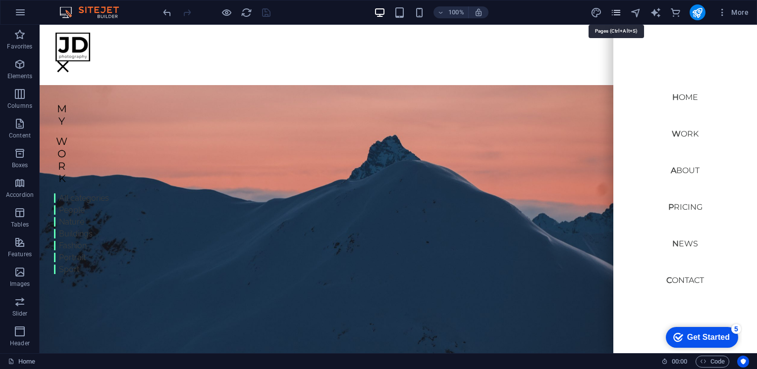
click at [617, 14] on icon "pages" at bounding box center [615, 12] width 11 height 11
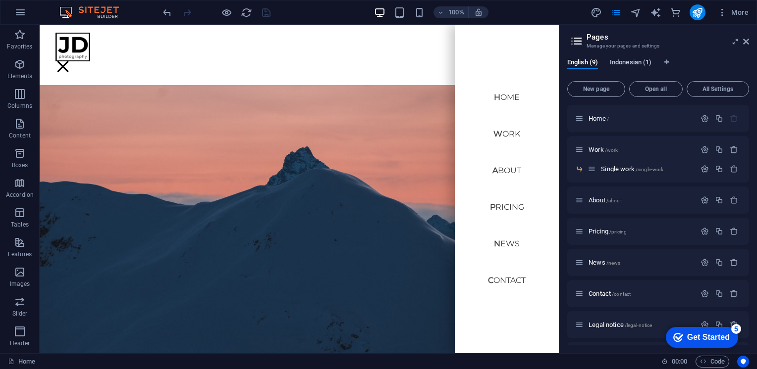
click at [623, 59] on span "Indonesian (1)" at bounding box center [631, 63] width 42 height 14
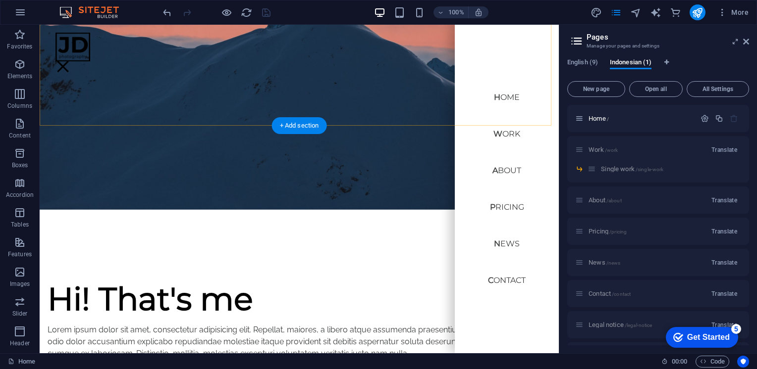
scroll to position [248, 0]
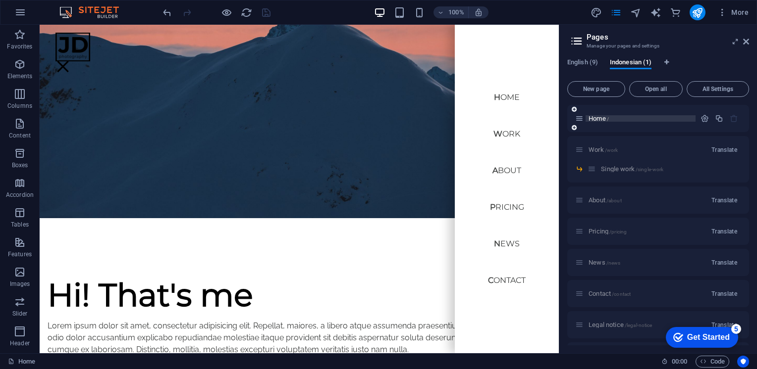
click at [600, 119] on span "Home /" at bounding box center [598, 118] width 20 height 7
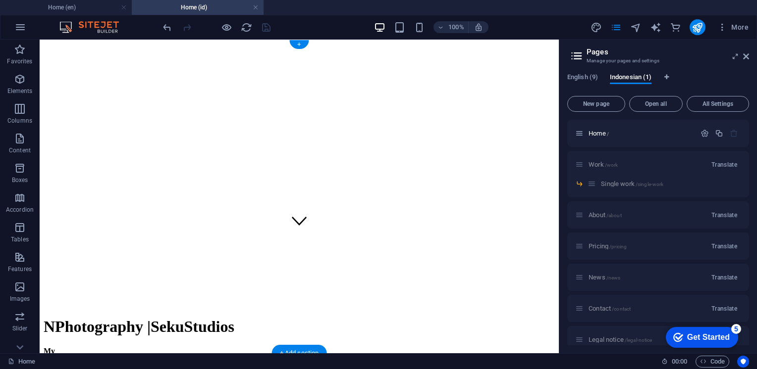
scroll to position [0, 0]
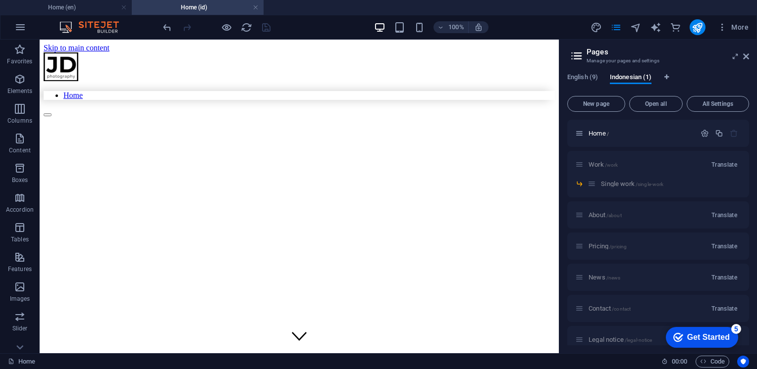
click at [575, 58] on icon at bounding box center [576, 56] width 15 height 14
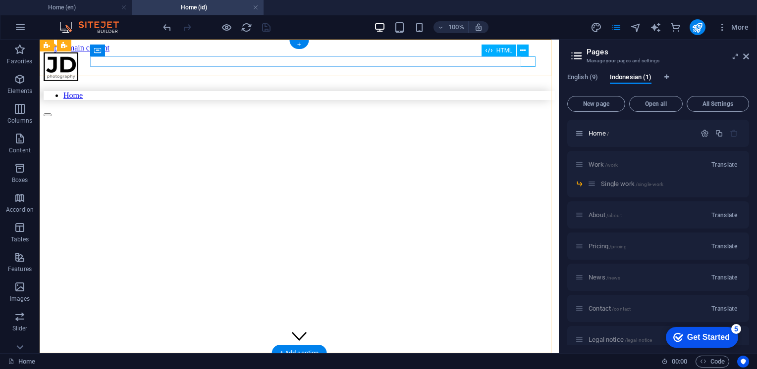
click at [525, 108] on div at bounding box center [299, 112] width 511 height 9
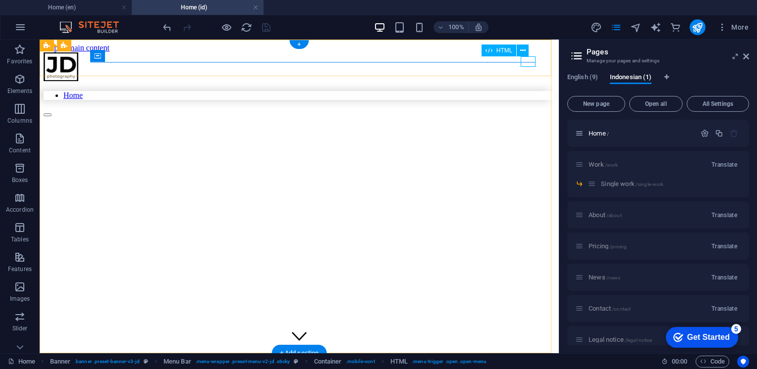
click at [527, 108] on div at bounding box center [299, 112] width 511 height 9
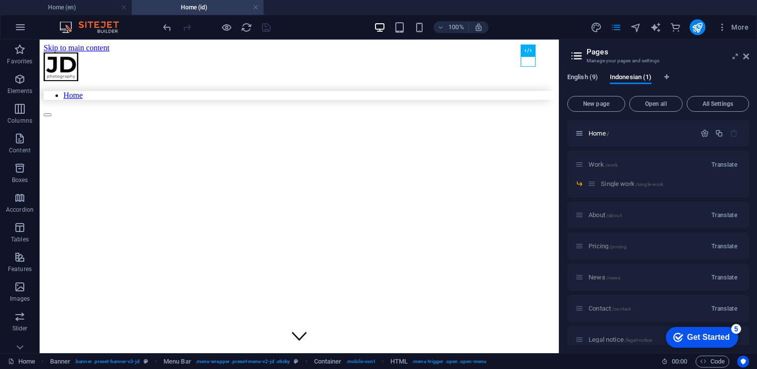
click at [588, 80] on span "English (9)" at bounding box center [582, 78] width 31 height 14
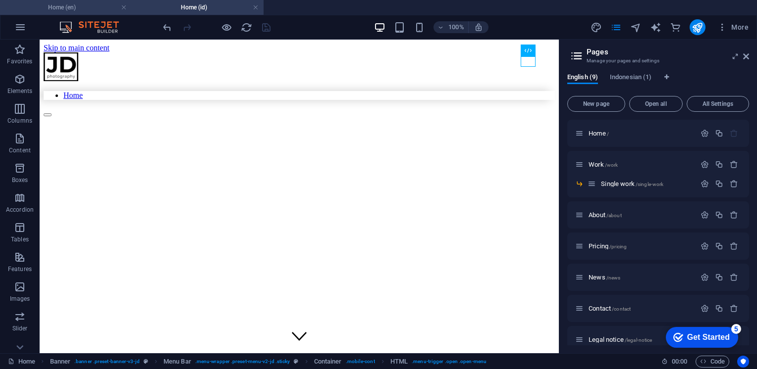
click at [77, 8] on h4 "Home (en)" at bounding box center [66, 7] width 132 height 11
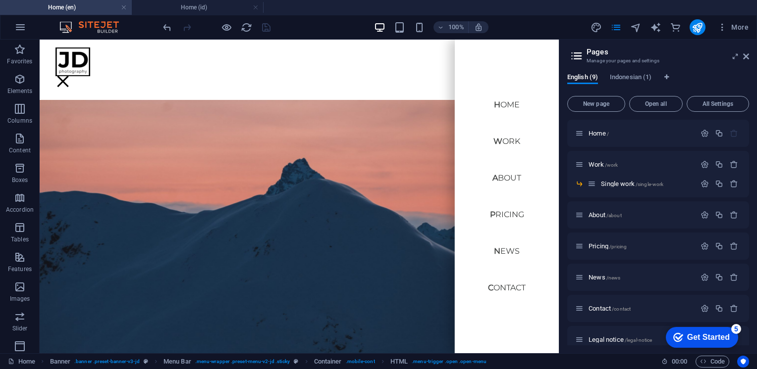
scroll to position [248, 0]
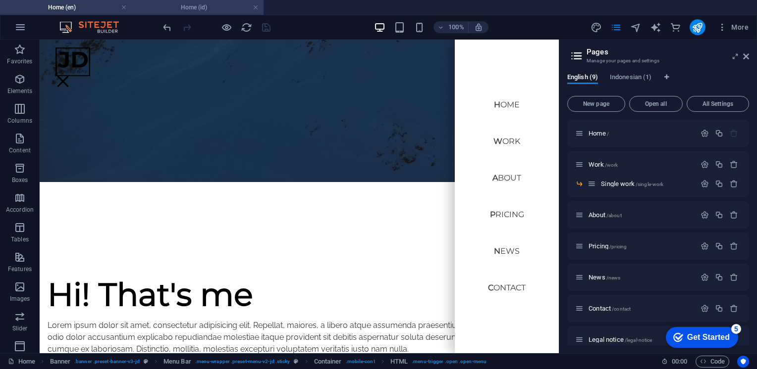
click at [173, 8] on h4 "Home (id)" at bounding box center [198, 7] width 132 height 11
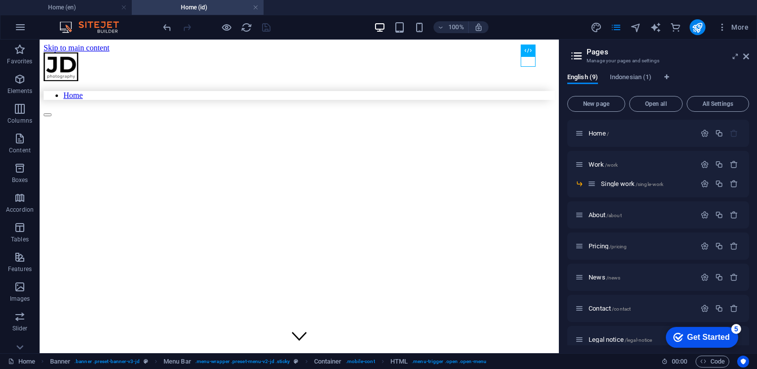
scroll to position [0, 0]
click at [633, 79] on span "Indonesian (1)" at bounding box center [631, 78] width 42 height 14
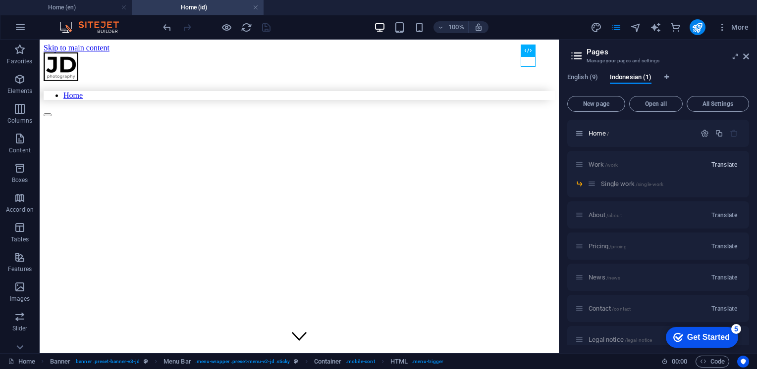
click at [721, 161] on span "Translate" at bounding box center [724, 165] width 26 height 8
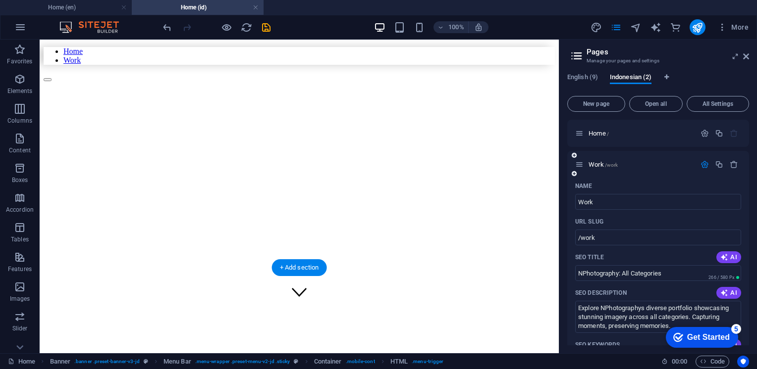
scroll to position [198, 0]
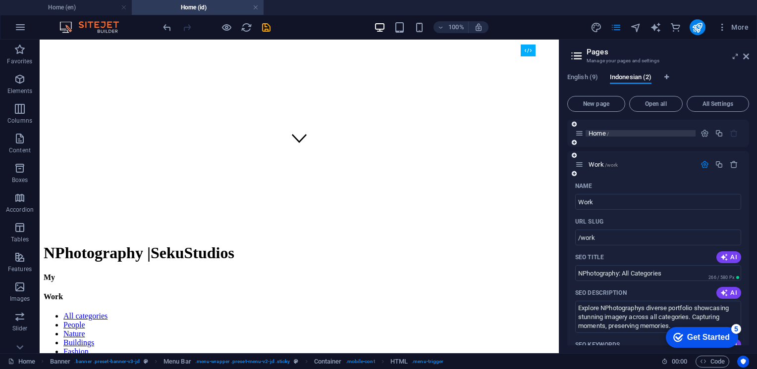
click at [633, 134] on p "Home /" at bounding box center [640, 133] width 104 height 6
click at [700, 134] on icon "button" at bounding box center [704, 133] width 8 height 8
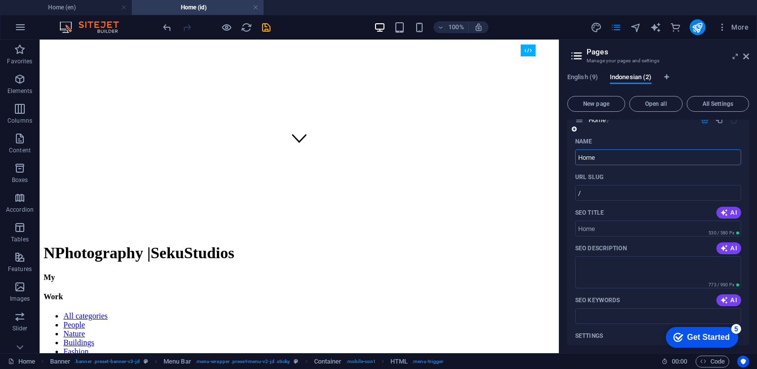
scroll to position [0, 0]
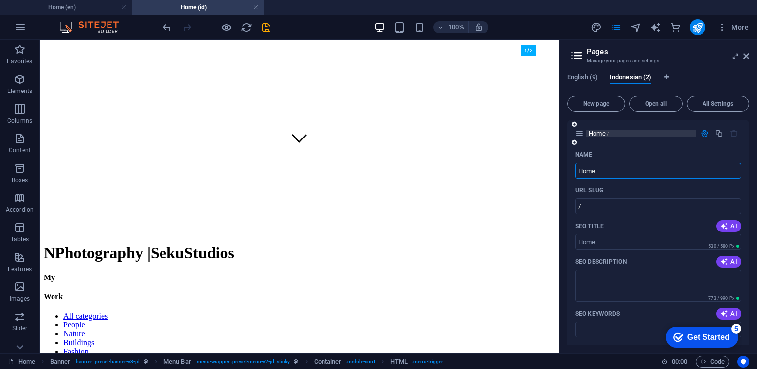
click at [605, 132] on span "Home /" at bounding box center [598, 133] width 20 height 7
click at [702, 133] on icon "button" at bounding box center [704, 133] width 8 height 8
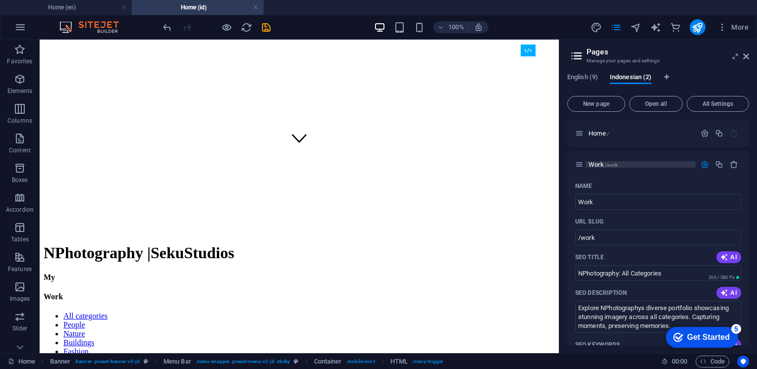
click at [598, 163] on span "Work /work" at bounding box center [602, 164] width 29 height 7
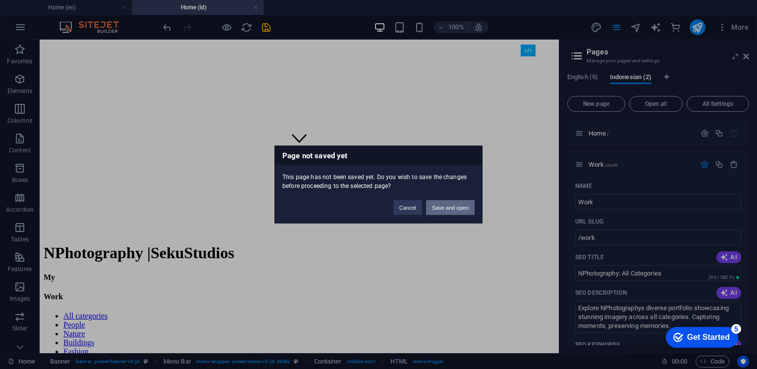
click at [439, 208] on button "Save and open" at bounding box center [450, 208] width 49 height 15
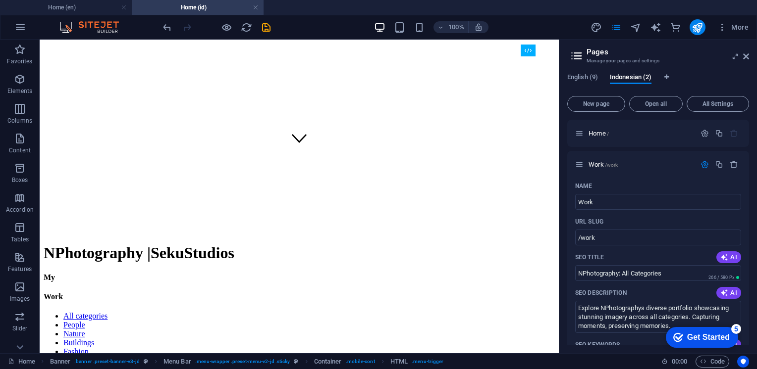
click at [272, 27] on div "100% More" at bounding box center [456, 27] width 591 height 16
click at [266, 25] on icon "save" at bounding box center [265, 27] width 11 height 11
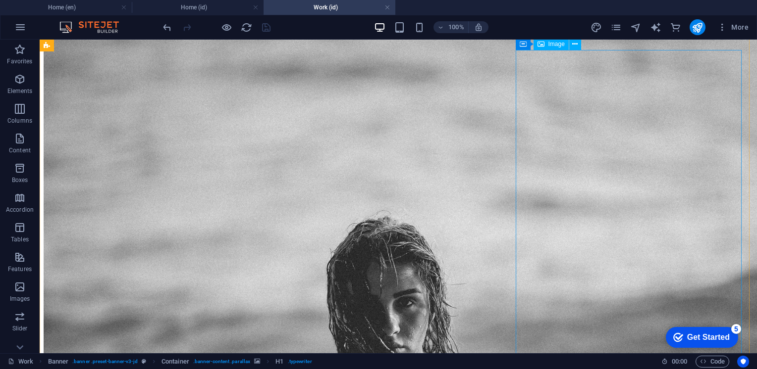
scroll to position [809, 0]
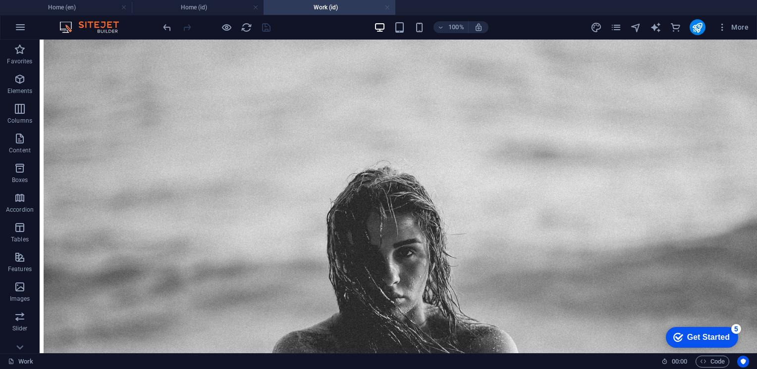
click at [388, 7] on link at bounding box center [387, 7] width 6 height 9
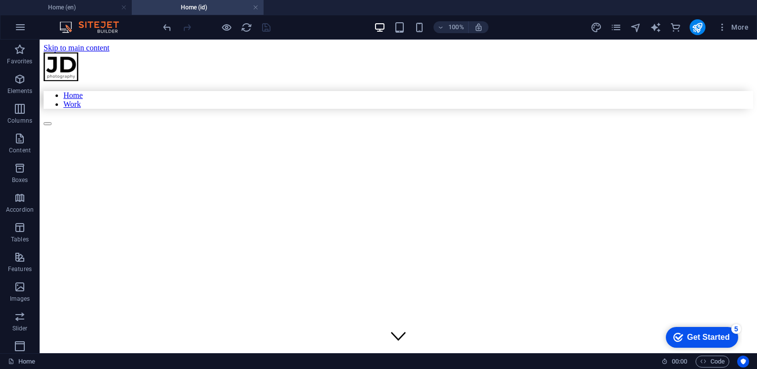
scroll to position [198, 0]
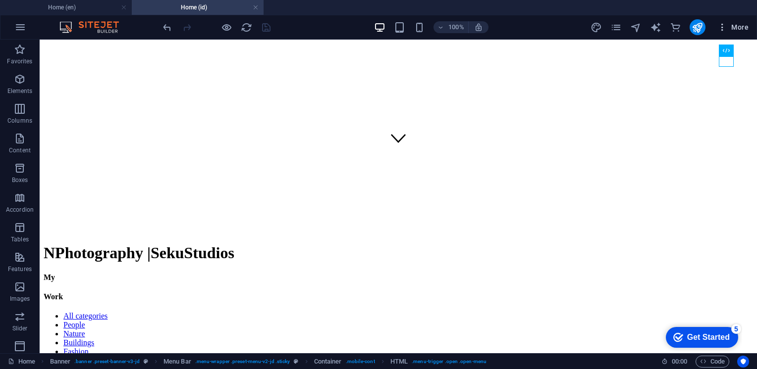
click at [741, 26] on span "More" at bounding box center [732, 27] width 31 height 10
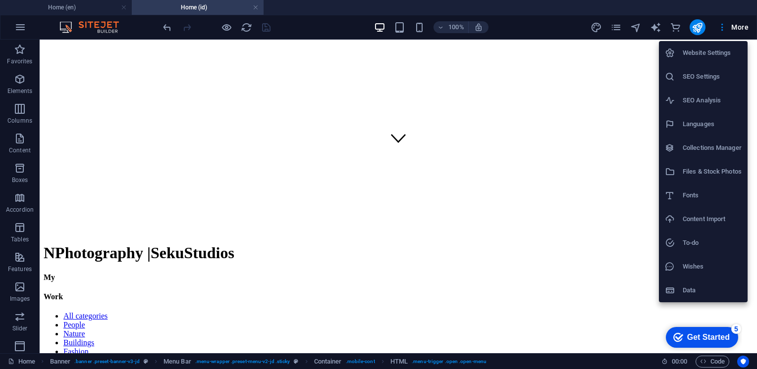
click at [712, 126] on h6 "Languages" at bounding box center [711, 124] width 59 height 12
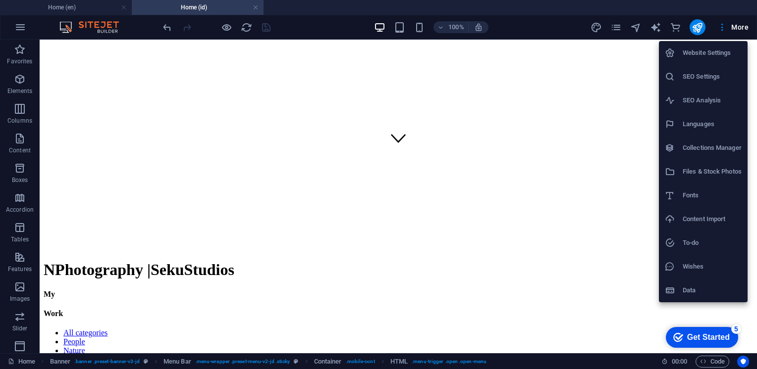
select select "41"
select select "70"
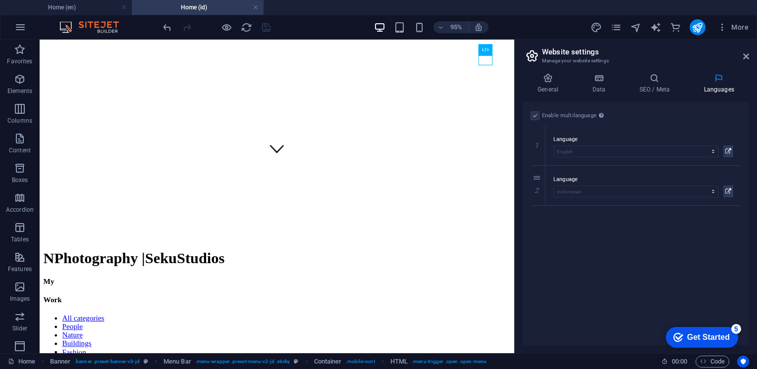
click at [537, 113] on label at bounding box center [534, 115] width 9 height 9
click at [536, 113] on label at bounding box center [534, 115] width 9 height 9
click at [731, 191] on button at bounding box center [728, 192] width 10 height 12
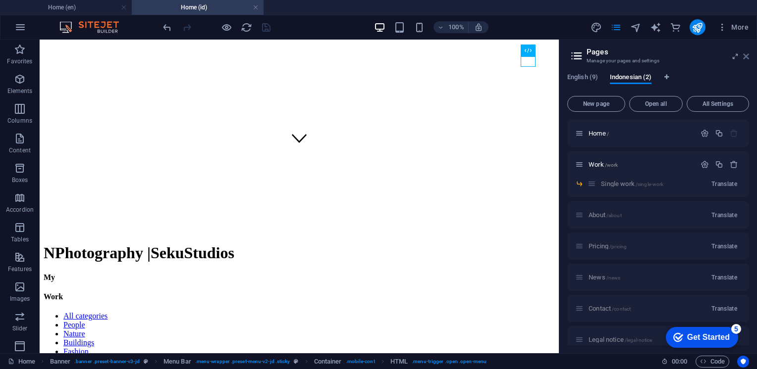
click at [748, 57] on icon at bounding box center [746, 56] width 6 height 8
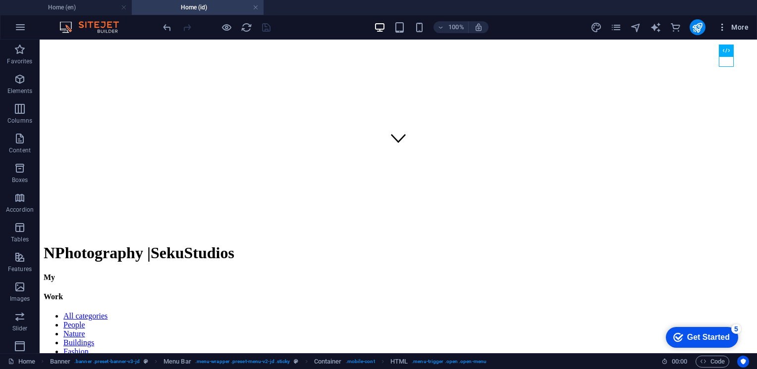
click at [742, 24] on span "More" at bounding box center [732, 27] width 31 height 10
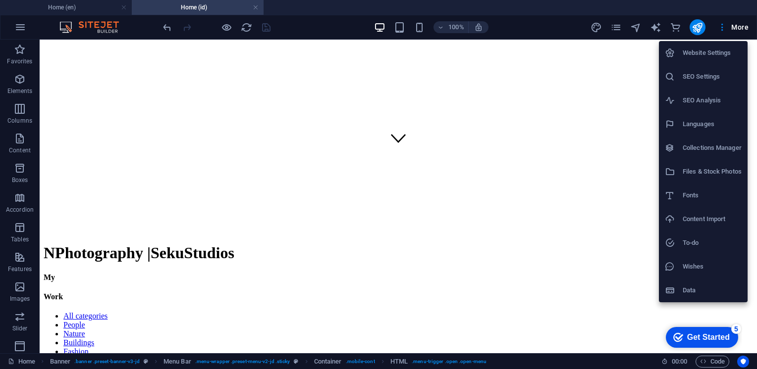
click at [693, 127] on h6 "Languages" at bounding box center [711, 124] width 59 height 12
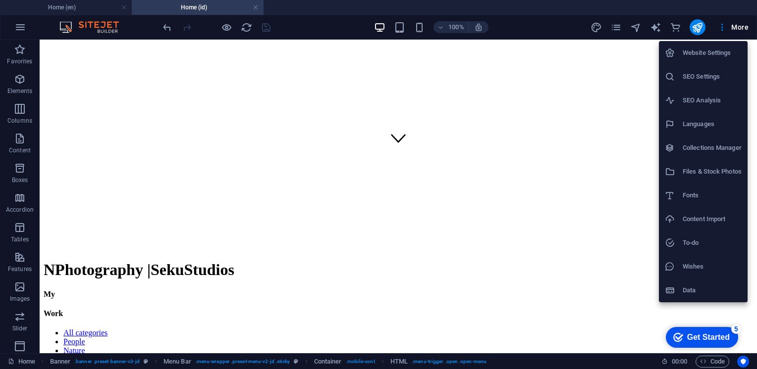
select select "41"
select select "70"
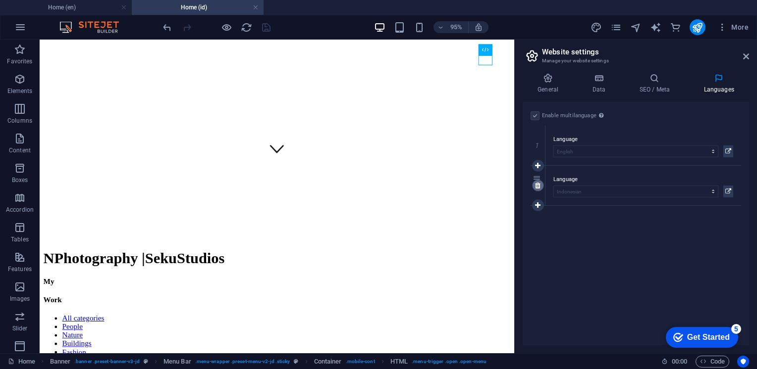
click at [538, 189] on link at bounding box center [538, 186] width 12 height 12
click at [531, 116] on label at bounding box center [534, 115] width 9 height 9
click at [0, 0] on input "Enable multilanguage To disable multilanguage delete all languages until only o…" at bounding box center [0, 0] width 0 height 0
click at [619, 24] on icon "pages" at bounding box center [615, 27] width 11 height 11
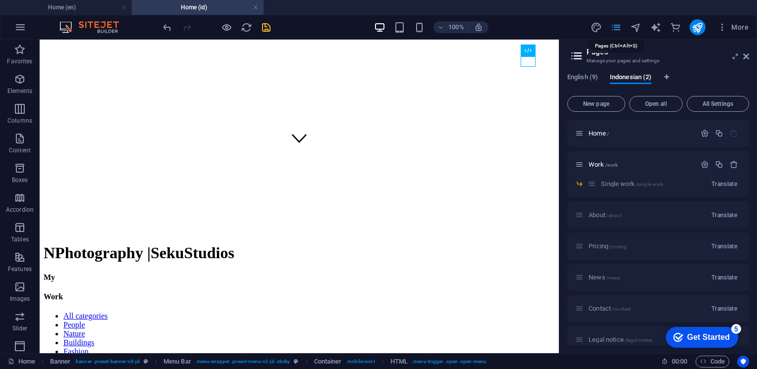
click at [618, 26] on icon "pages" at bounding box center [615, 27] width 11 height 11
click at [257, 5] on link at bounding box center [256, 7] width 6 height 9
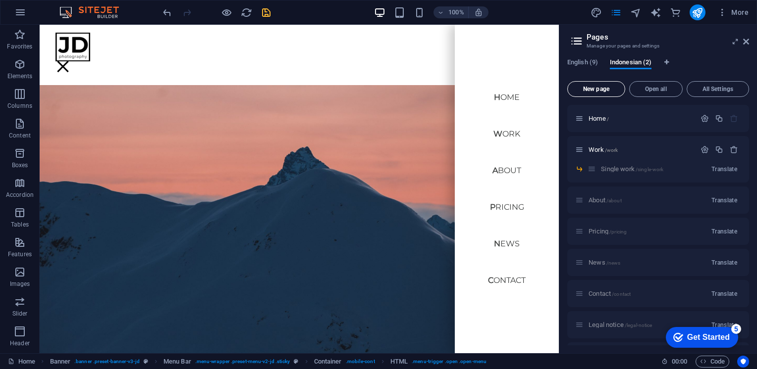
scroll to position [248, 0]
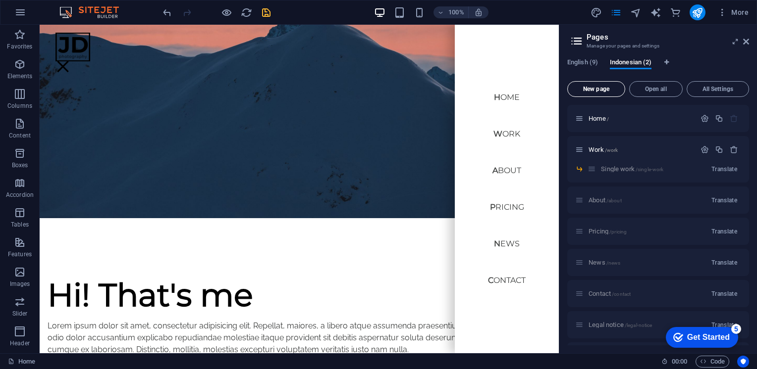
click at [581, 81] on button "New page" at bounding box center [596, 89] width 58 height 16
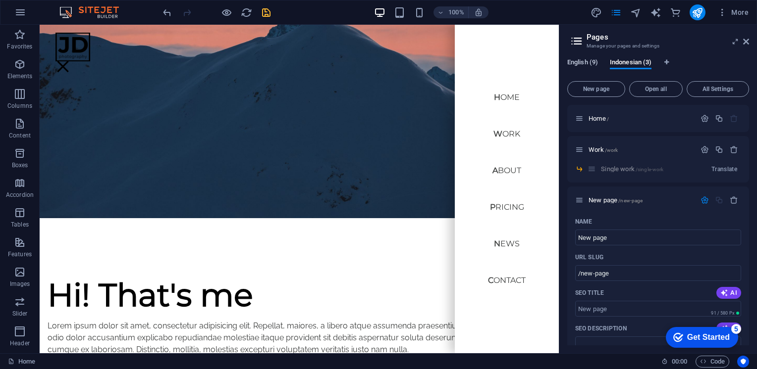
click at [582, 59] on span "English (9)" at bounding box center [582, 63] width 31 height 14
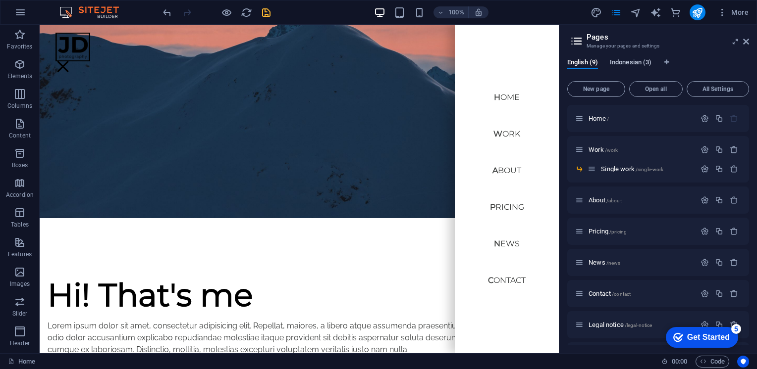
click at [624, 64] on span "Indonesian (3)" at bounding box center [631, 63] width 42 height 14
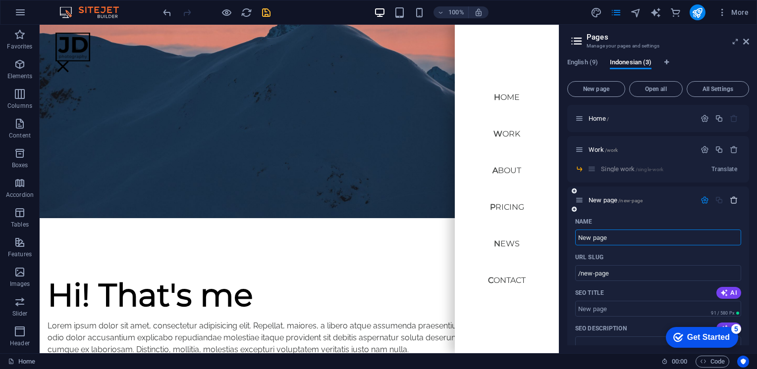
click at [730, 197] on icon "button" at bounding box center [733, 200] width 8 height 8
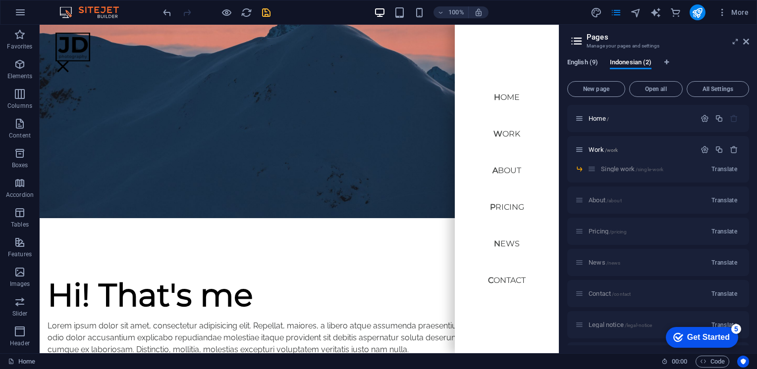
click at [583, 64] on span "English (9)" at bounding box center [582, 63] width 31 height 14
click at [271, 11] on div "100% More" at bounding box center [456, 12] width 591 height 16
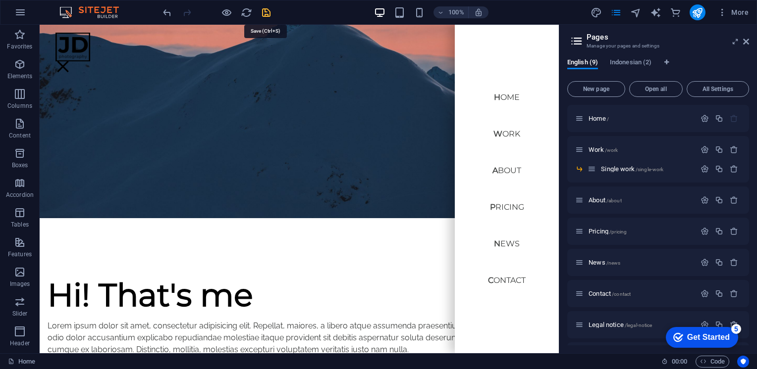
click at [267, 11] on icon "save" at bounding box center [265, 12] width 11 height 11
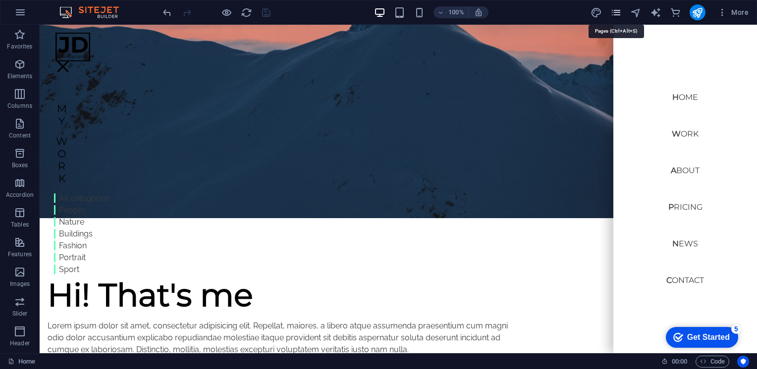
click at [617, 13] on icon "pages" at bounding box center [615, 12] width 11 height 11
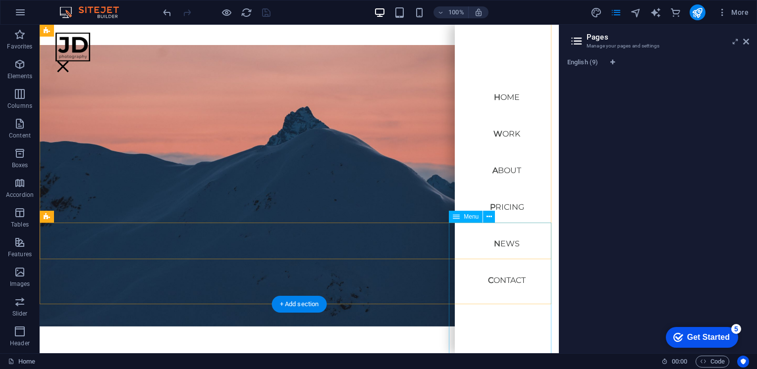
scroll to position [0, 0]
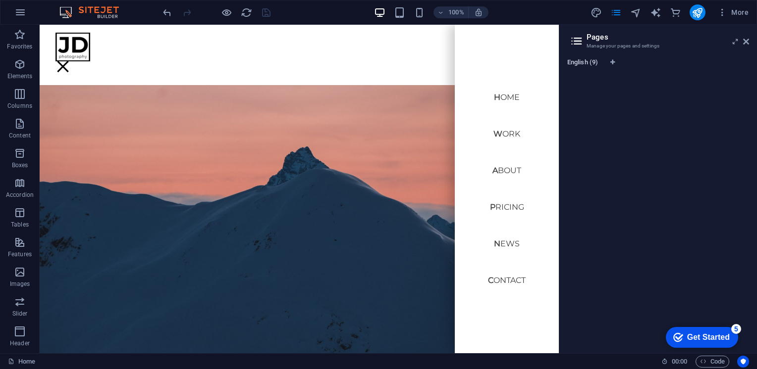
click at [584, 63] on span "English (9)" at bounding box center [582, 63] width 31 height 14
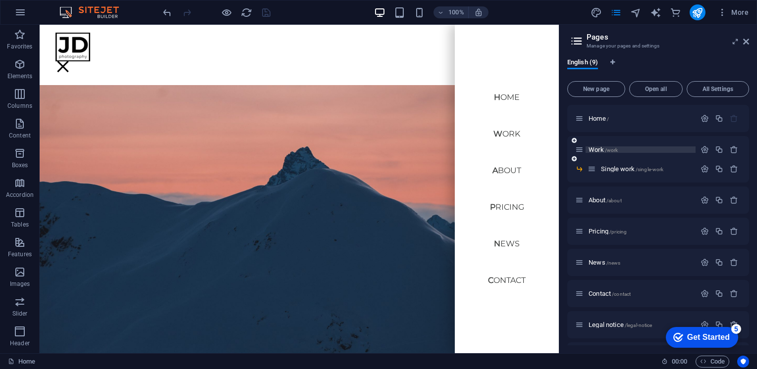
scroll to position [28, 0]
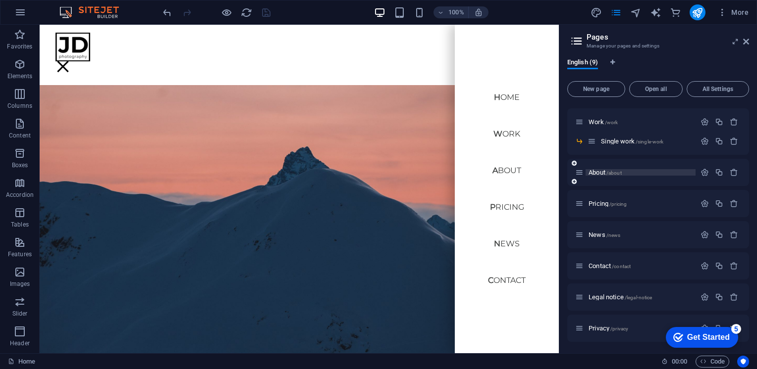
click at [596, 169] on span "About /about" at bounding box center [604, 172] width 33 height 7
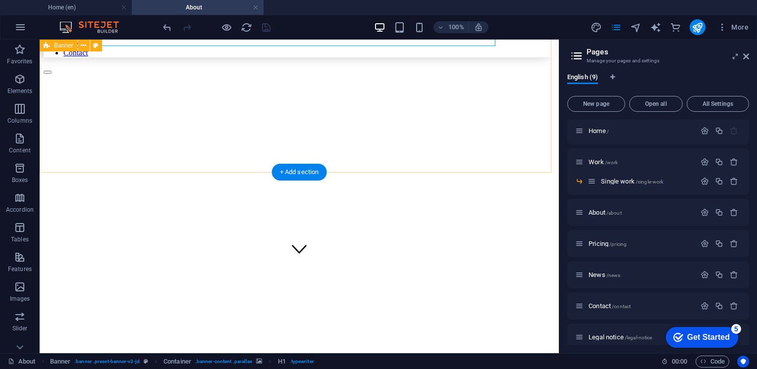
scroll to position [198, 0]
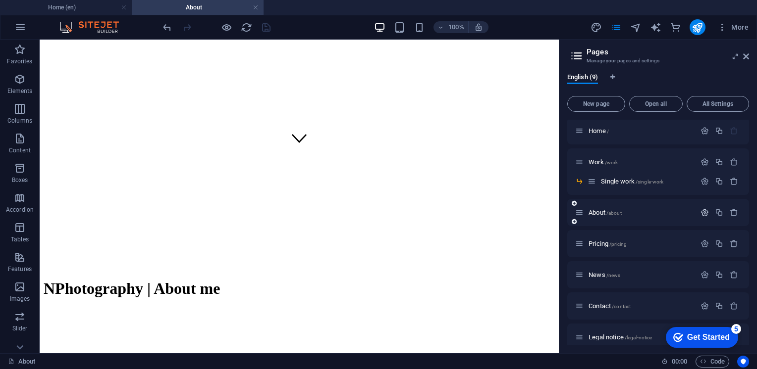
click at [700, 211] on icon "button" at bounding box center [704, 212] width 8 height 8
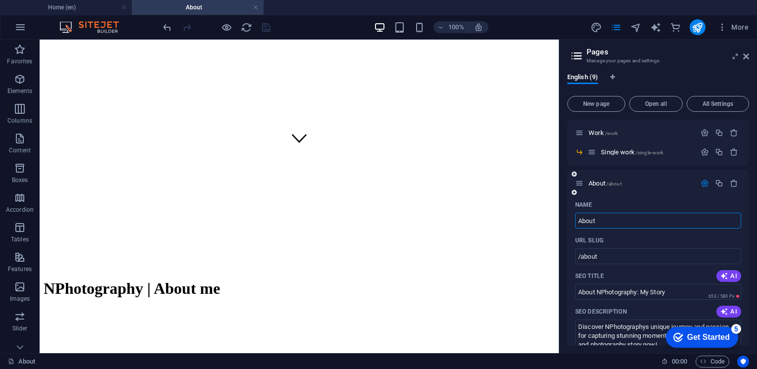
scroll to position [0, 0]
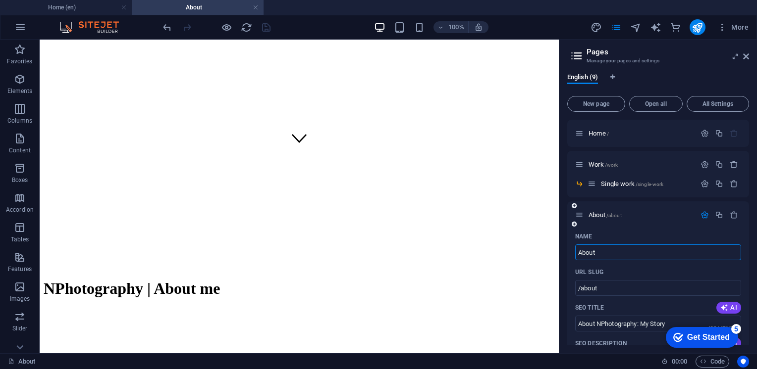
click at [701, 214] on icon "button" at bounding box center [704, 215] width 8 height 8
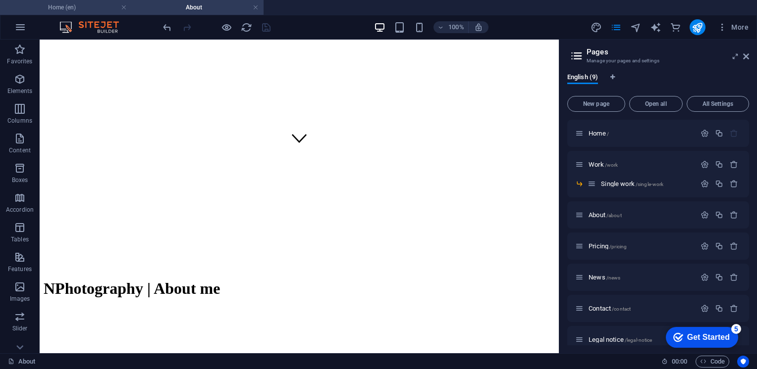
click at [86, 4] on h4 "Home (en)" at bounding box center [66, 7] width 132 height 11
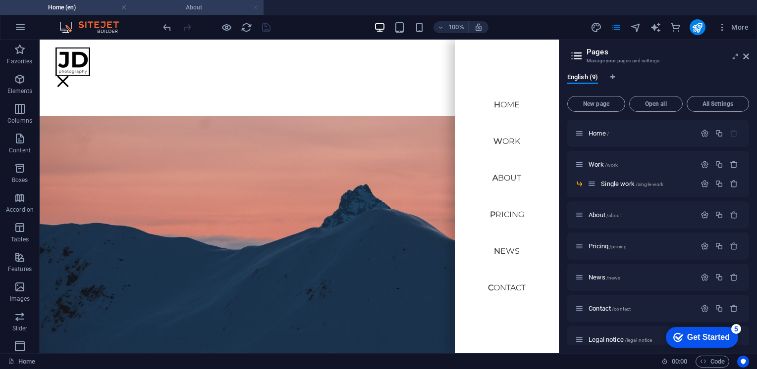
click at [256, 9] on link at bounding box center [256, 7] width 6 height 9
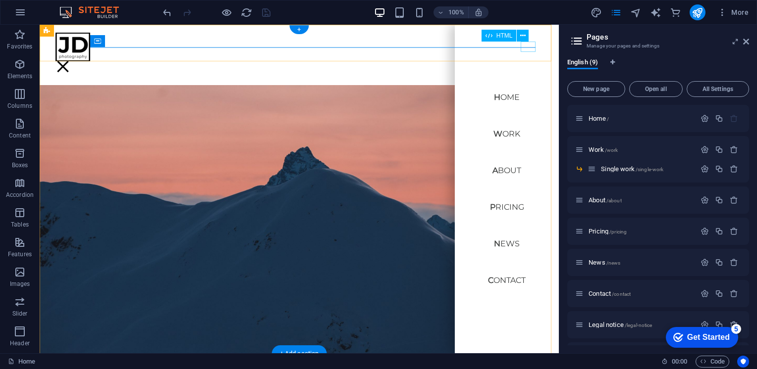
click at [70, 61] on div at bounding box center [62, 66] width 15 height 10
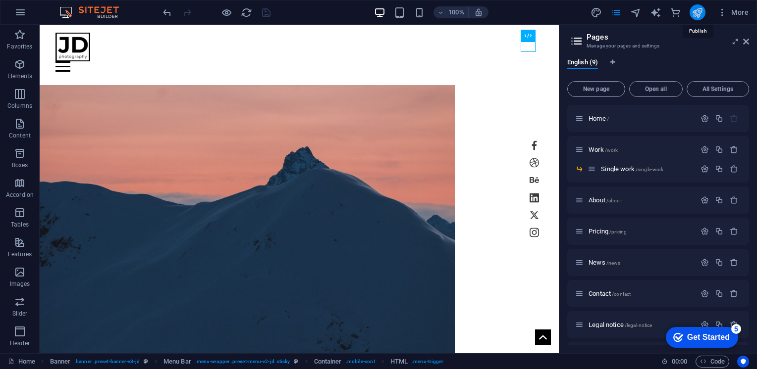
click at [699, 8] on icon "publish" at bounding box center [696, 12] width 11 height 11
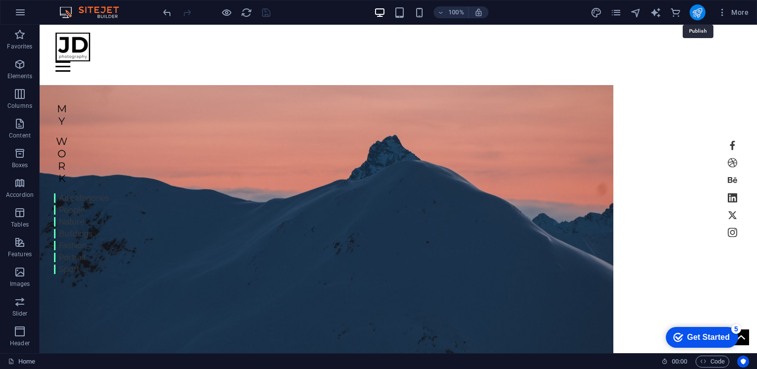
click at [702, 11] on icon "publish" at bounding box center [696, 12] width 11 height 11
click at [261, 13] on div at bounding box center [216, 12] width 111 height 16
click at [697, 9] on icon "publish" at bounding box center [696, 12] width 11 height 11
